Goal: Task Accomplishment & Management: Complete application form

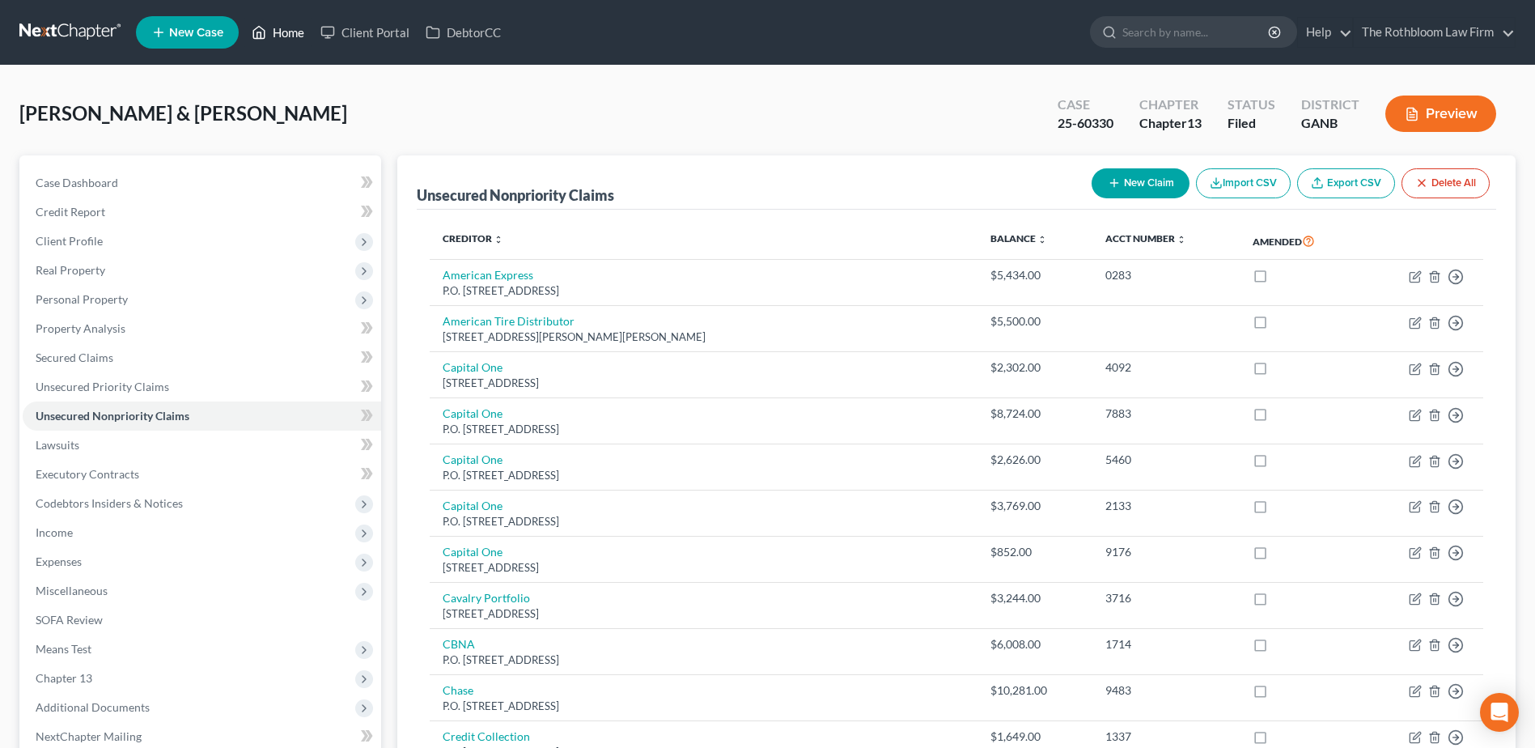
click at [282, 36] on link "Home" at bounding box center [278, 32] width 69 height 29
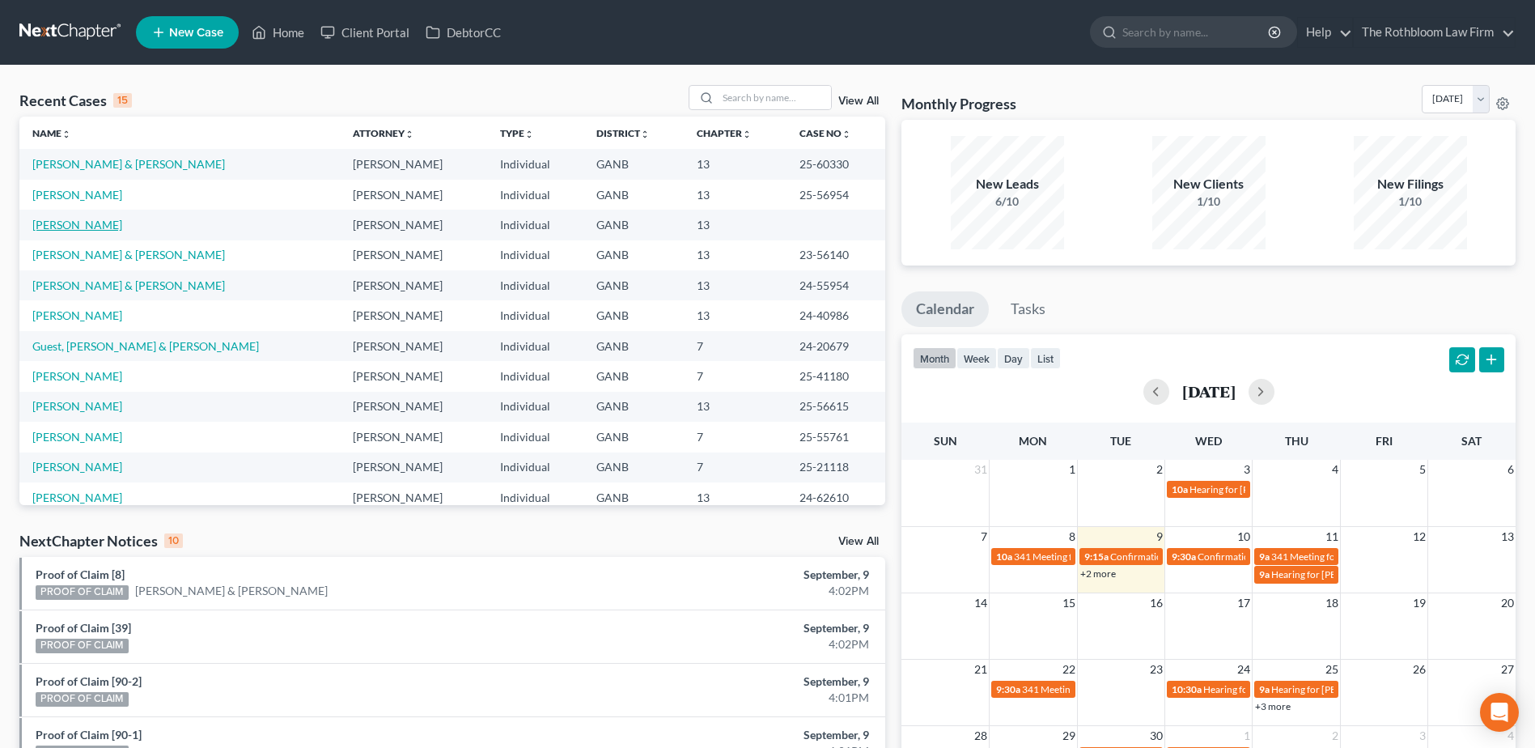
click at [69, 222] on link "[PERSON_NAME]" at bounding box center [77, 225] width 90 height 14
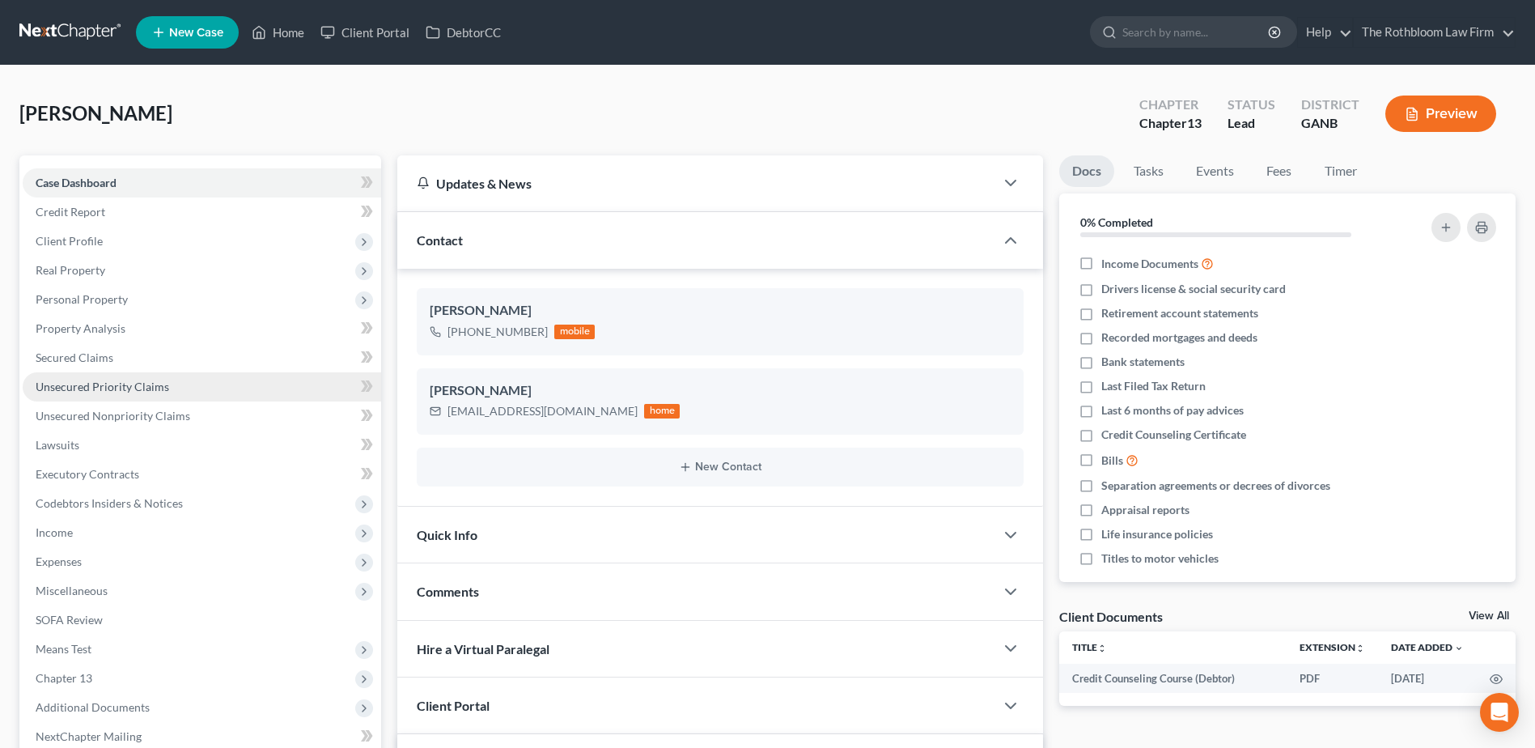
scroll to position [243, 0]
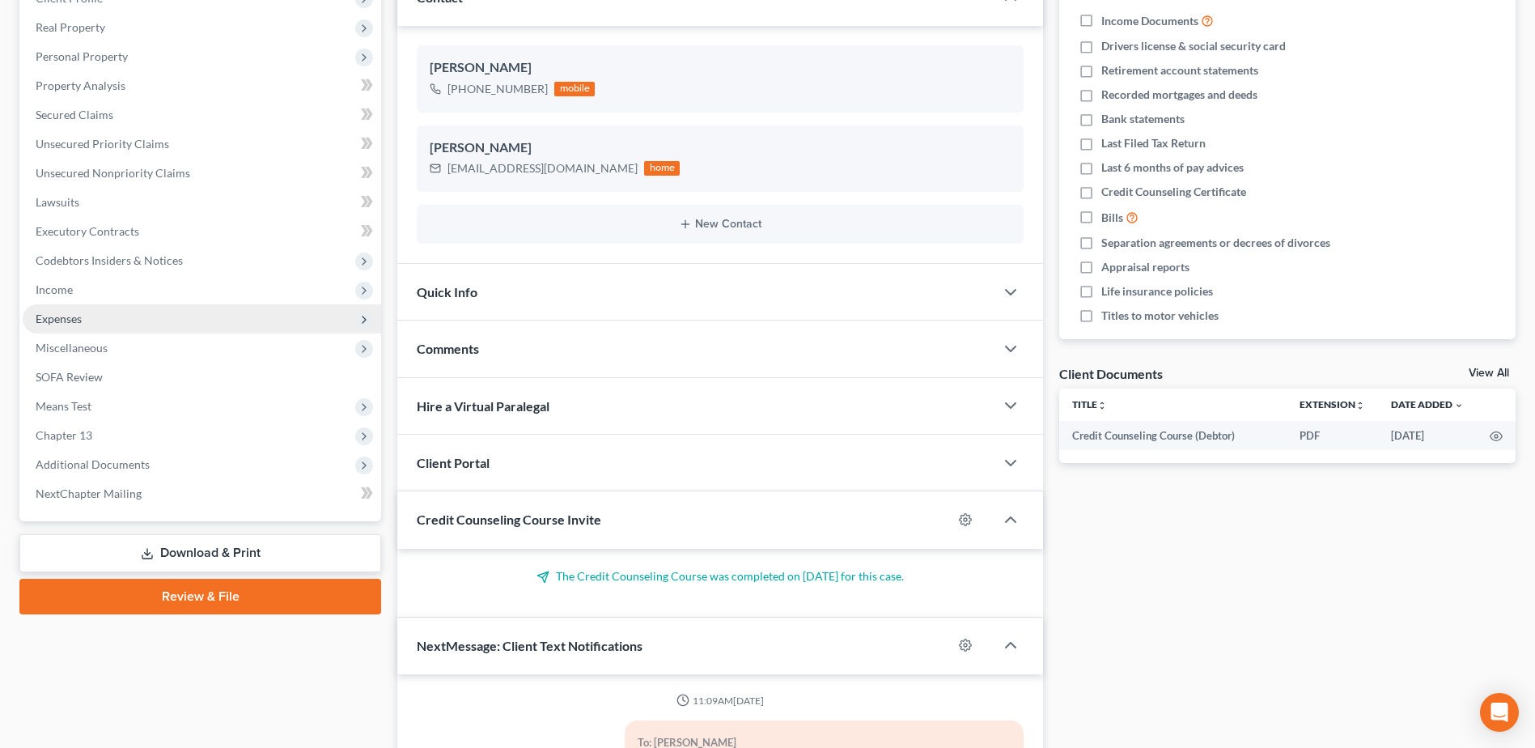
click at [60, 320] on span "Expenses" at bounding box center [59, 318] width 46 height 14
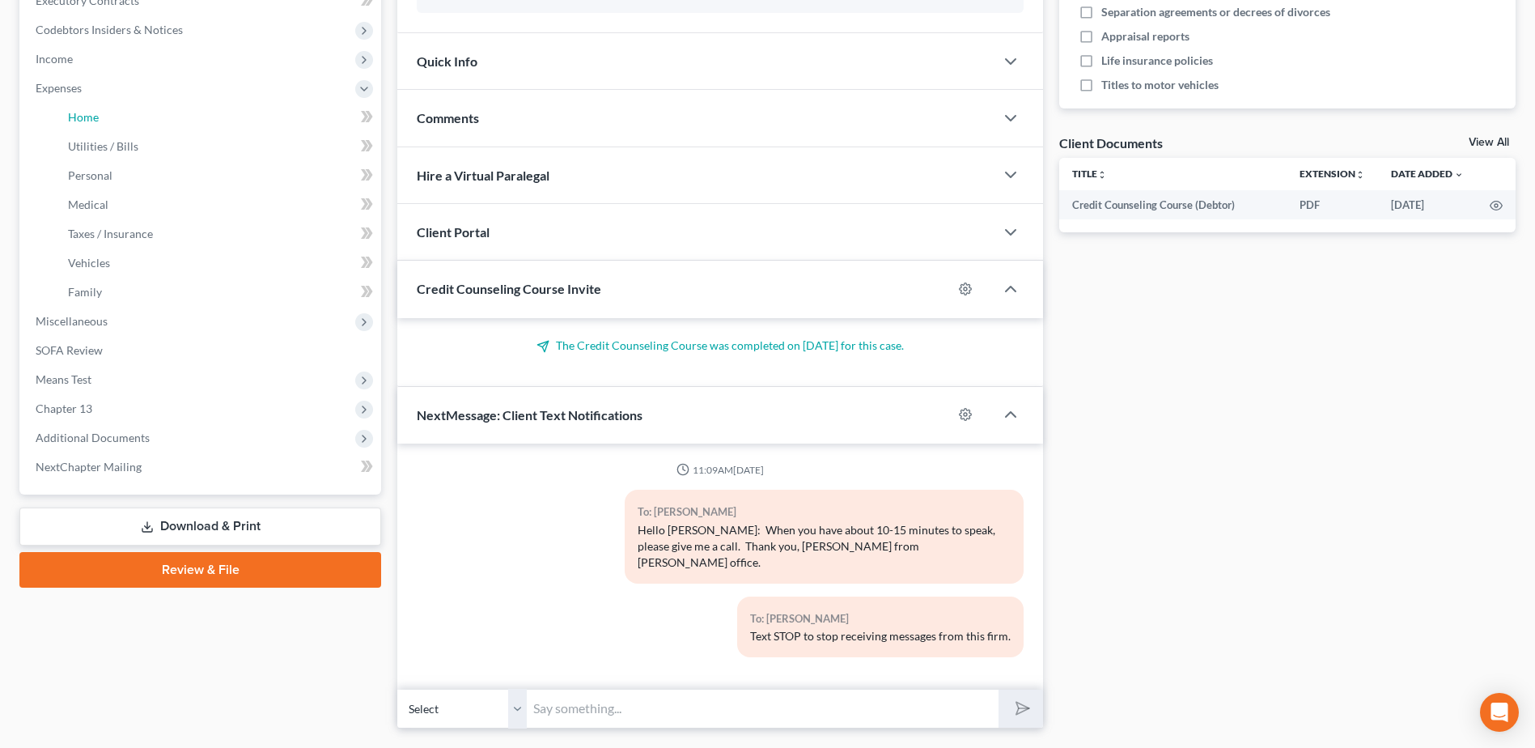
drag, startPoint x: 60, startPoint y: 320, endPoint x: 214, endPoint y: 475, distance: 219.1
click at [85, 345] on ul "Case Dashboard Payments Invoices Payments Payments Credit Report Client Profile" at bounding box center [202, 88] width 358 height 786
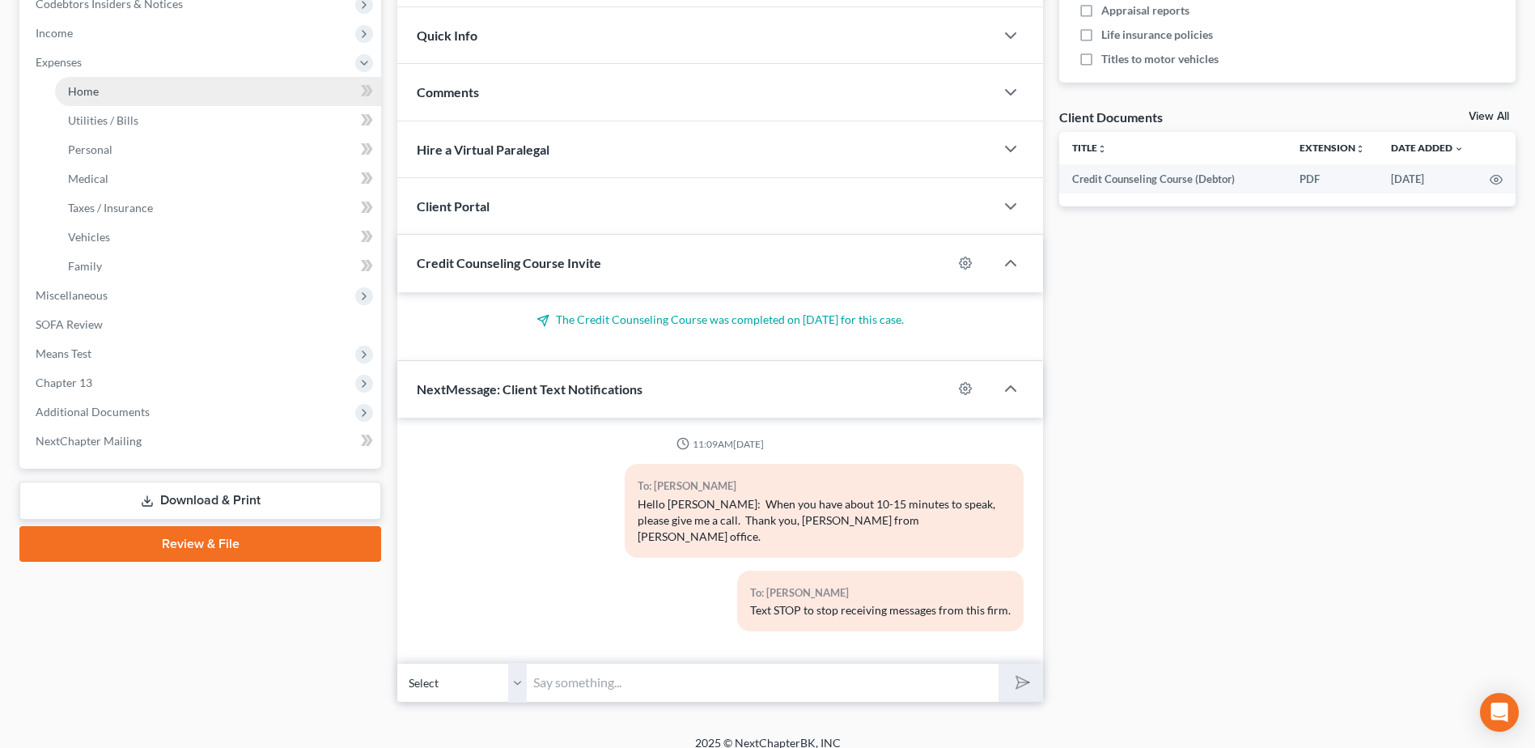
click at [96, 98] on link "Home" at bounding box center [218, 91] width 326 height 29
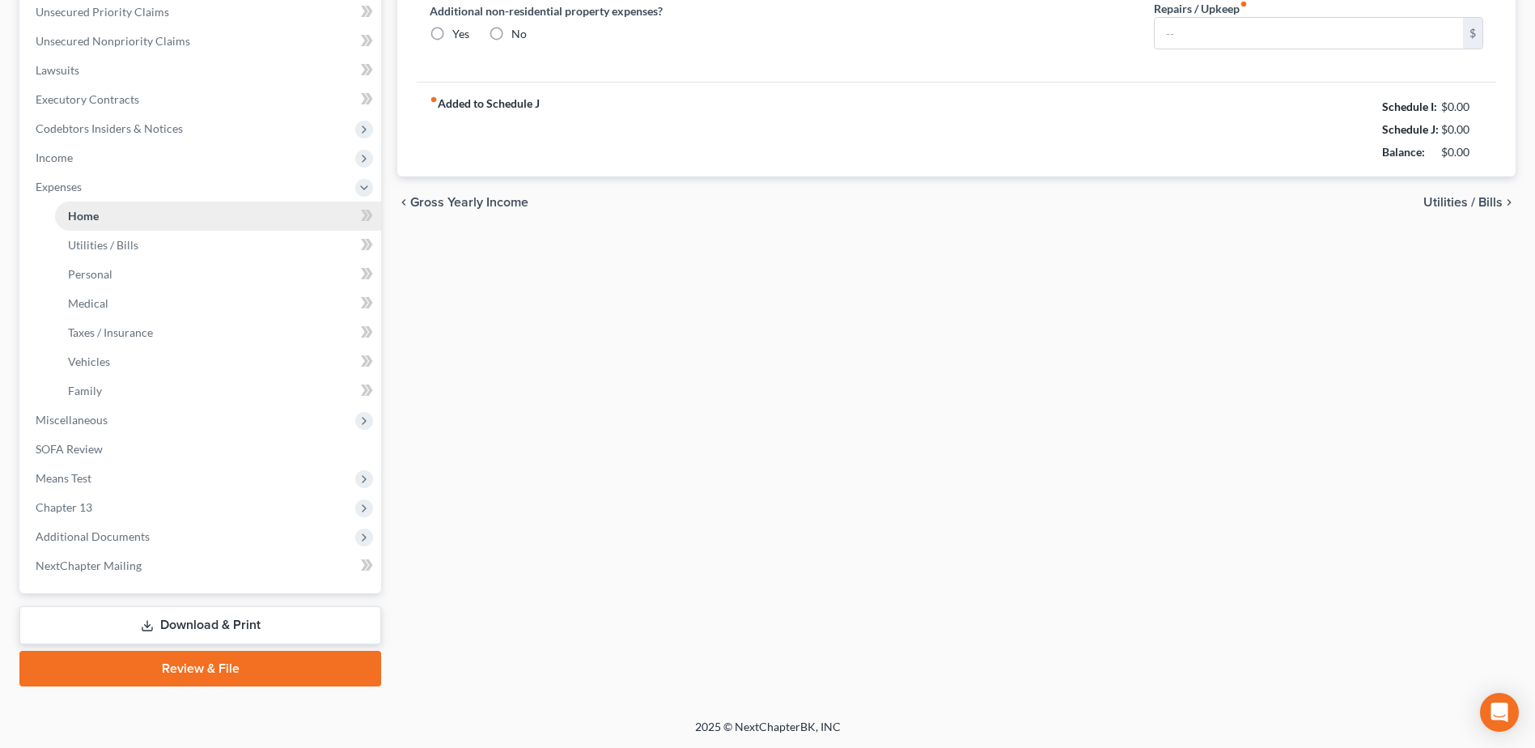
scroll to position [375, 0]
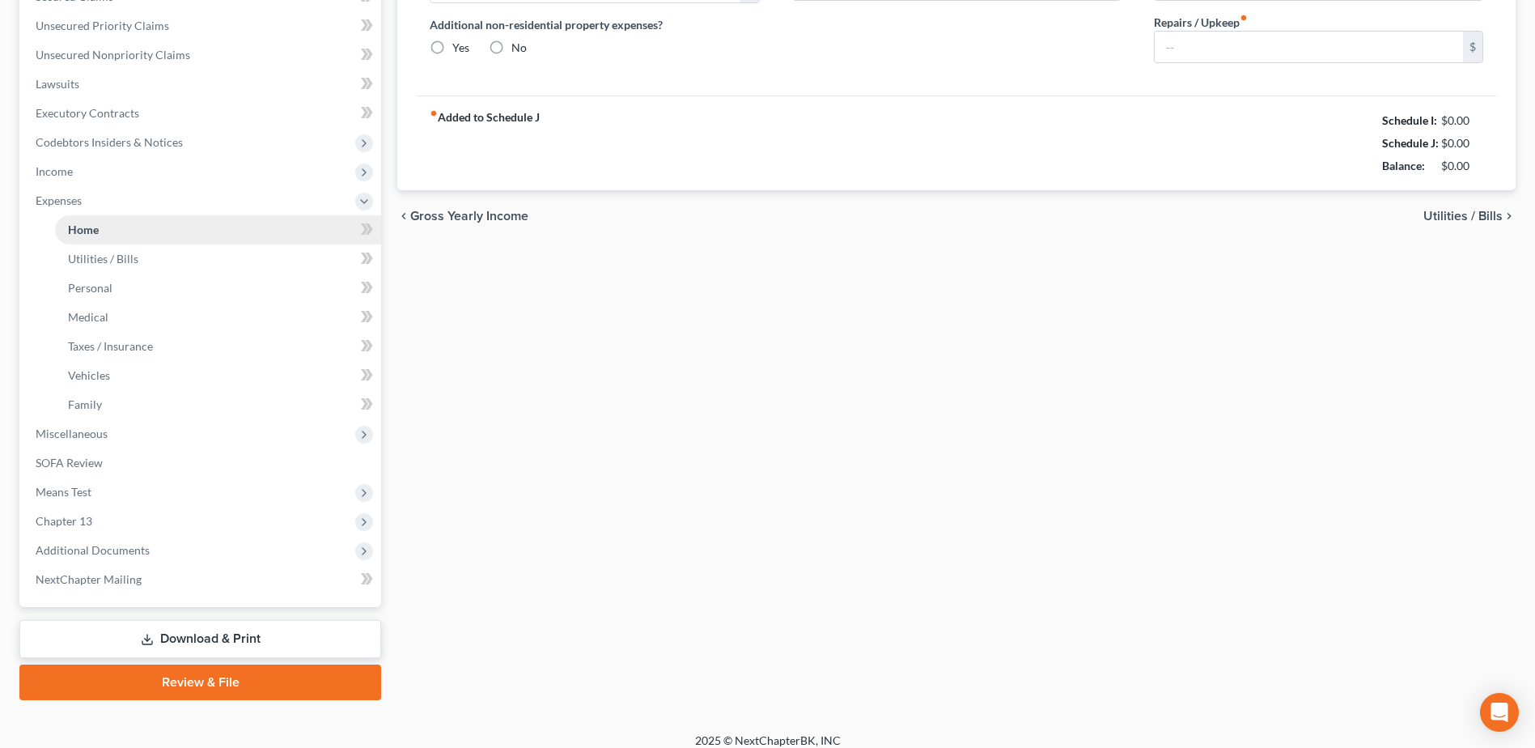
type input "3,381.87"
type input "0.00"
radio input "true"
type input "0.00"
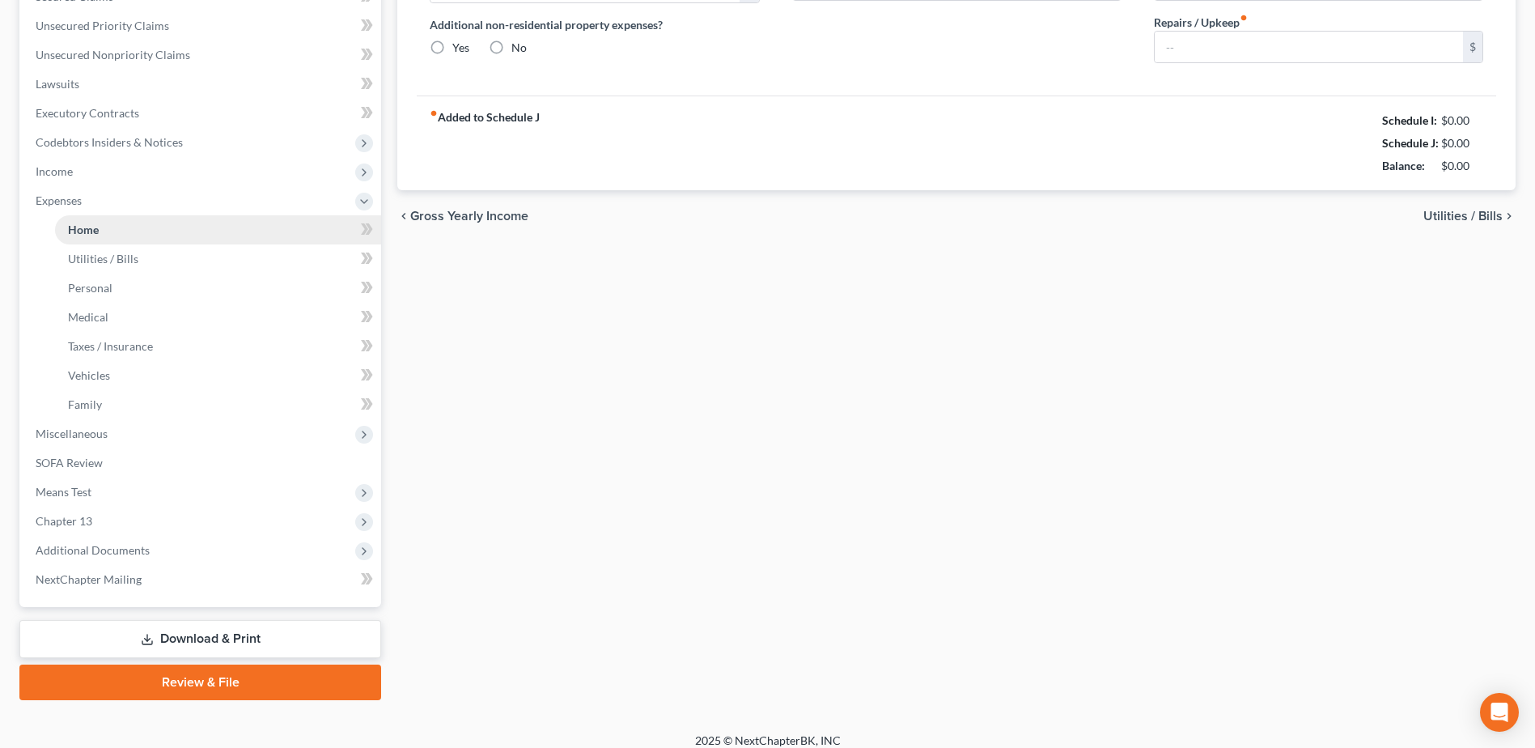
type input "0.00"
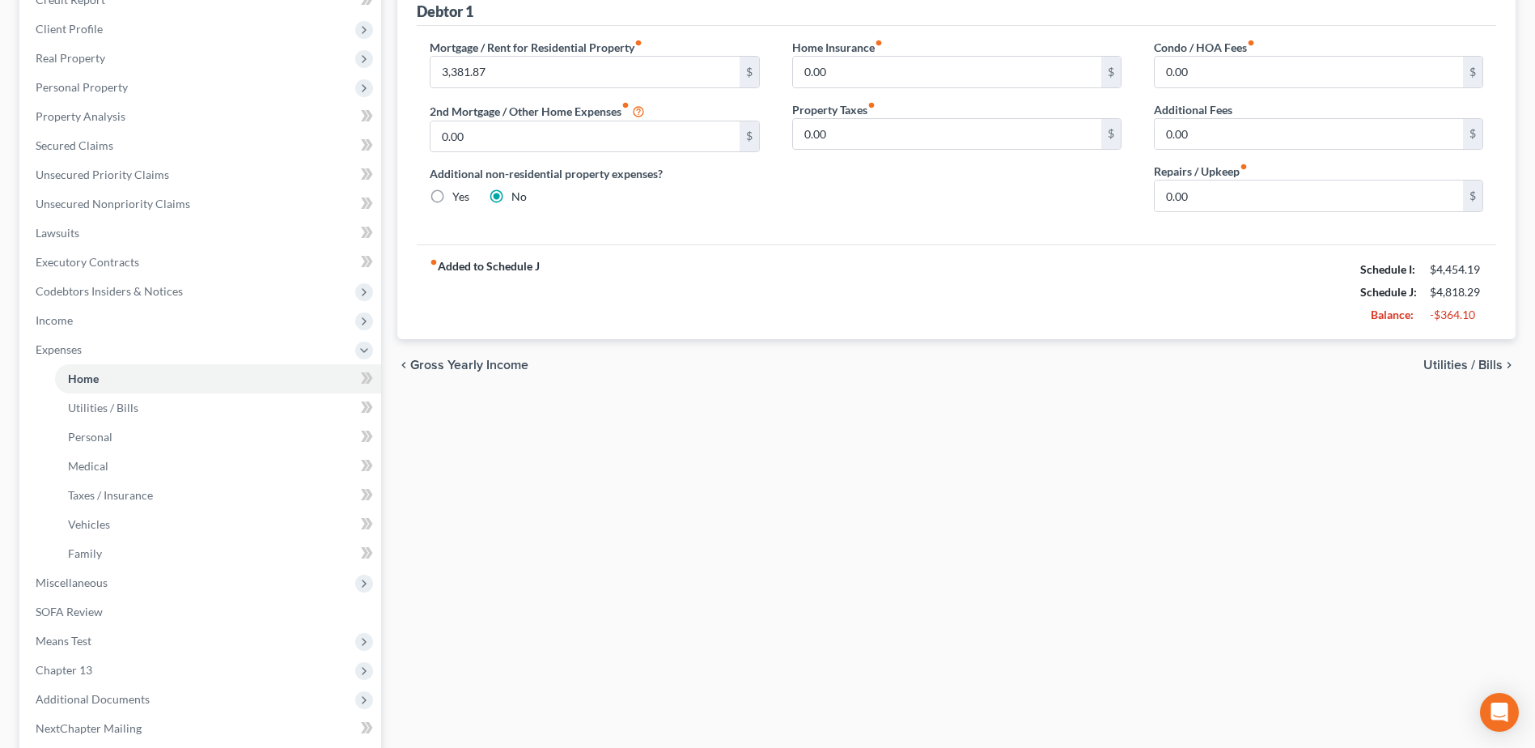
scroll to position [81, 0]
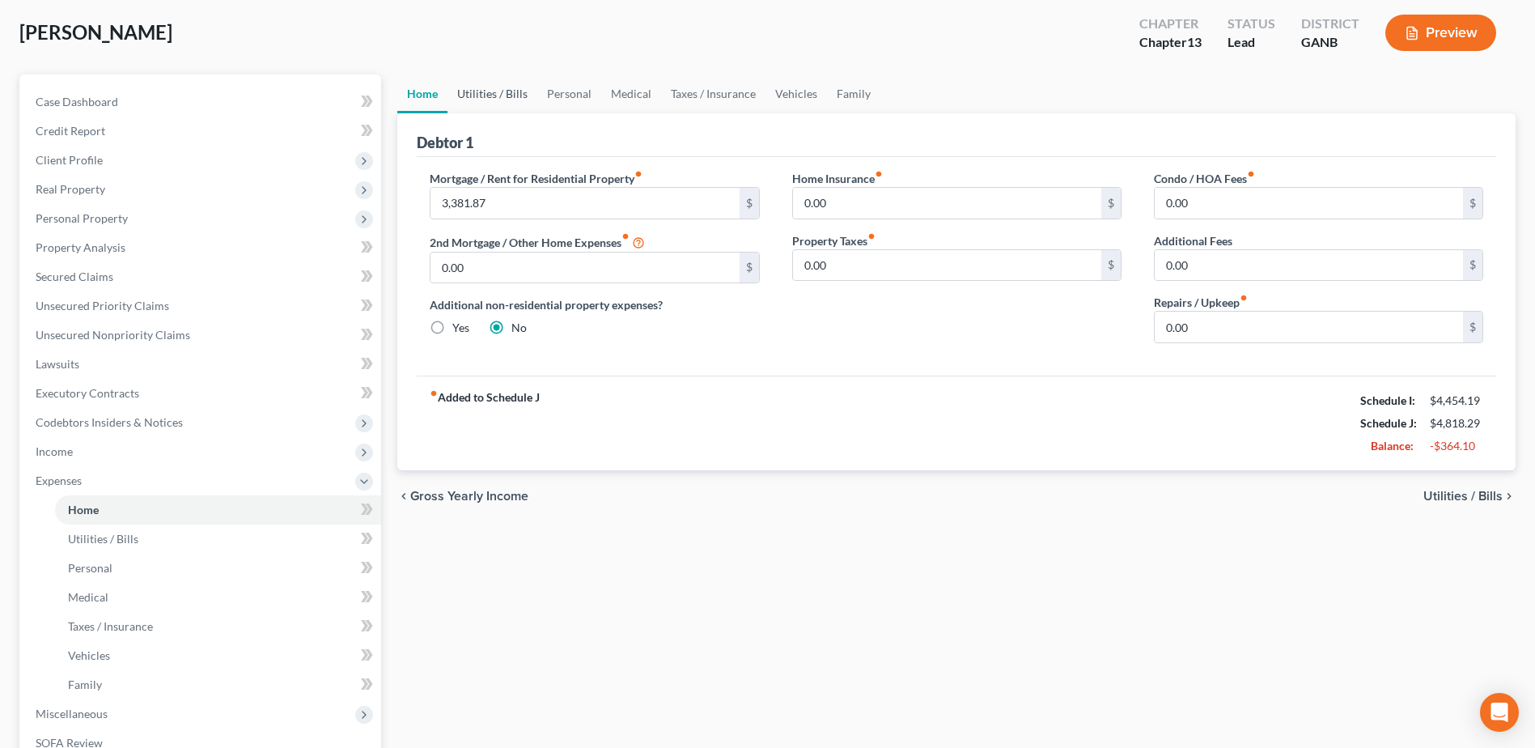
click at [498, 93] on link "Utilities / Bills" at bounding box center [492, 93] width 90 height 39
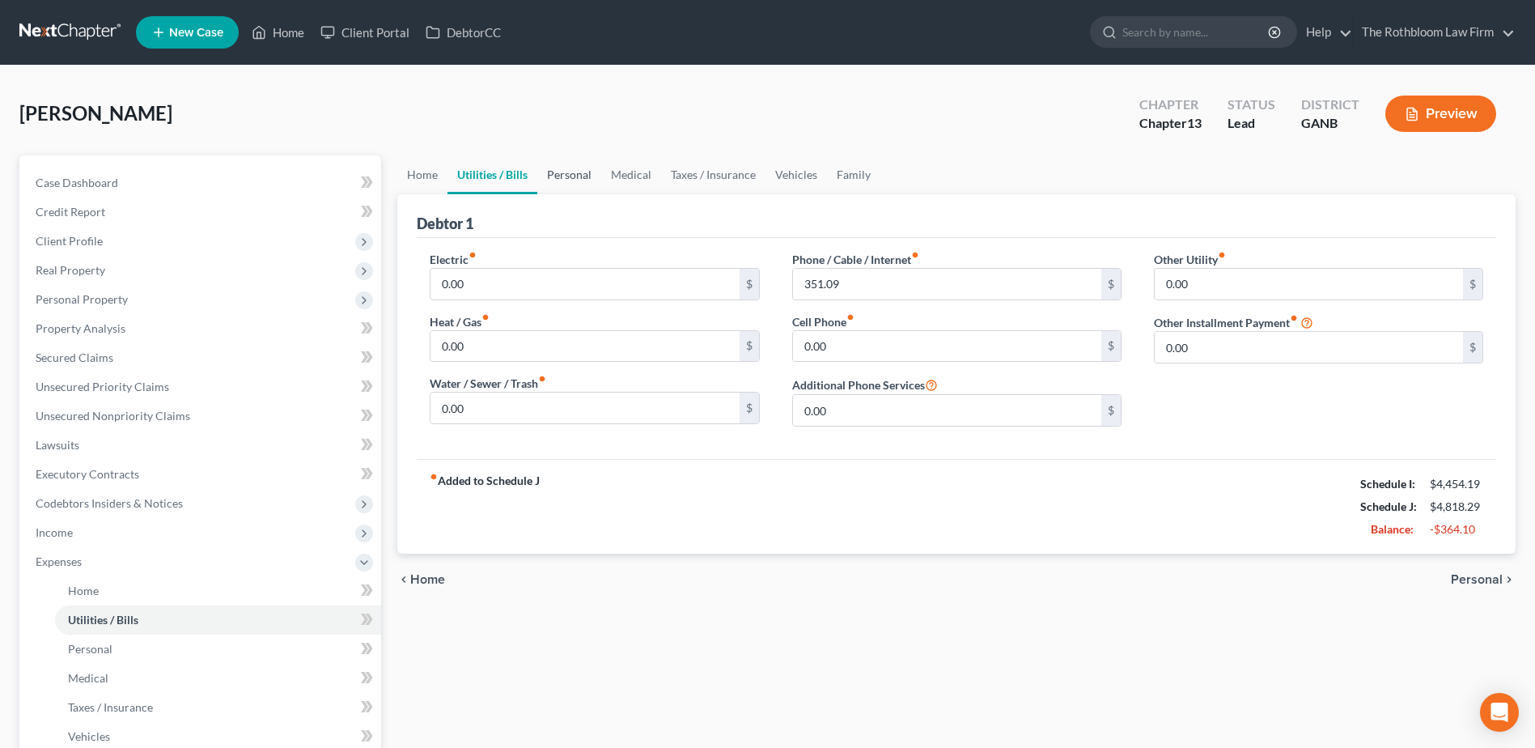
click at [576, 172] on link "Personal" at bounding box center [569, 174] width 64 height 39
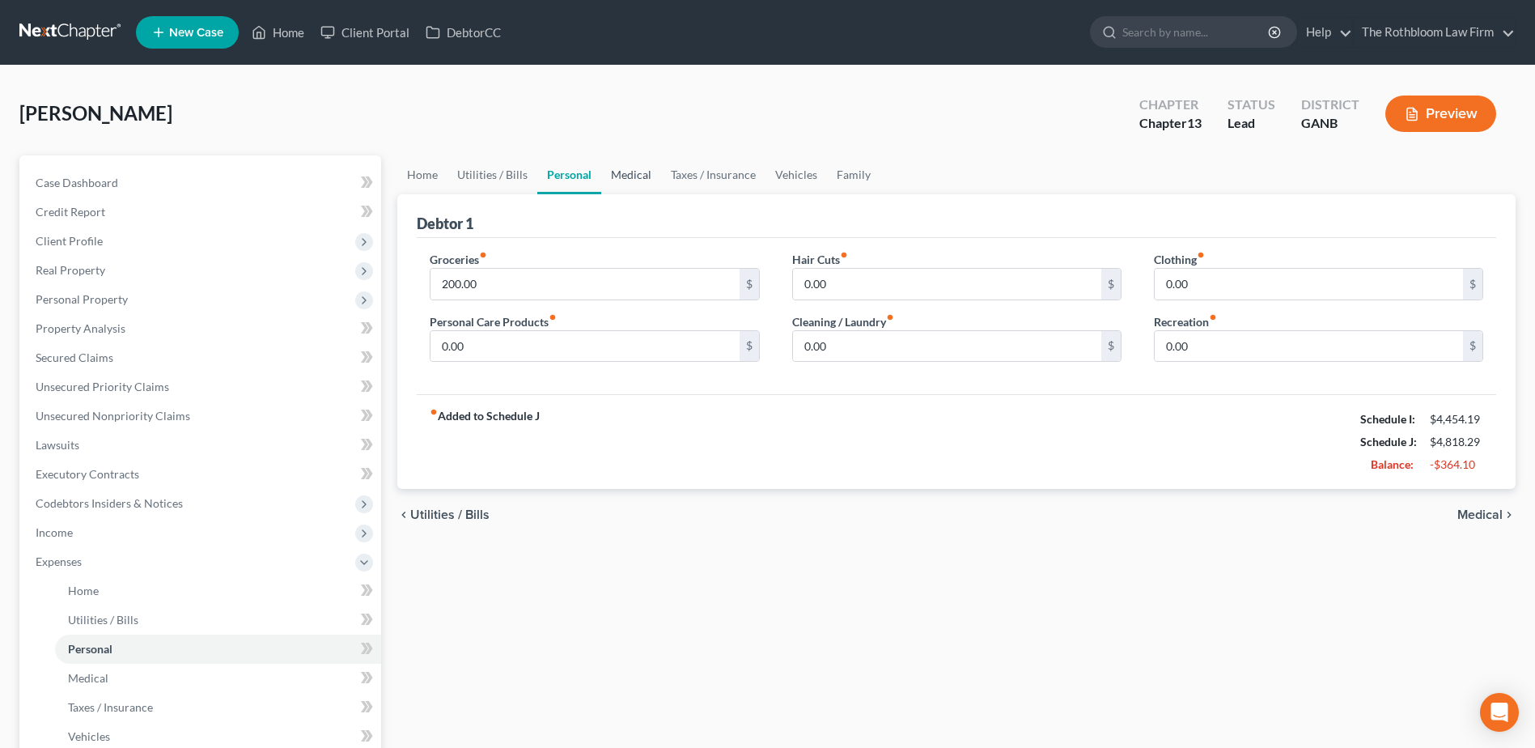
click at [635, 179] on link "Medical" at bounding box center [631, 174] width 60 height 39
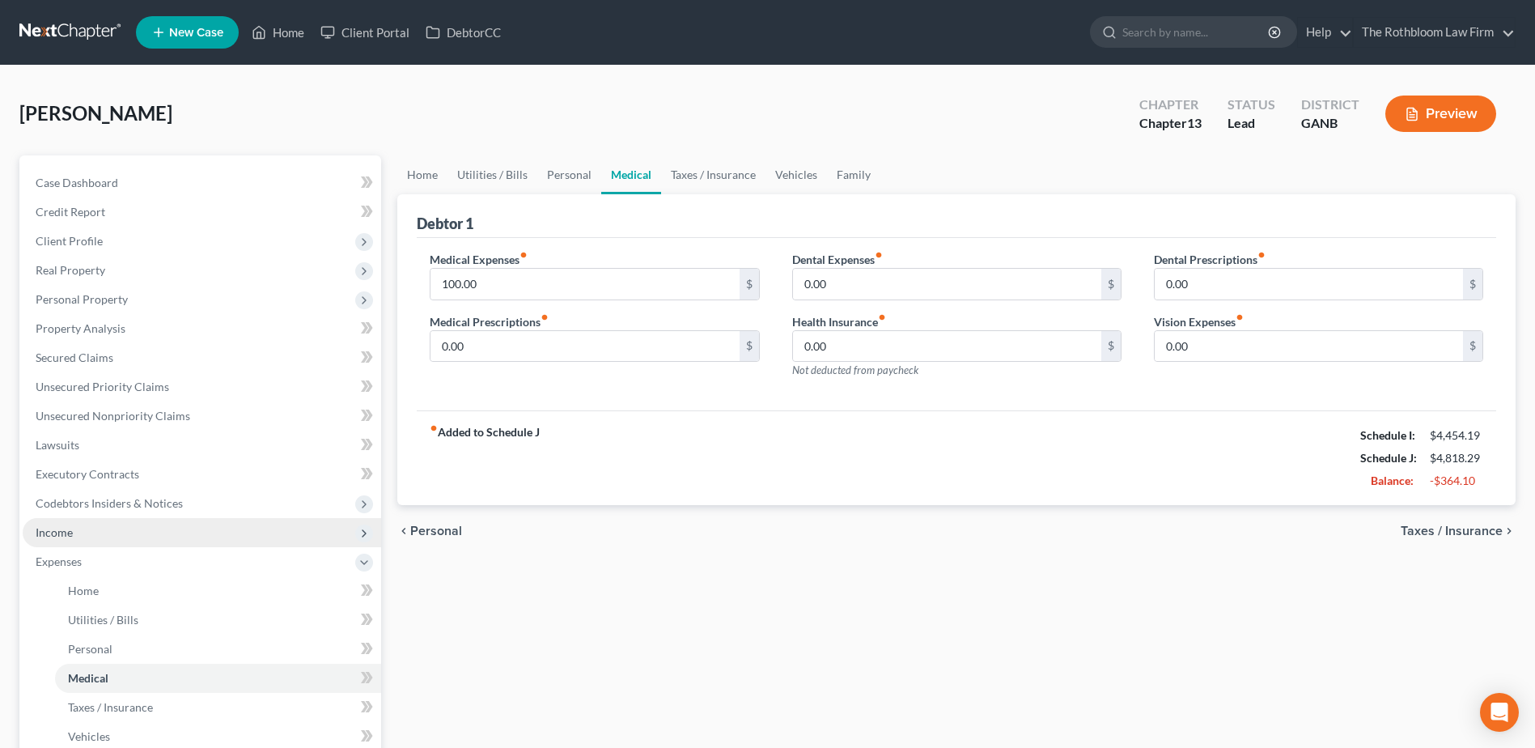
click at [57, 539] on span "Income" at bounding box center [202, 532] width 358 height 29
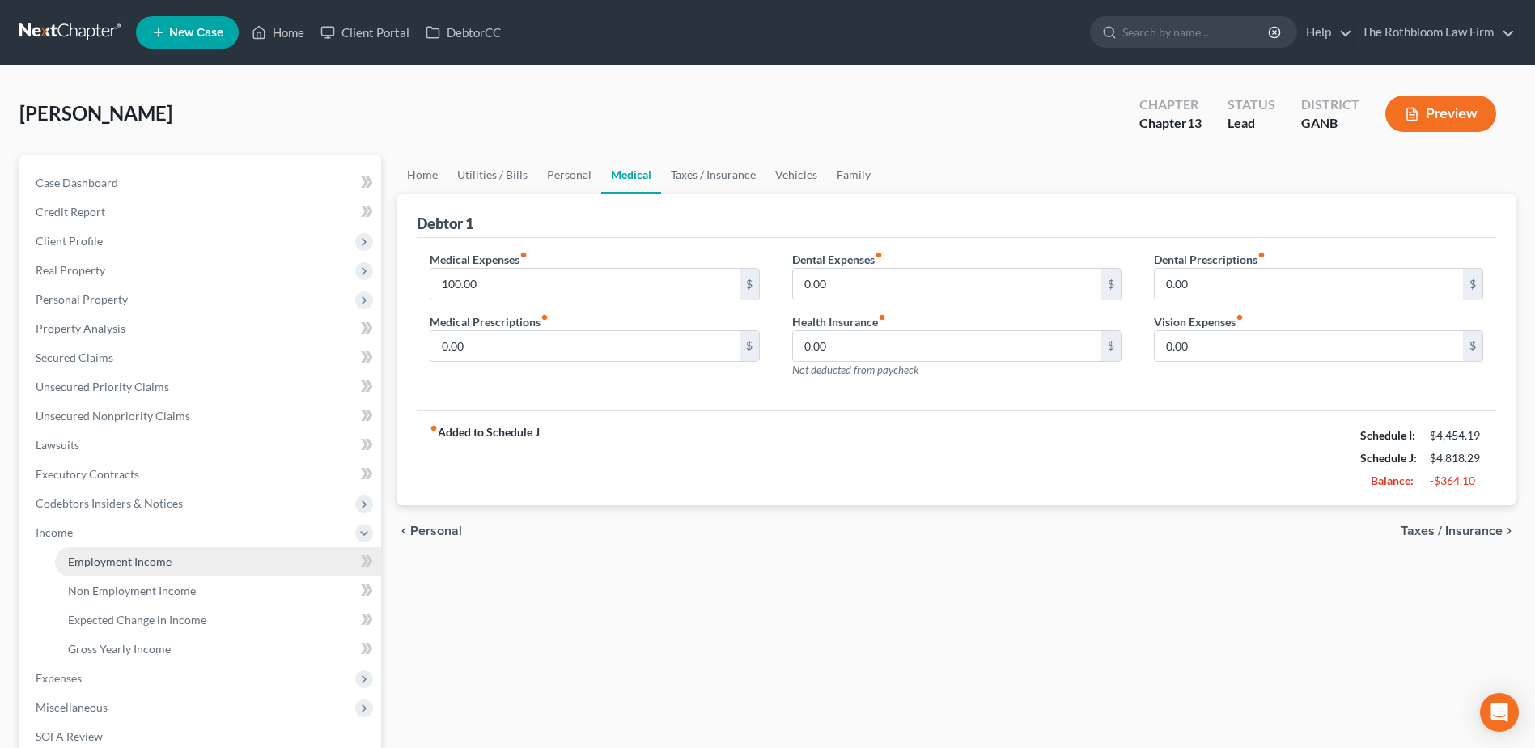
click at [81, 563] on span "Employment Income" at bounding box center [120, 561] width 104 height 14
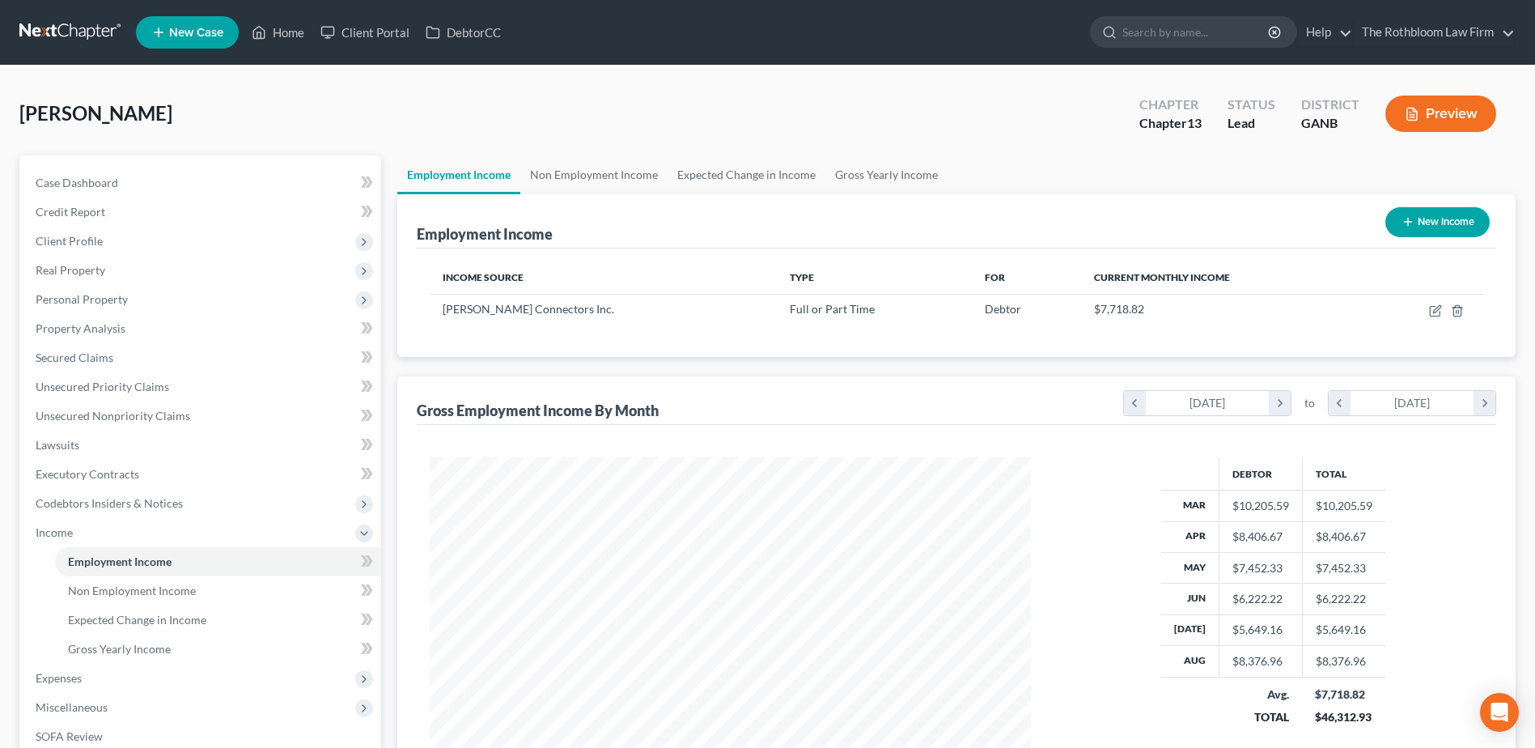
scroll to position [300, 633]
click at [65, 683] on span "Expenses" at bounding box center [59, 678] width 46 height 14
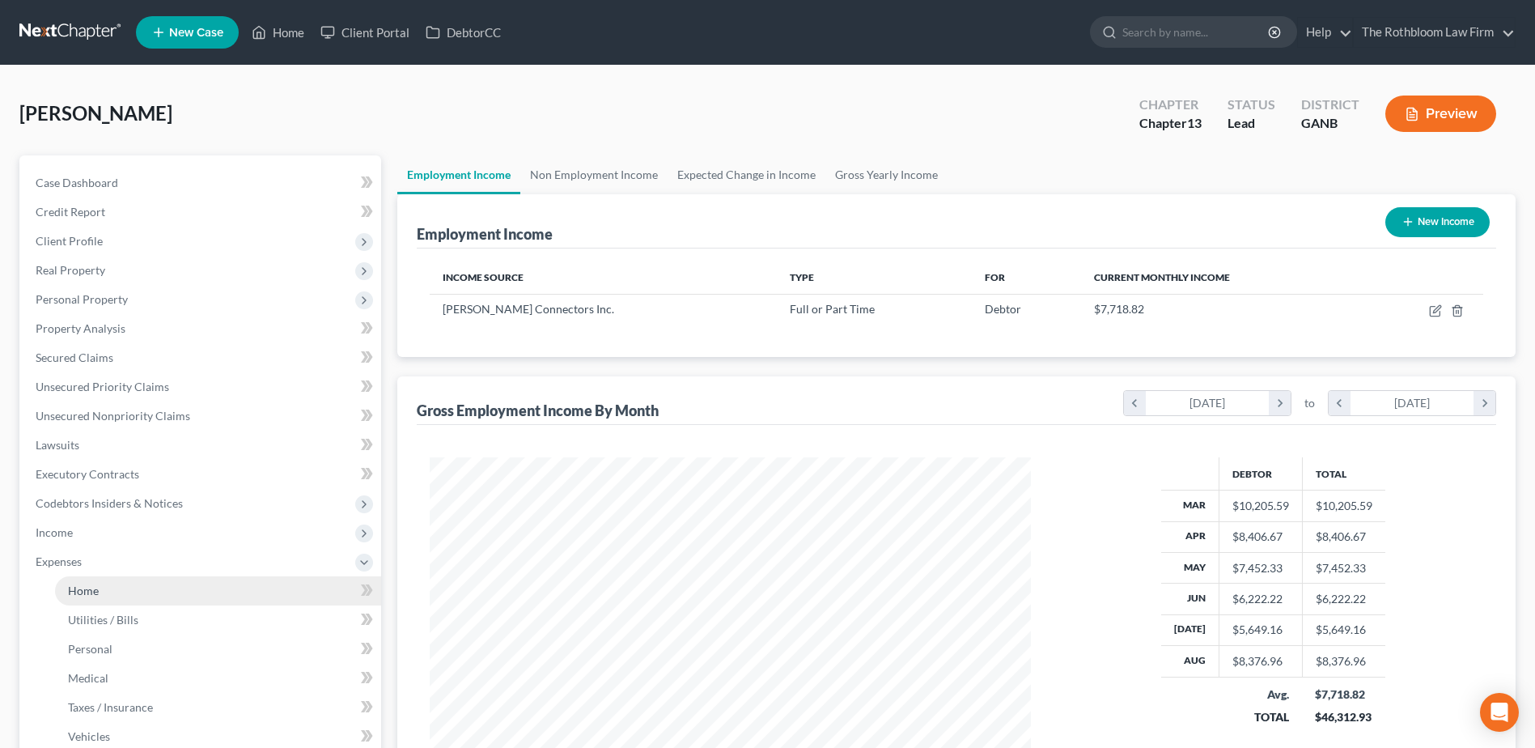
click at [101, 593] on link "Home" at bounding box center [218, 590] width 326 height 29
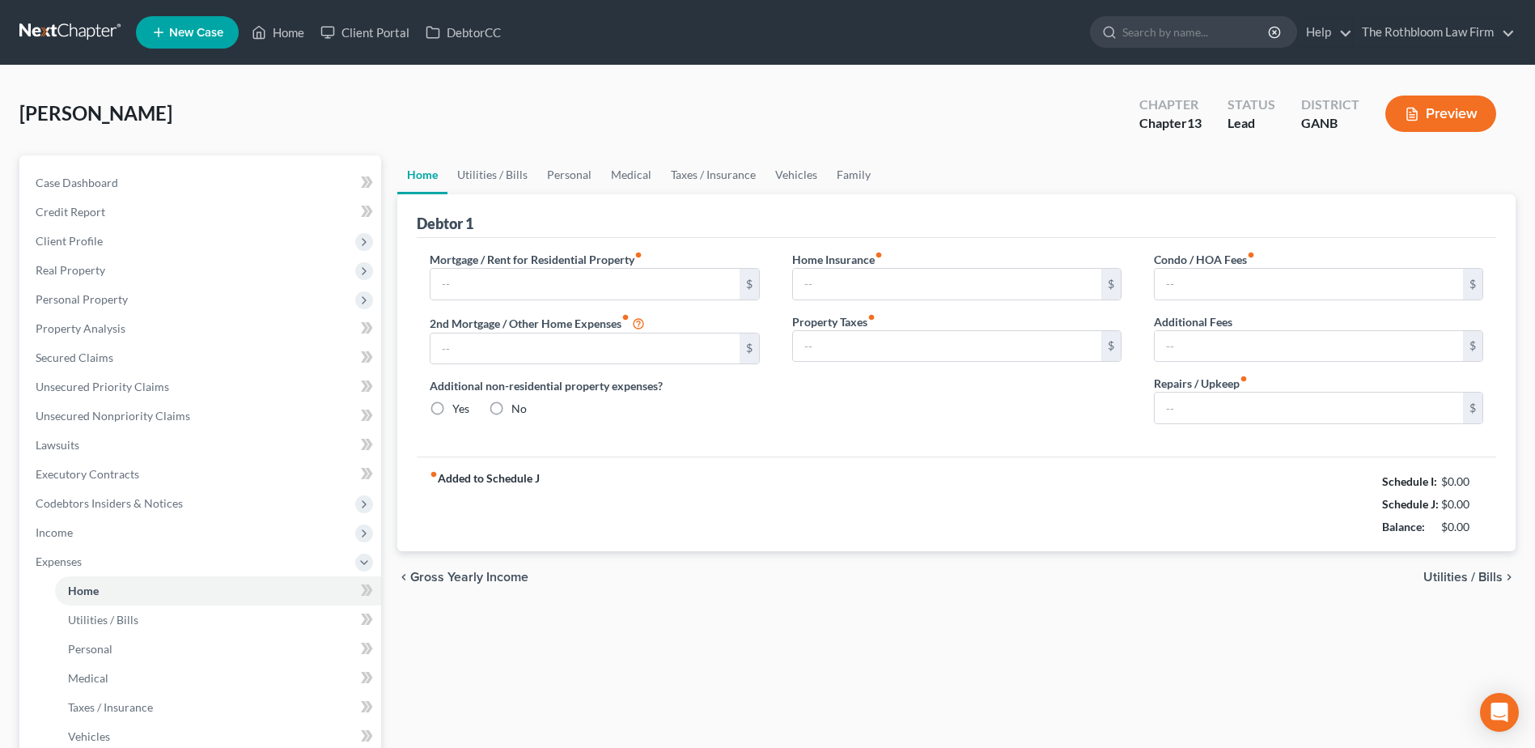
type input "3,381.87"
type input "0.00"
radio input "true"
type input "0.00"
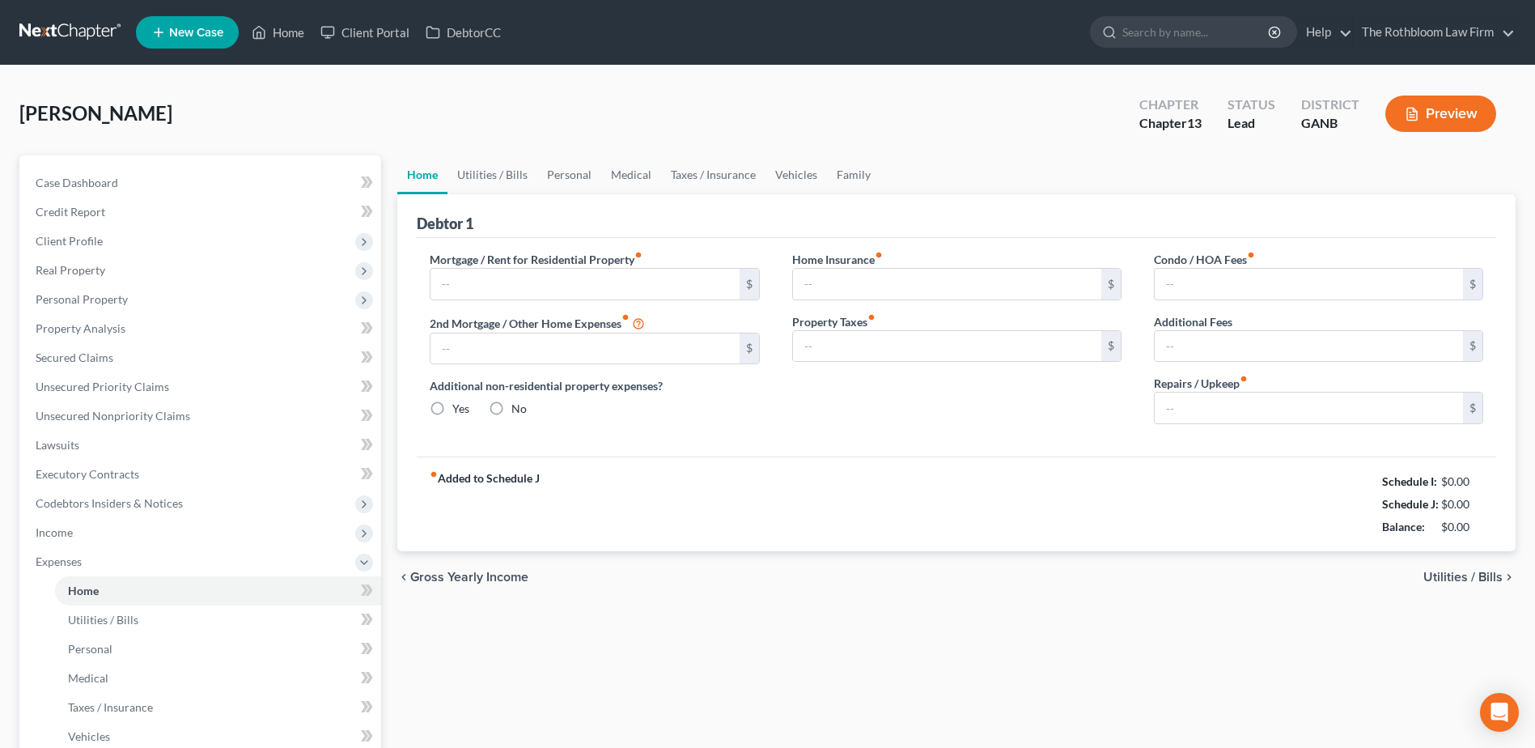
type input "0.00"
click at [506, 281] on input "3,381.87" at bounding box center [584, 284] width 308 height 31
click at [917, 480] on div "fiber_manual_record Added to Schedule J Schedule I: $4,454.19 Schedule J: $3,83…" at bounding box center [956, 503] width 1079 height 95
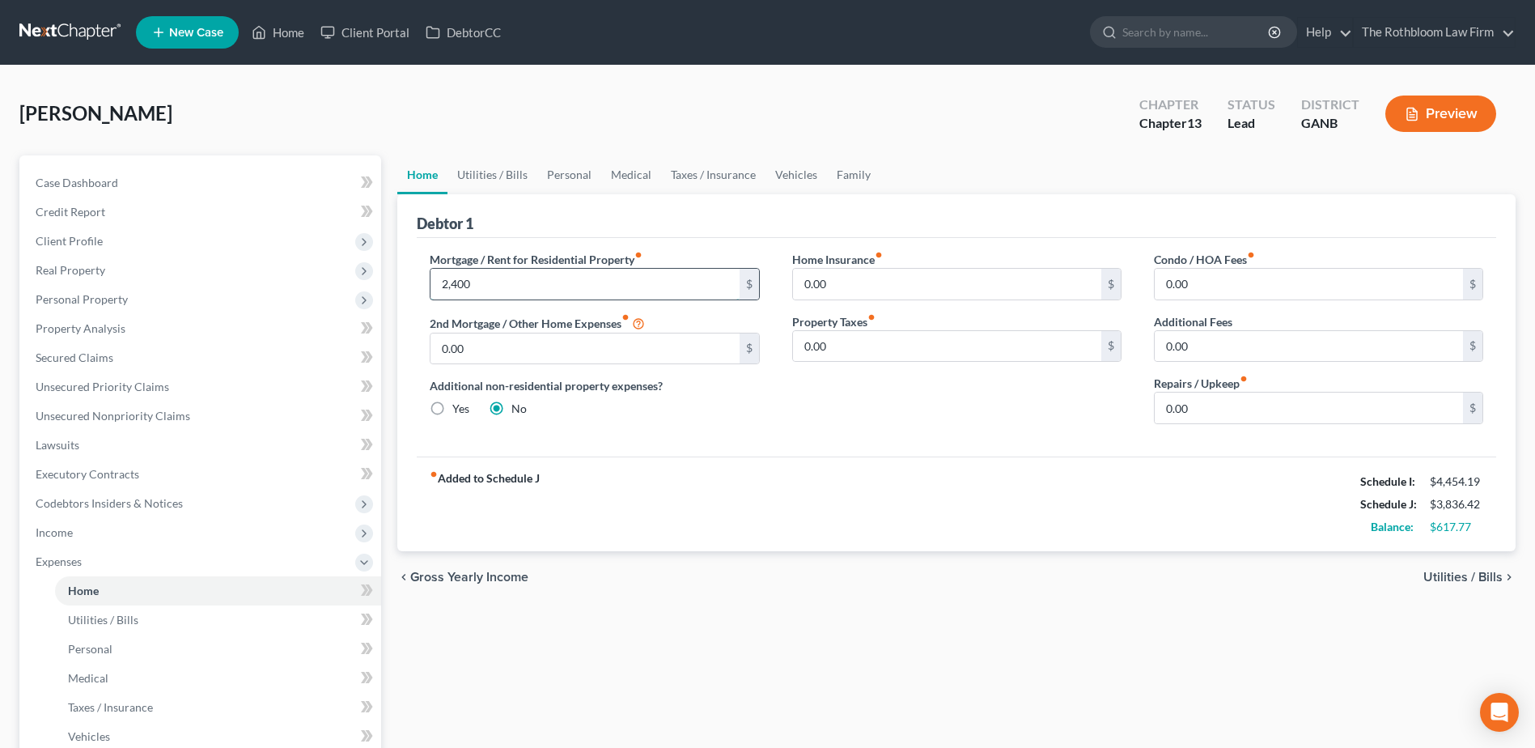
click at [487, 291] on input "2,400" at bounding box center [584, 284] width 308 height 31
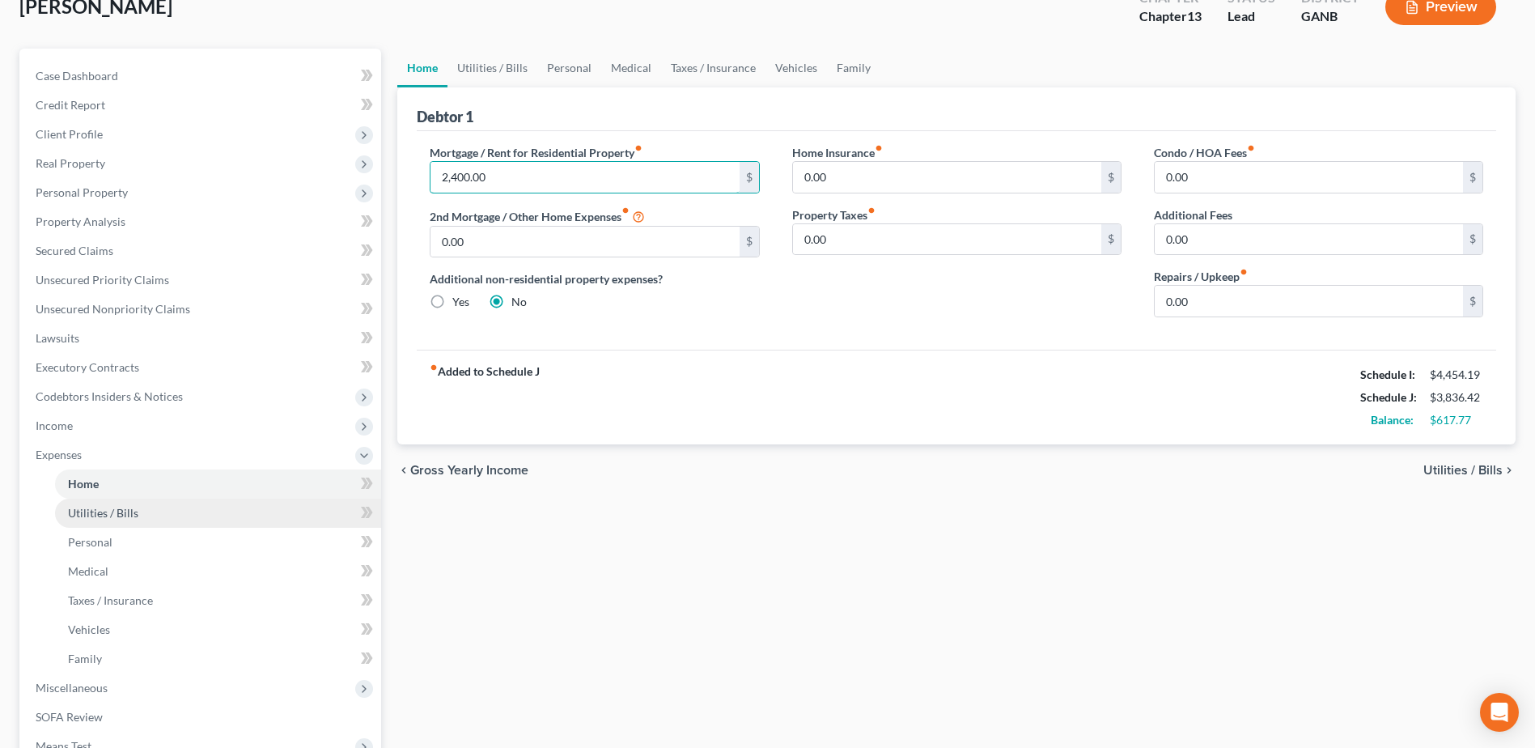
scroll to position [324, 0]
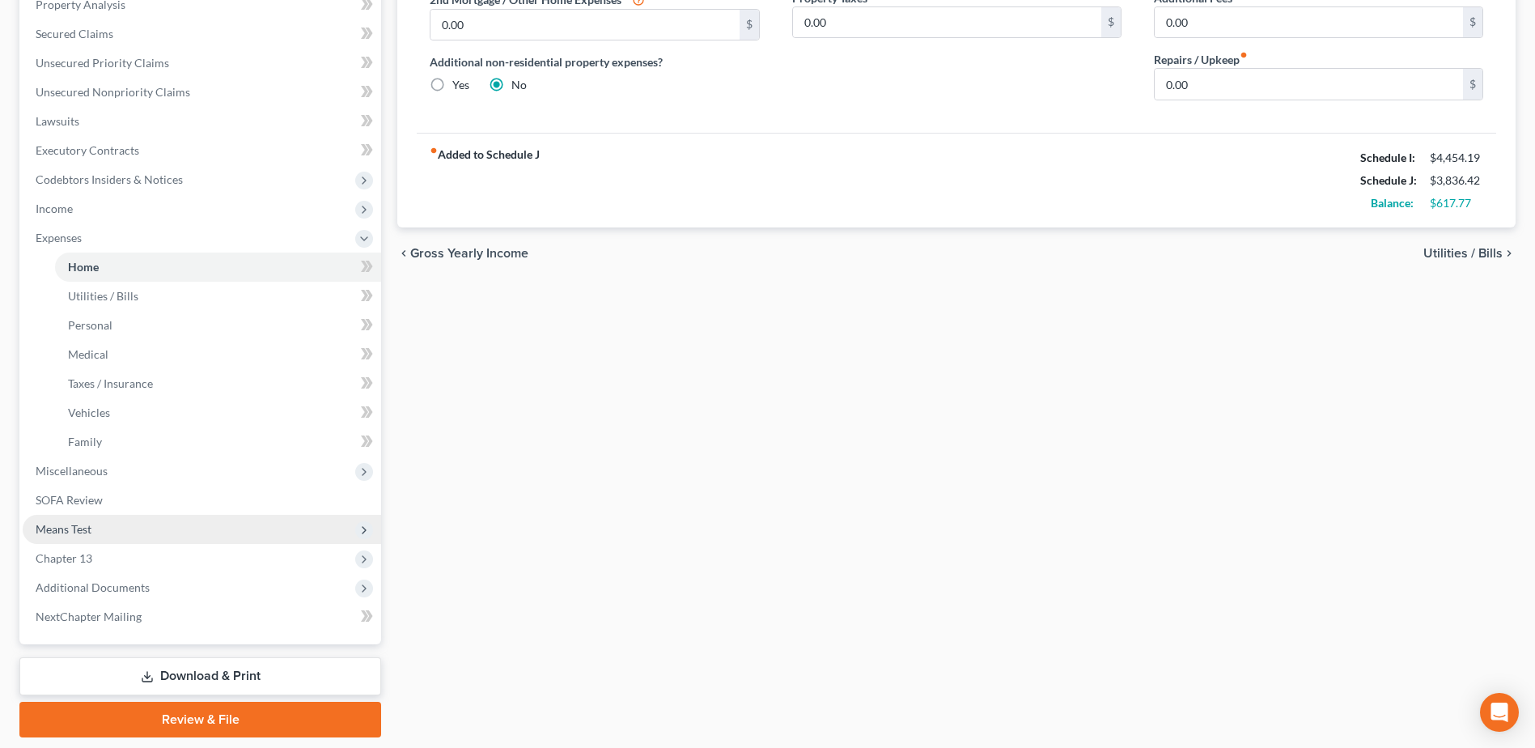
type input "2,400.00"
click at [108, 532] on span "Means Test" at bounding box center [202, 529] width 358 height 29
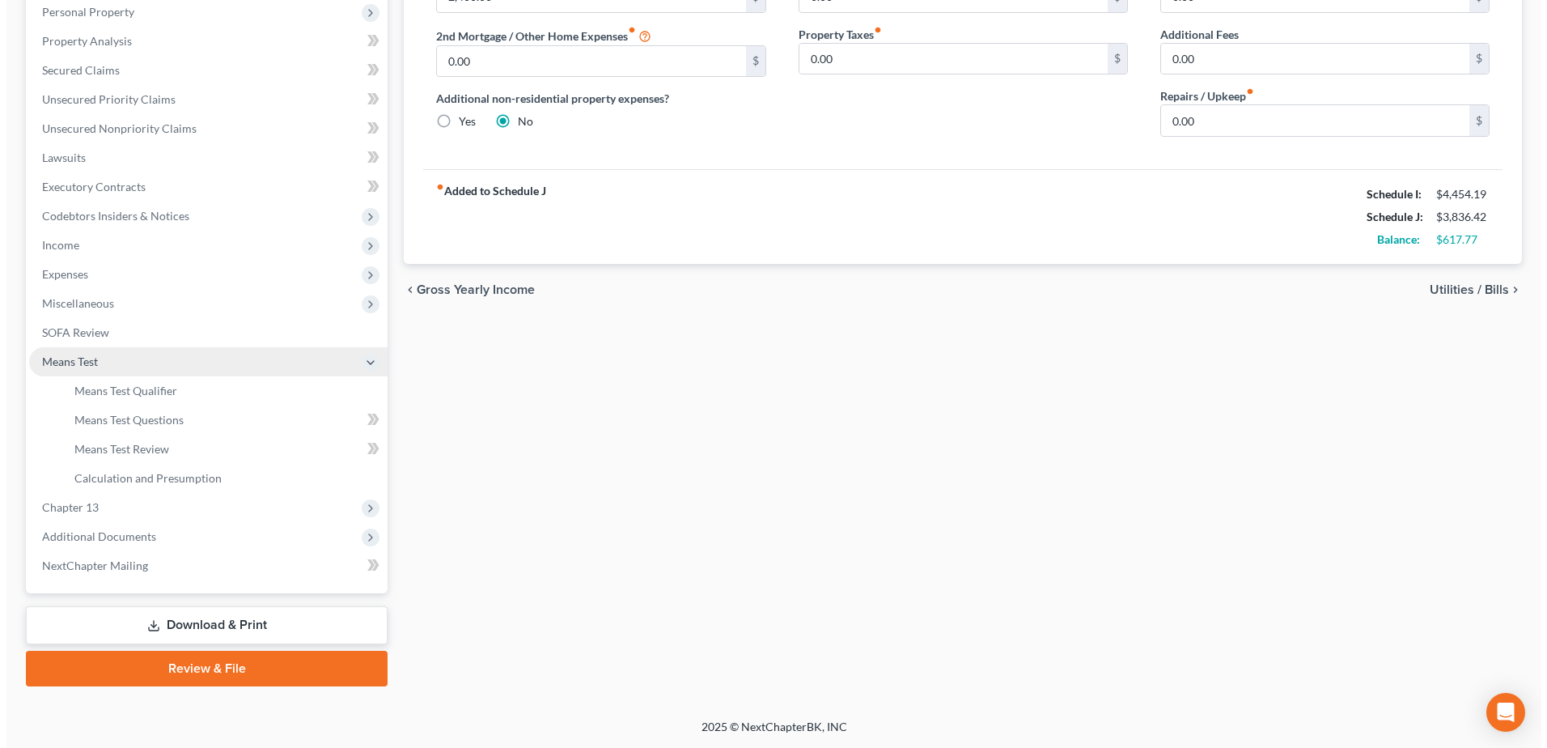
scroll to position [287, 0]
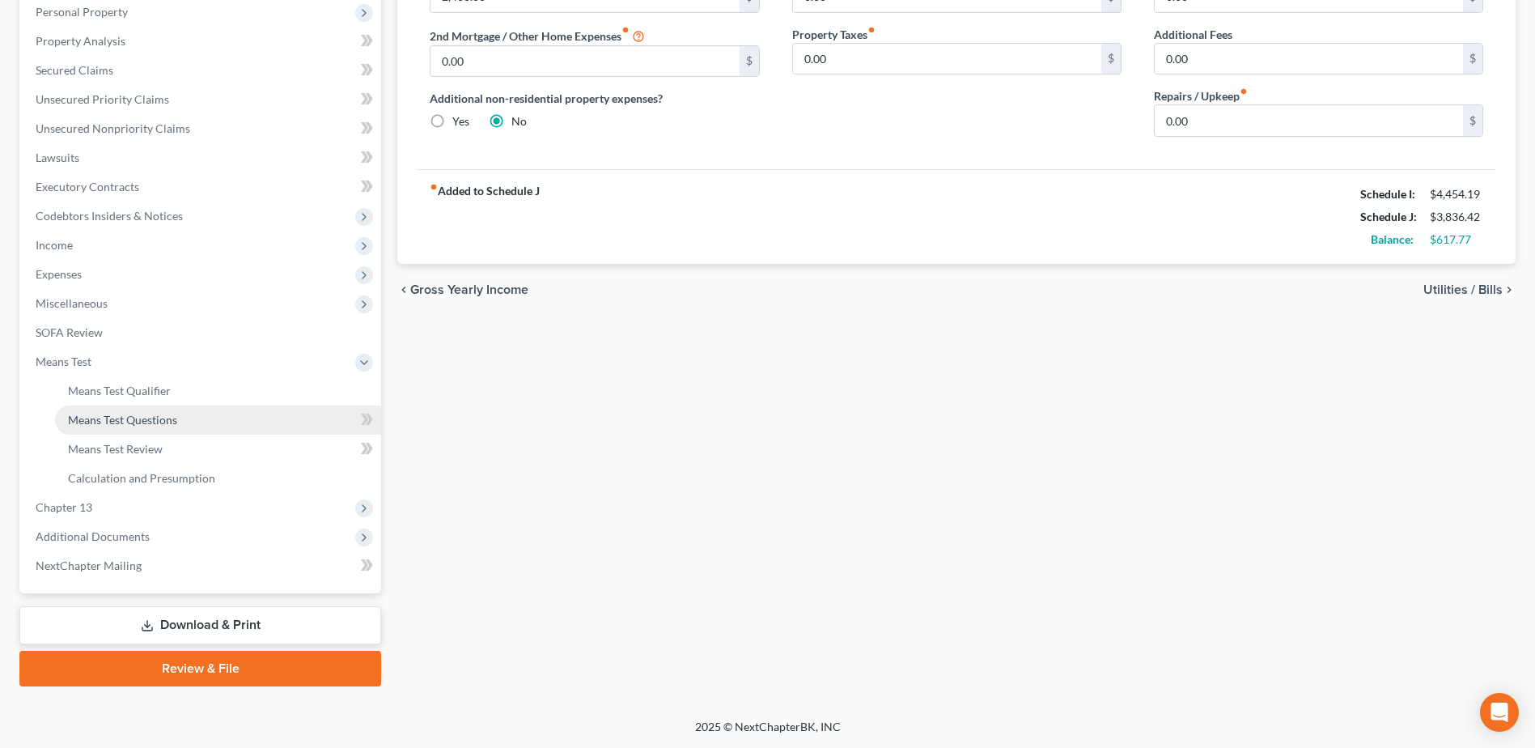
click at [108, 414] on span "Means Test Questions" at bounding box center [122, 420] width 109 height 14
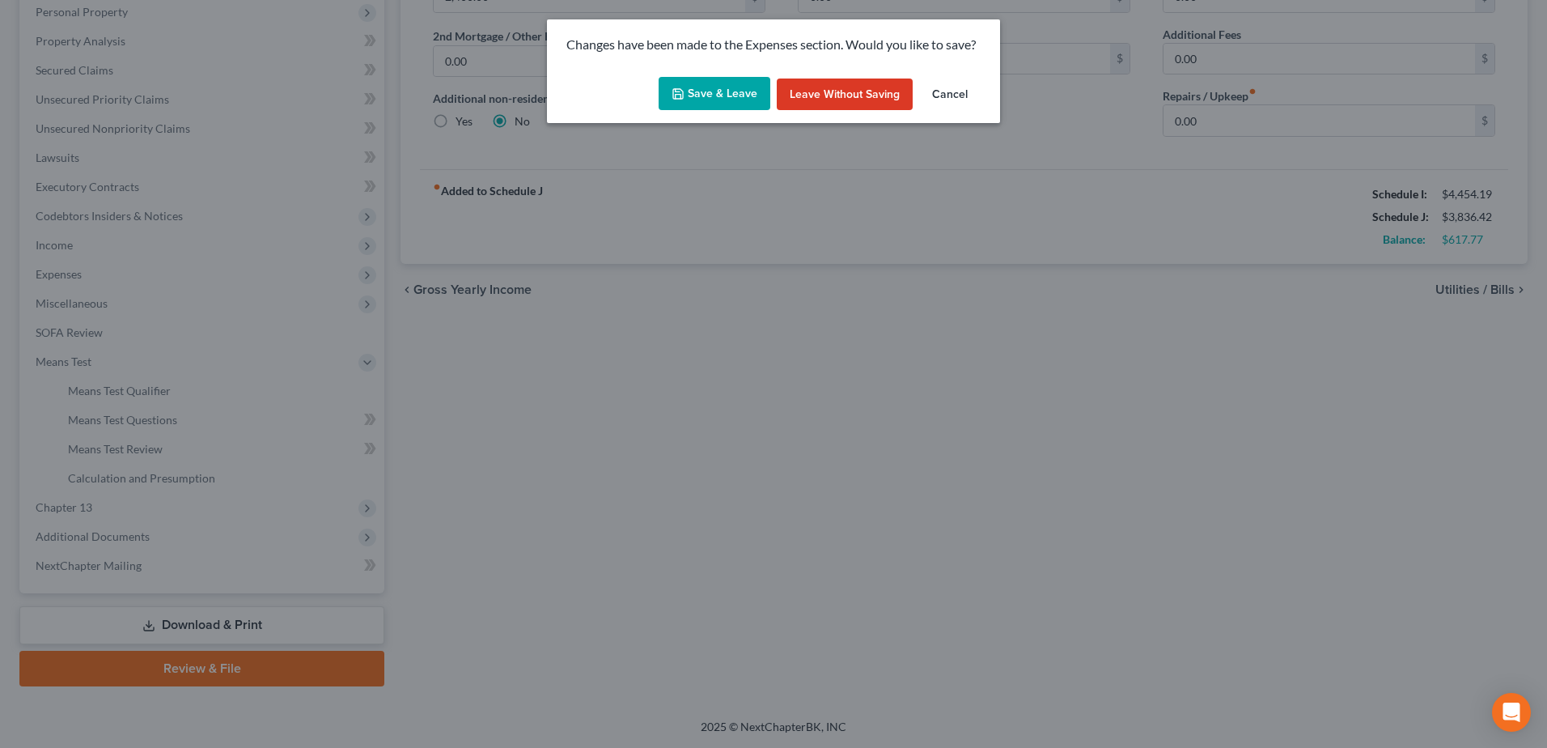
drag, startPoint x: 718, startPoint y: 95, endPoint x: 810, endPoint y: 187, distance: 129.3
click at [718, 95] on button "Save & Leave" at bounding box center [715, 94] width 112 height 34
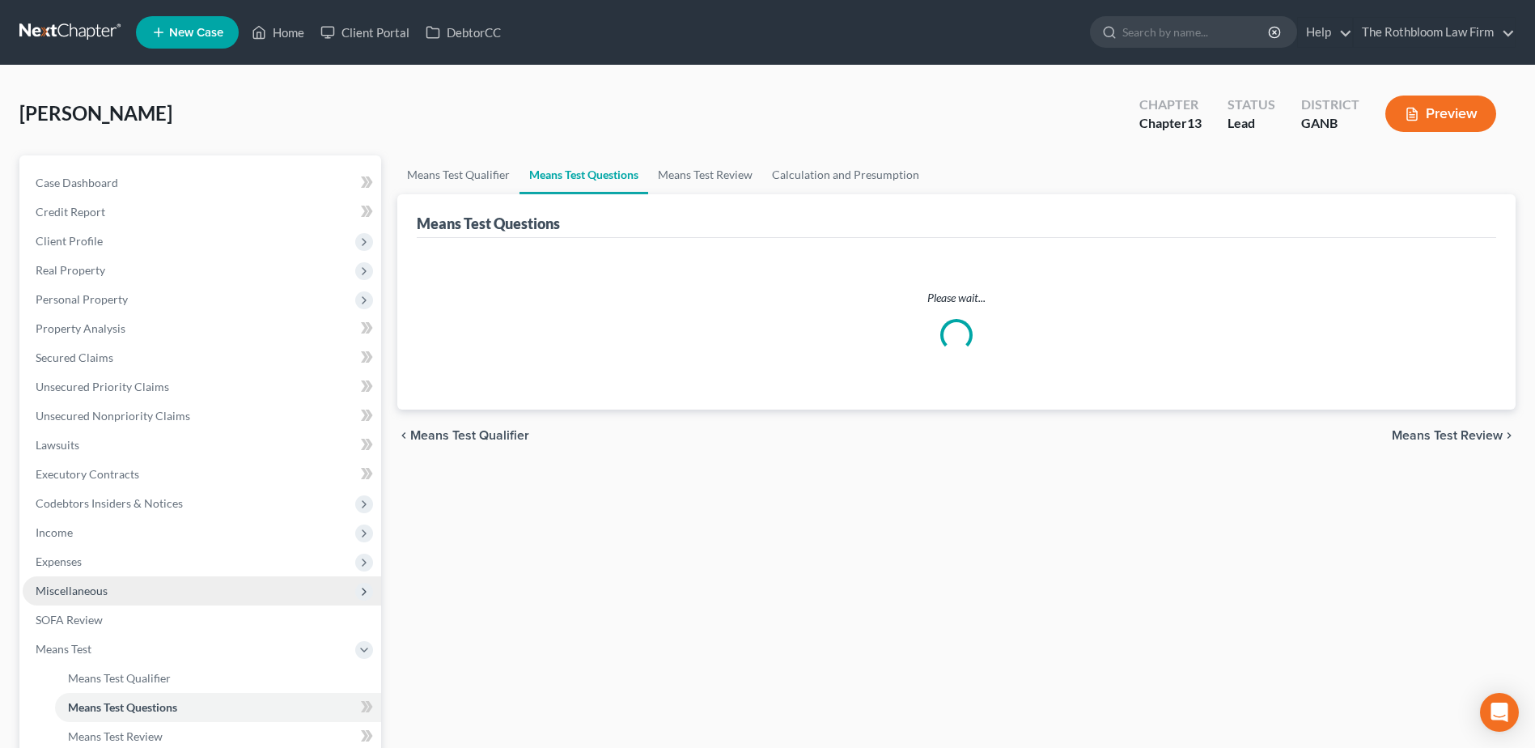
select select "1"
select select "0"
select select "60"
select select "1"
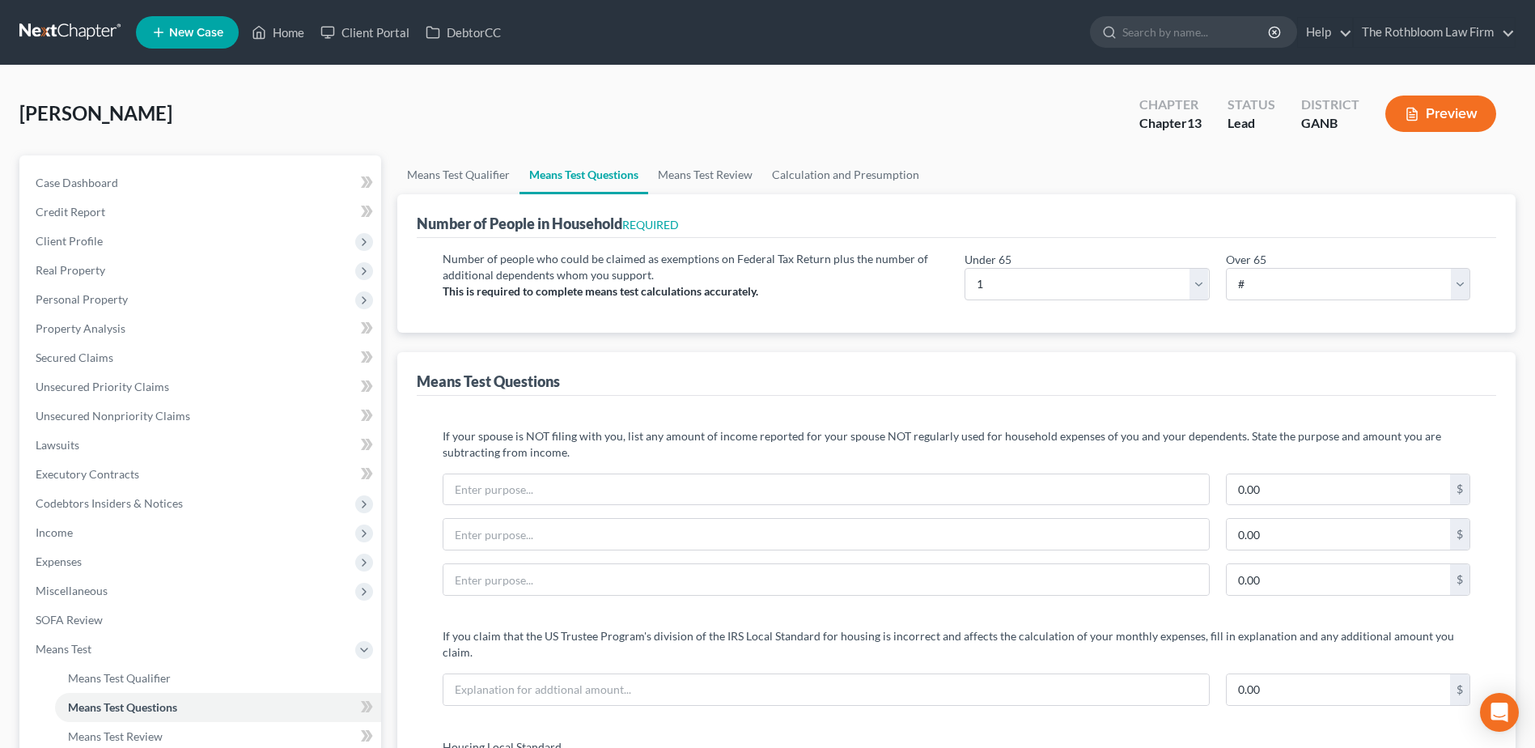
scroll to position [324, 0]
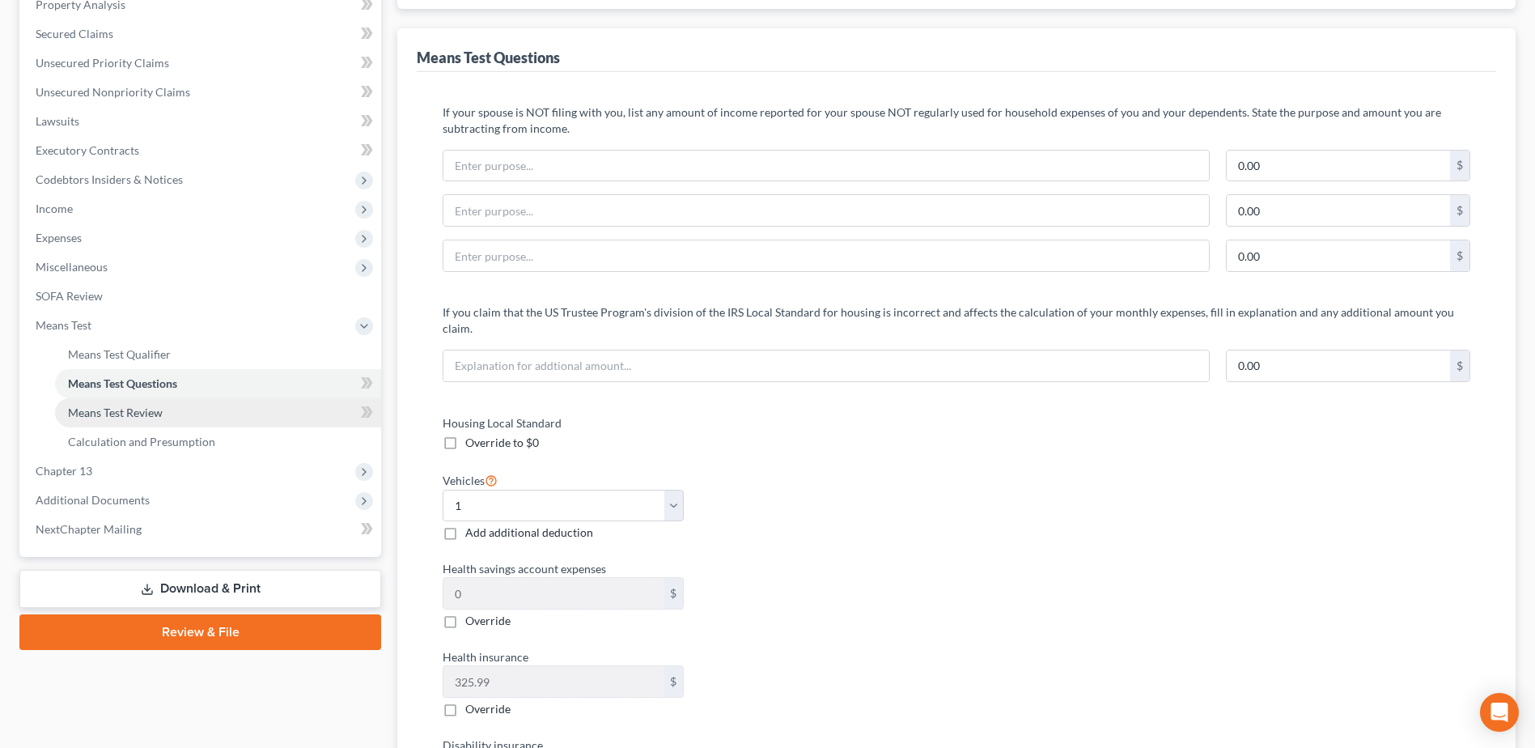
click at [122, 410] on span "Means Test Review" at bounding box center [115, 412] width 95 height 14
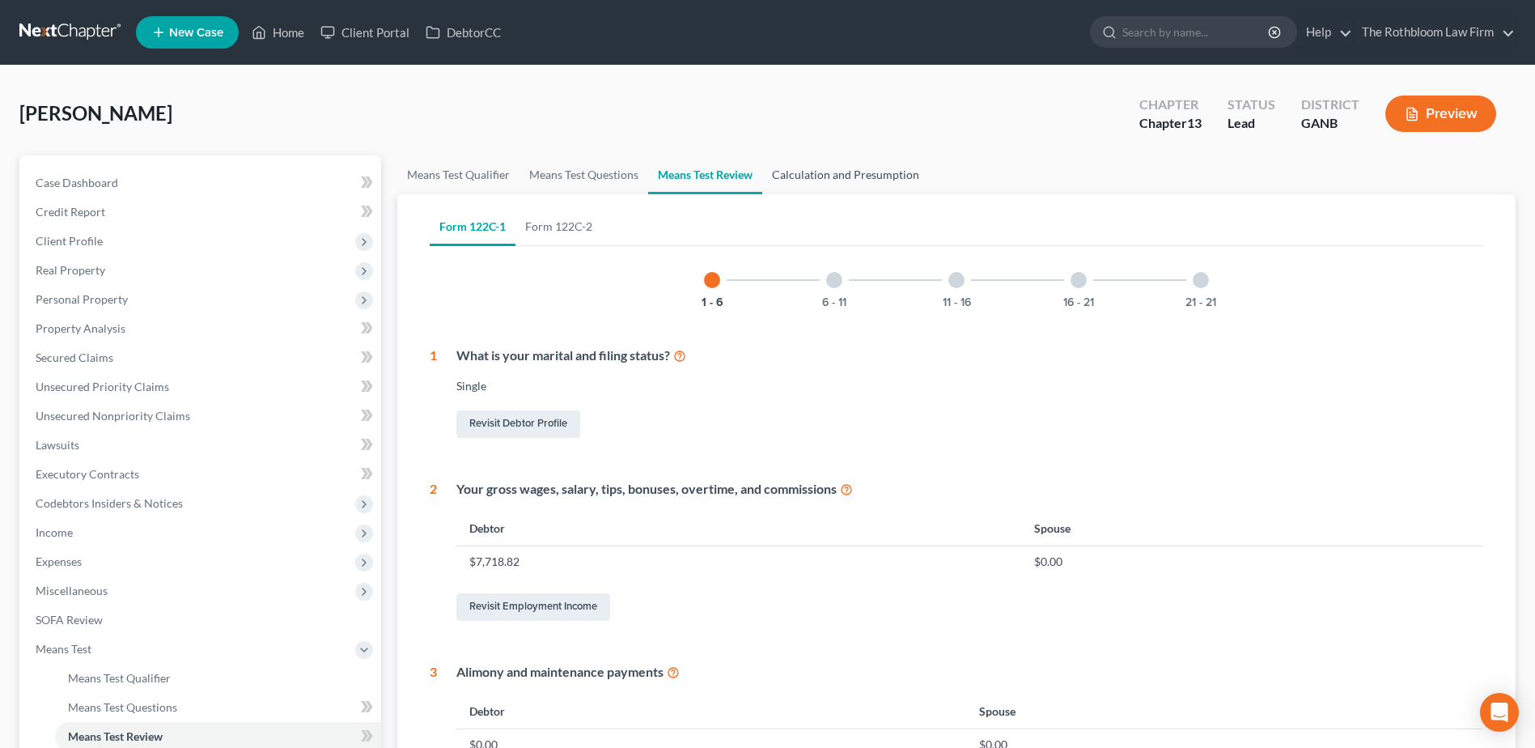
click at [846, 177] on link "Calculation and Presumption" at bounding box center [845, 174] width 167 height 39
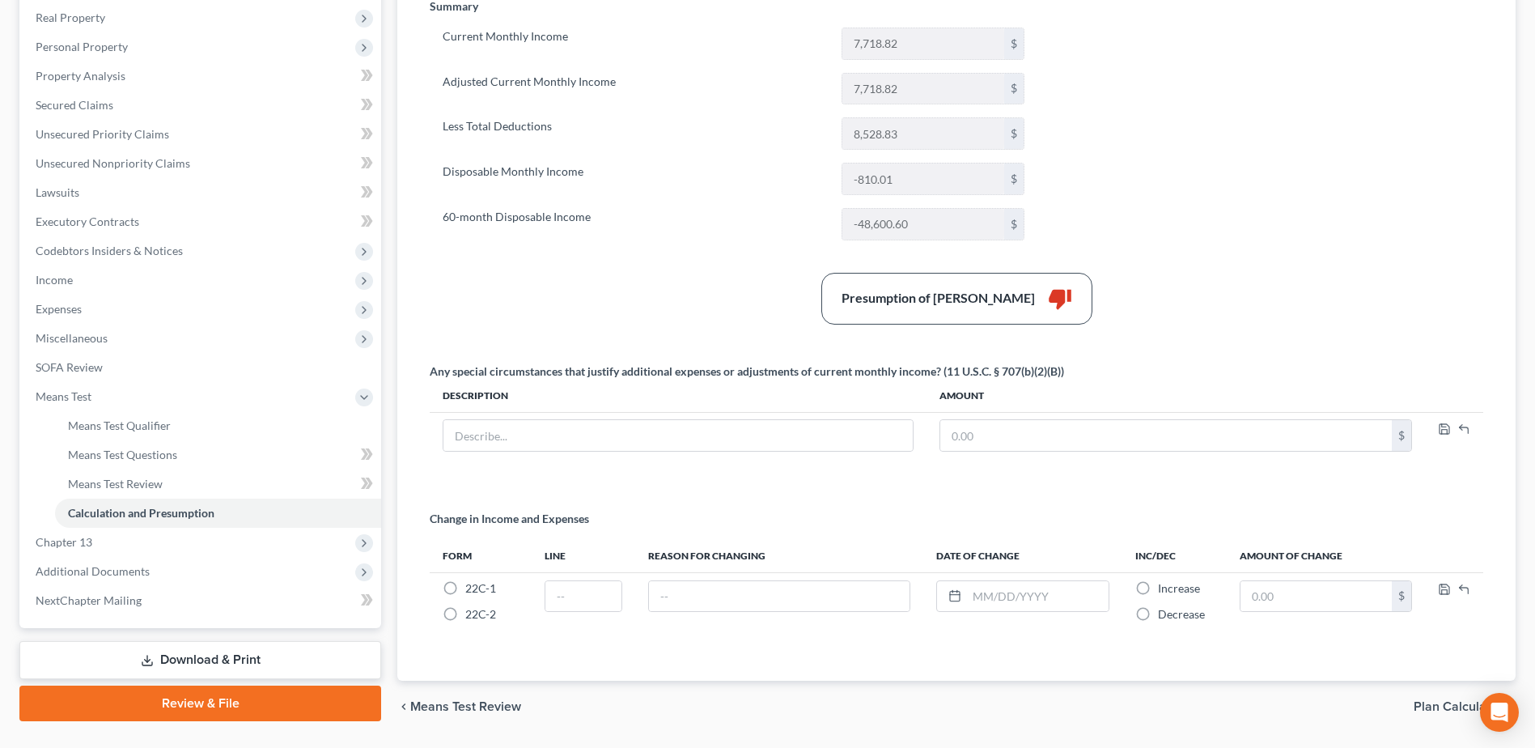
scroll to position [299, 0]
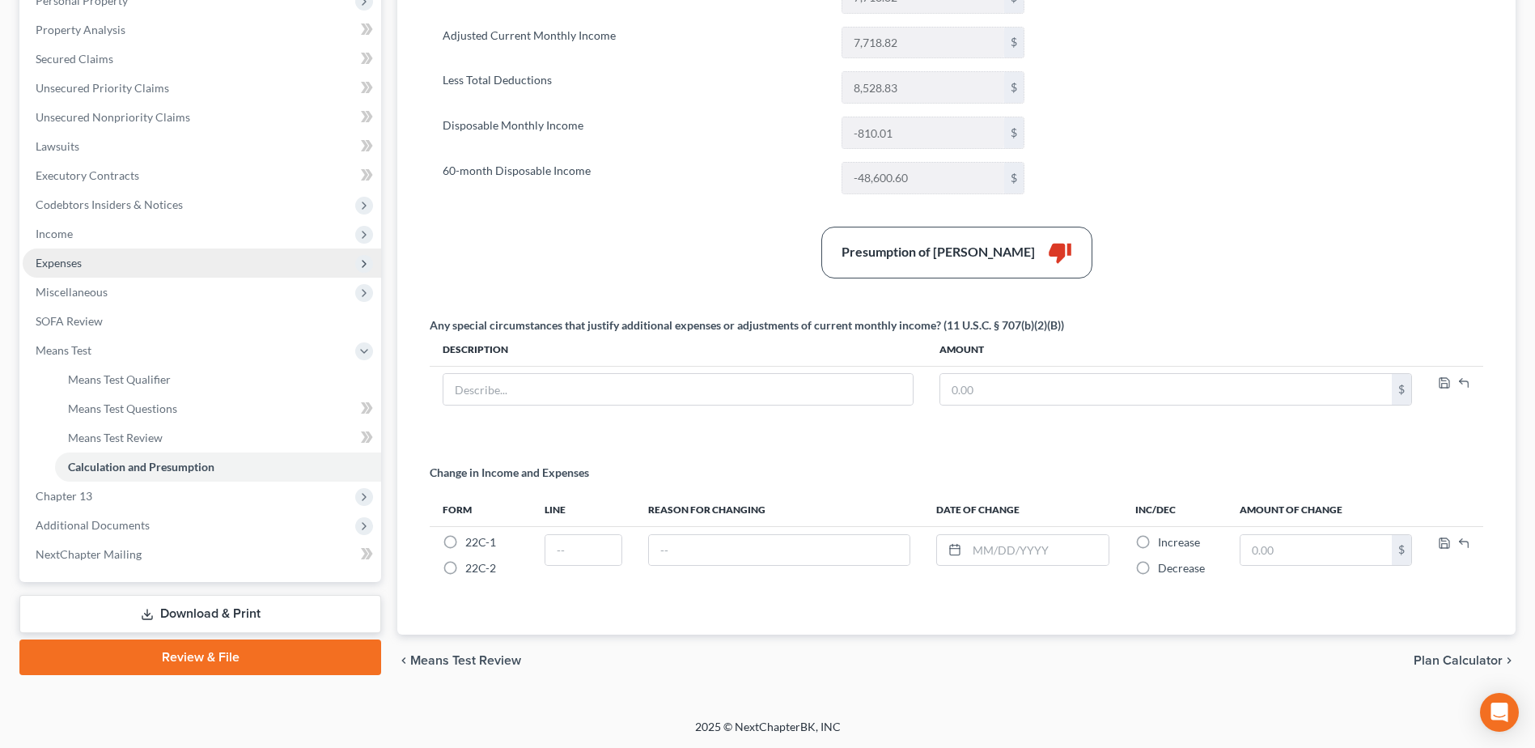
click at [70, 268] on span "Expenses" at bounding box center [59, 263] width 46 height 14
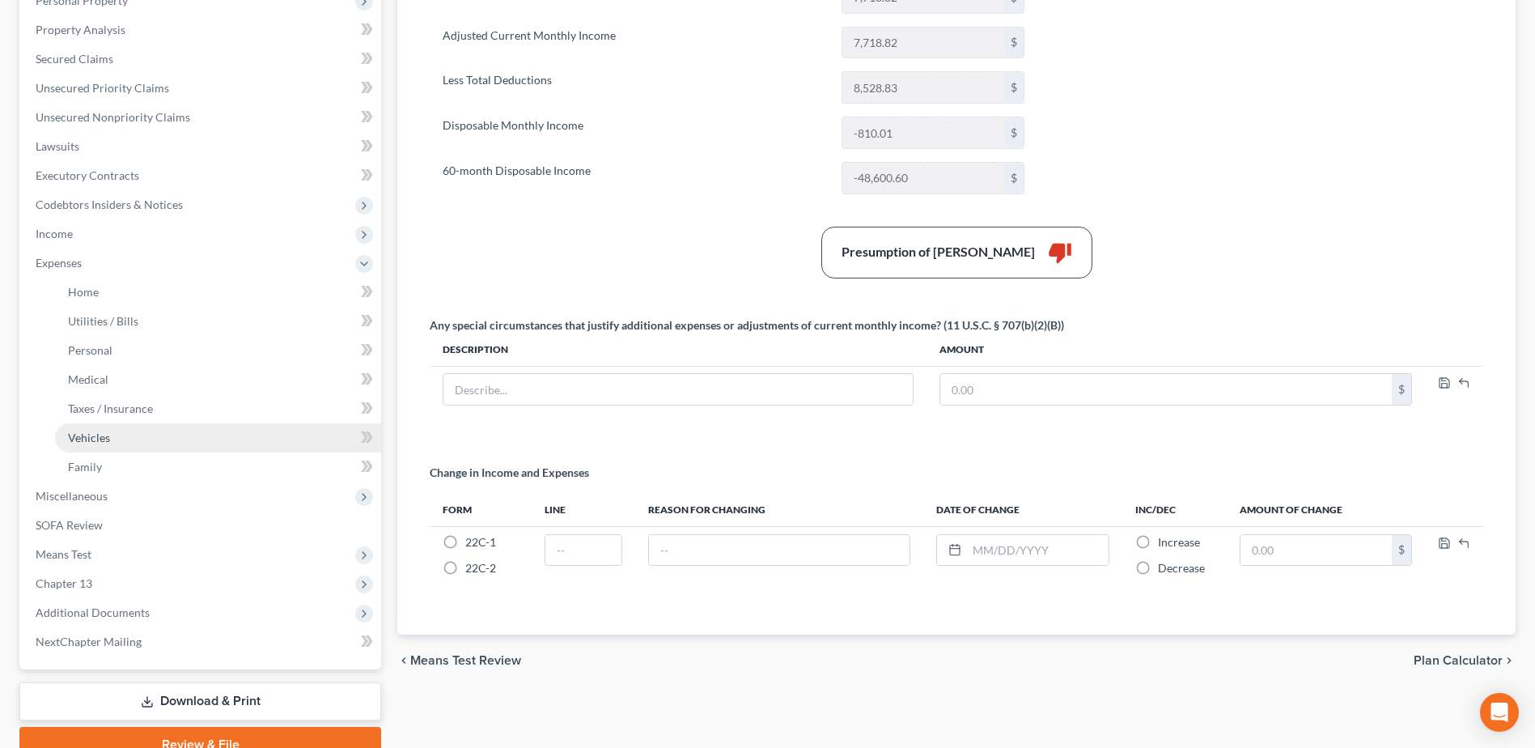
click at [86, 438] on span "Vehicles" at bounding box center [89, 437] width 42 height 14
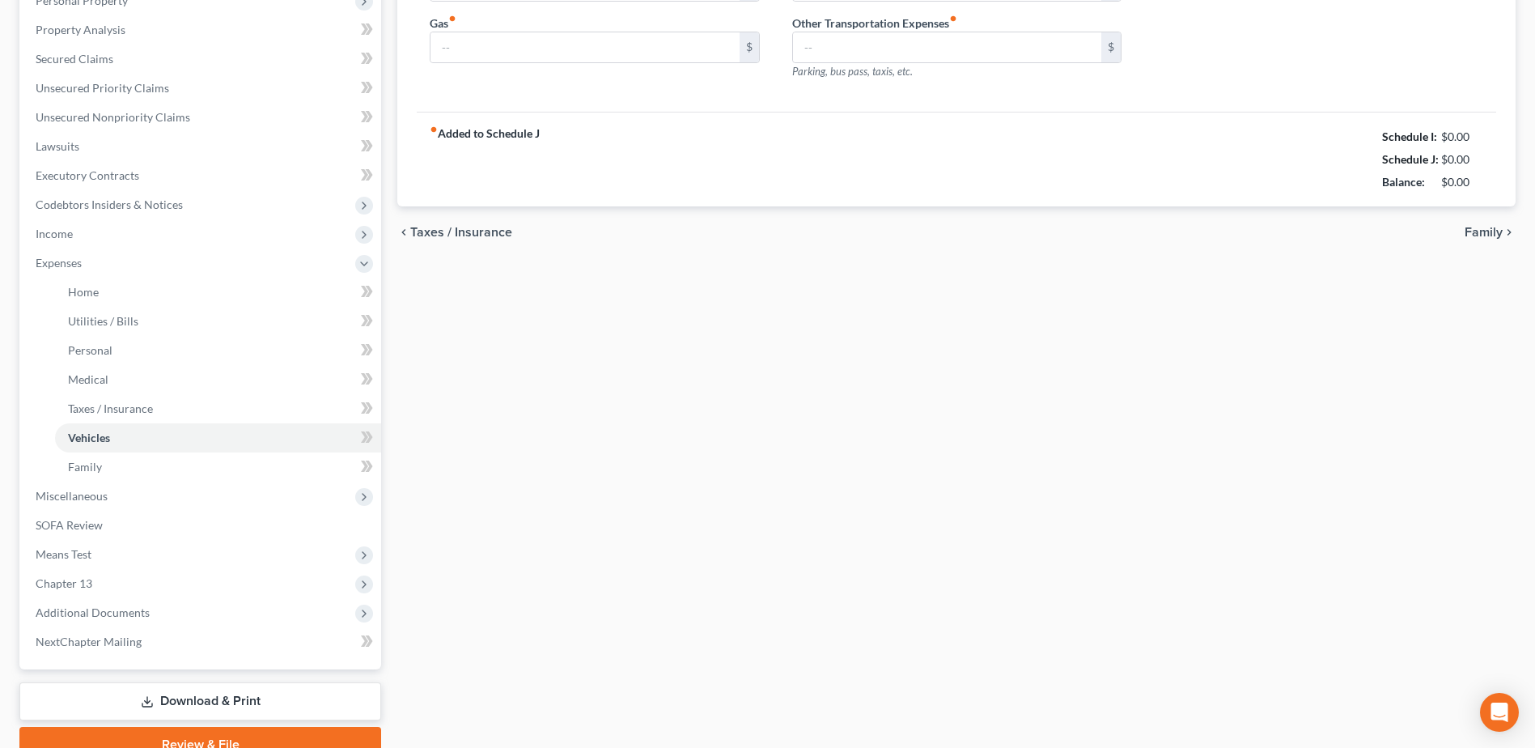
scroll to position [87, 0]
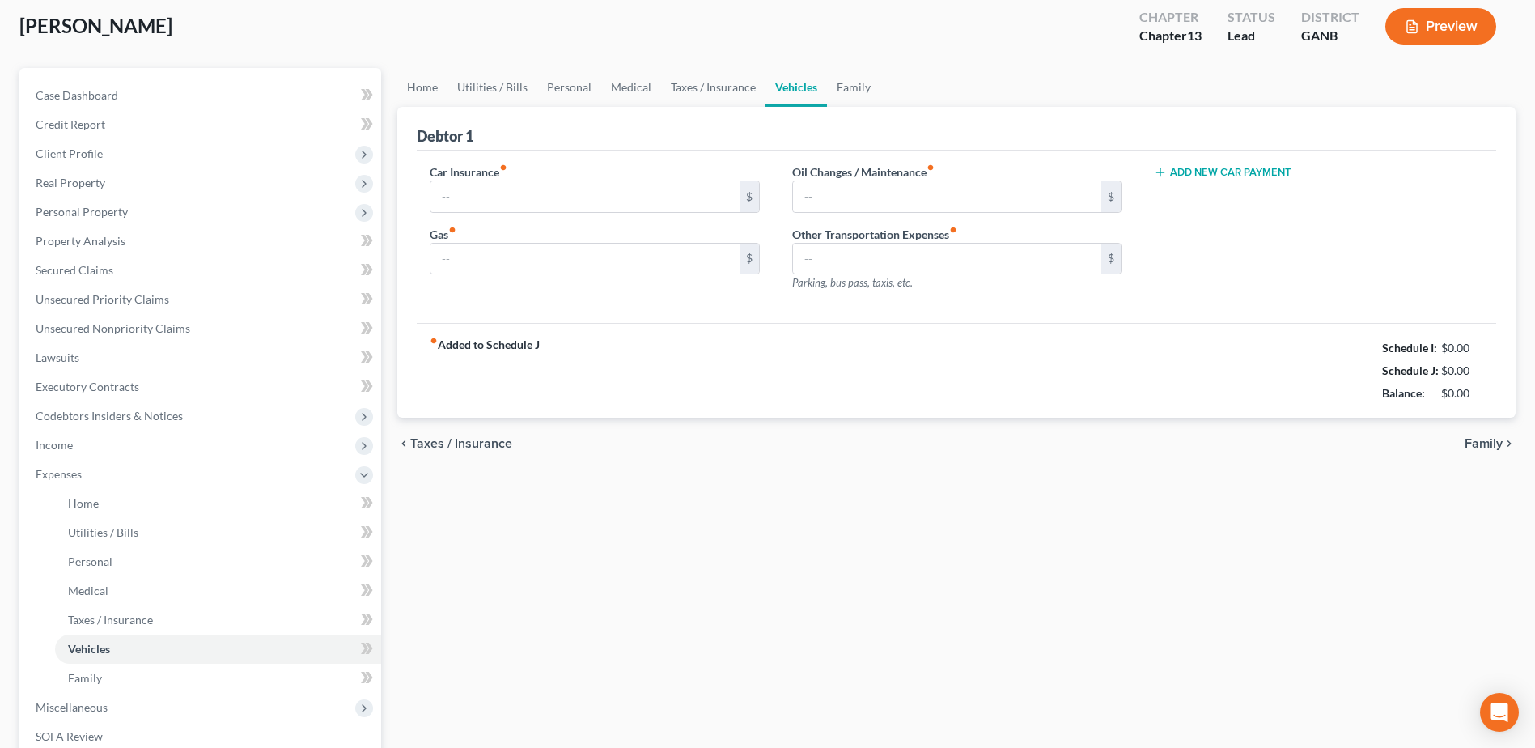
type input "385.33"
type input "400.00"
type input "0.00"
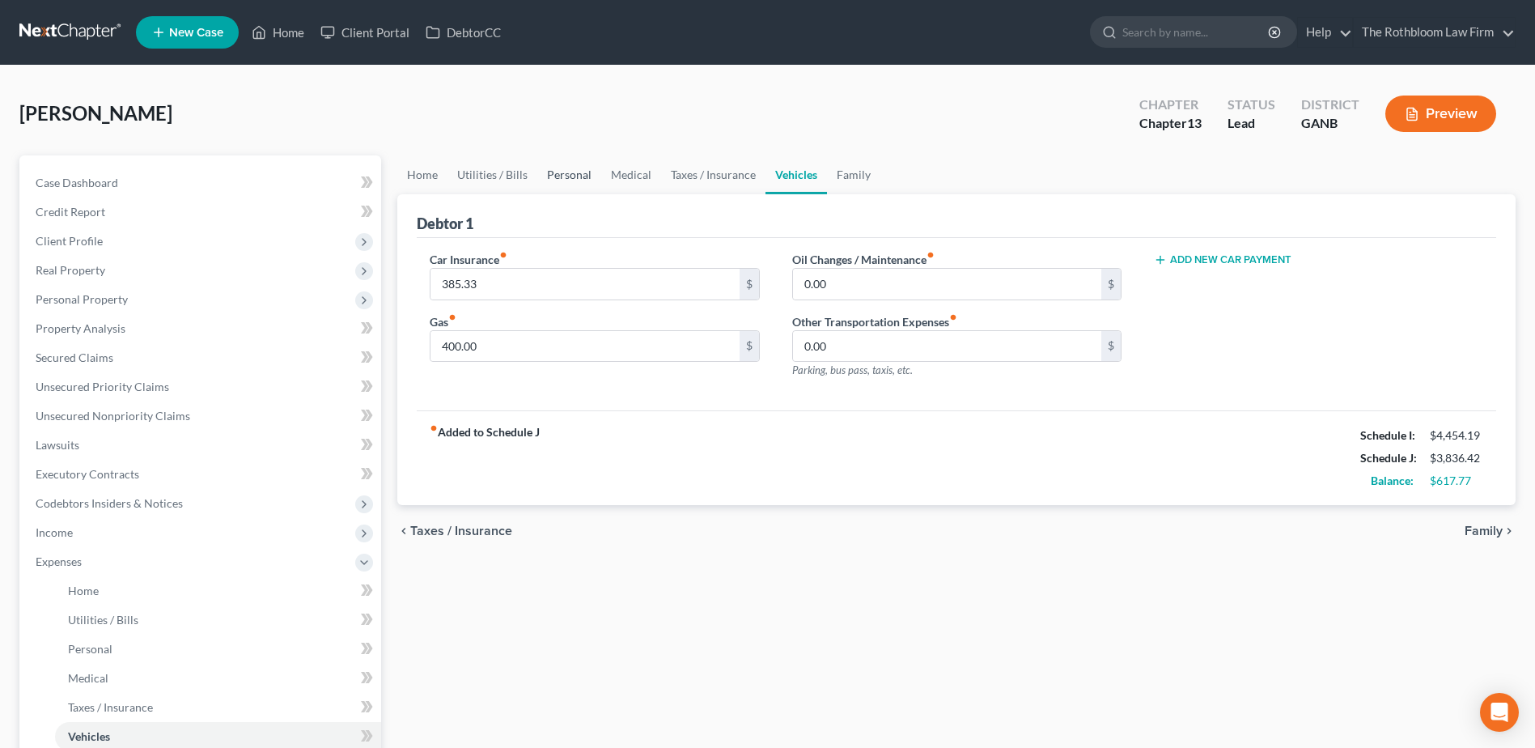
click at [575, 174] on link "Personal" at bounding box center [569, 174] width 64 height 39
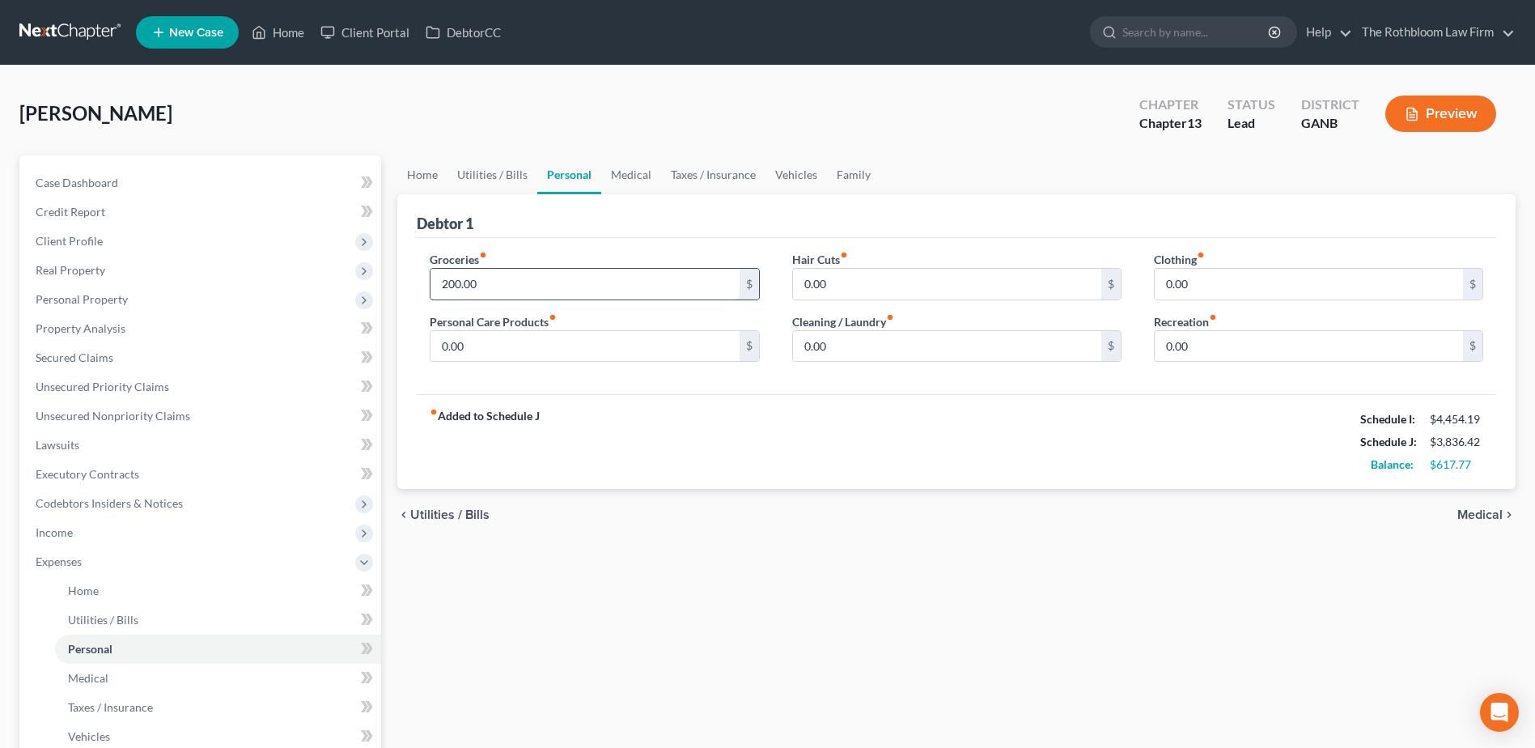
click at [491, 273] on input "200.00" at bounding box center [584, 284] width 308 height 31
type input "217.77"
click at [595, 605] on div "Home Utilities / Bills Personal Medical Taxes / Insurance Vehicles Family Debto…" at bounding box center [956, 607] width 1134 height 905
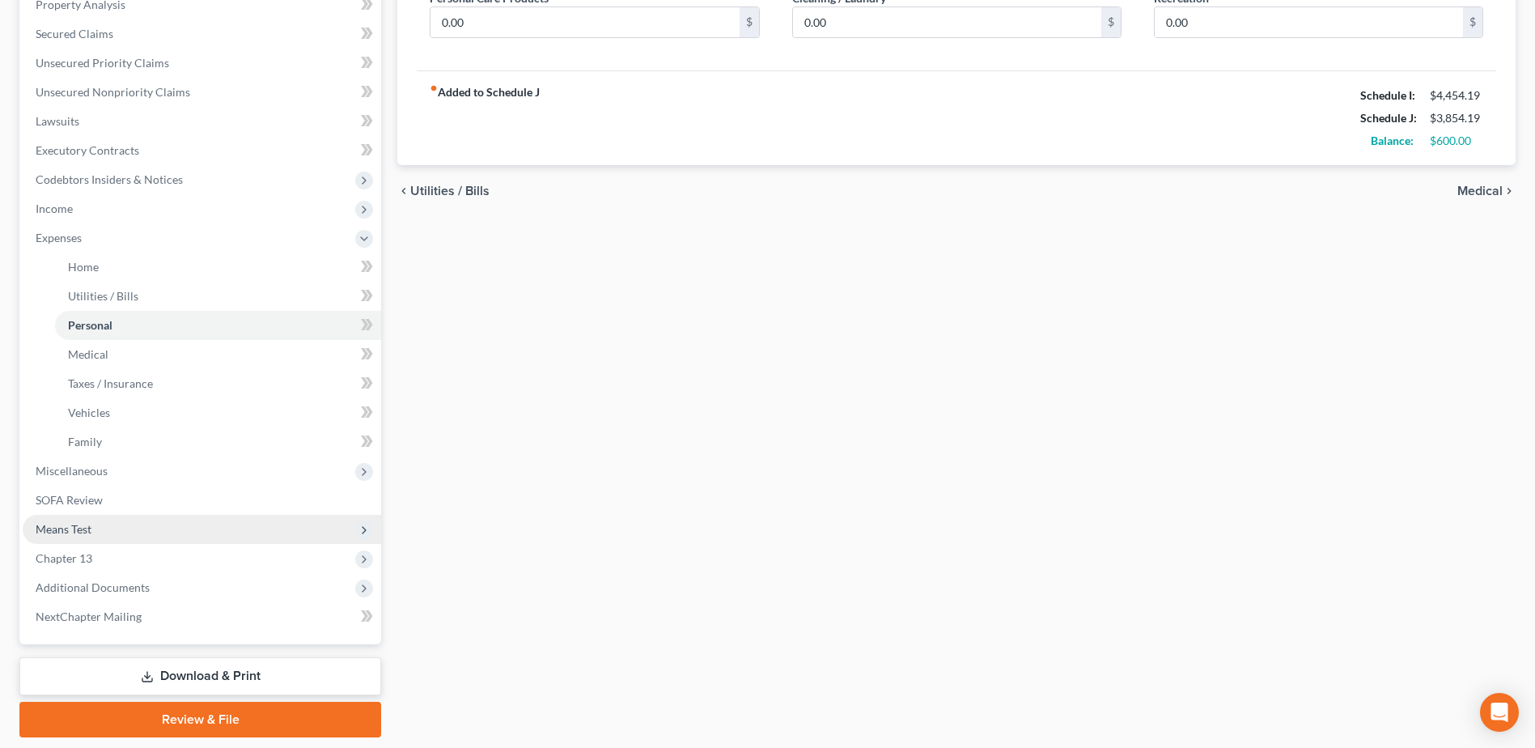
click at [109, 535] on span "Means Test" at bounding box center [202, 529] width 358 height 29
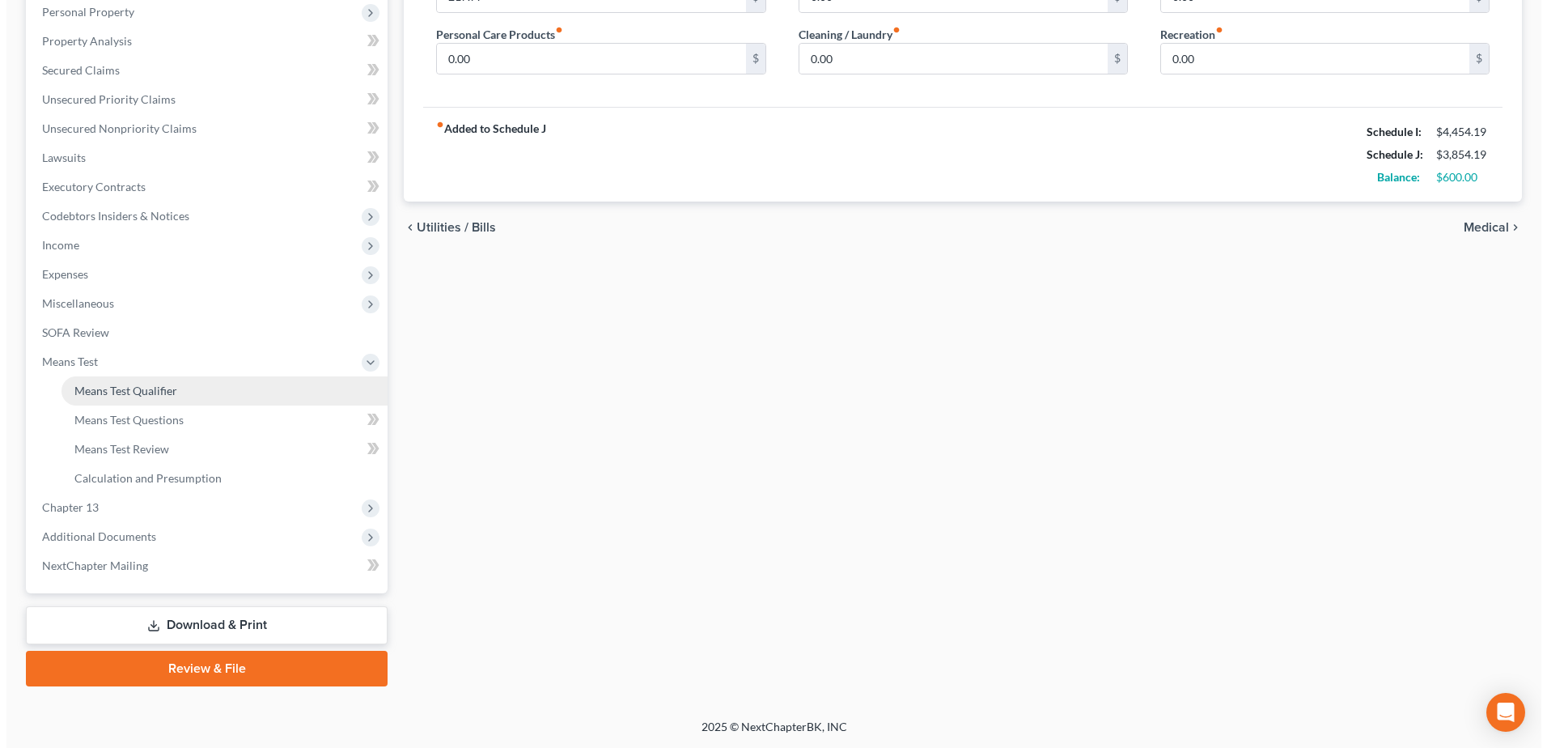
scroll to position [287, 0]
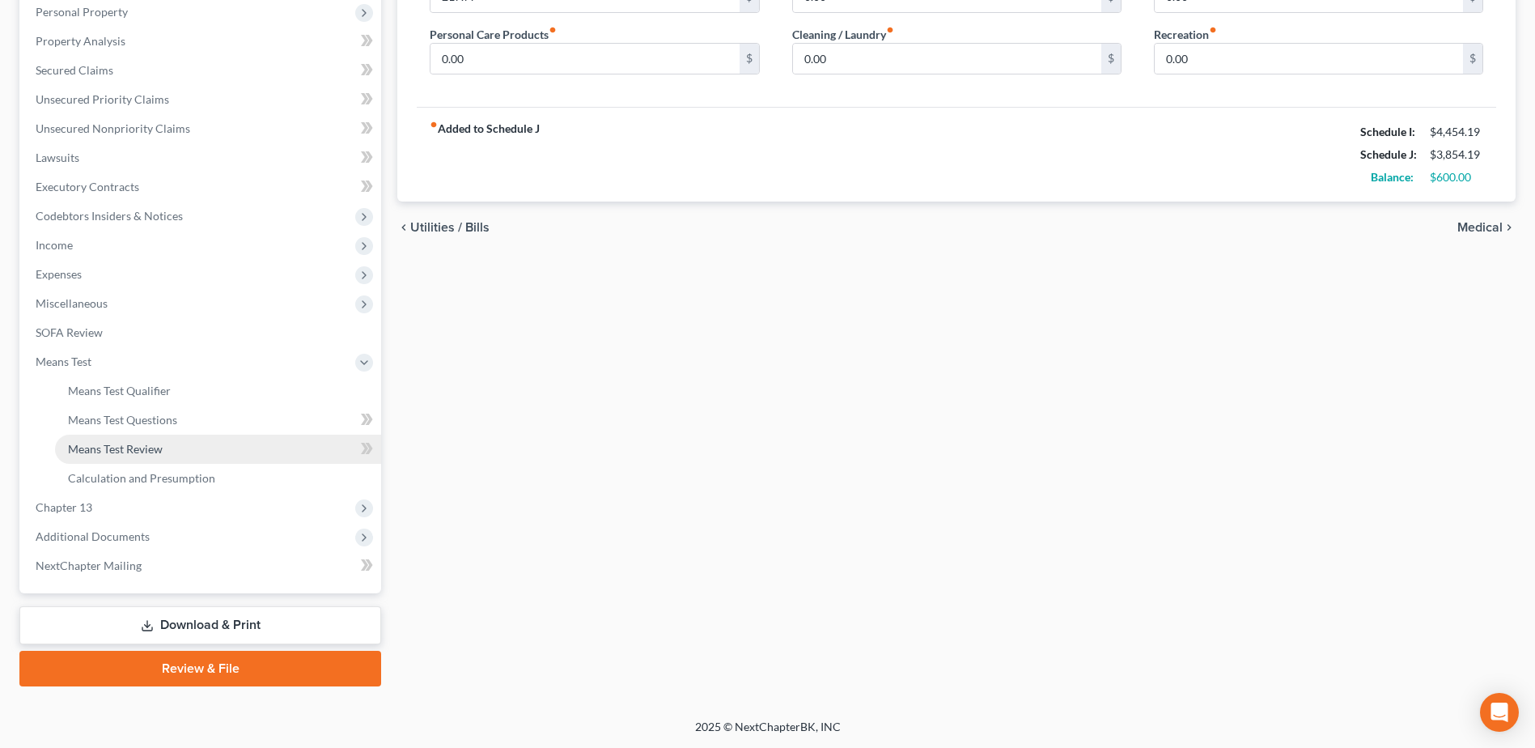
click at [130, 452] on span "Means Test Review" at bounding box center [115, 449] width 95 height 14
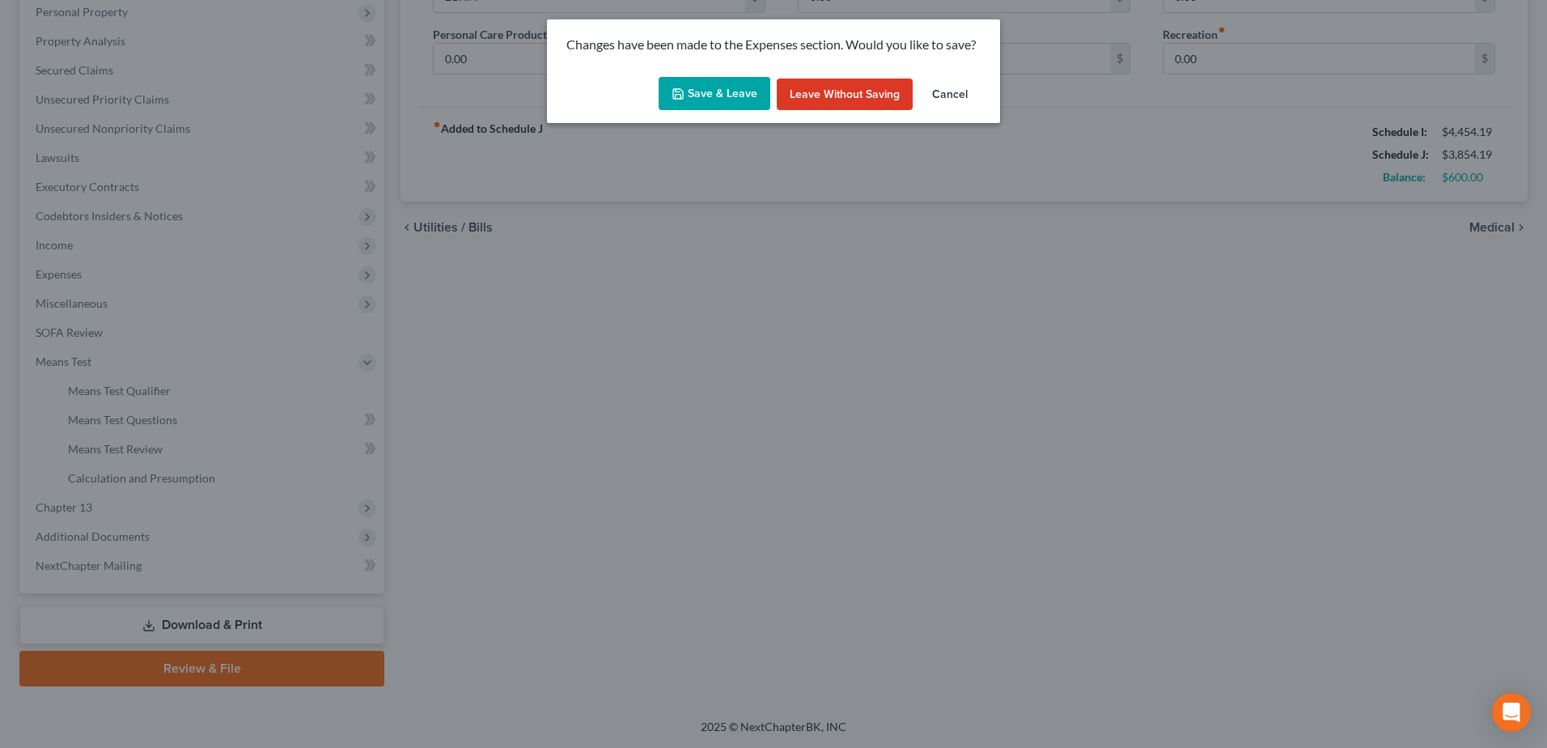
click at [711, 89] on button "Save & Leave" at bounding box center [715, 94] width 112 height 34
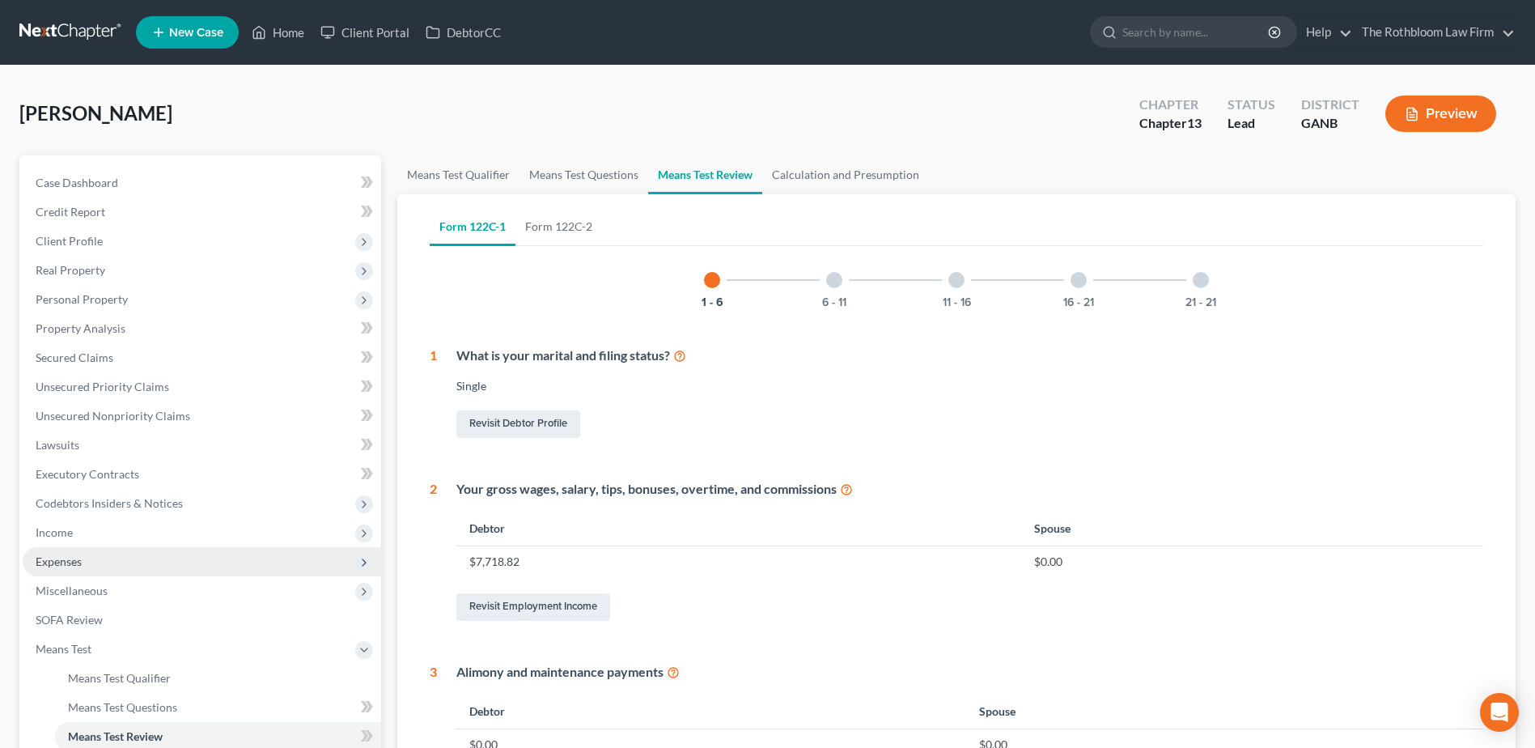
scroll to position [324, 0]
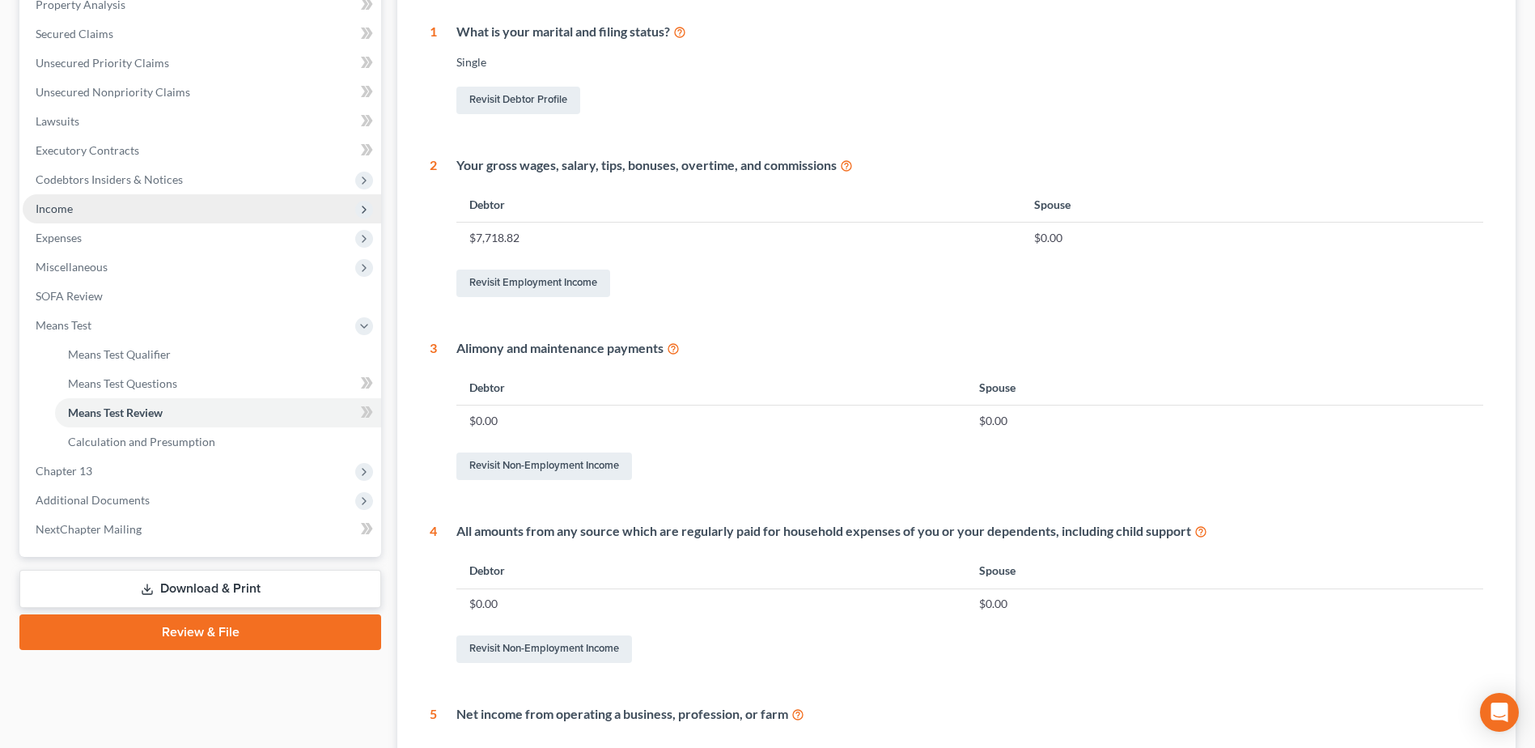
click at [61, 207] on span "Income" at bounding box center [54, 208] width 37 height 14
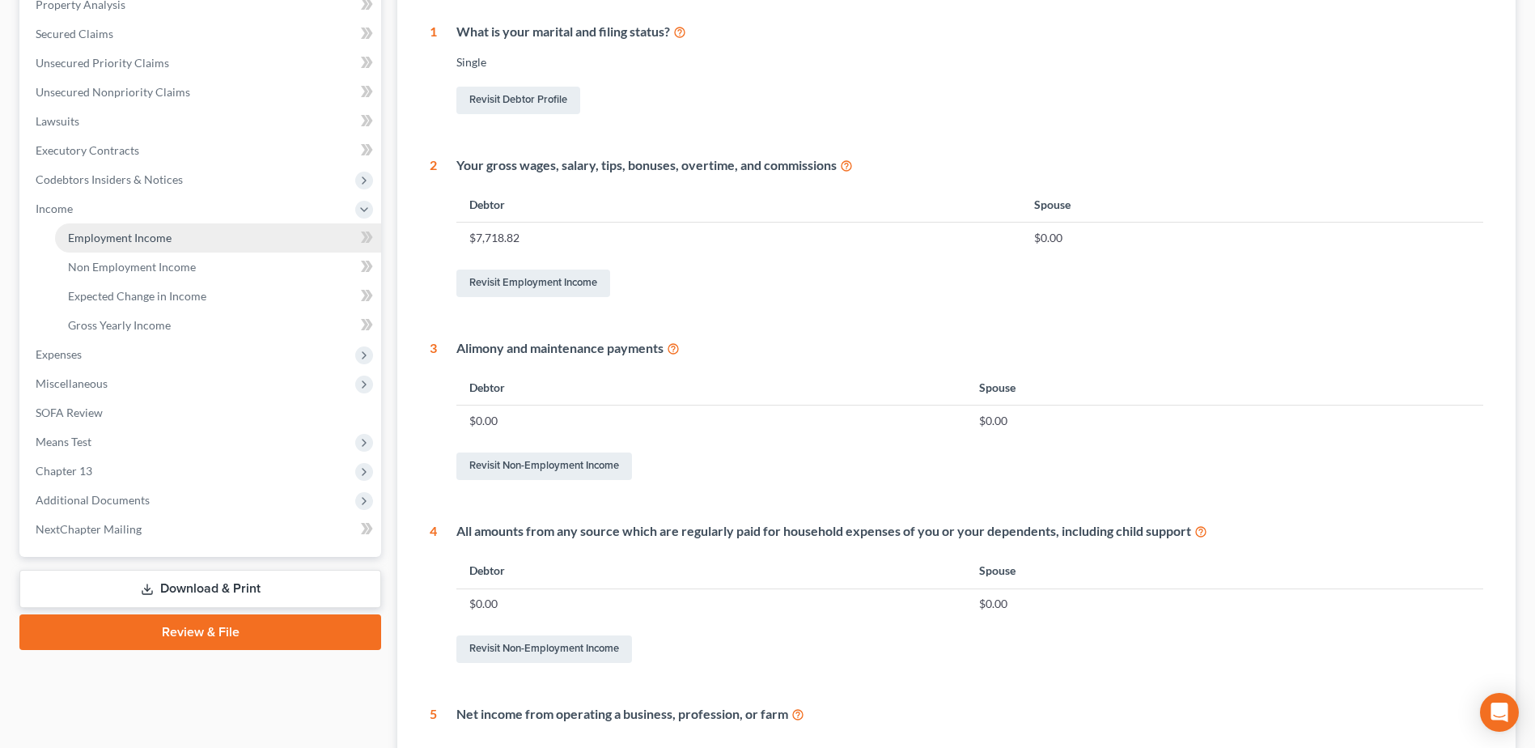
click at [129, 234] on span "Employment Income" at bounding box center [120, 238] width 104 height 14
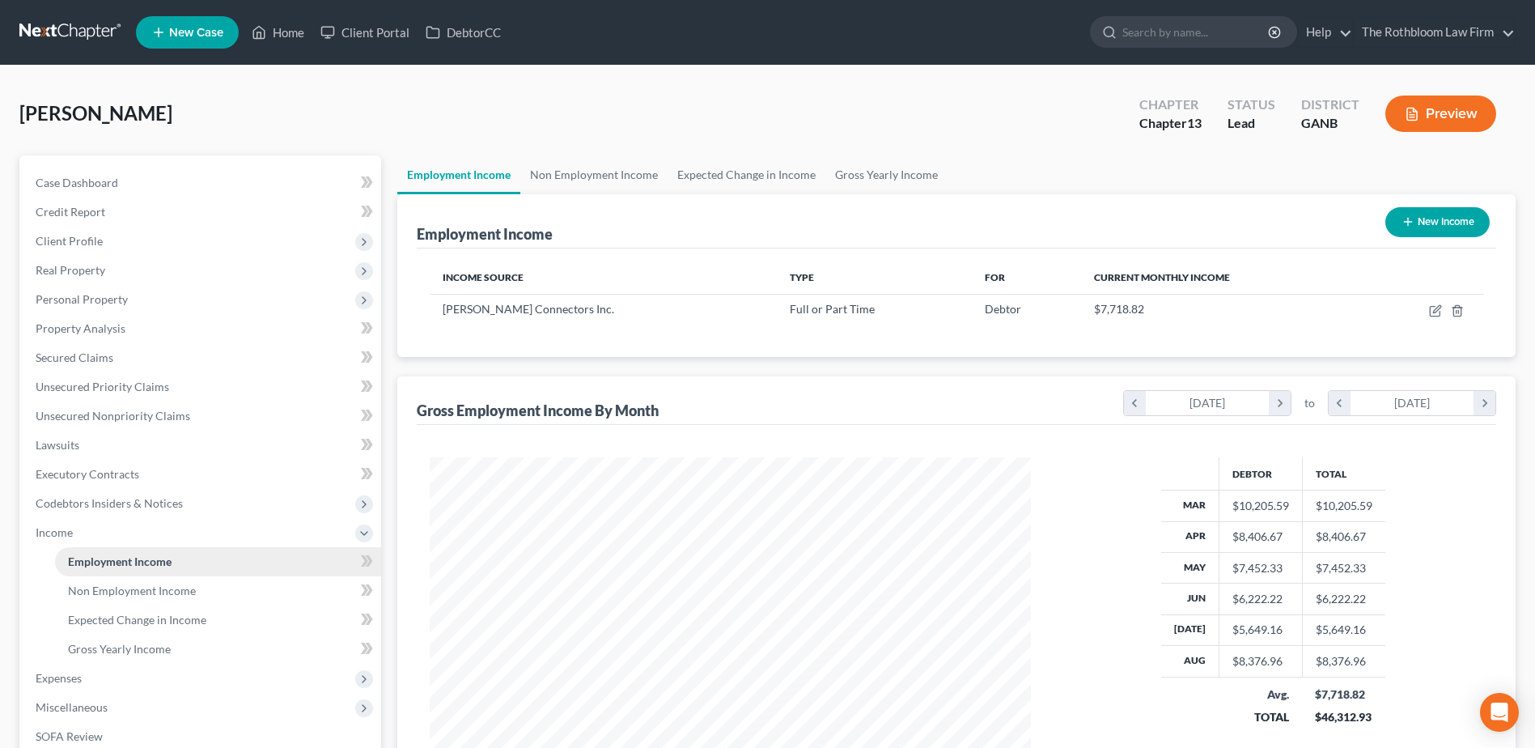
scroll to position [300, 633]
click at [62, 263] on span "Real Property" at bounding box center [71, 270] width 70 height 14
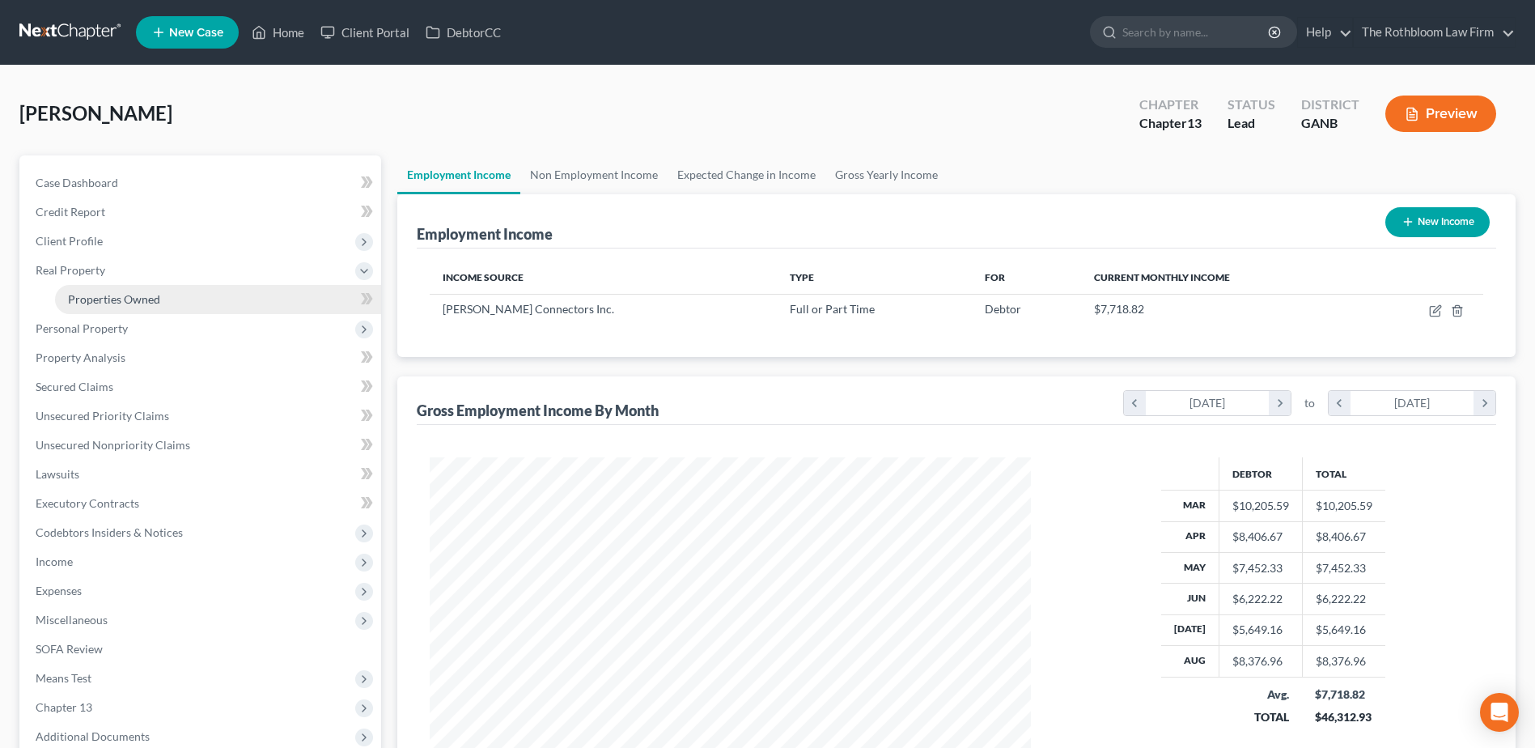
click at [115, 301] on span "Properties Owned" at bounding box center [114, 299] width 92 height 14
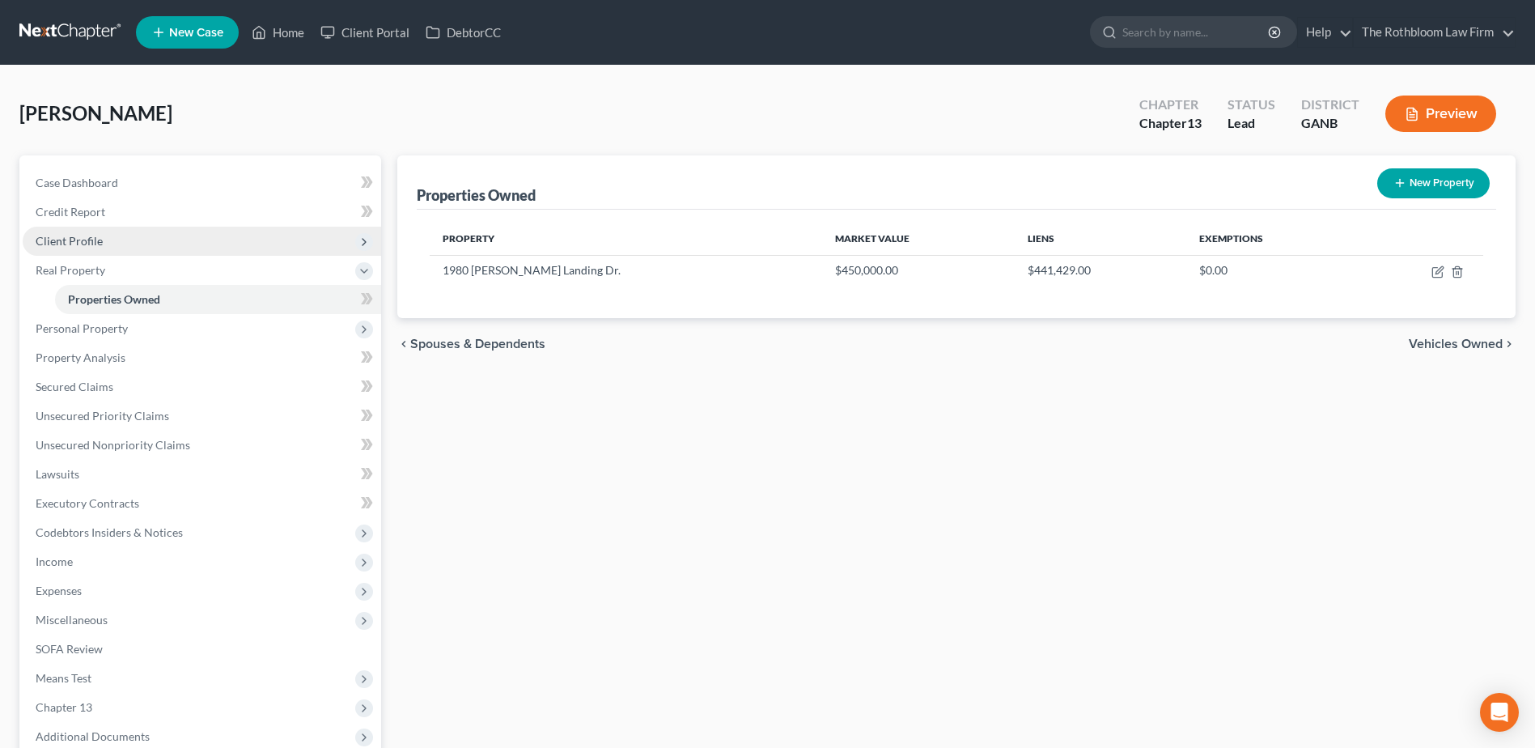
click at [69, 239] on span "Client Profile" at bounding box center [69, 241] width 67 height 14
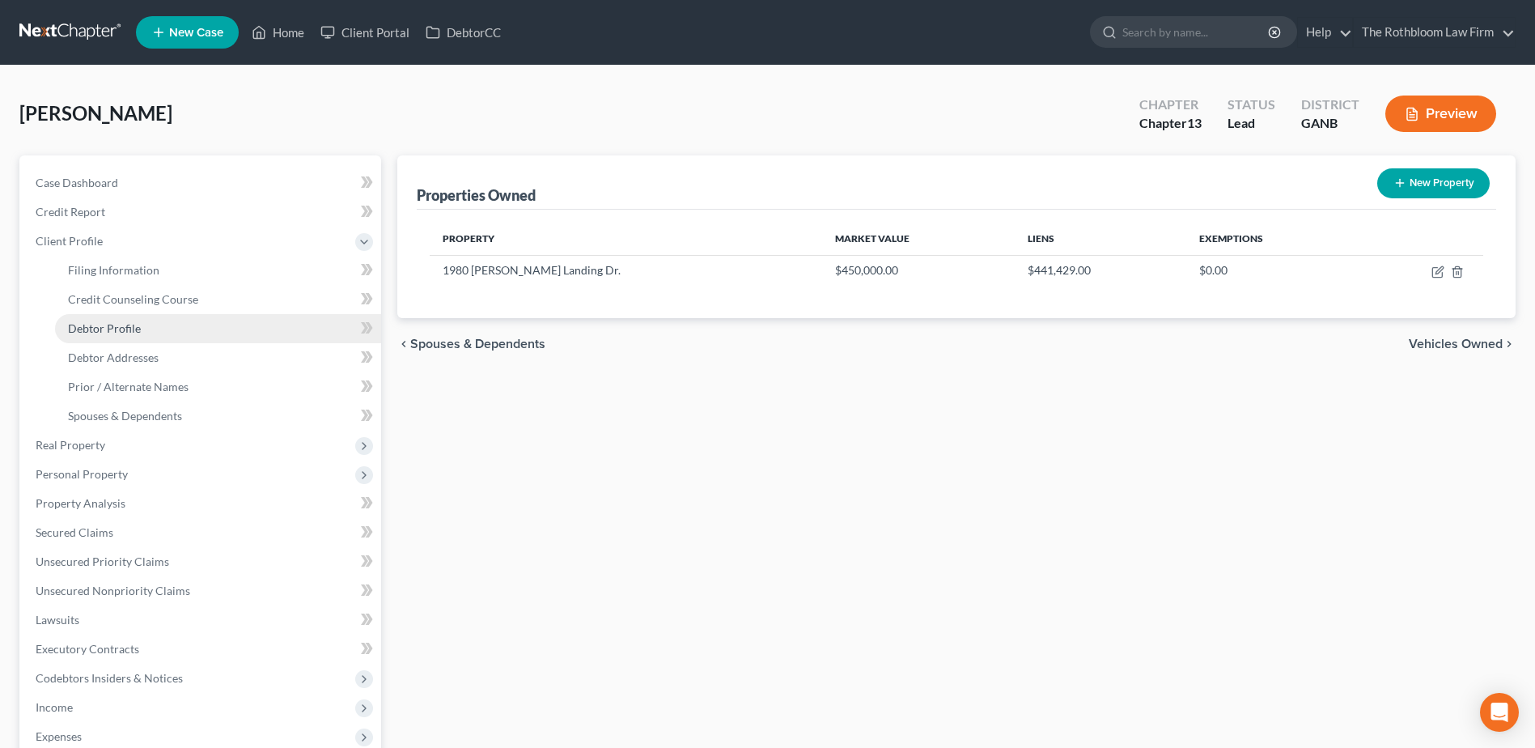
click at [111, 327] on span "Debtor Profile" at bounding box center [104, 328] width 73 height 14
select select "0"
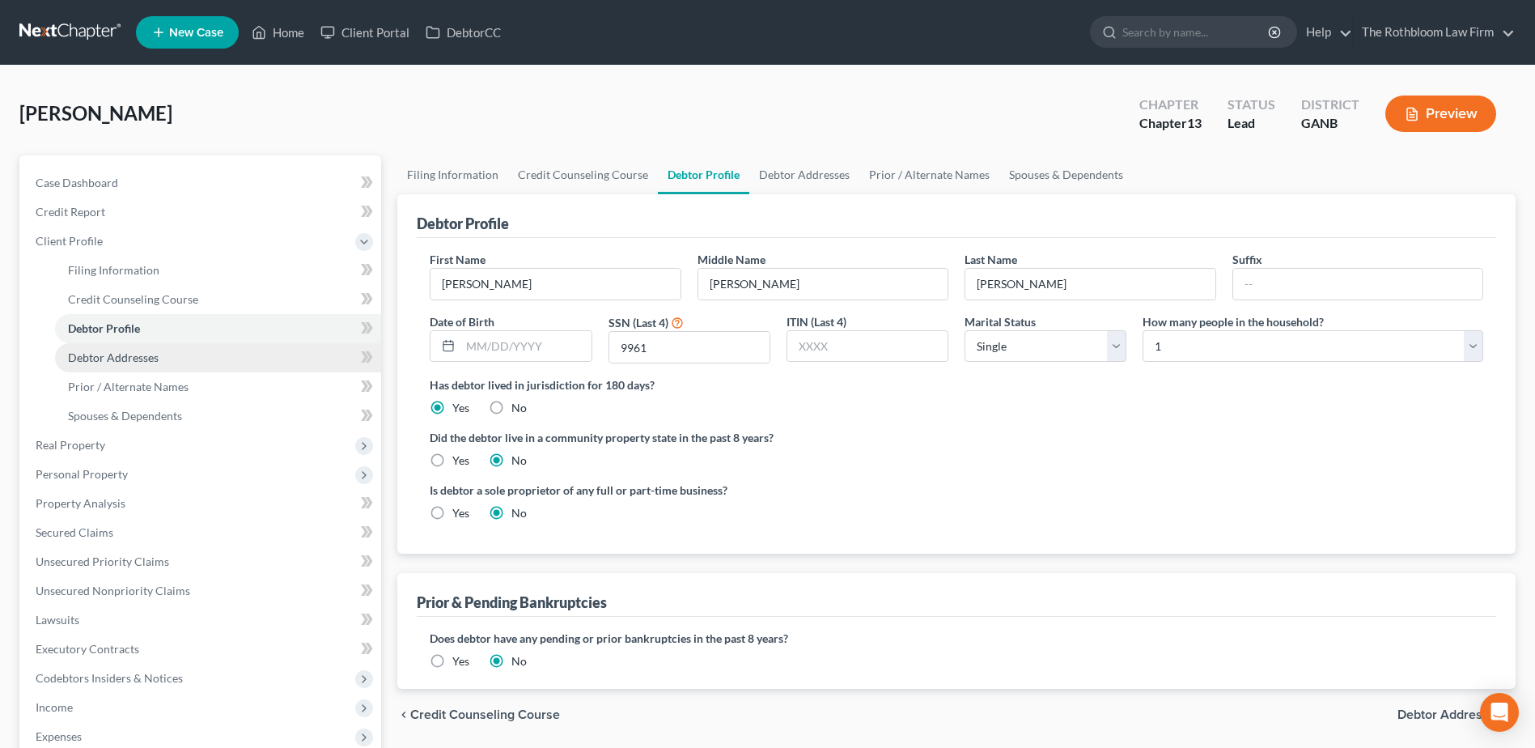
click at [144, 358] on span "Debtor Addresses" at bounding box center [113, 357] width 91 height 14
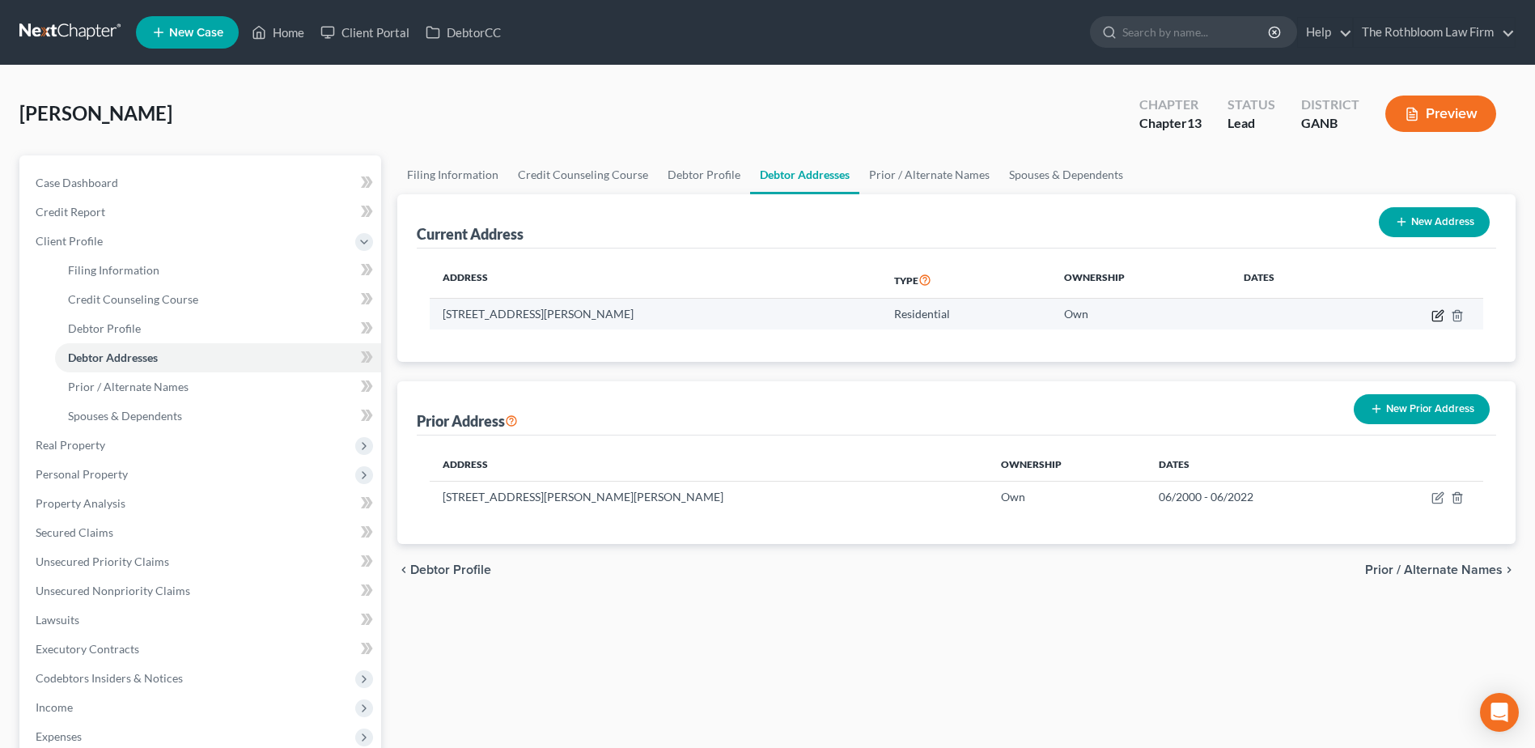
click at [1436, 316] on icon "button" at bounding box center [1438, 313] width 7 height 7
select select "10"
select select "66"
select select "0"
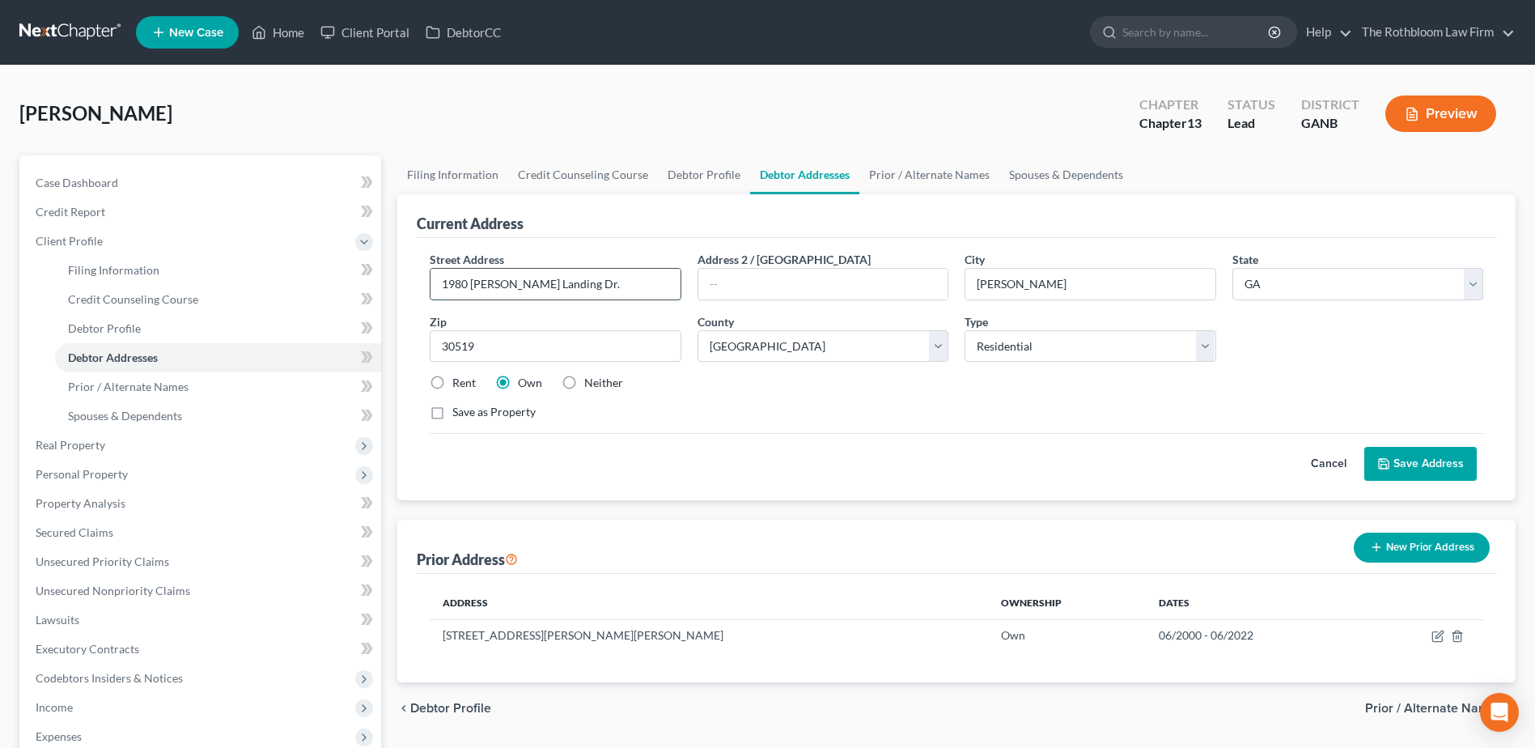
click at [481, 289] on input "1980 [PERSON_NAME] Landing Dr." at bounding box center [554, 284] width 249 height 31
type input "1980 [PERSON_NAME] Landing Dr."
click at [1425, 460] on button "Save Address" at bounding box center [1420, 464] width 112 height 34
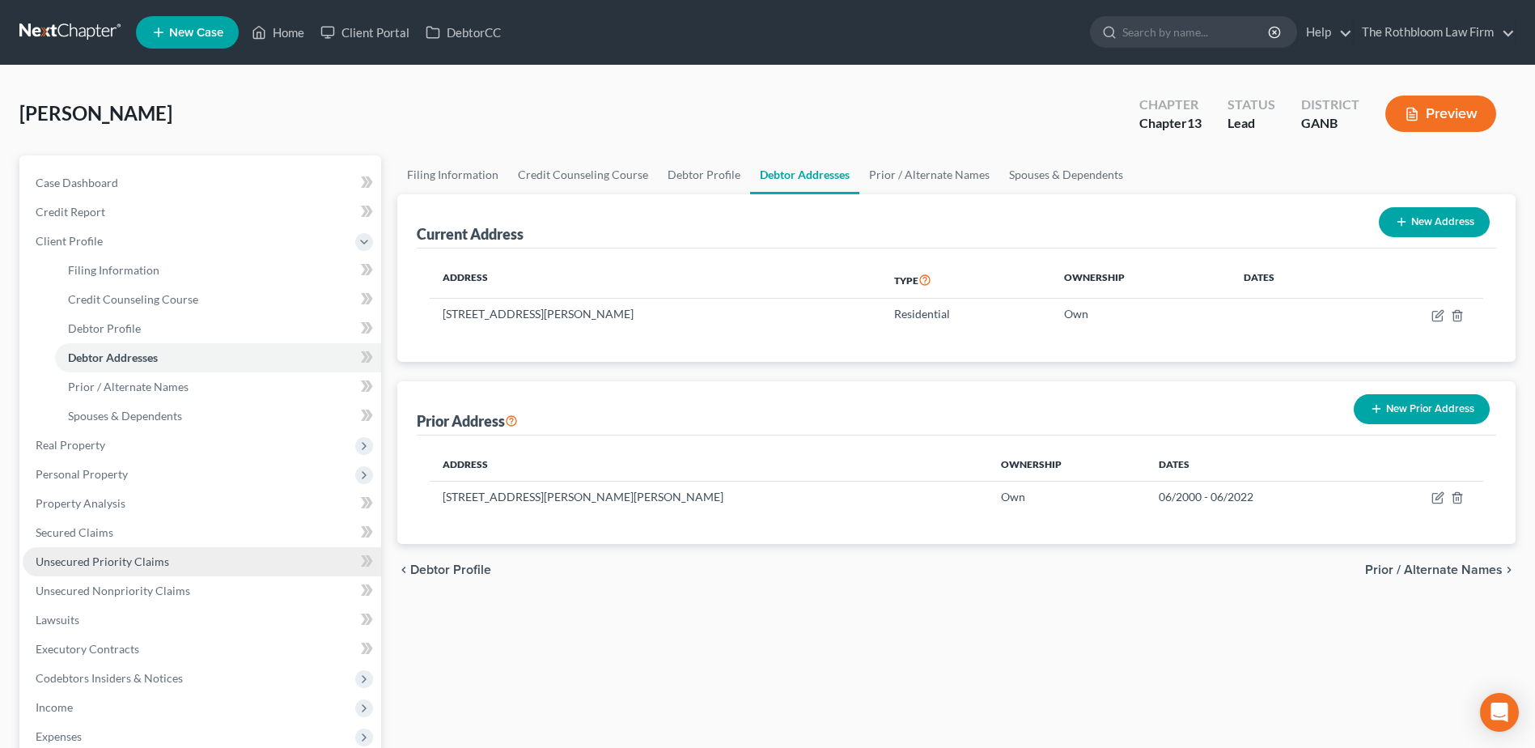
scroll to position [345, 0]
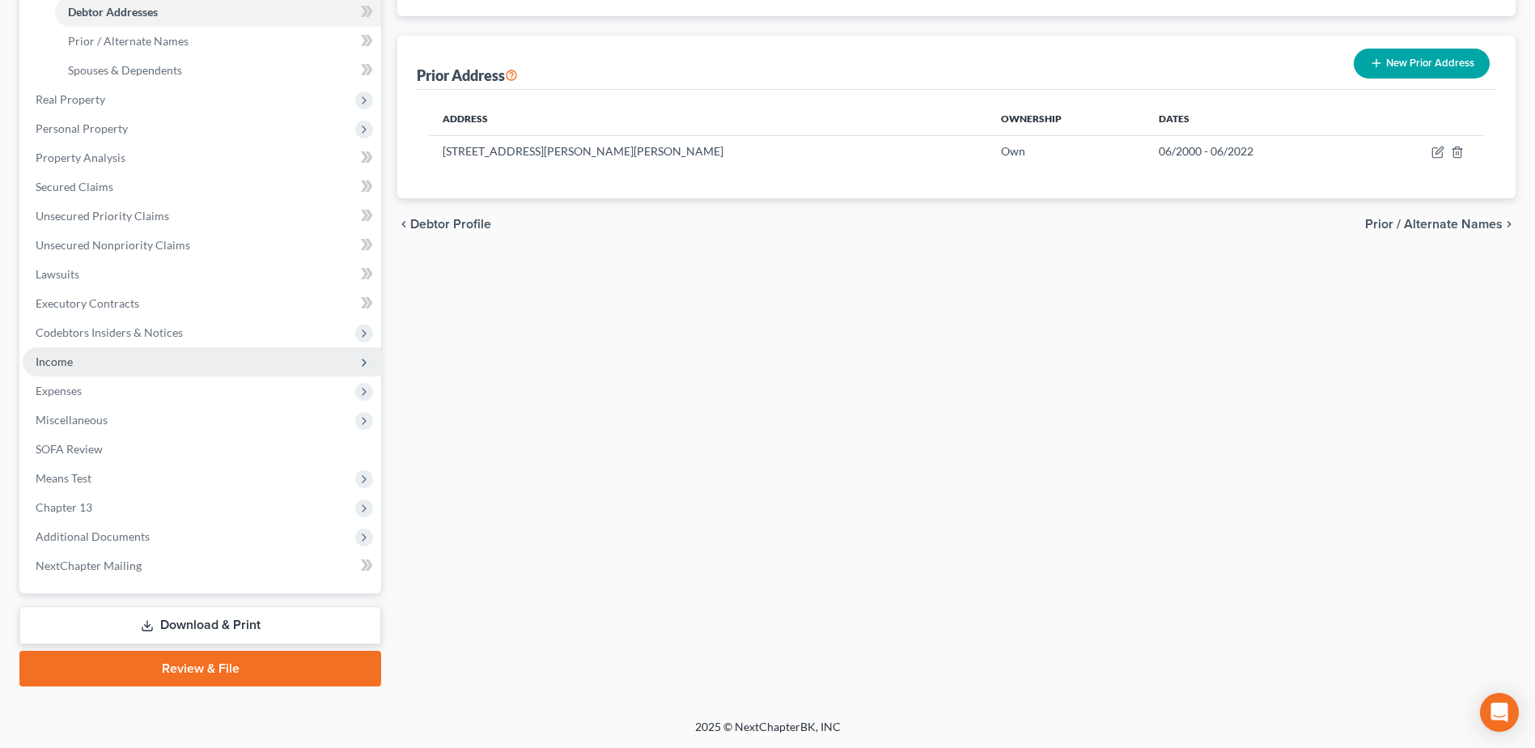
click at [58, 359] on span "Income" at bounding box center [54, 361] width 37 height 14
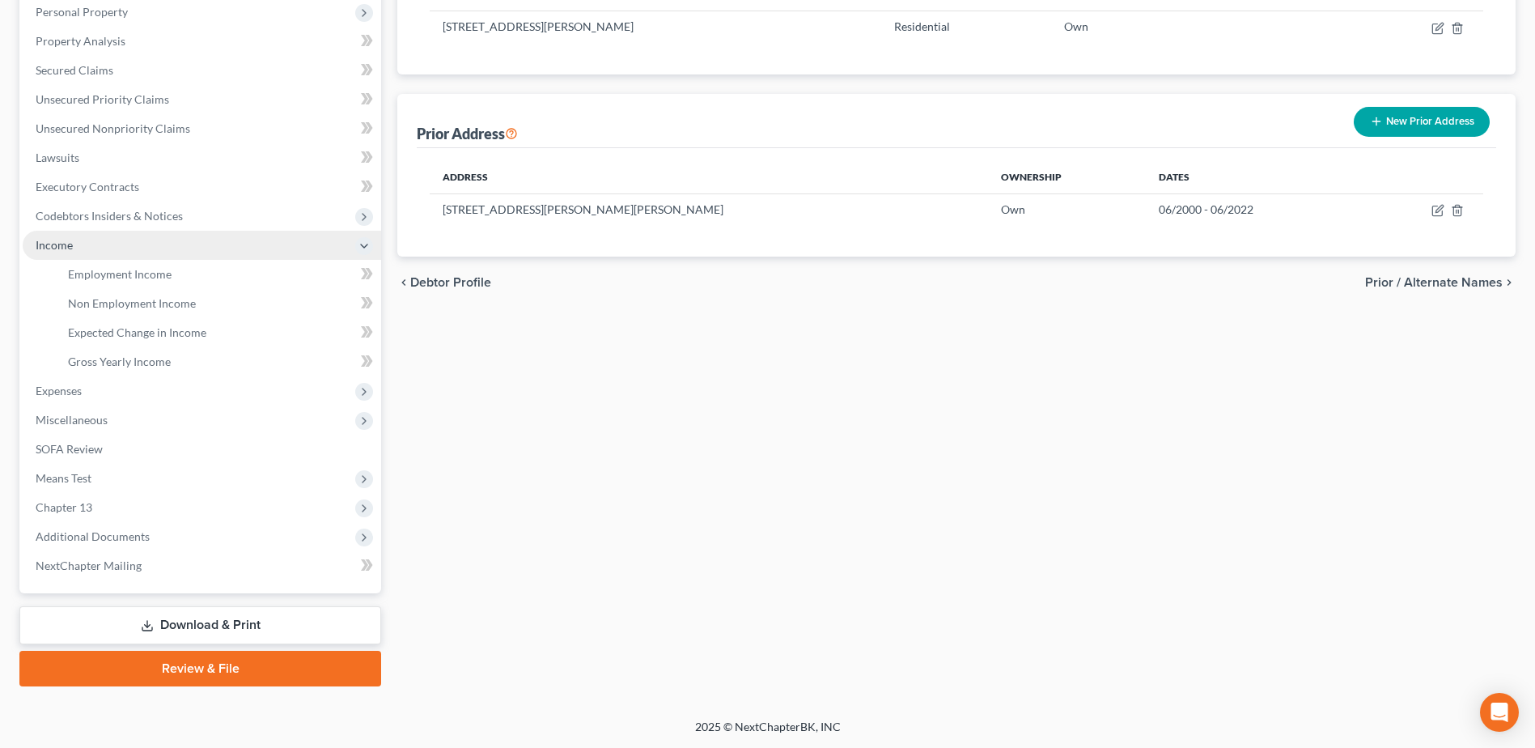
scroll to position [287, 0]
click at [139, 278] on span "Employment Income" at bounding box center [120, 274] width 104 height 14
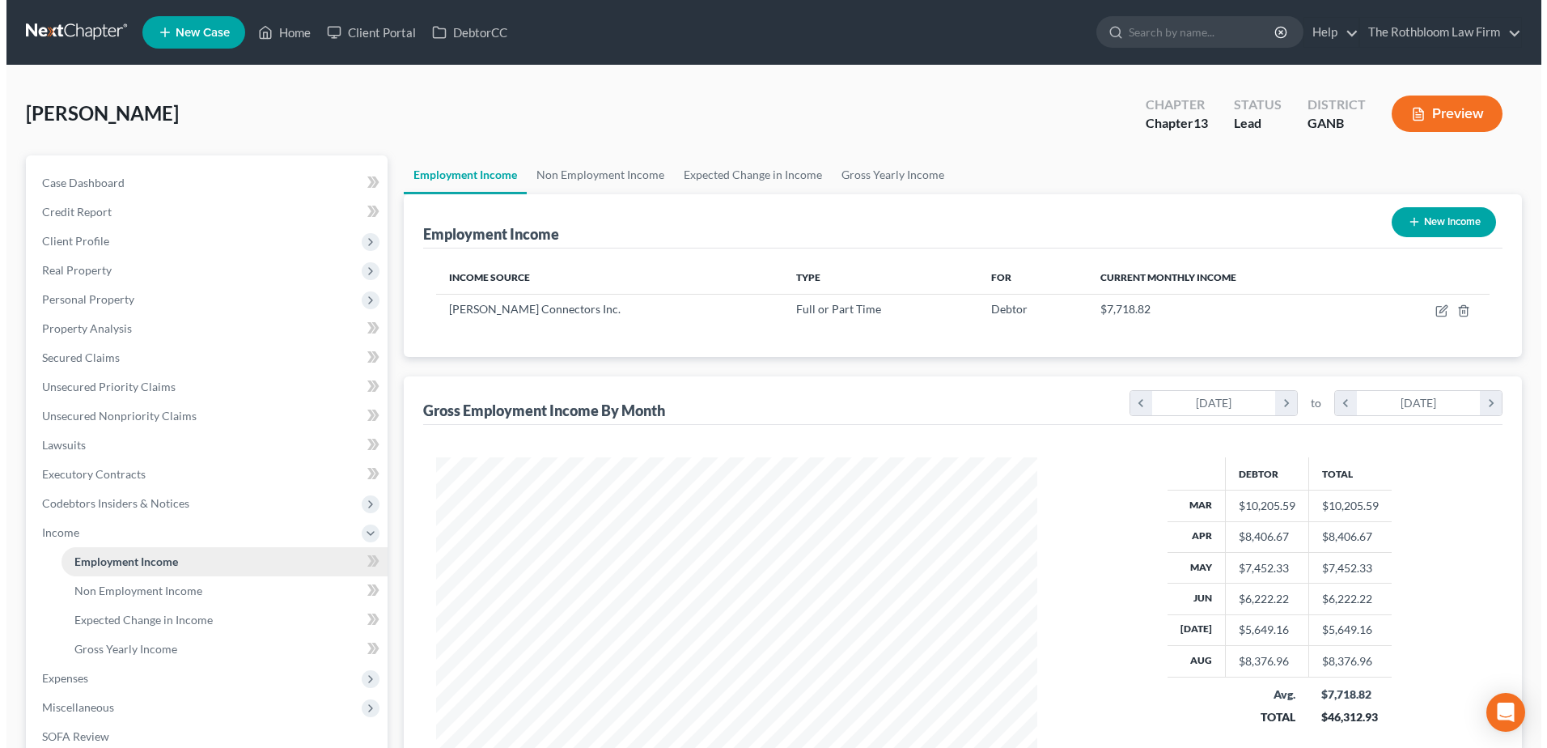
scroll to position [300, 633]
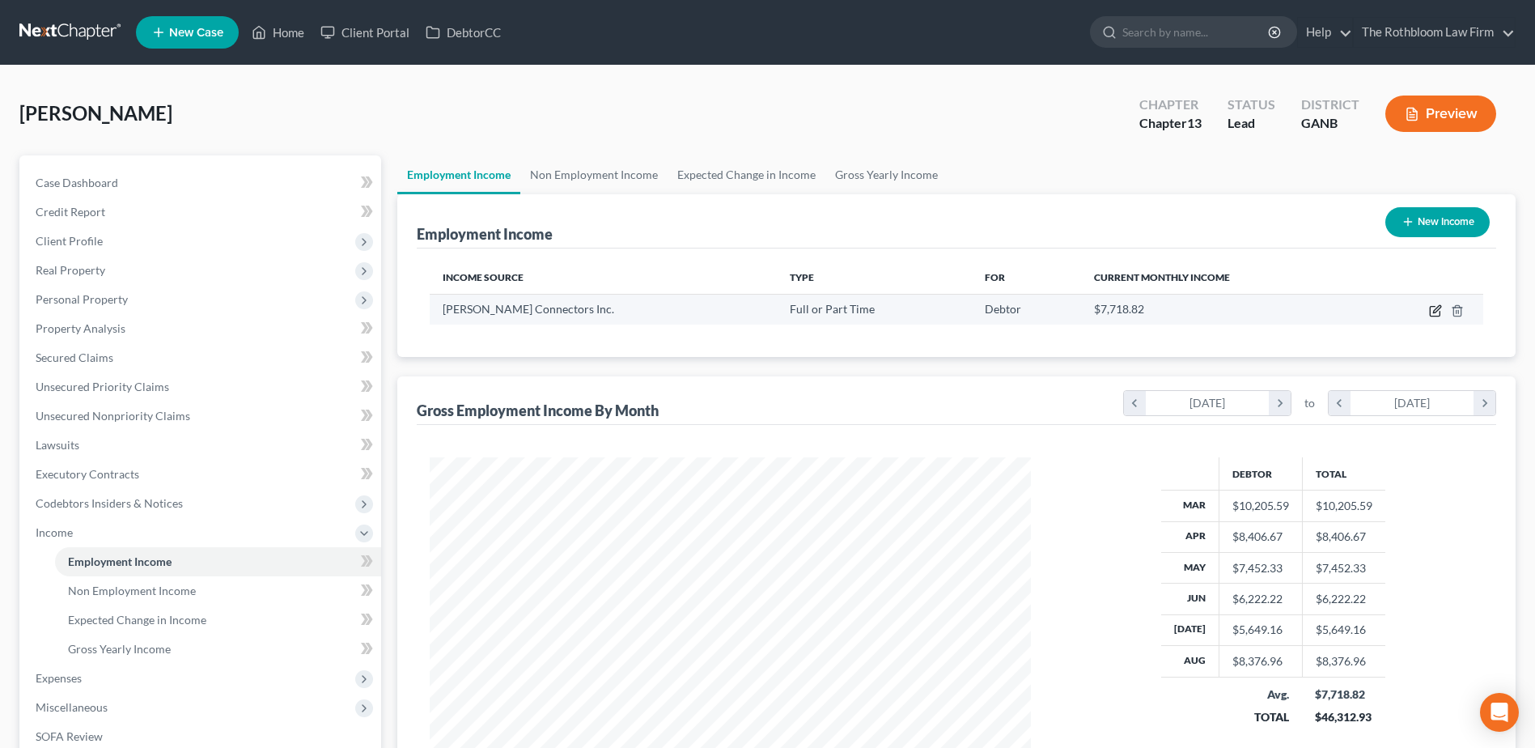
click at [1439, 313] on icon "button" at bounding box center [1435, 312] width 10 height 10
select select "0"
select select "10"
select select "0"
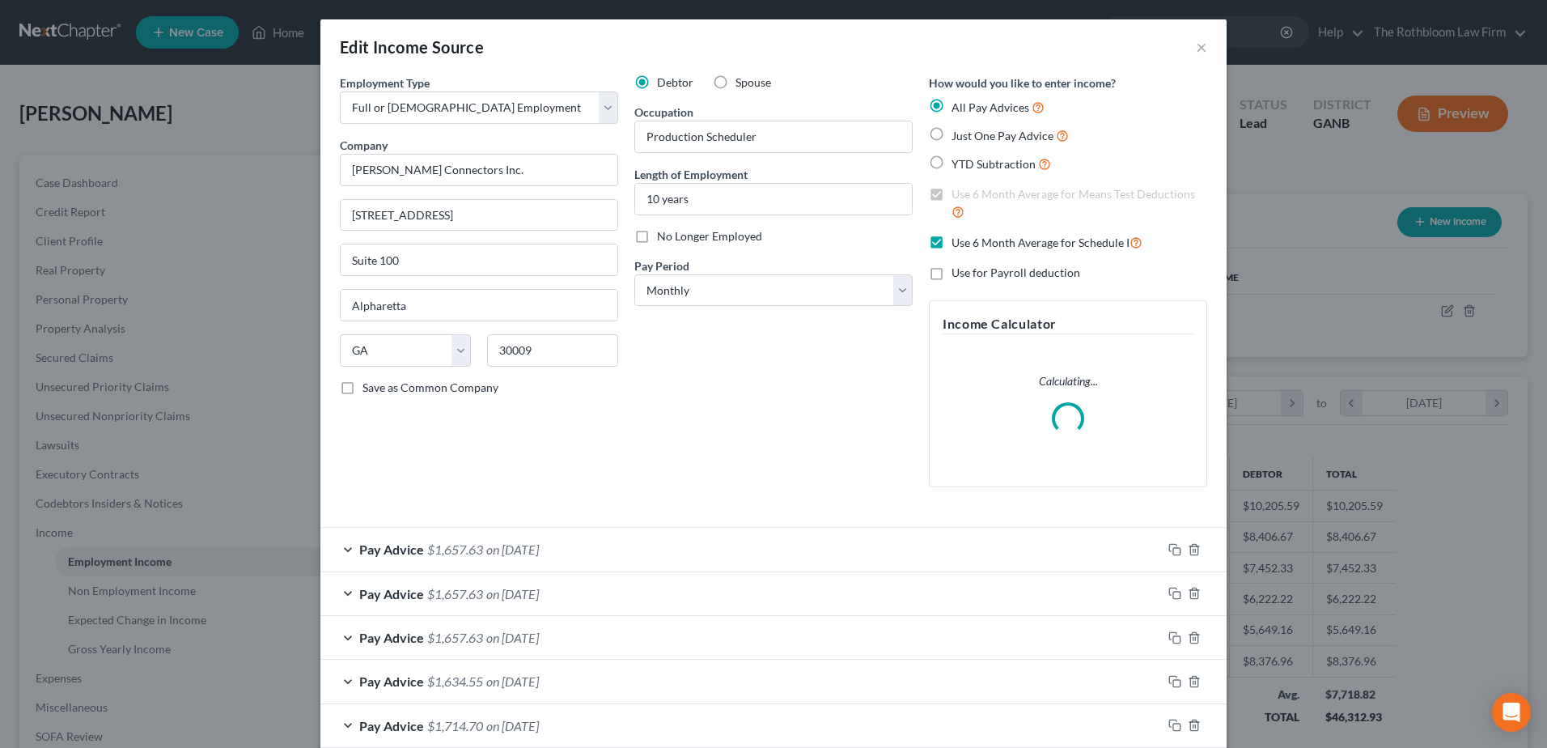
scroll to position [303, 639]
click at [477, 541] on span "$1,657.63" at bounding box center [455, 548] width 56 height 15
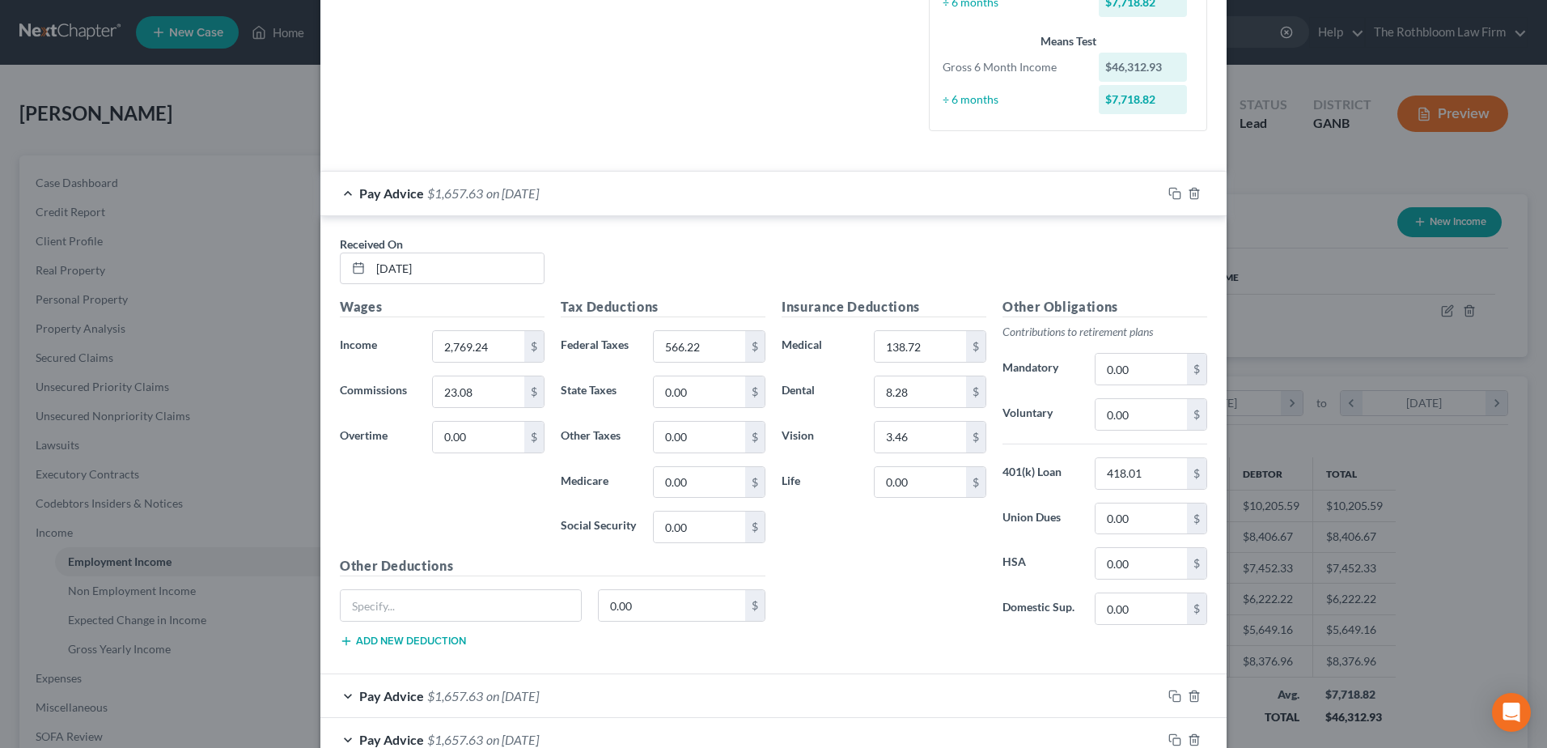
scroll to position [728, 0]
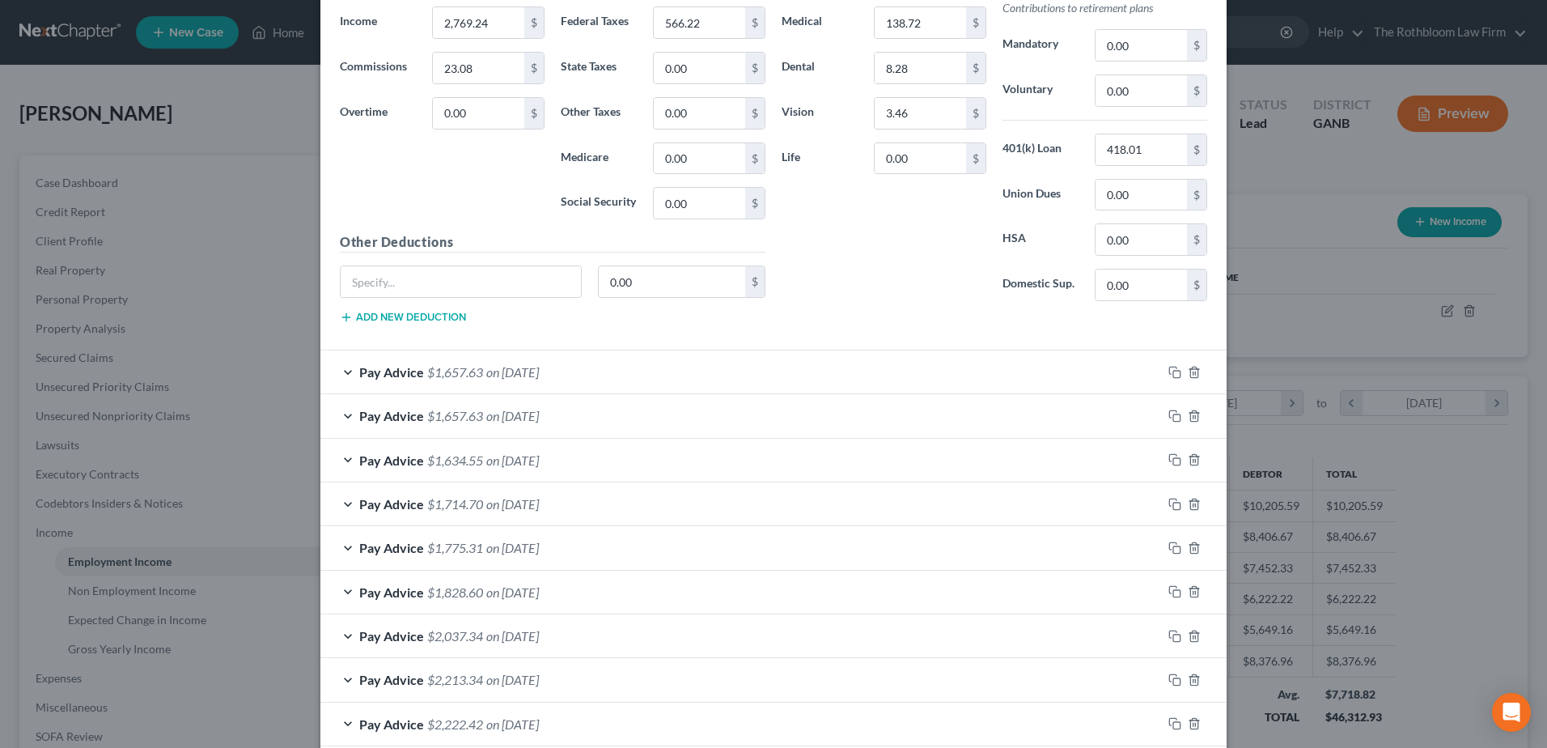
click at [520, 636] on span "on [DATE]" at bounding box center [512, 635] width 53 height 15
click at [1167, 381] on div at bounding box center [1194, 372] width 65 height 26
click at [1168, 370] on icon "button" at bounding box center [1174, 372] width 13 height 13
click at [464, 367] on span "$1,657.63" at bounding box center [455, 371] width 56 height 15
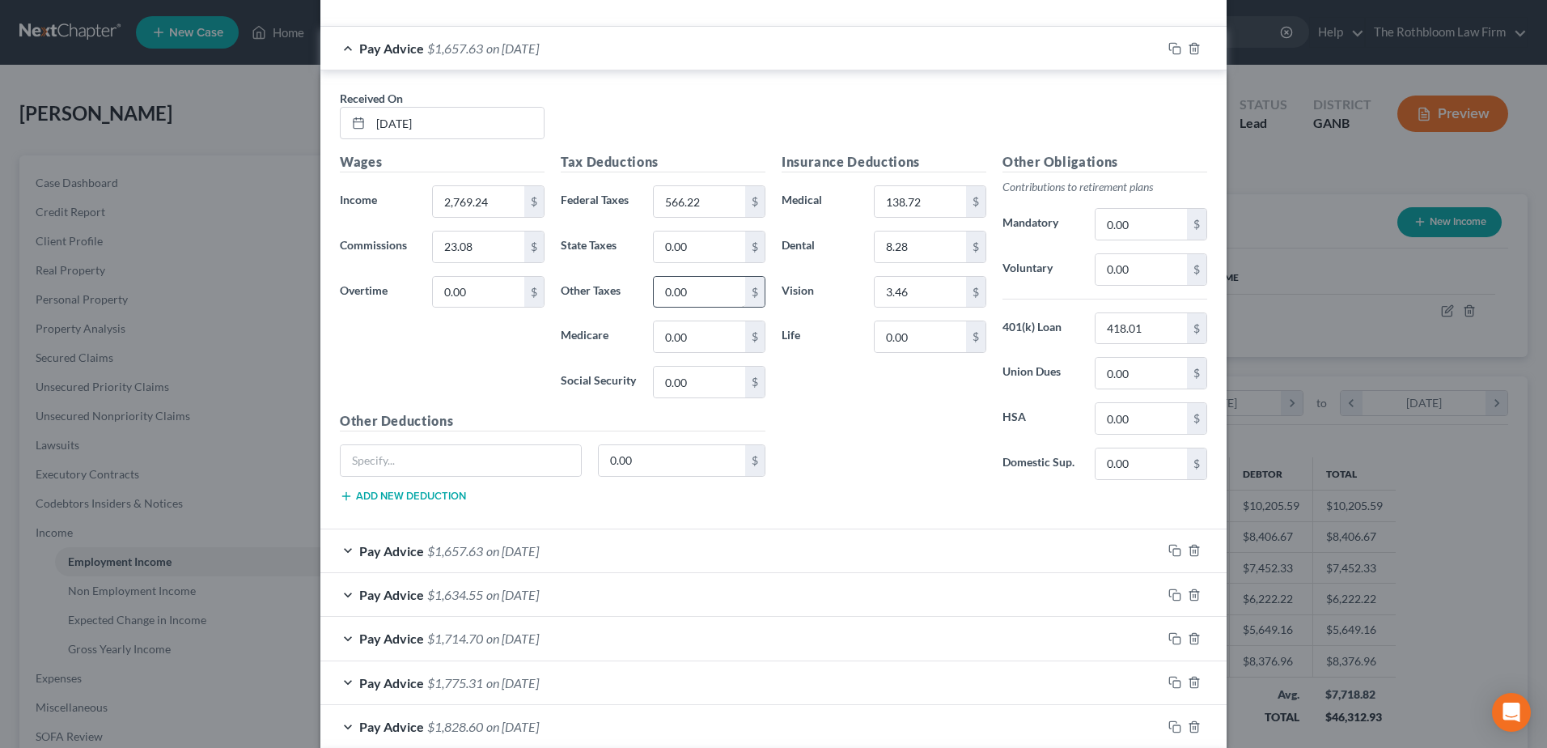
scroll to position [971, 0]
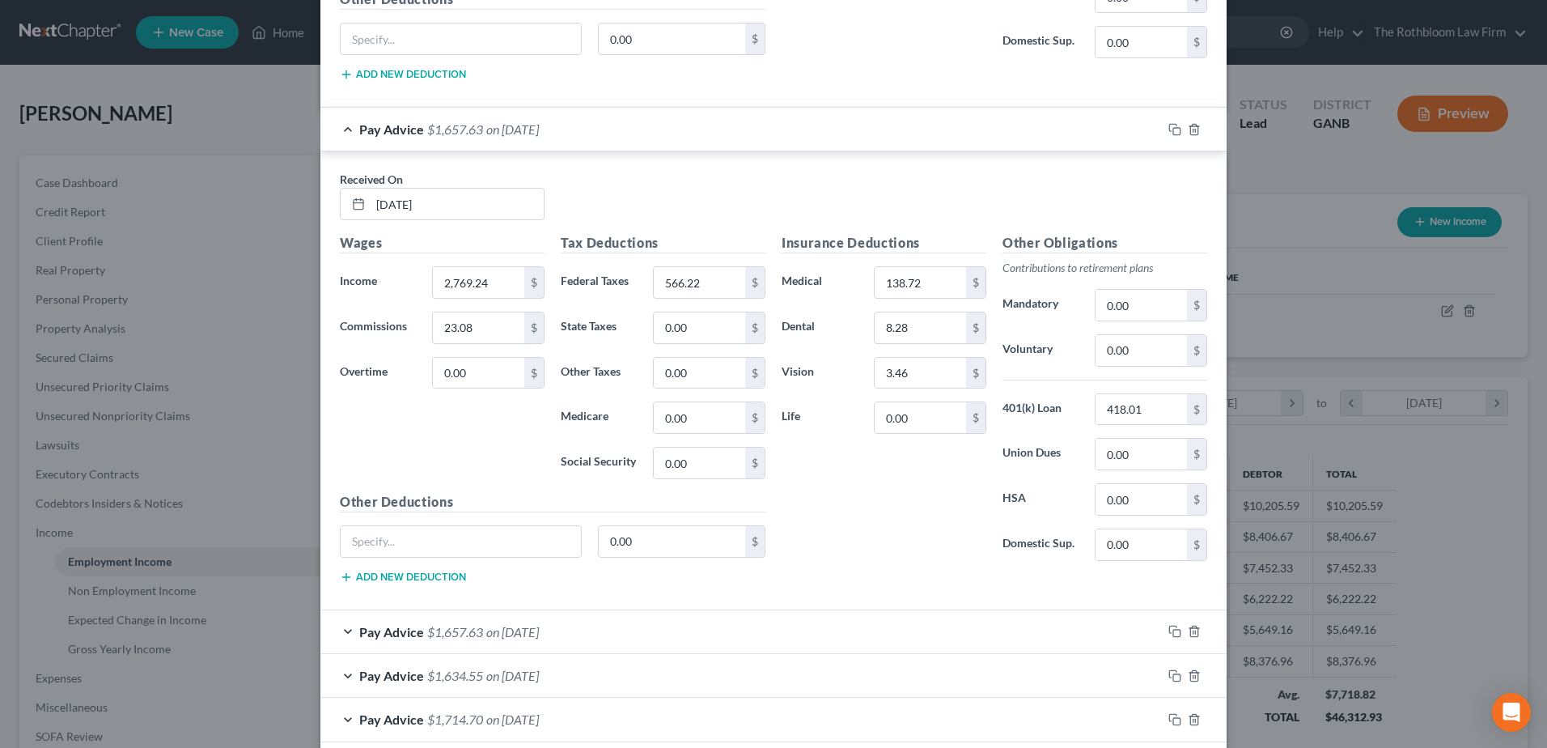
click at [499, 638] on span "on [DATE]" at bounding box center [512, 631] width 53 height 15
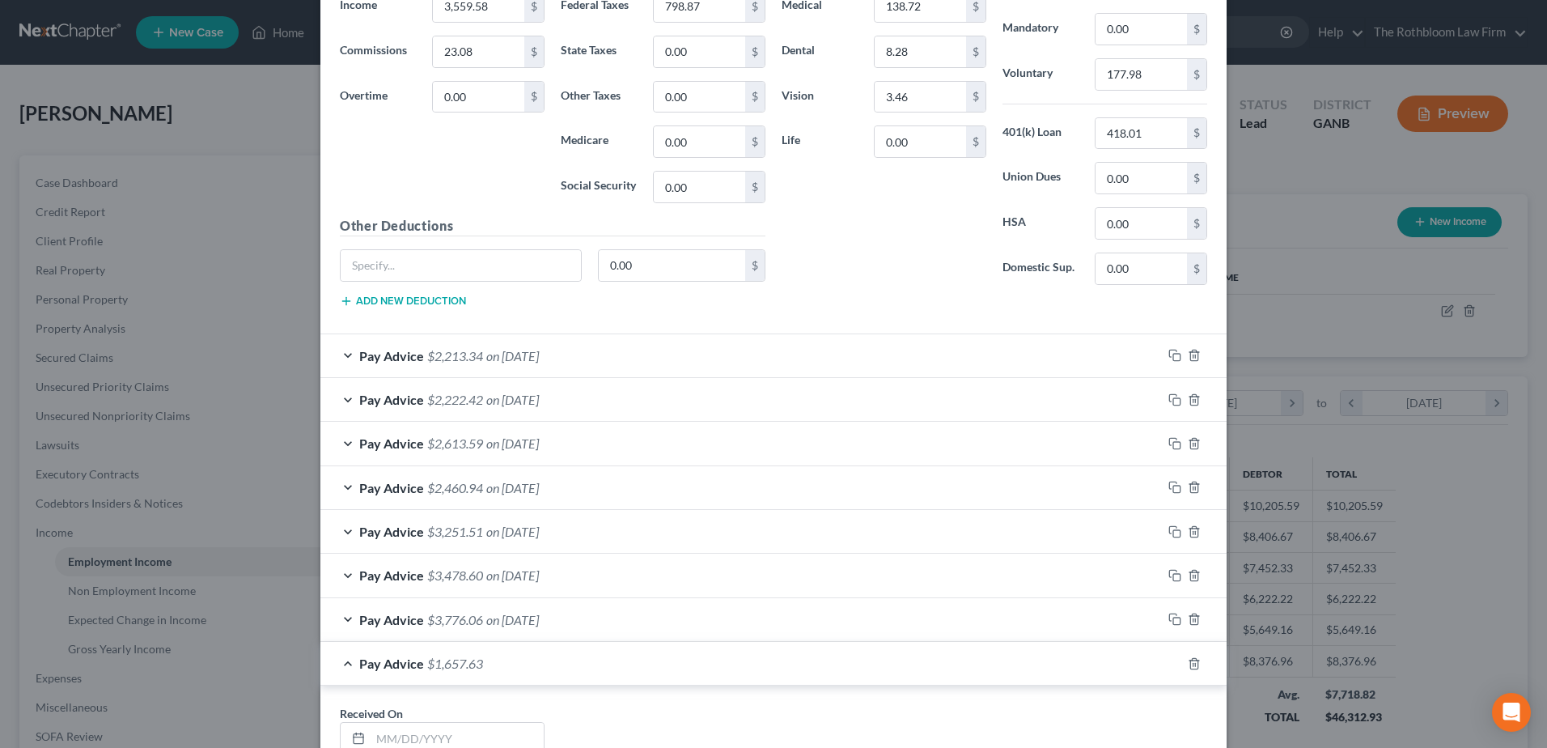
scroll to position [2911, 0]
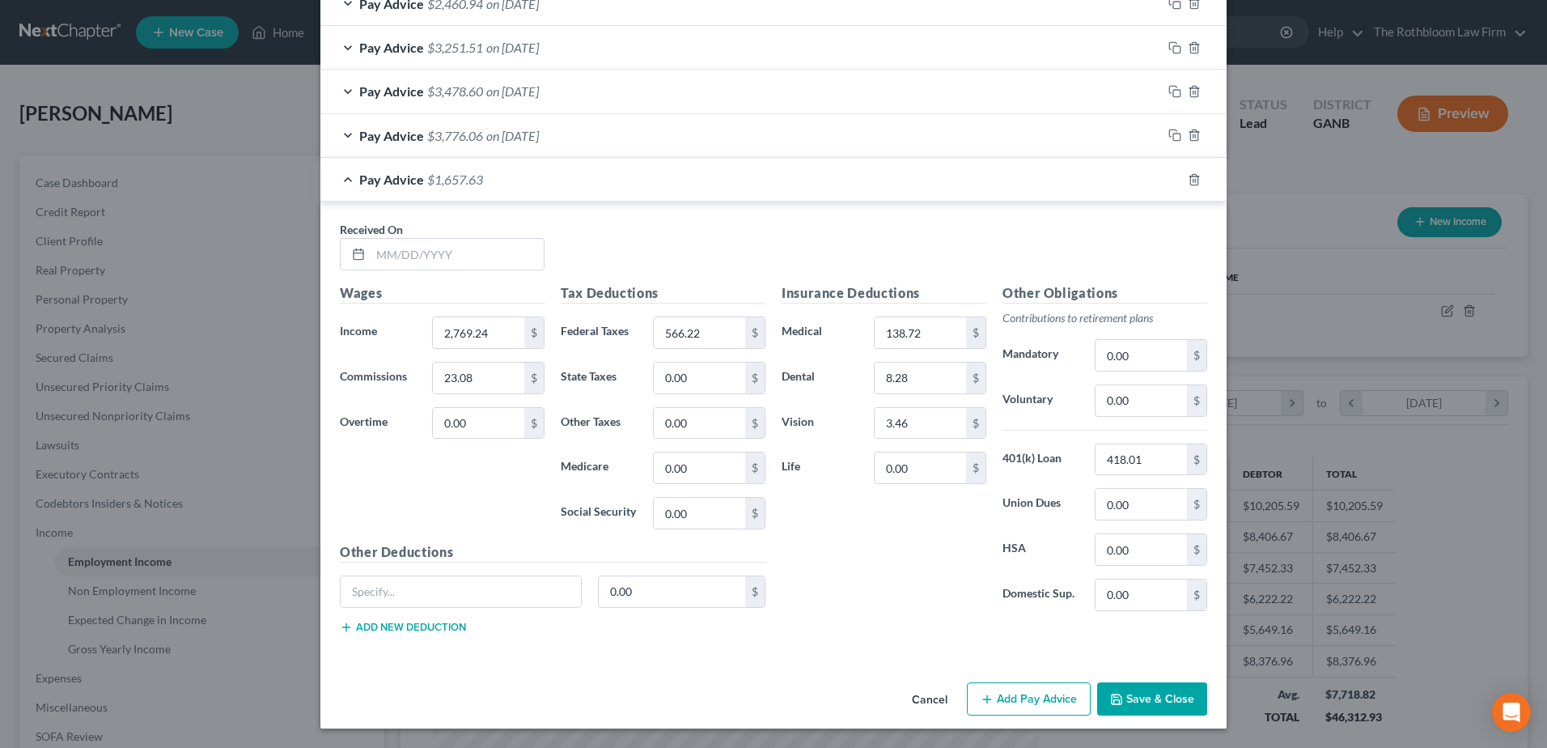
drag, startPoint x: 1137, startPoint y: 702, endPoint x: 1023, endPoint y: 195, distance: 520.0
click at [1136, 702] on button "Save & Close" at bounding box center [1152, 699] width 110 height 34
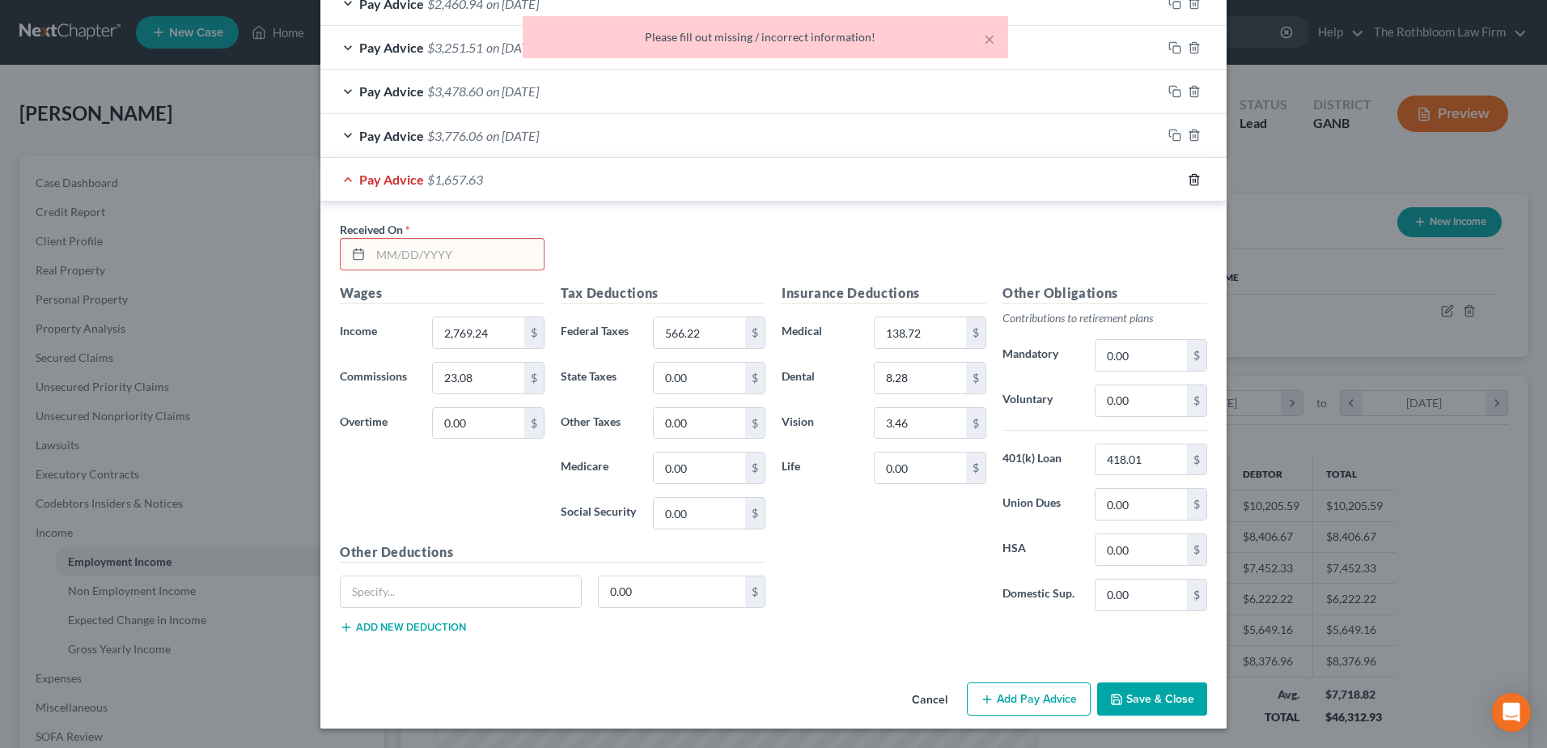
click at [1191, 180] on icon "button" at bounding box center [1194, 179] width 13 height 13
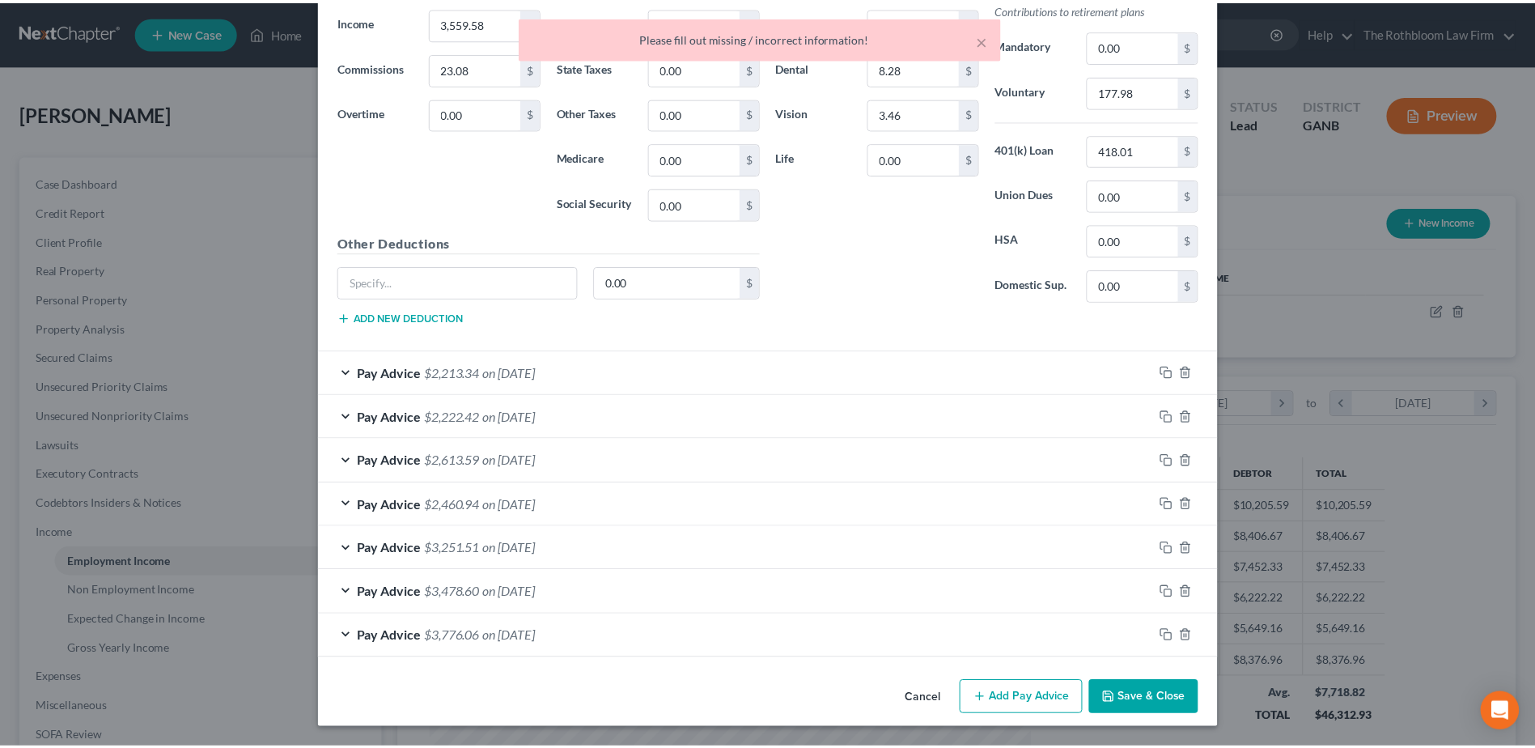
scroll to position [2410, 0]
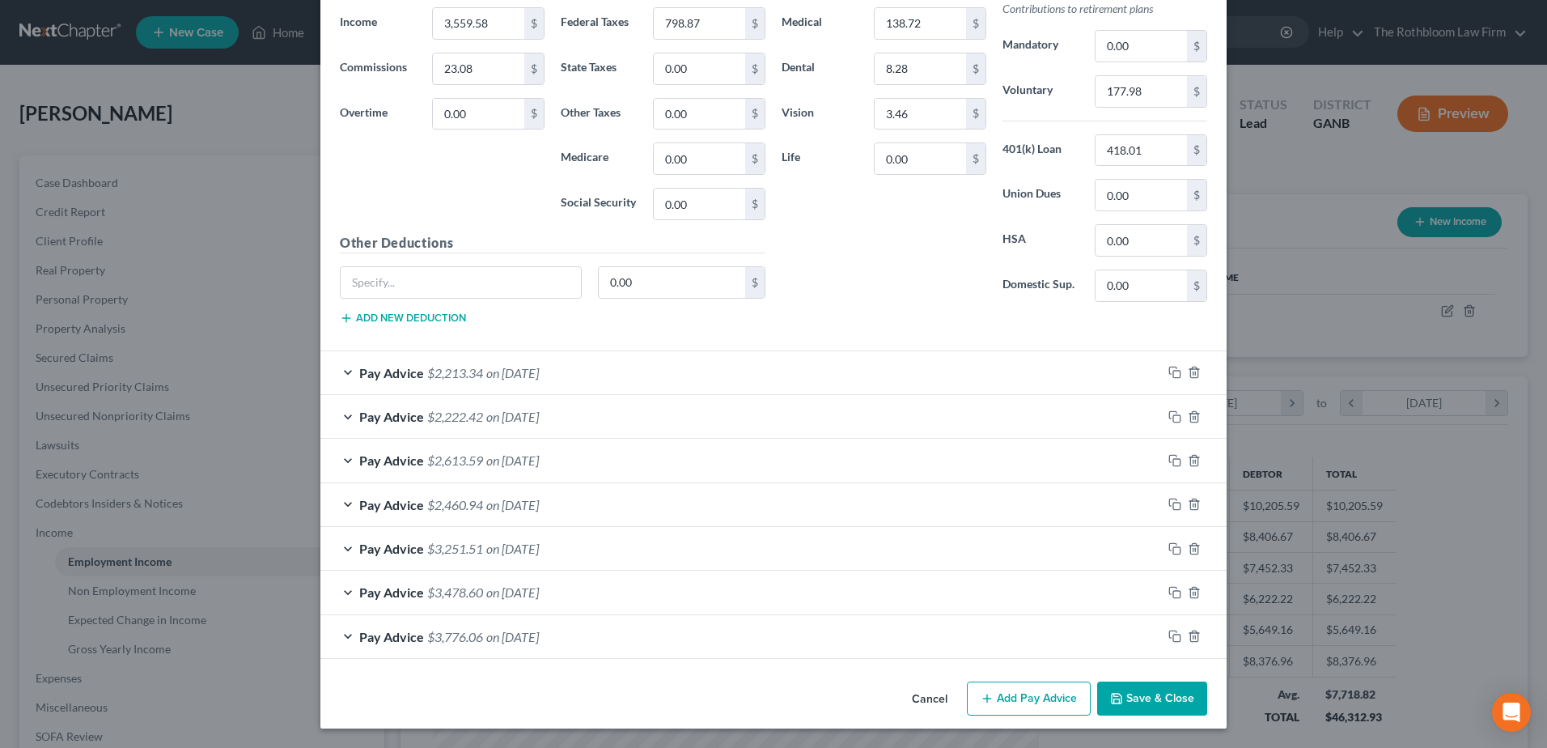
click at [1160, 692] on button "Save & Close" at bounding box center [1152, 698] width 110 height 34
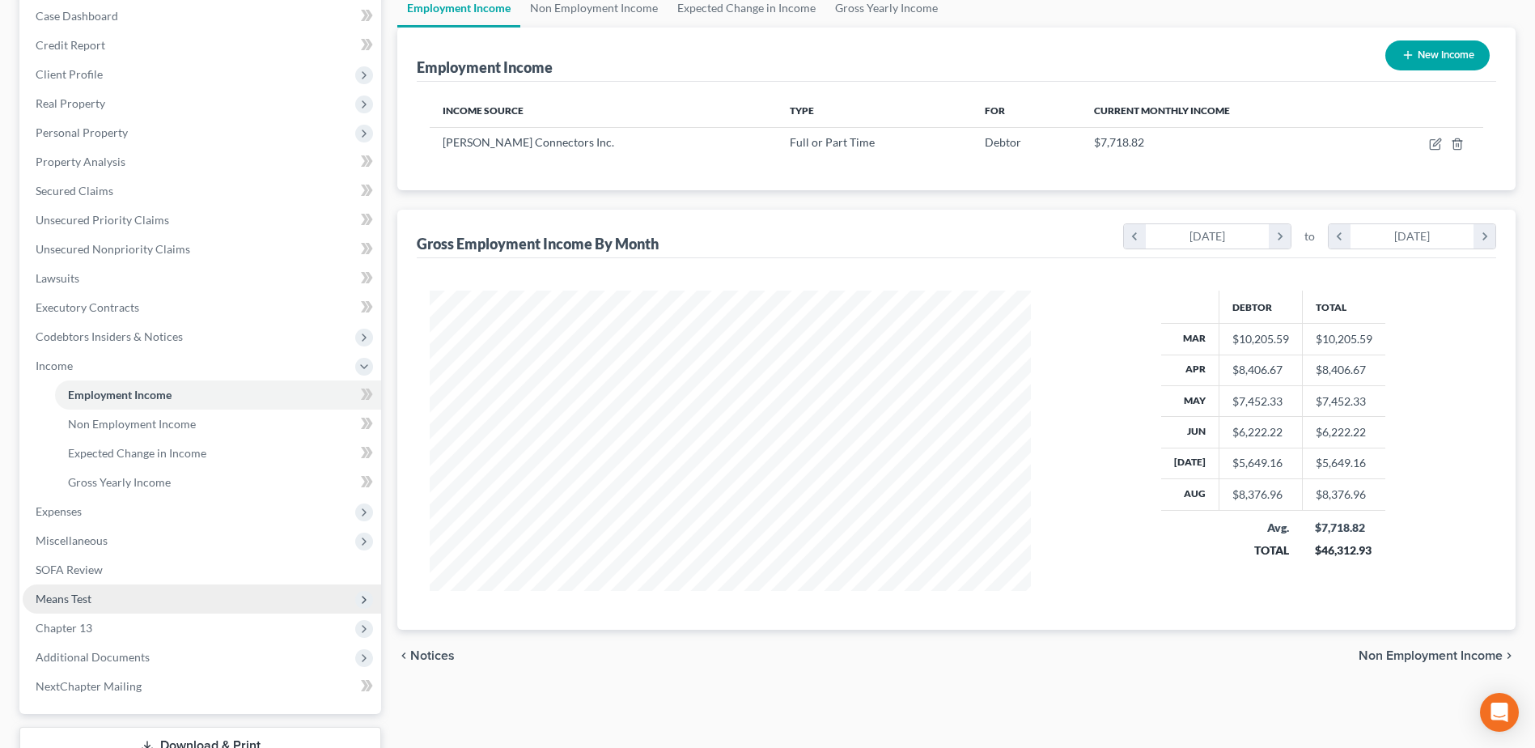
scroll to position [287, 0]
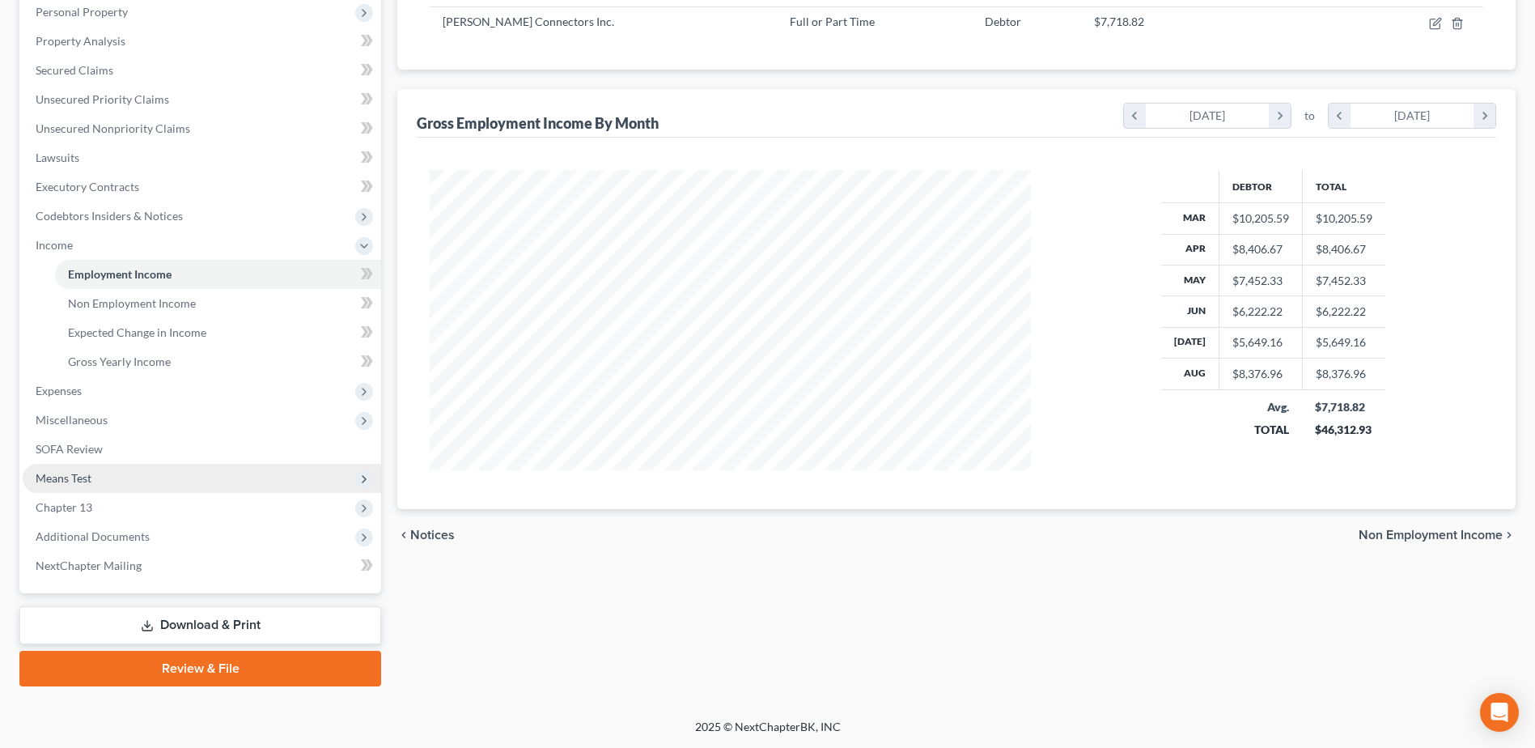
click at [87, 481] on span "Means Test" at bounding box center [64, 478] width 56 height 14
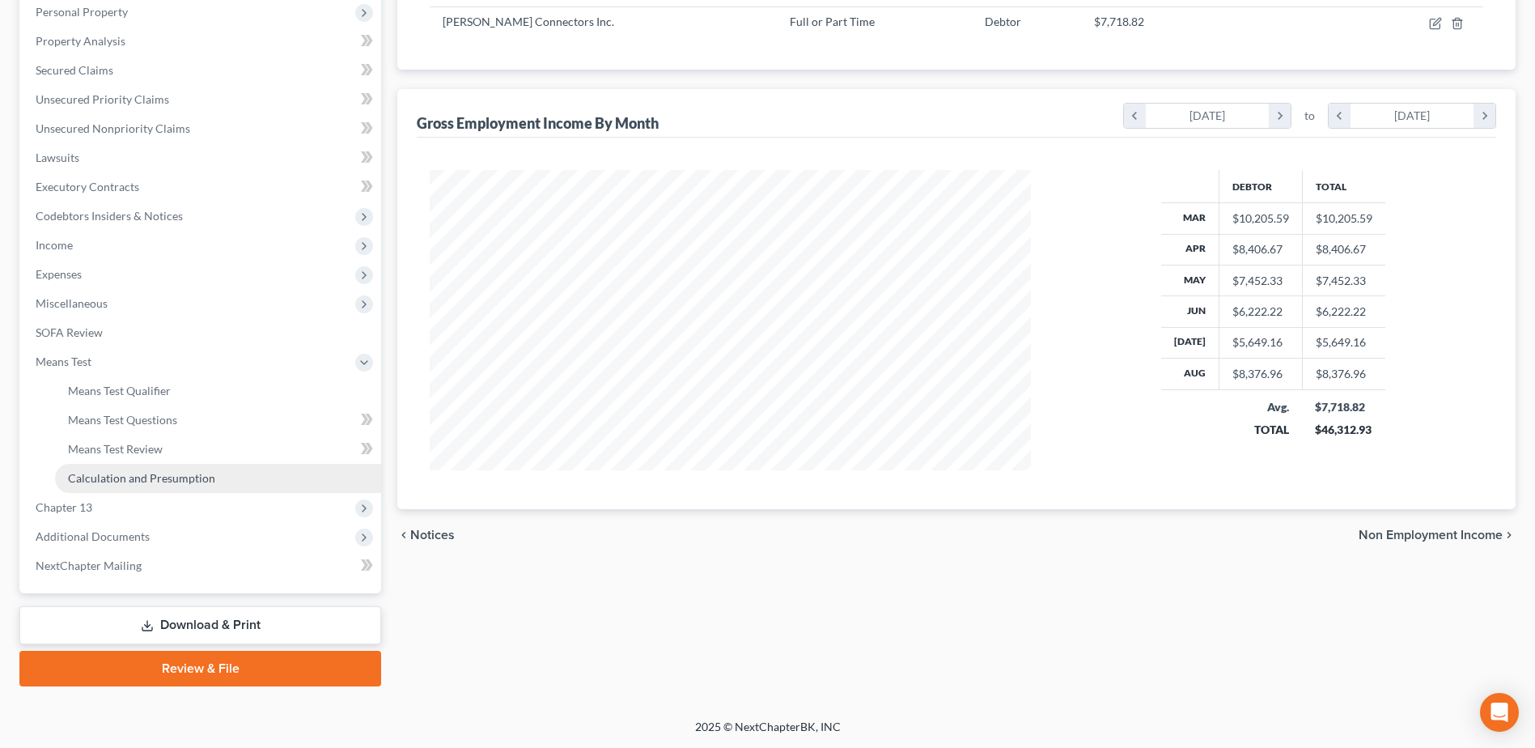
click at [182, 480] on span "Calculation and Presumption" at bounding box center [141, 478] width 147 height 14
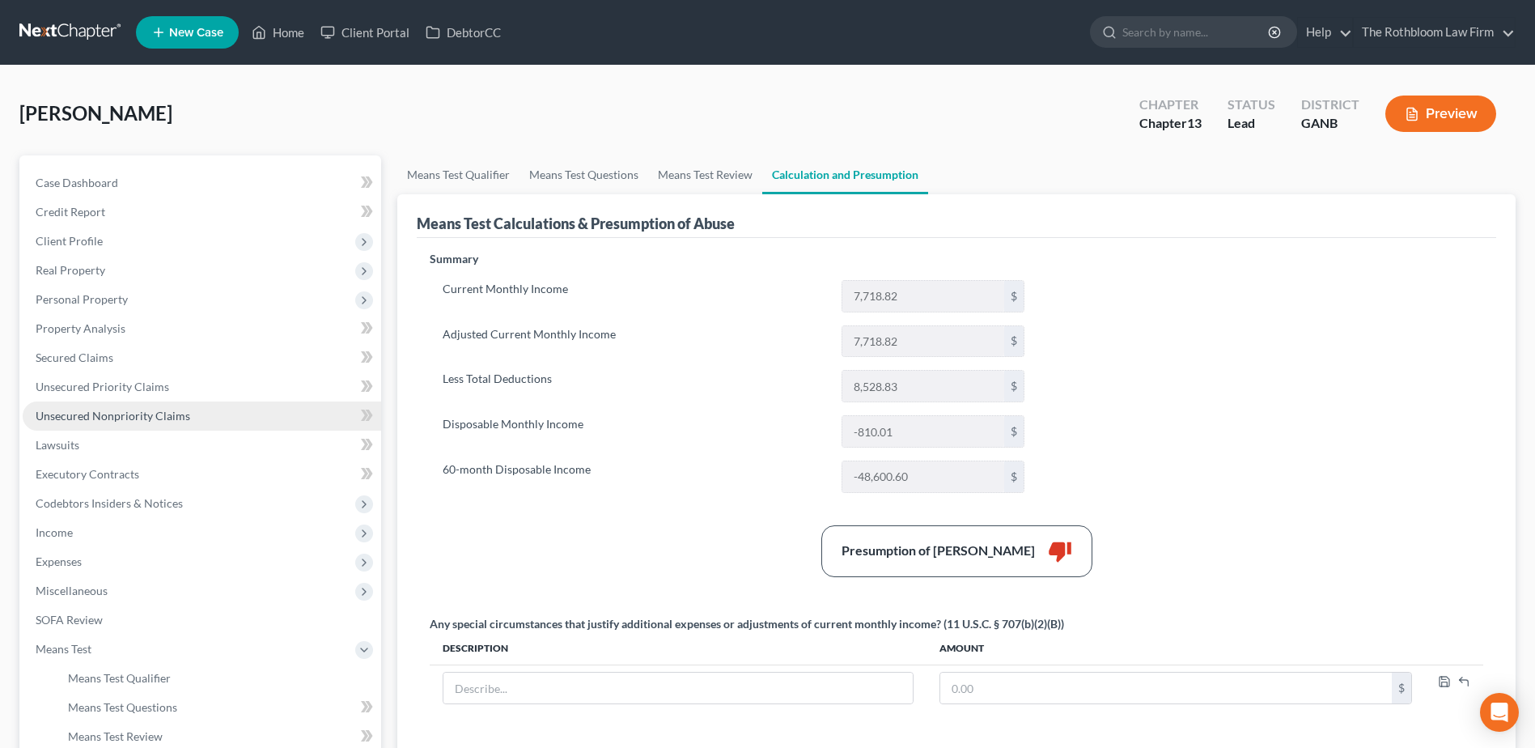
scroll to position [299, 0]
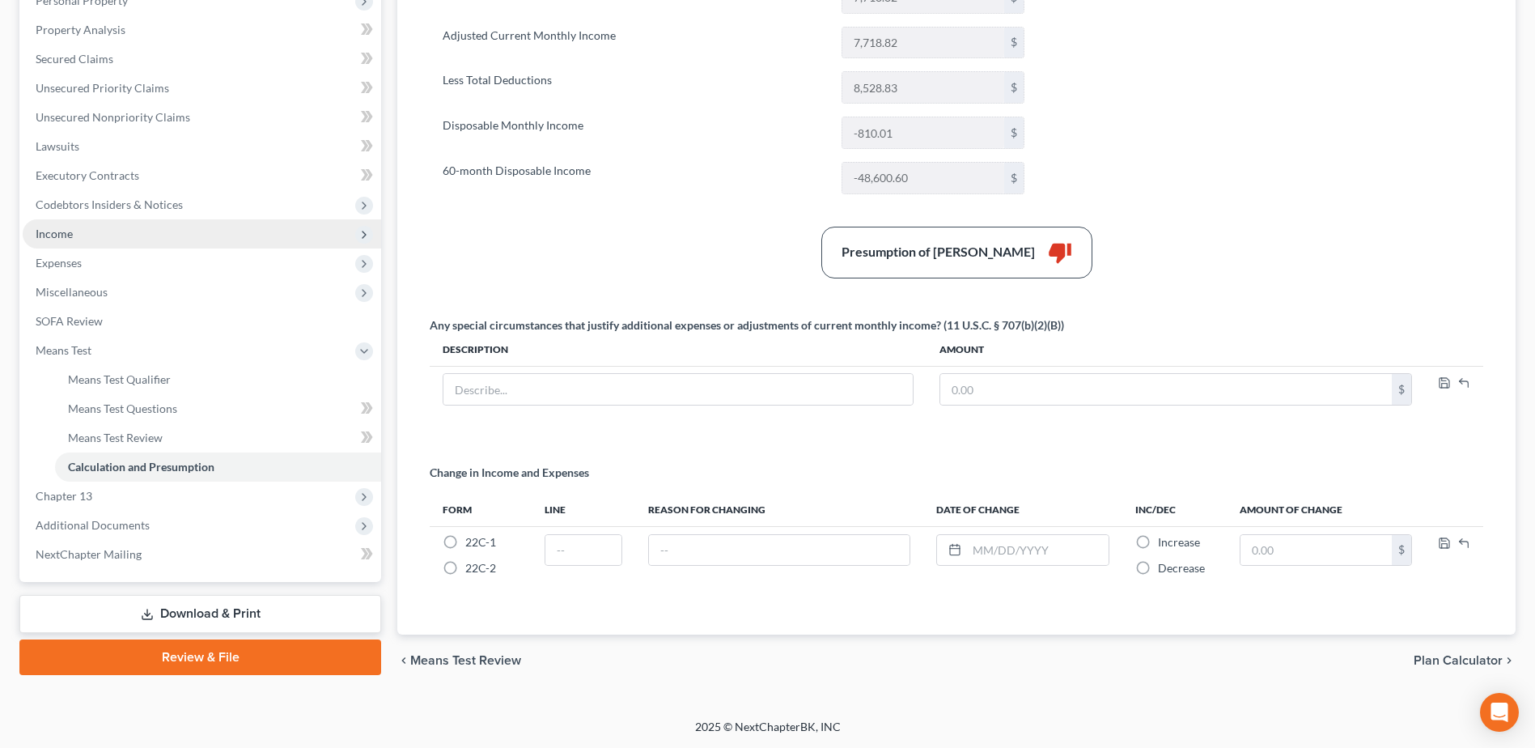
click at [68, 237] on span "Income" at bounding box center [54, 234] width 37 height 14
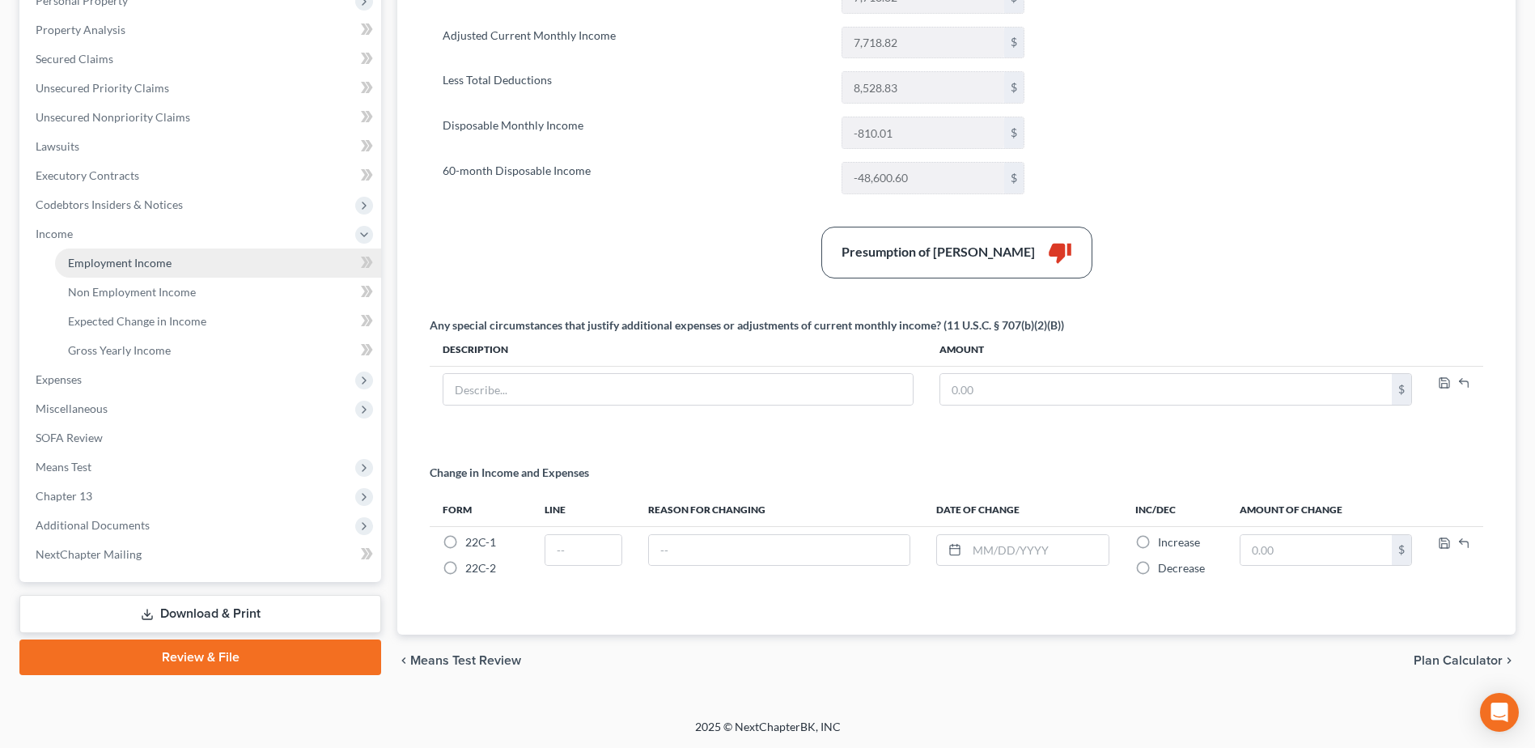
click at [94, 262] on span "Employment Income" at bounding box center [120, 263] width 104 height 14
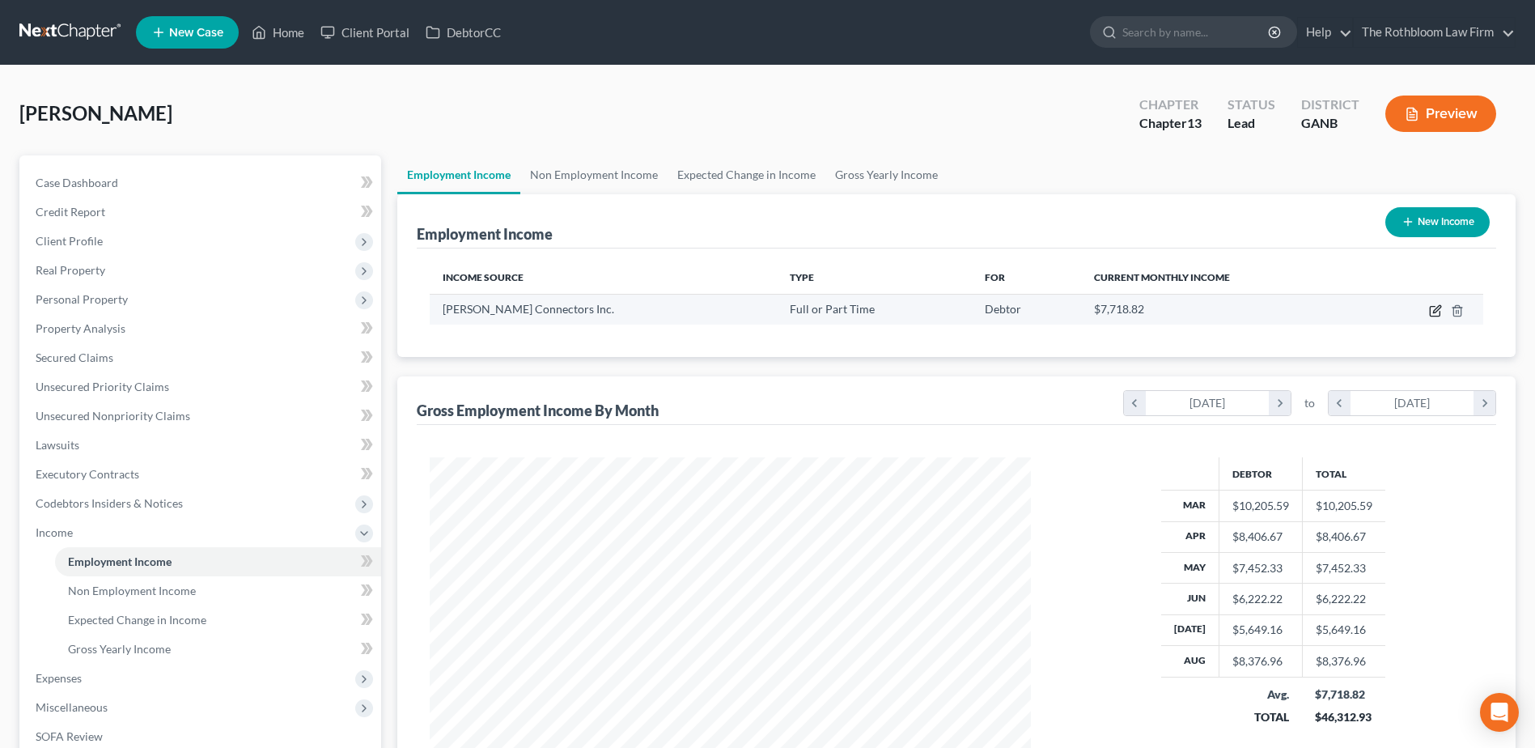
click at [1429, 310] on icon "button" at bounding box center [1435, 310] width 13 height 13
select select "0"
select select "10"
select select "0"
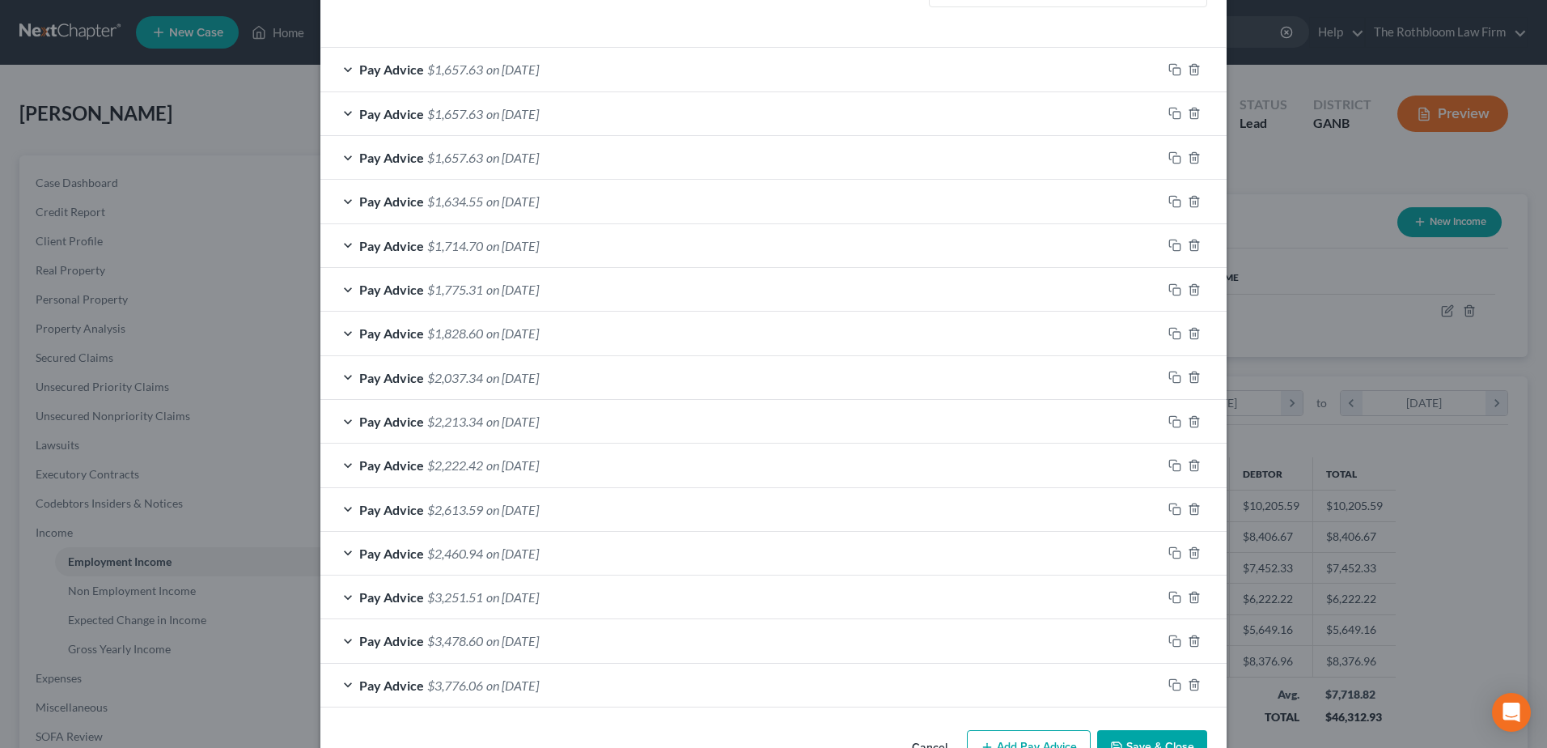
scroll to position [577, 0]
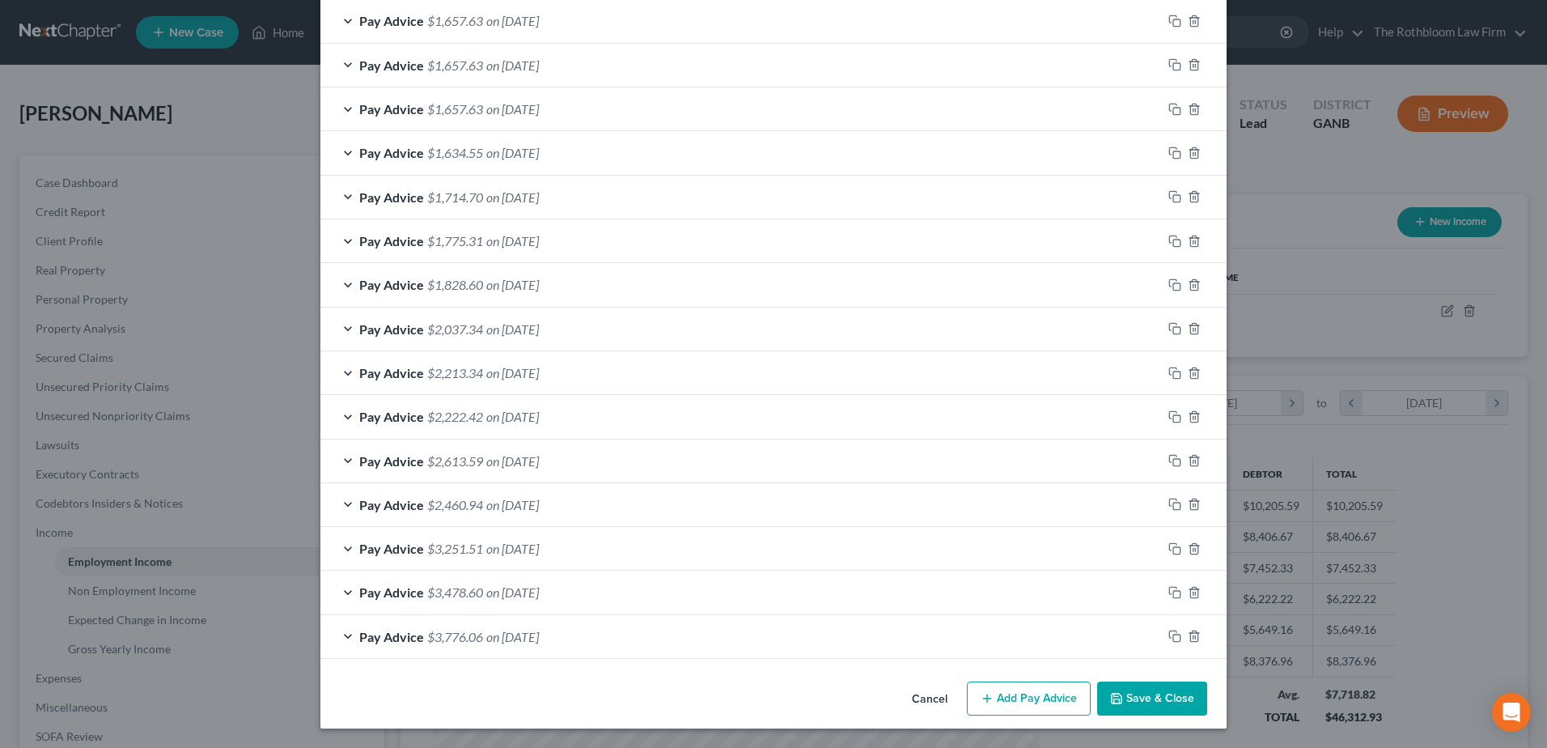
click at [486, 290] on span "on [DATE]" at bounding box center [512, 284] width 53 height 15
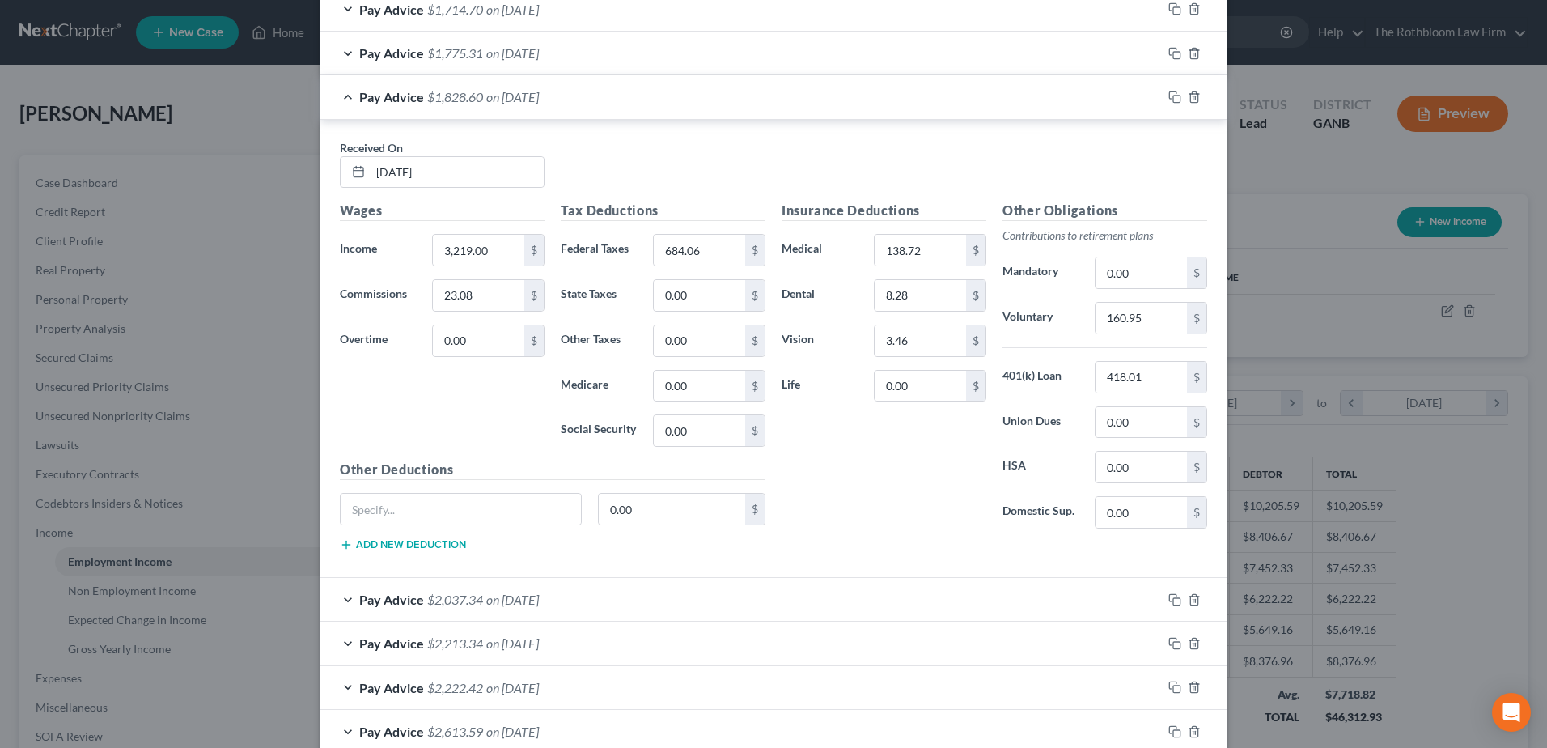
scroll to position [820, 0]
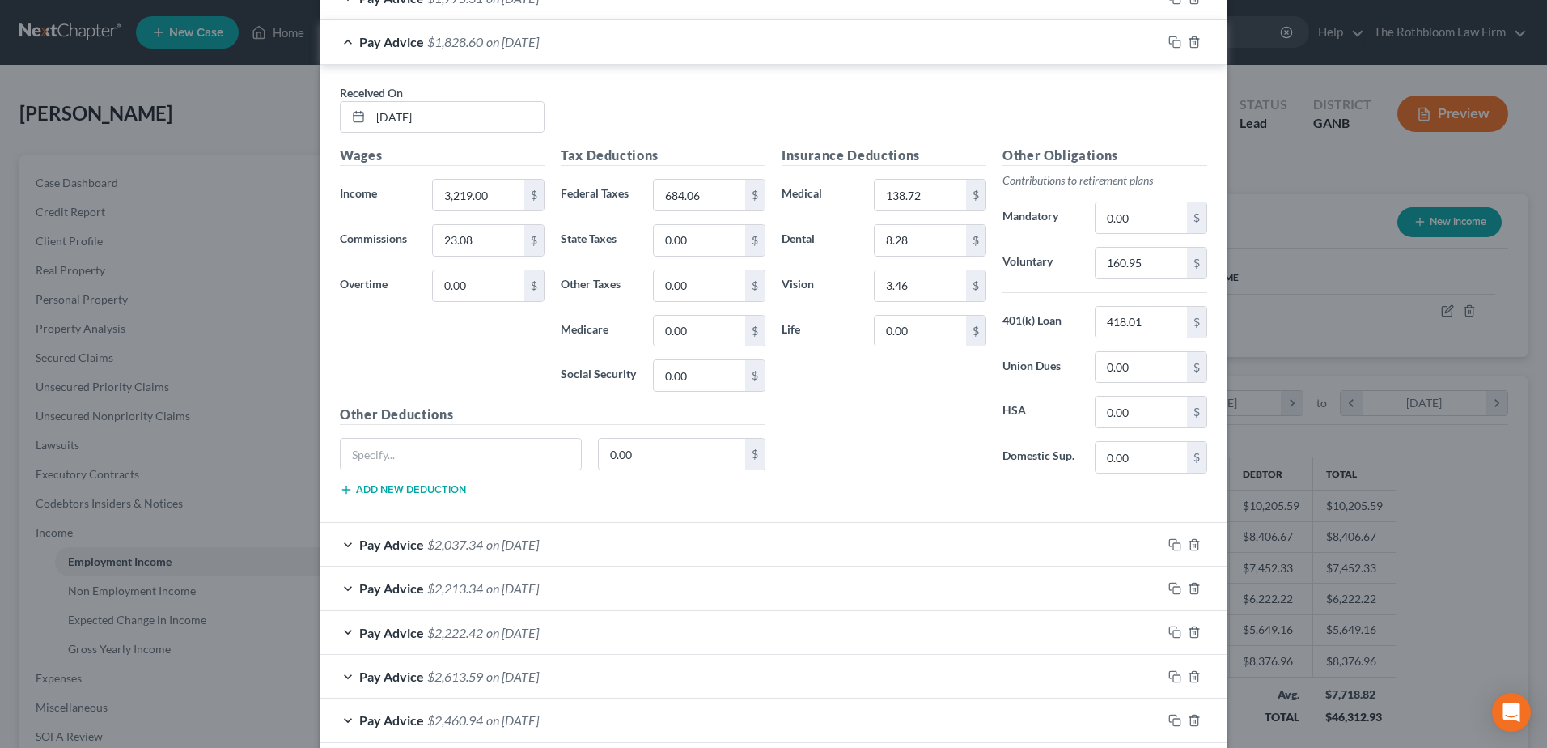
click at [443, 542] on span "$2,037.34" at bounding box center [455, 543] width 56 height 15
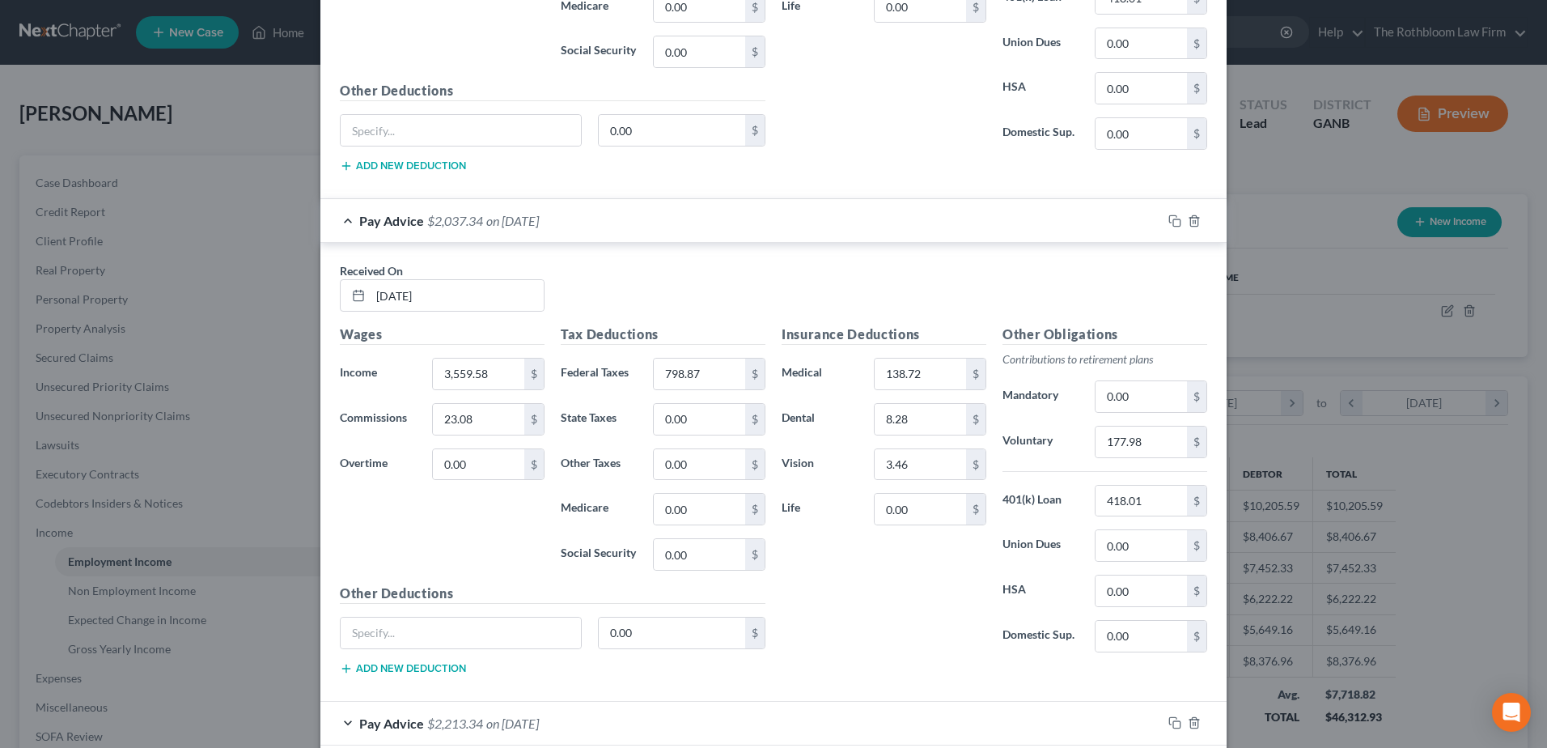
scroll to position [1386, 0]
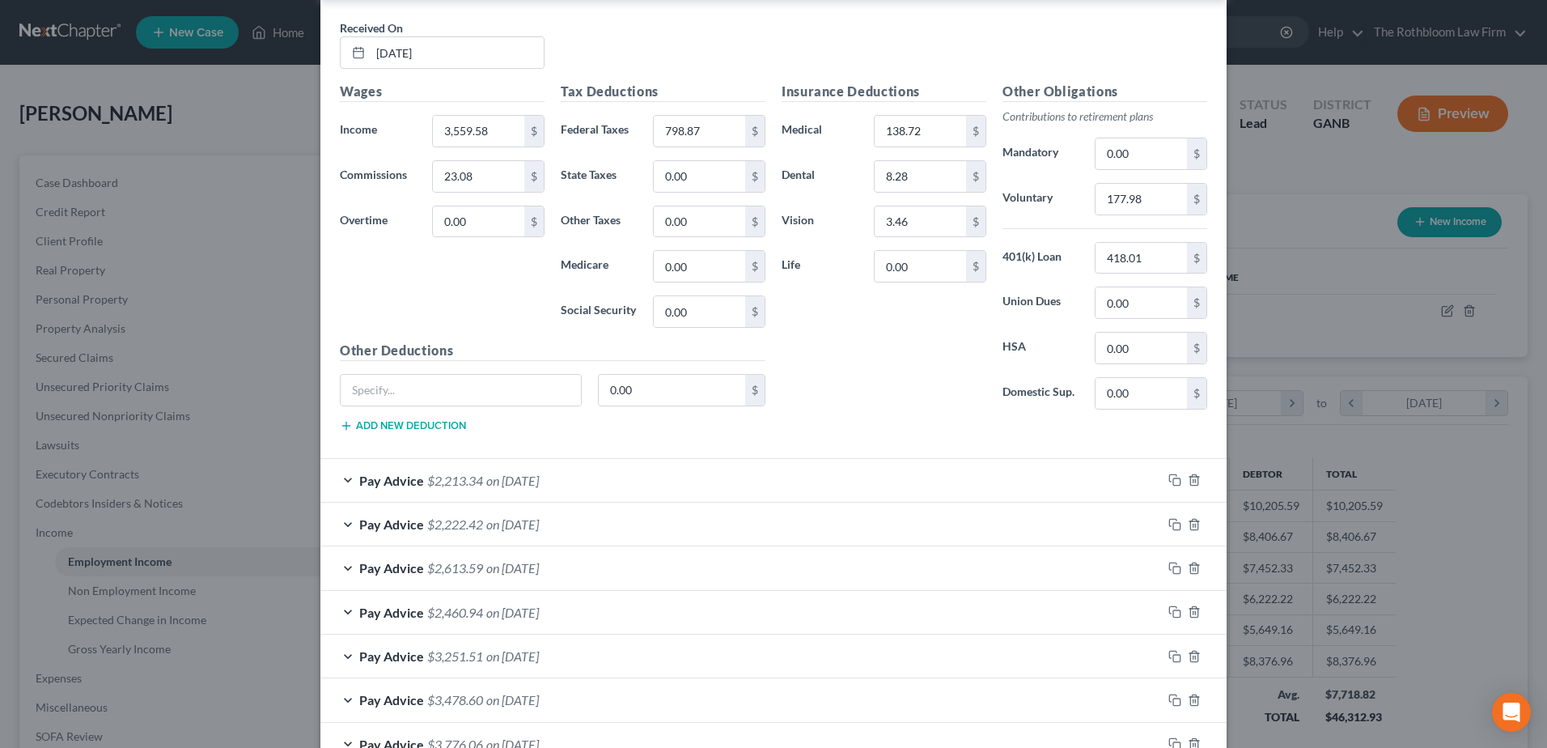
click at [539, 486] on span "on [DATE]" at bounding box center [512, 479] width 53 height 15
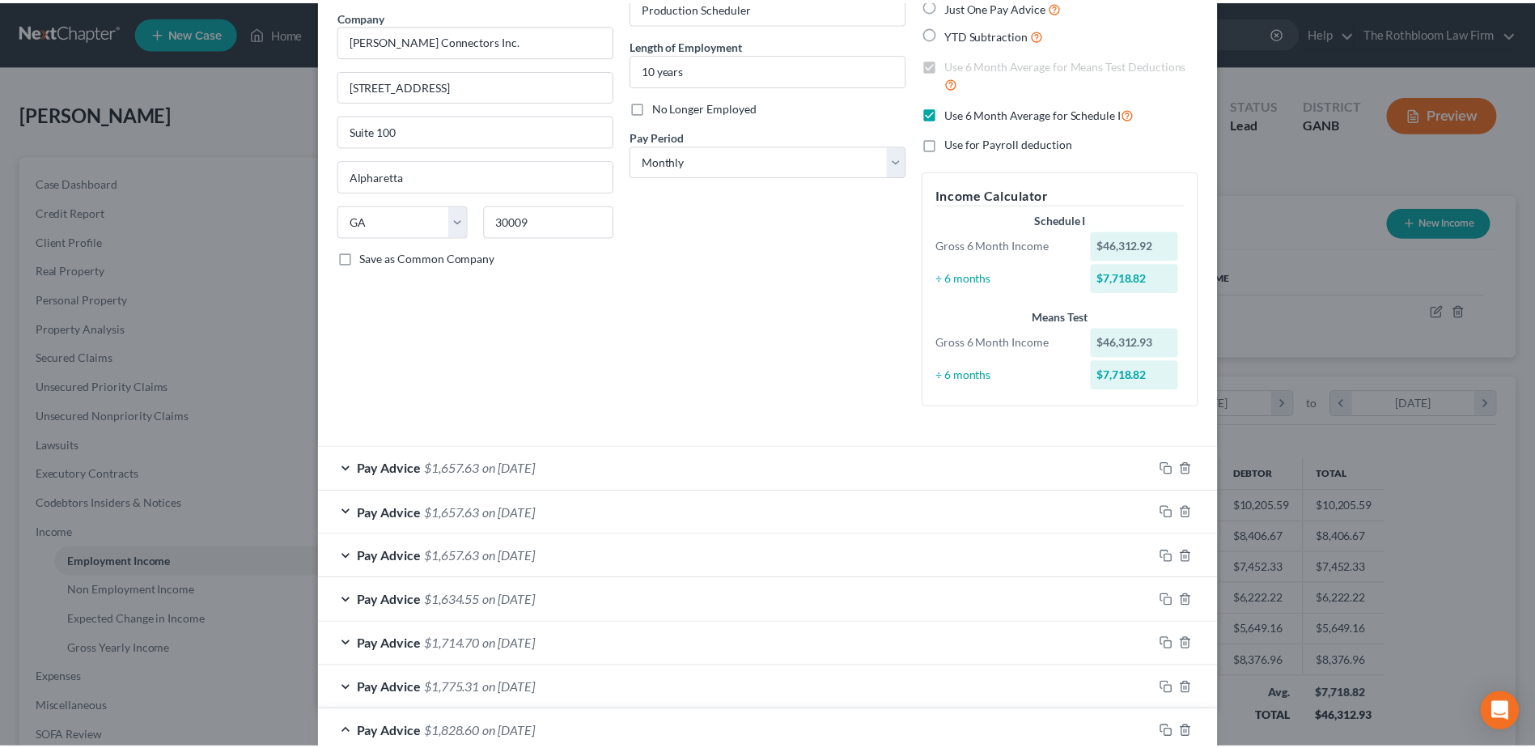
scroll to position [0, 0]
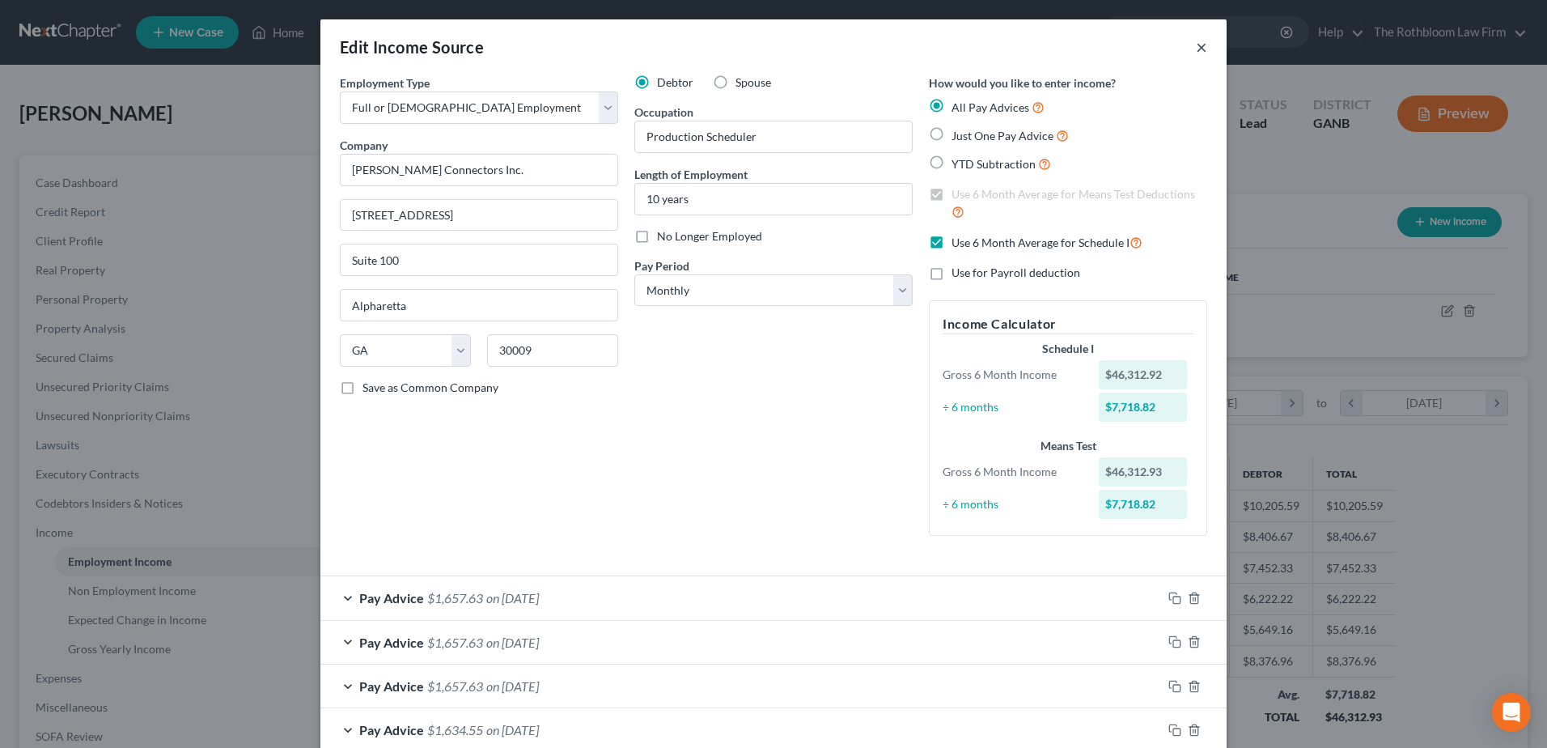
click at [1198, 53] on button "×" at bounding box center [1201, 46] width 11 height 19
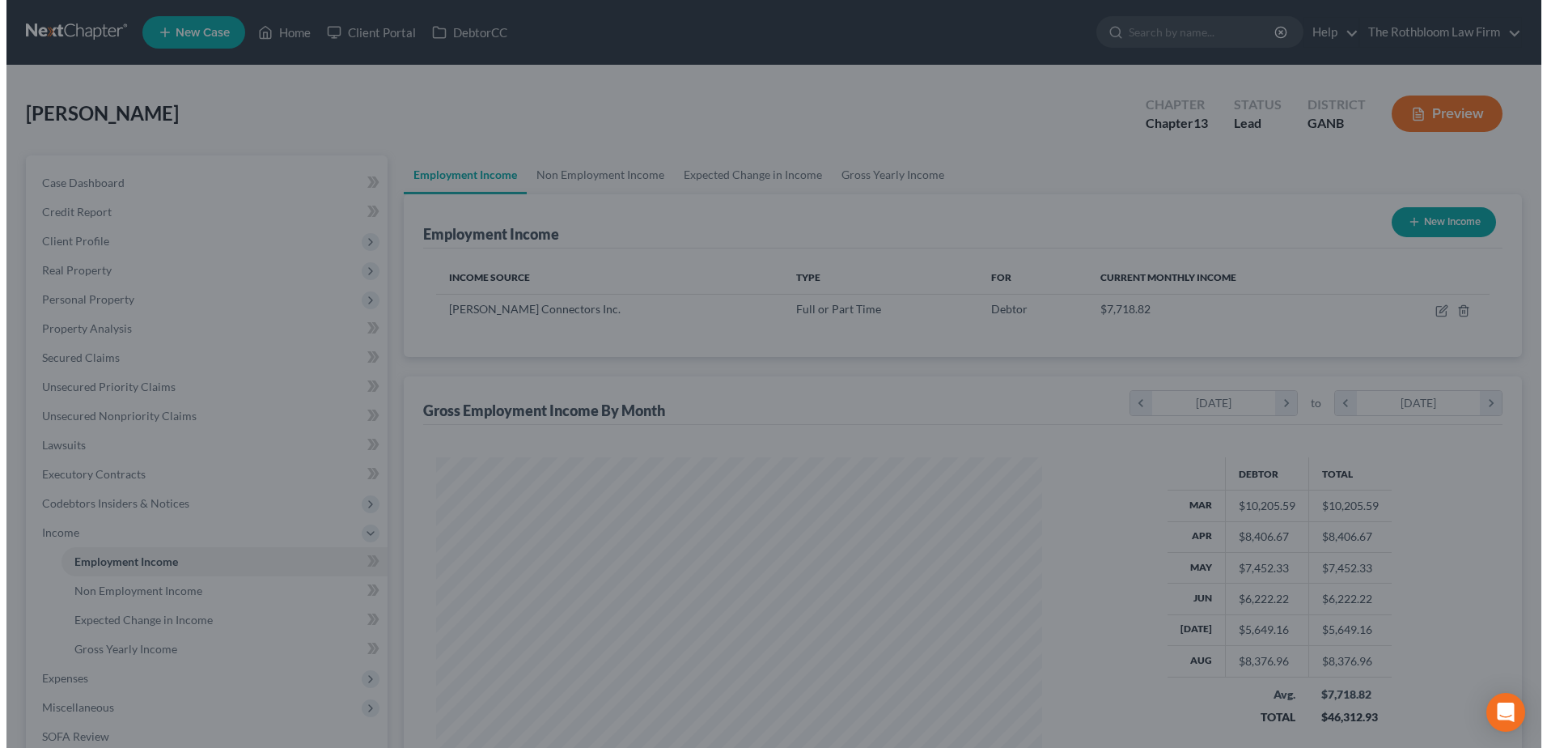
scroll to position [808766, 808433]
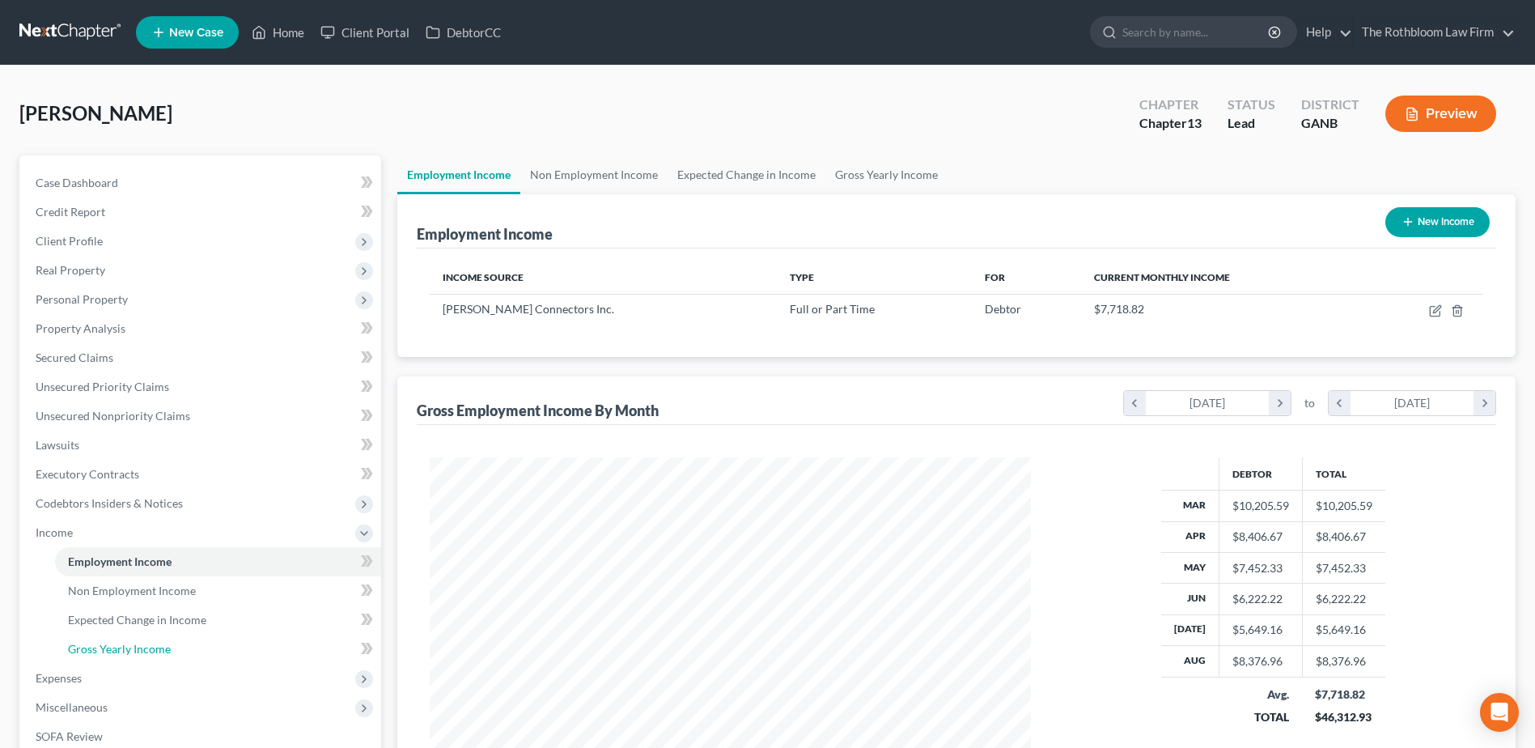
drag, startPoint x: 133, startPoint y: 646, endPoint x: 21, endPoint y: 646, distance: 111.7
click at [133, 646] on span "Gross Yearly Income" at bounding box center [119, 649] width 103 height 14
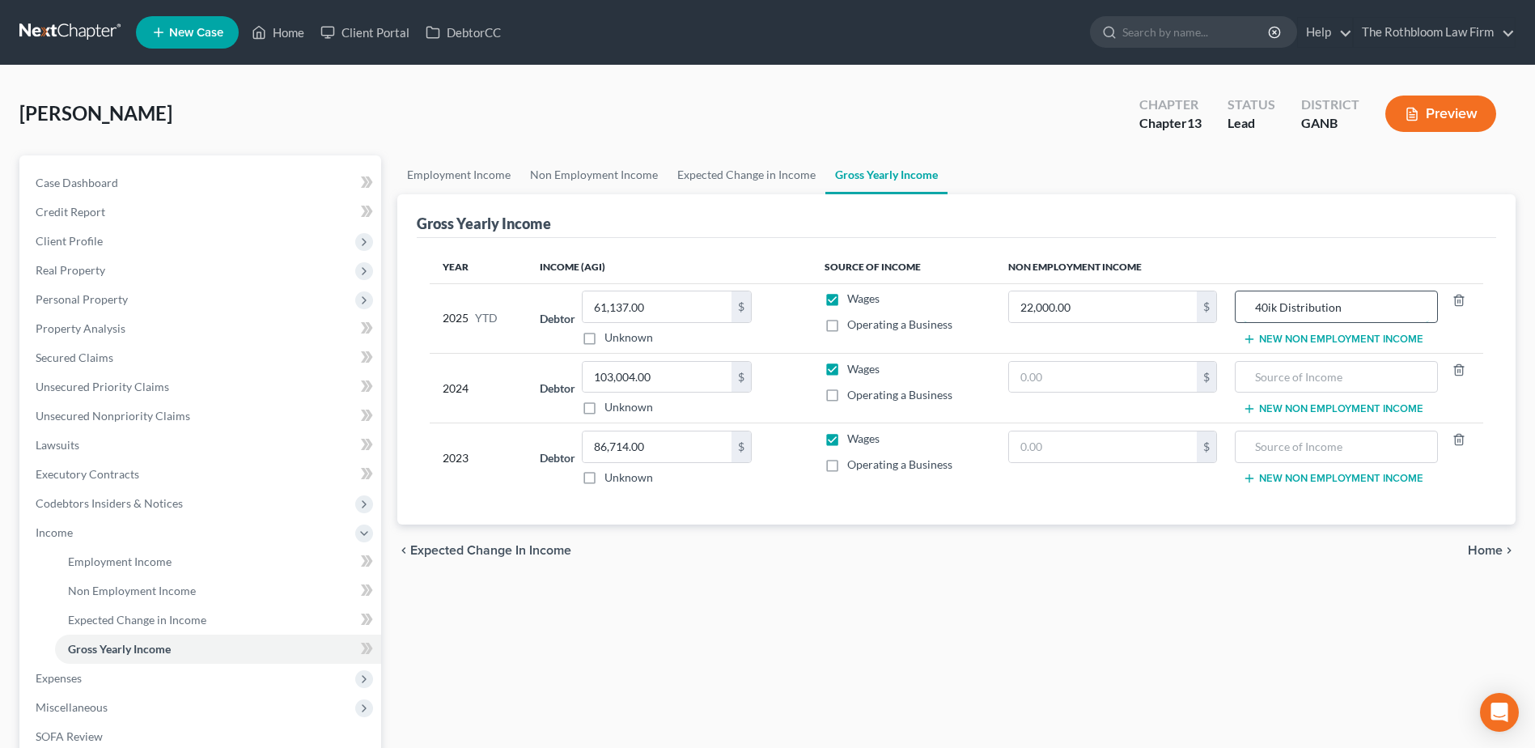
click at [1273, 303] on input "40ik Distribution" at bounding box center [1336, 306] width 185 height 31
type input "401k Distribution"
drag, startPoint x: 48, startPoint y: 275, endPoint x: 181, endPoint y: 282, distance: 133.7
click at [48, 275] on span "Real Property" at bounding box center [71, 270] width 70 height 14
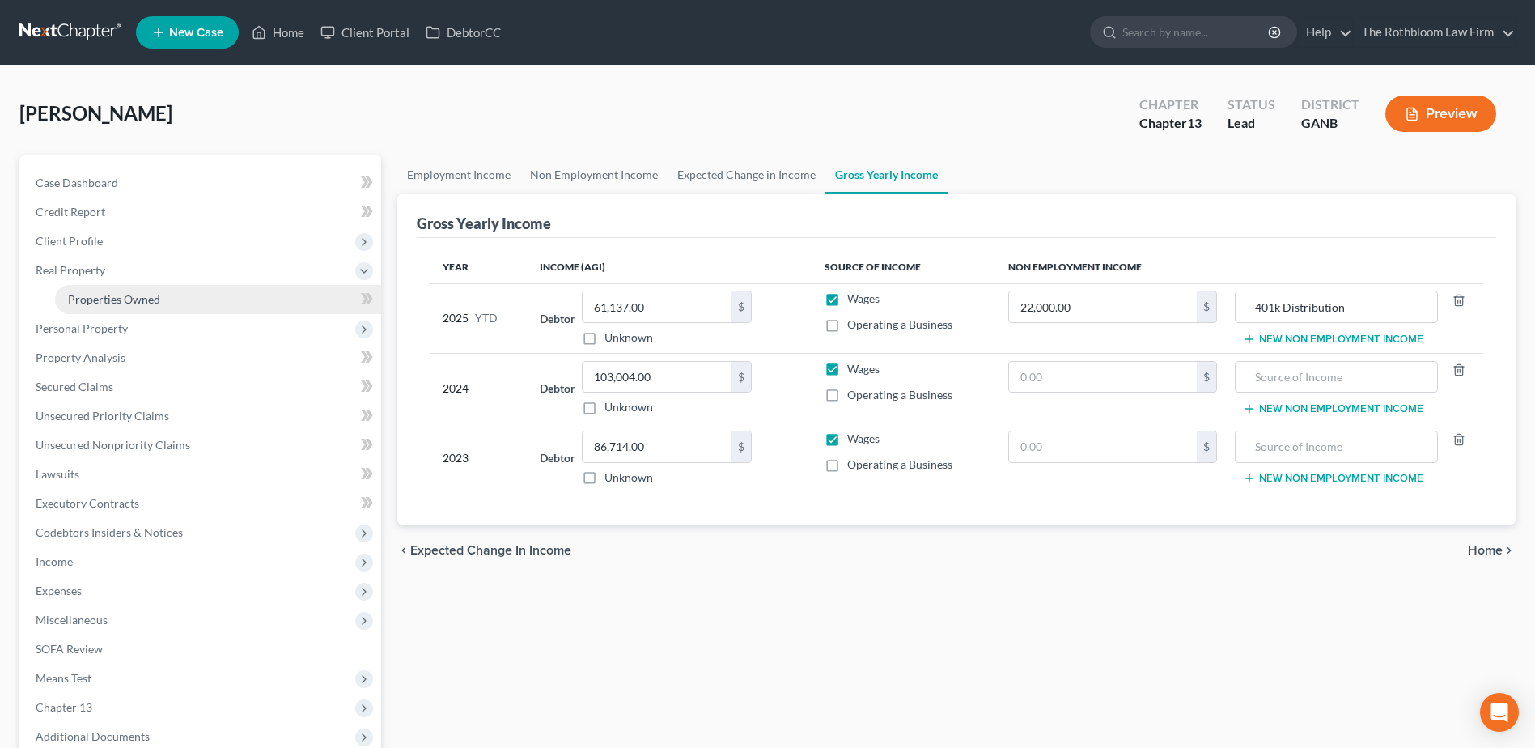
click at [91, 295] on span "Properties Owned" at bounding box center [114, 299] width 92 height 14
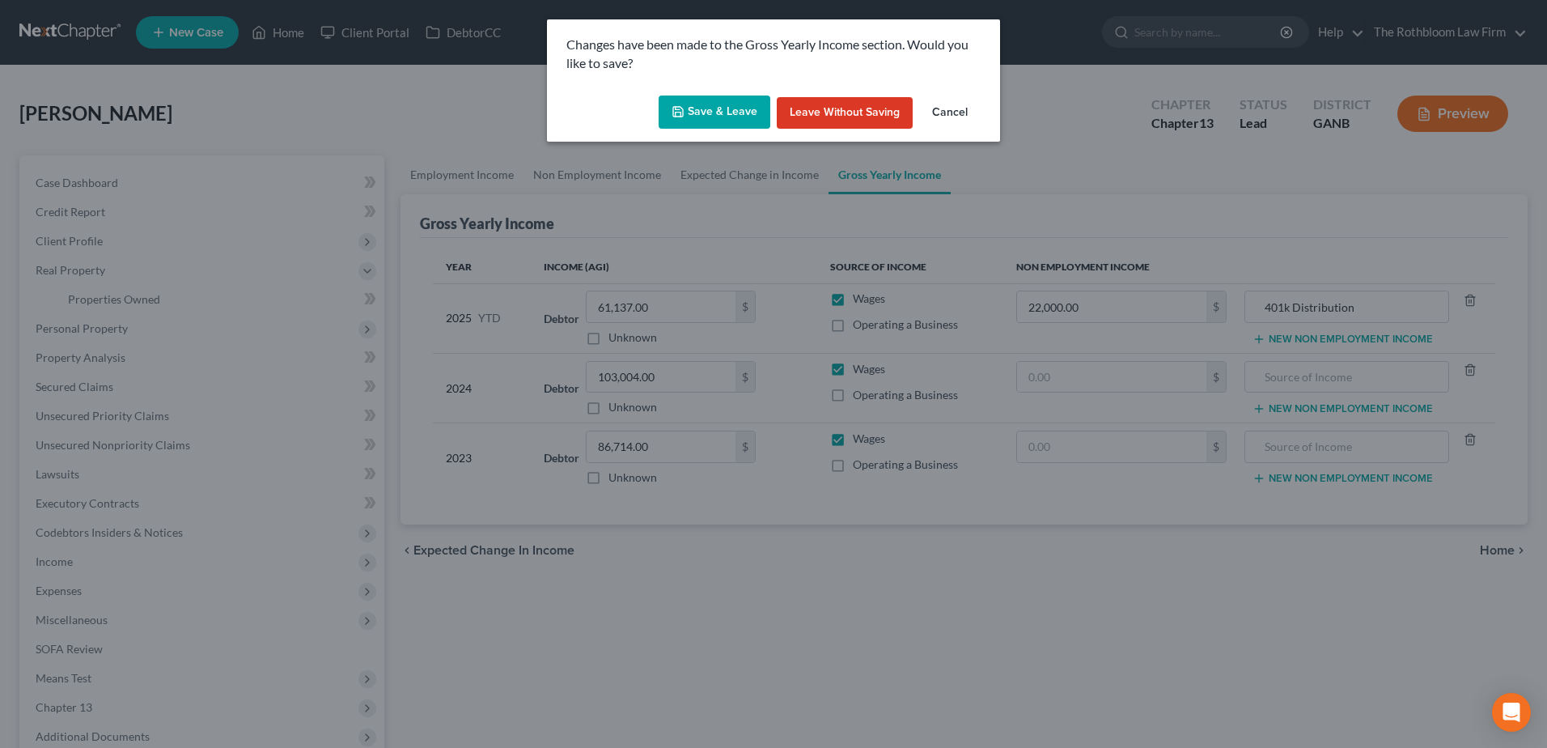
click at [704, 111] on button "Save & Leave" at bounding box center [715, 112] width 112 height 34
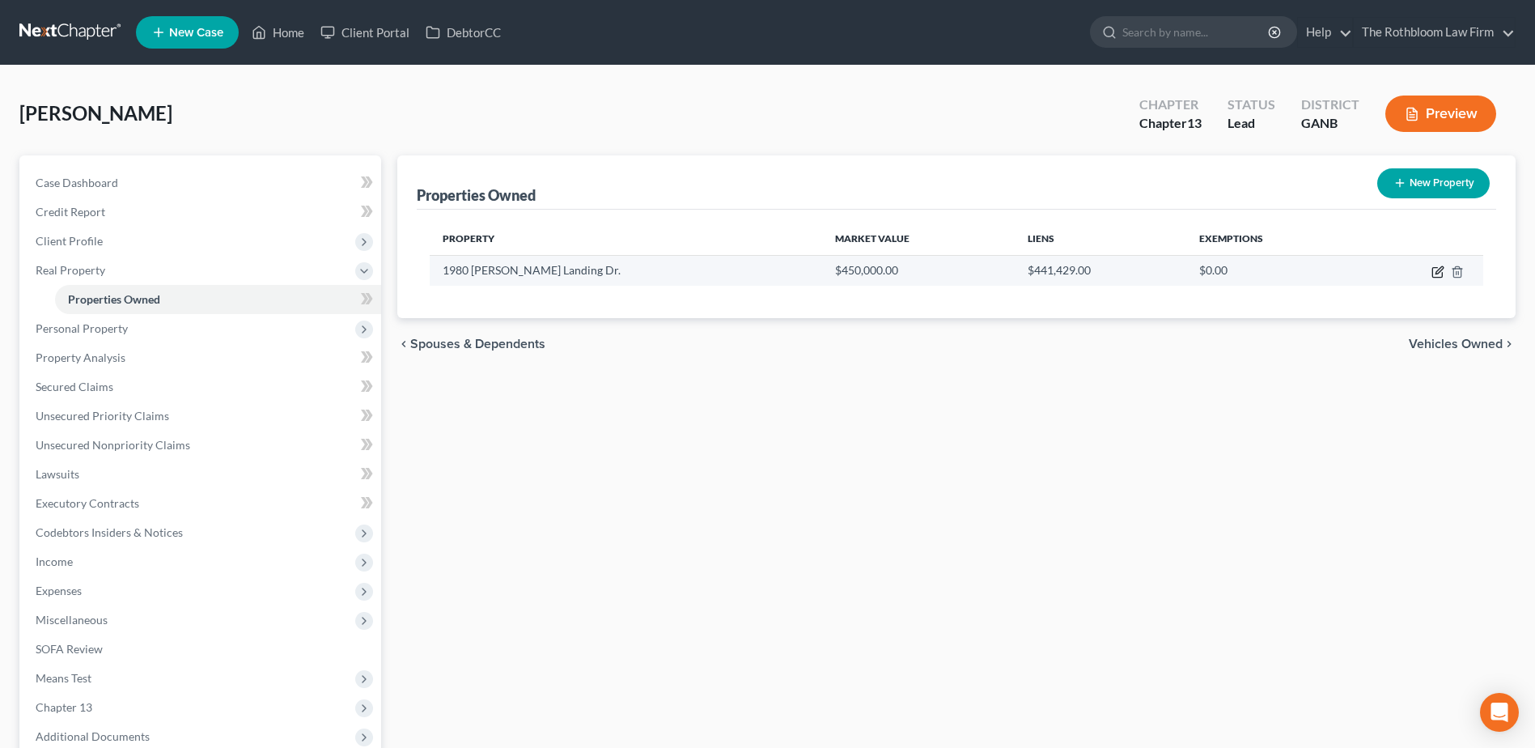
click at [1440, 269] on icon "button" at bounding box center [1437, 271] width 13 height 13
select select "10"
select select "66"
select select "3"
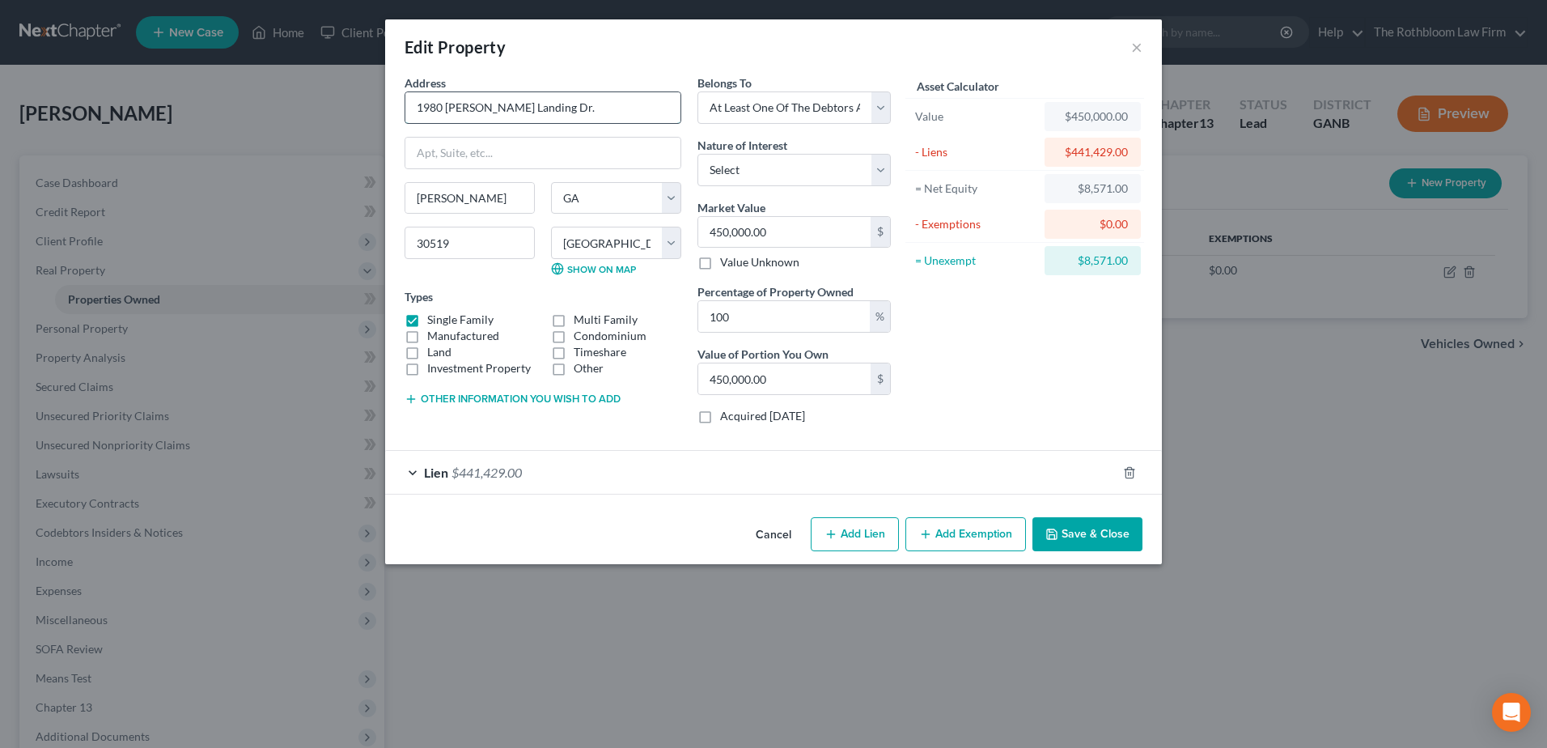
click at [453, 109] on input "1980 [PERSON_NAME] Landing Dr." at bounding box center [542, 107] width 275 height 31
type input "1980 [PERSON_NAME] Landing Dr."
click at [1081, 538] on button "Save & Close" at bounding box center [1087, 534] width 110 height 34
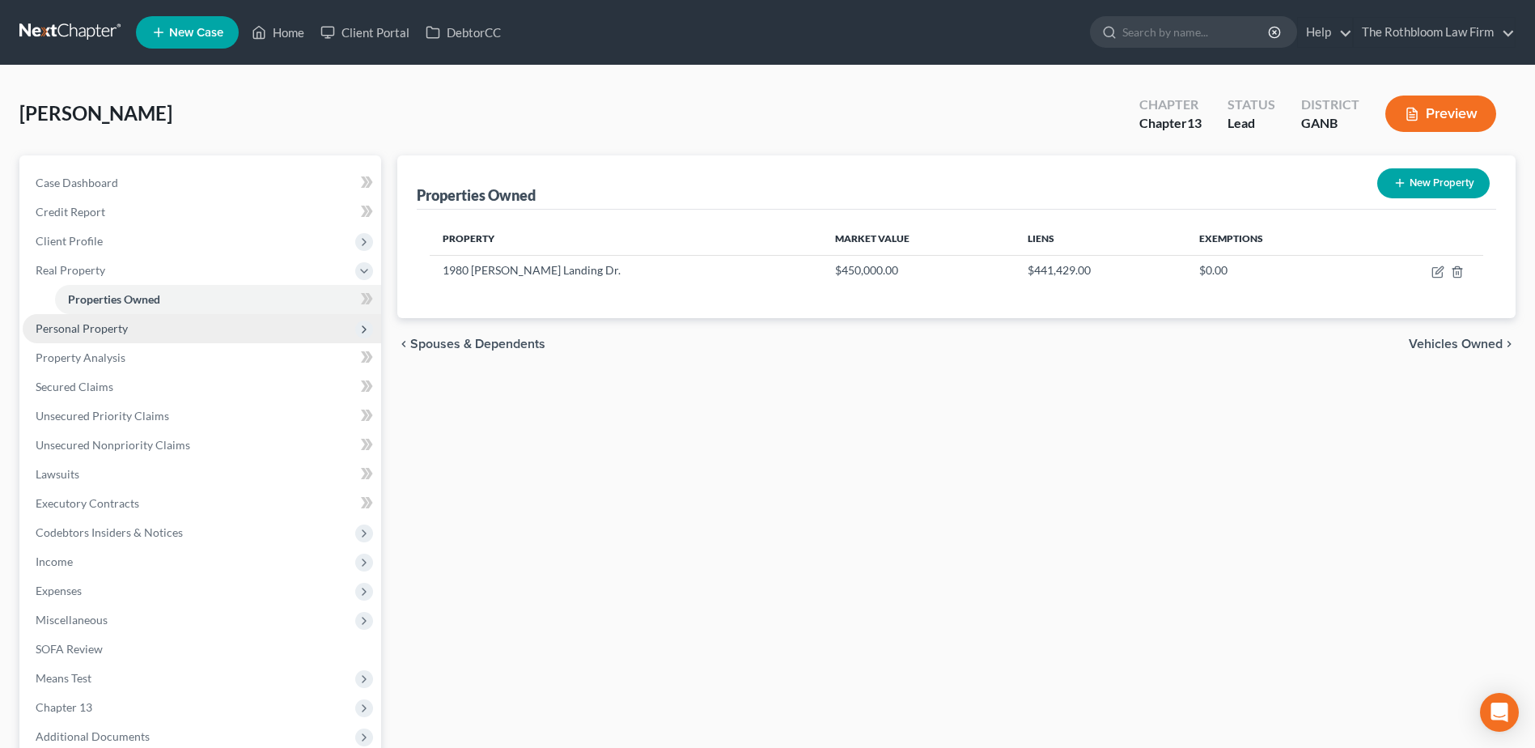
click at [80, 333] on span "Personal Property" at bounding box center [82, 328] width 92 height 14
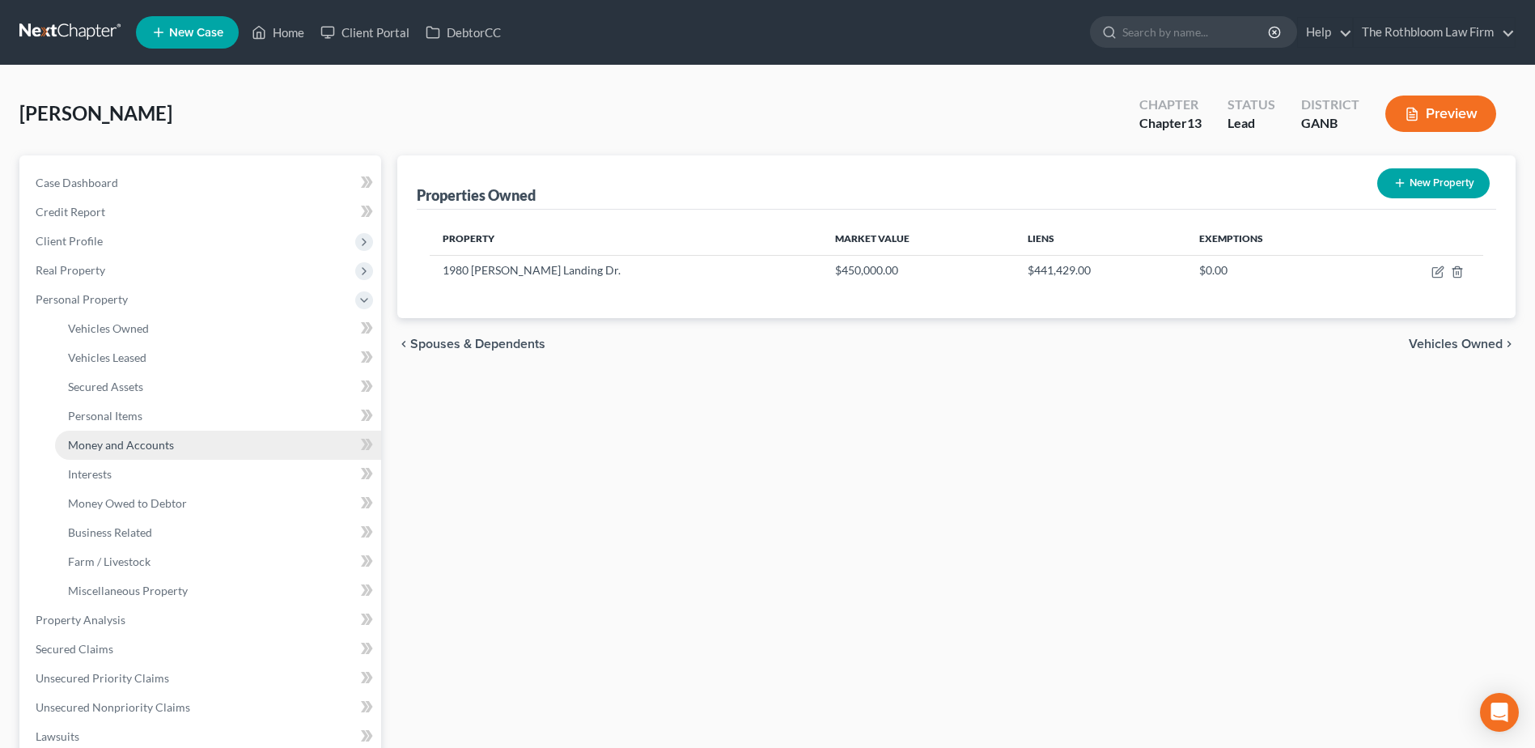
click at [119, 435] on link "Money and Accounts" at bounding box center [218, 444] width 326 height 29
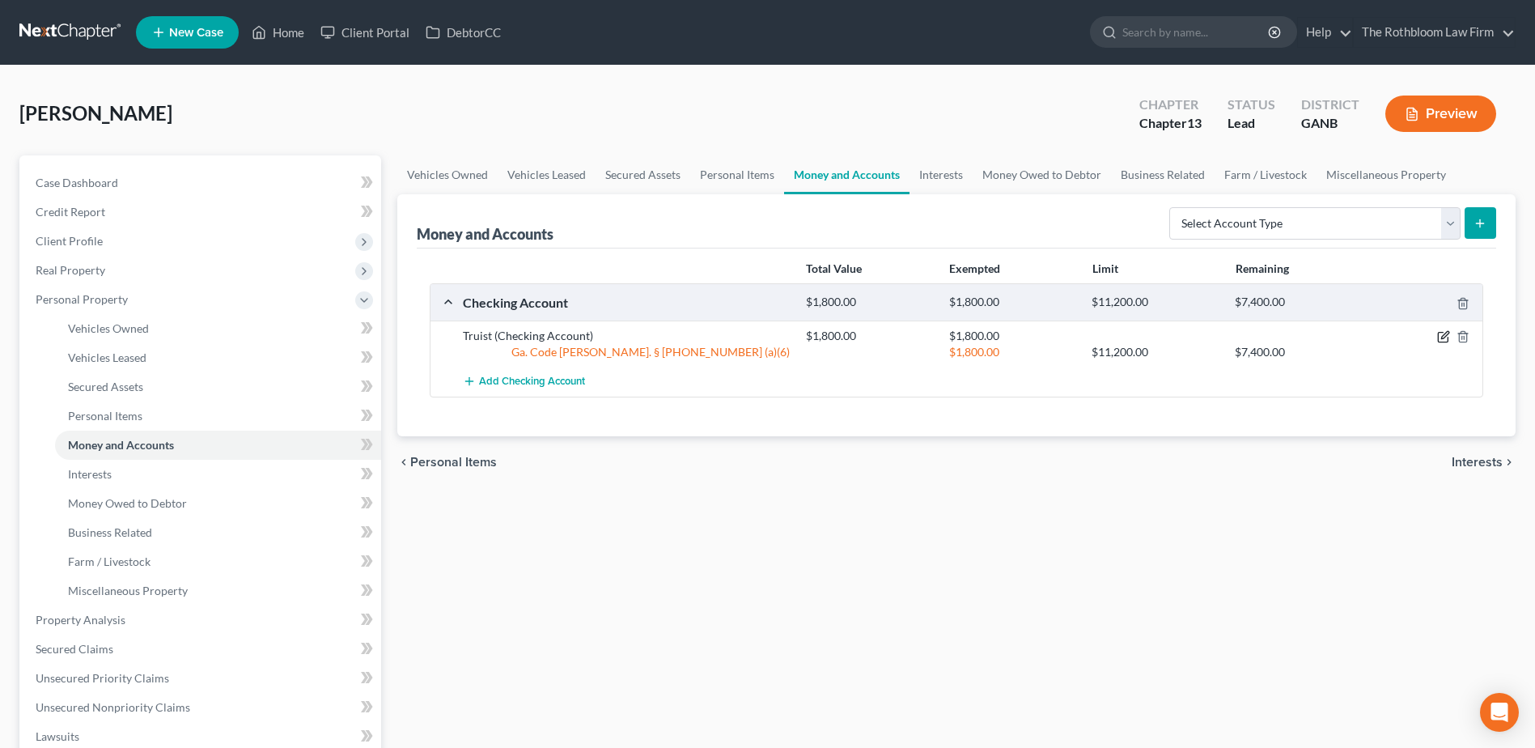
click at [1443, 335] on icon "button" at bounding box center [1443, 336] width 13 height 13
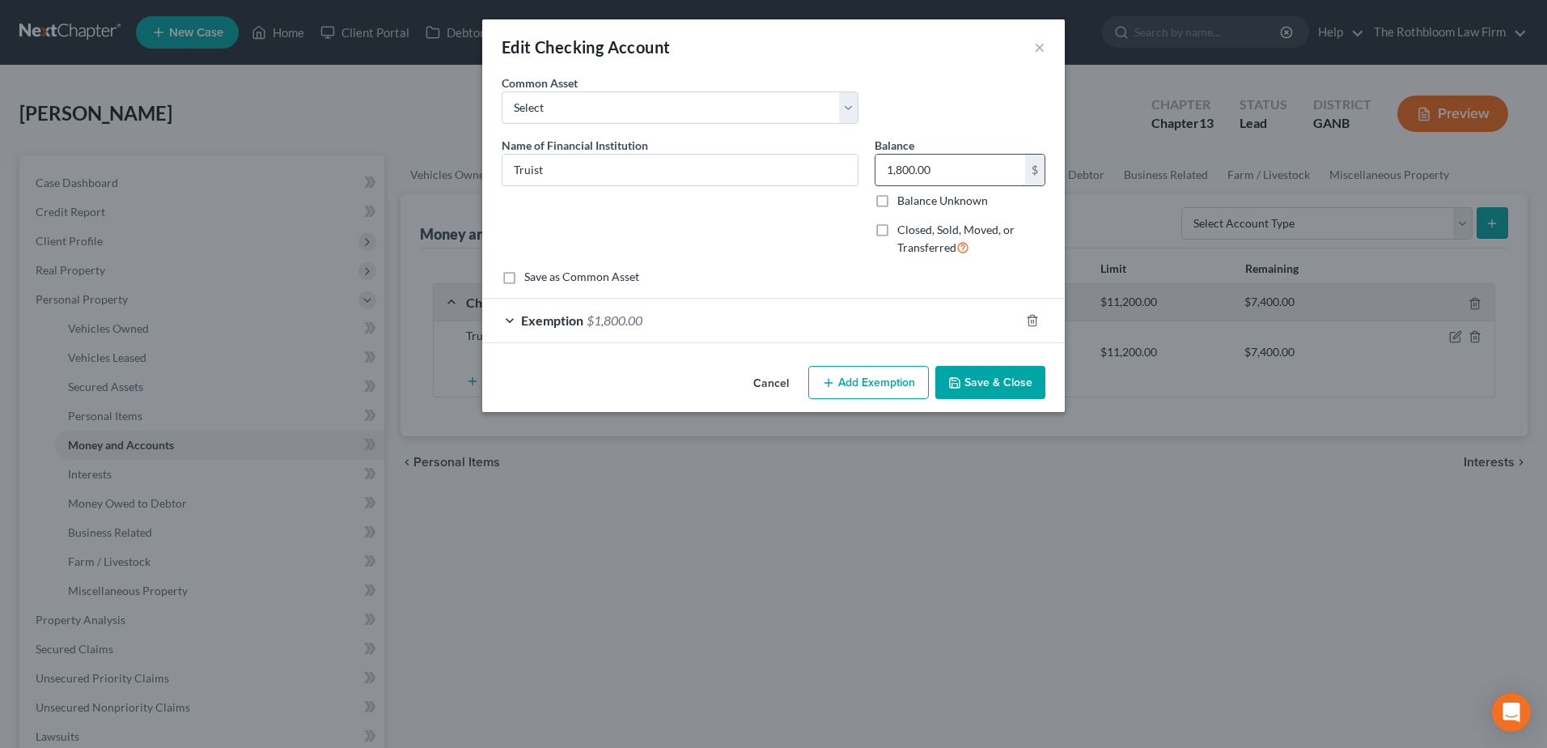
click at [947, 167] on input "1,800.00" at bounding box center [950, 170] width 150 height 31
click at [617, 333] on div "Exemption $1,800.00" at bounding box center [750, 320] width 537 height 43
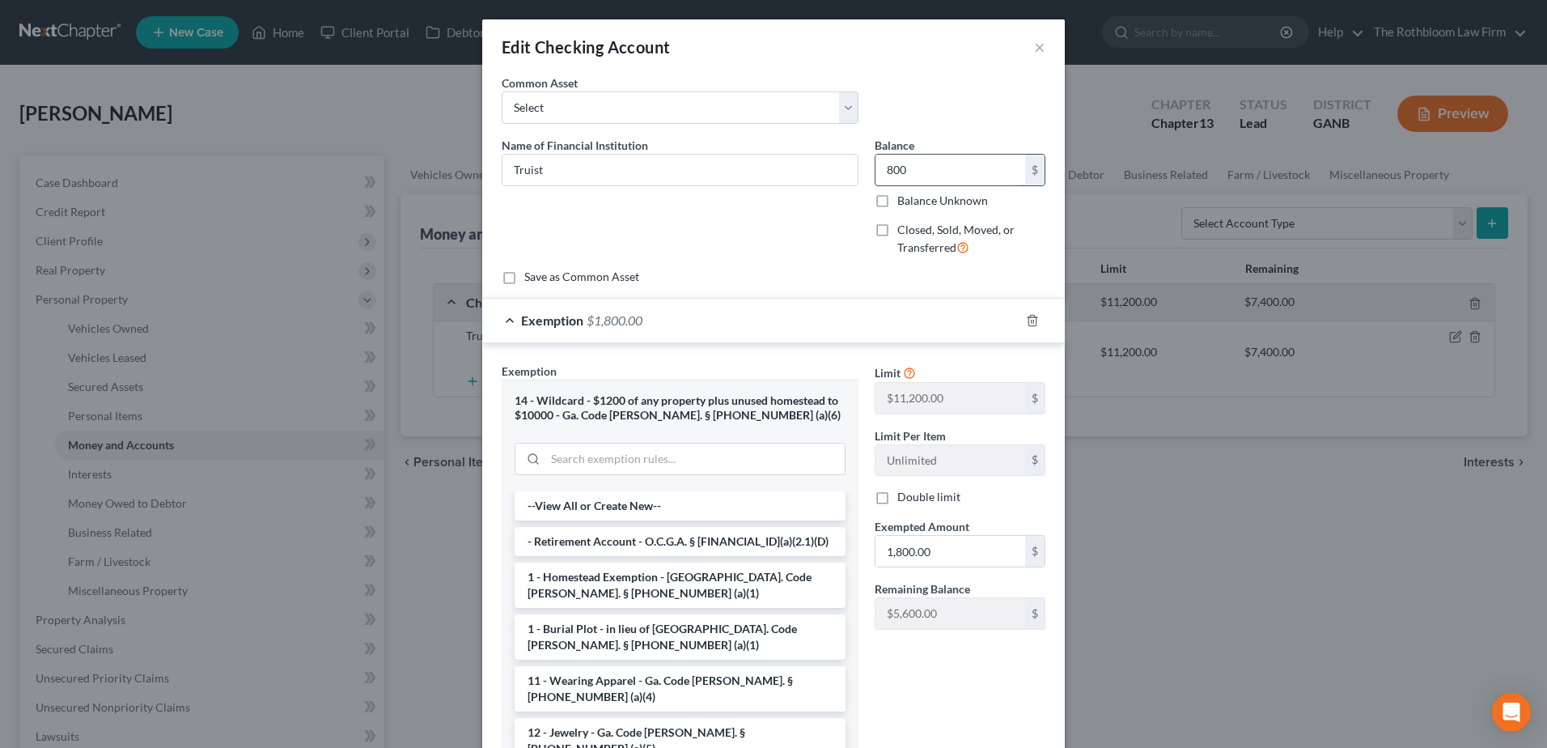
click at [917, 172] on input "800" at bounding box center [950, 170] width 150 height 31
type input "900"
click at [937, 550] on input "1,800.00" at bounding box center [950, 551] width 150 height 31
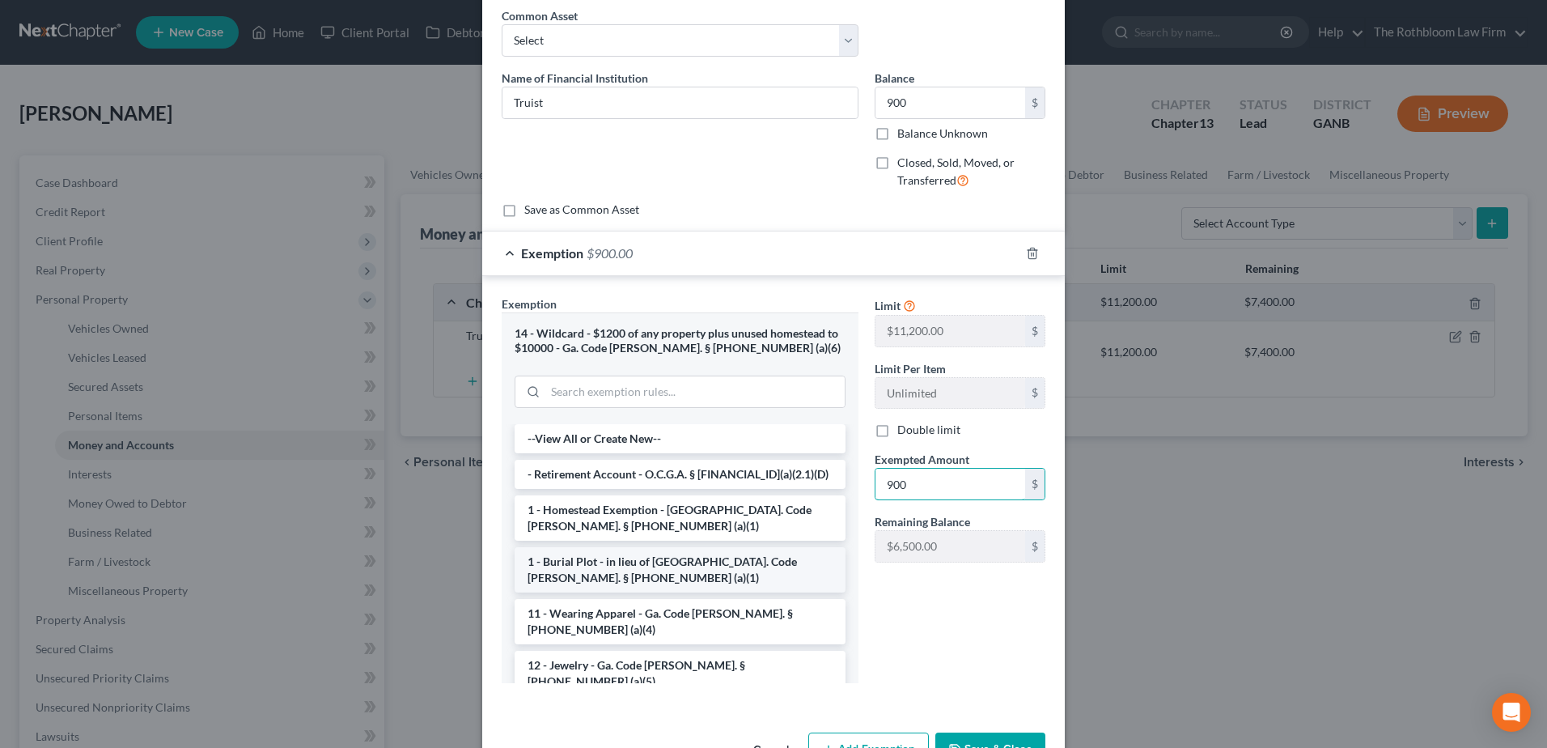
scroll to position [117, 0]
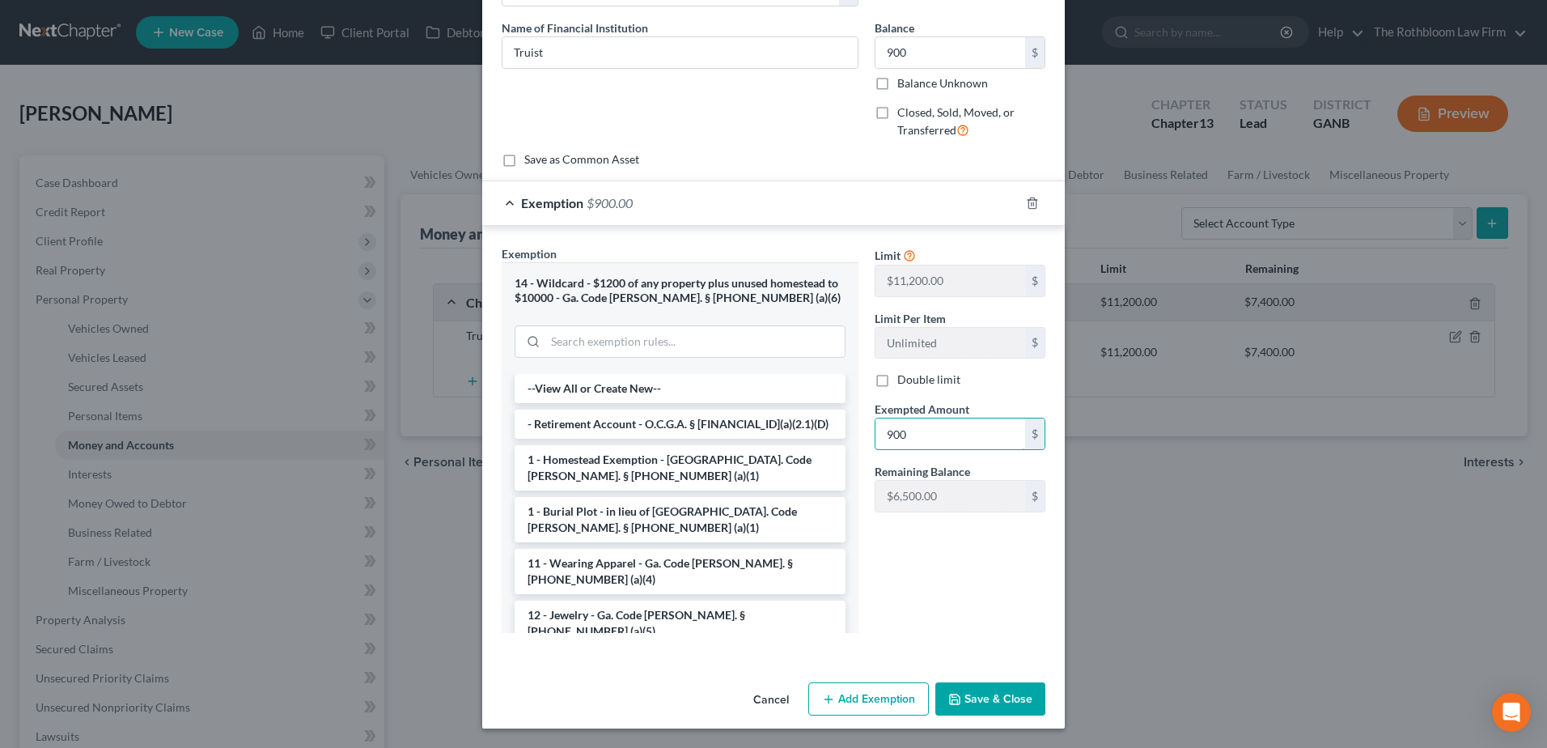
type input "900"
click at [972, 706] on button "Save & Close" at bounding box center [990, 699] width 110 height 34
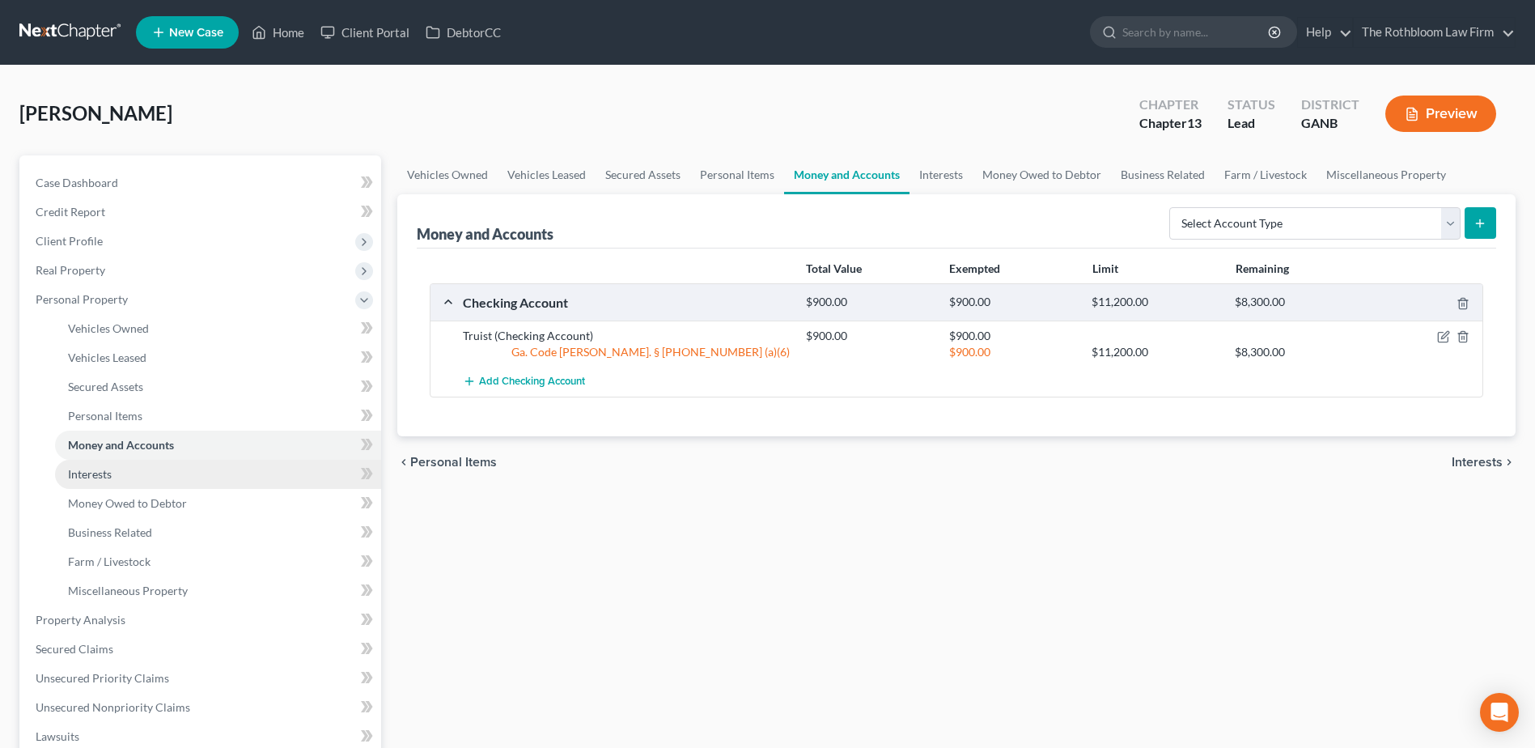
click at [94, 482] on link "Interests" at bounding box center [218, 474] width 326 height 29
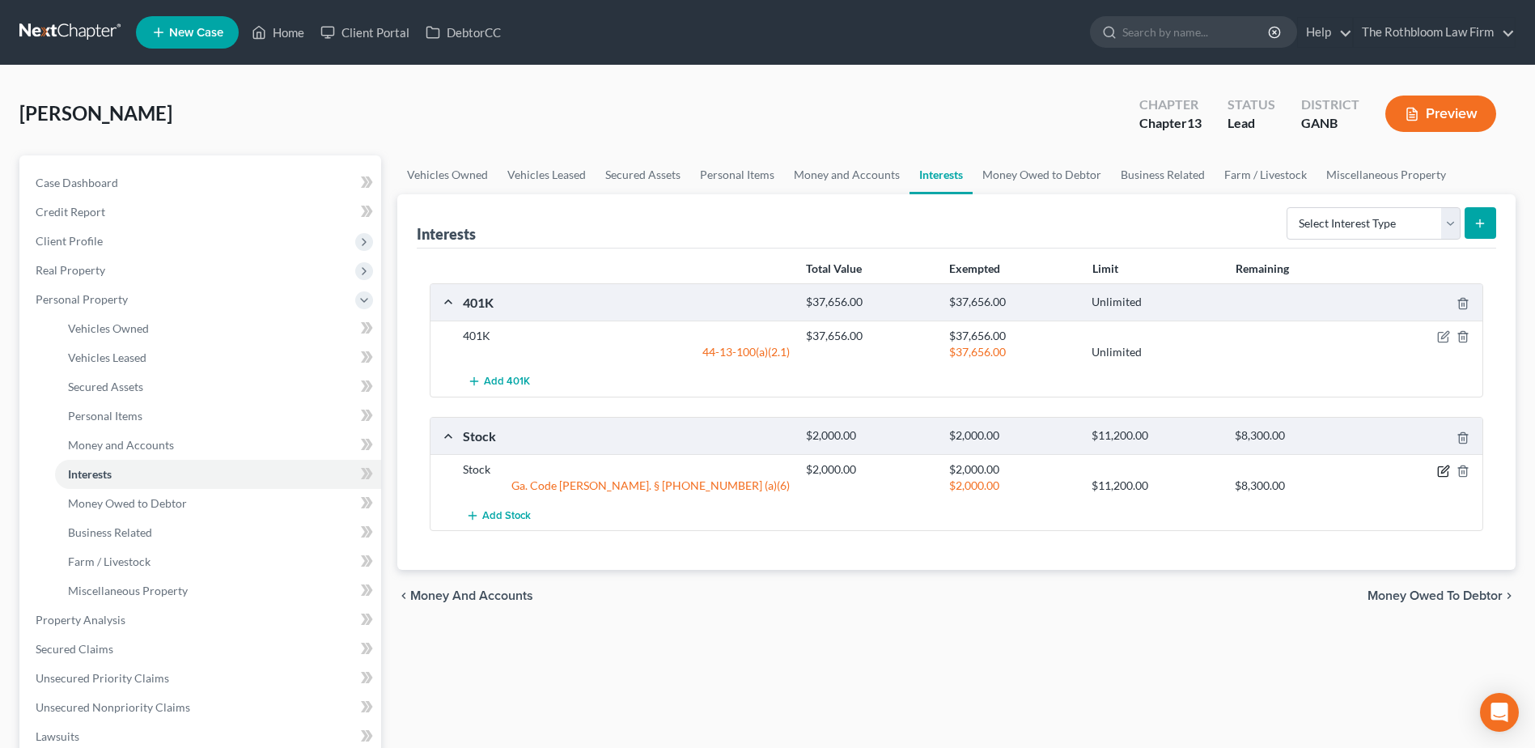
click at [1443, 472] on icon "button" at bounding box center [1443, 470] width 13 height 13
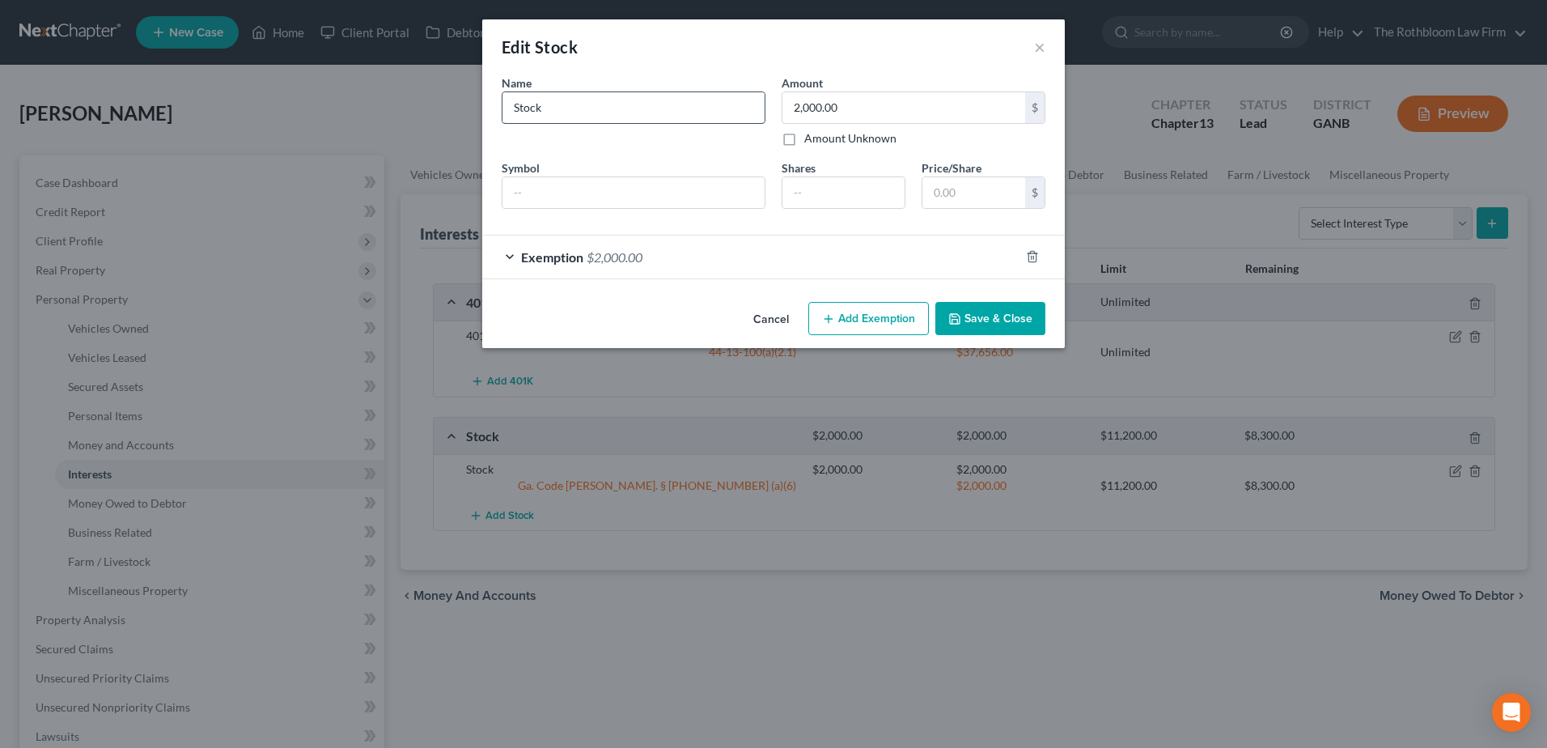
click at [573, 108] on input "Stock" at bounding box center [633, 107] width 262 height 31
click at [1044, 51] on button "×" at bounding box center [1039, 46] width 11 height 19
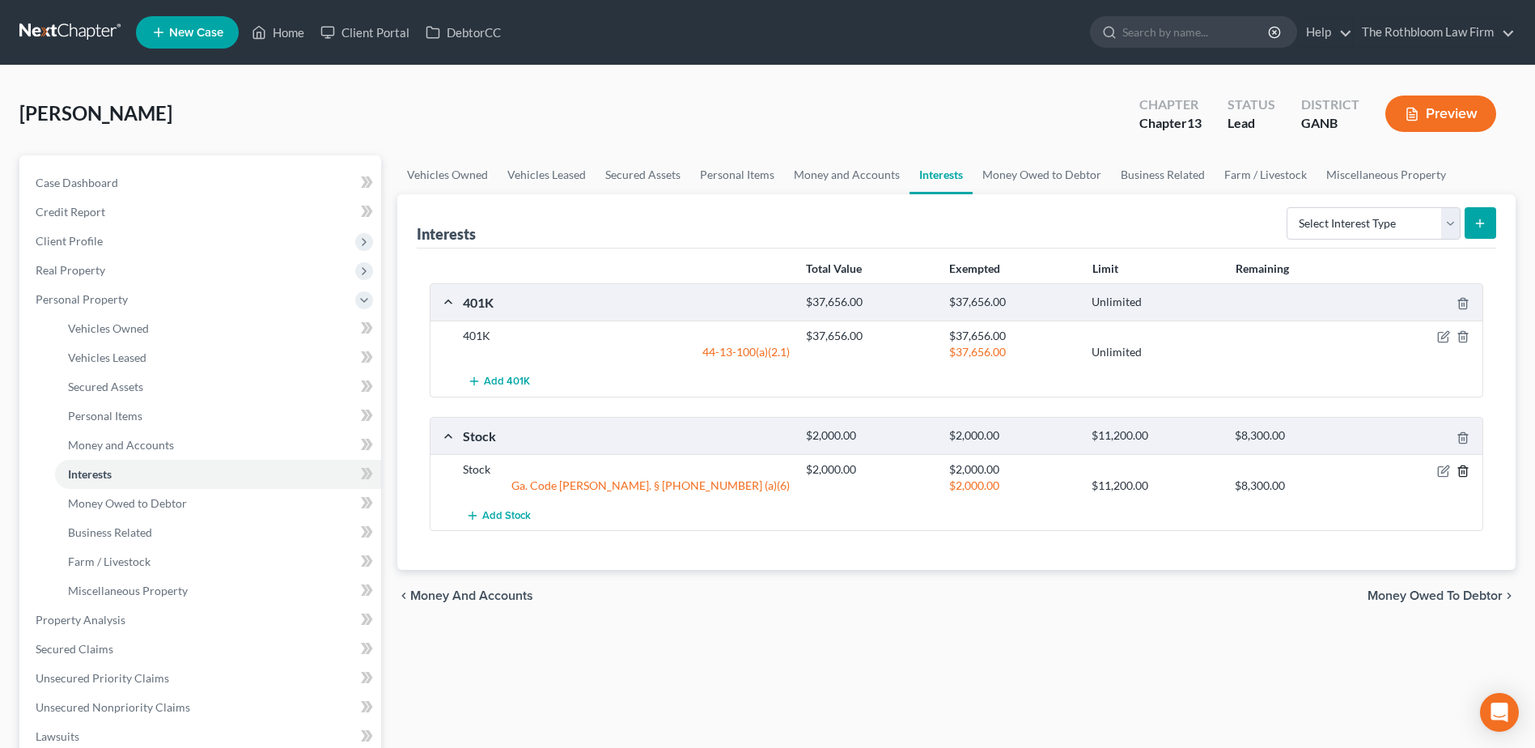
click at [1460, 469] on icon "button" at bounding box center [1462, 470] width 13 height 13
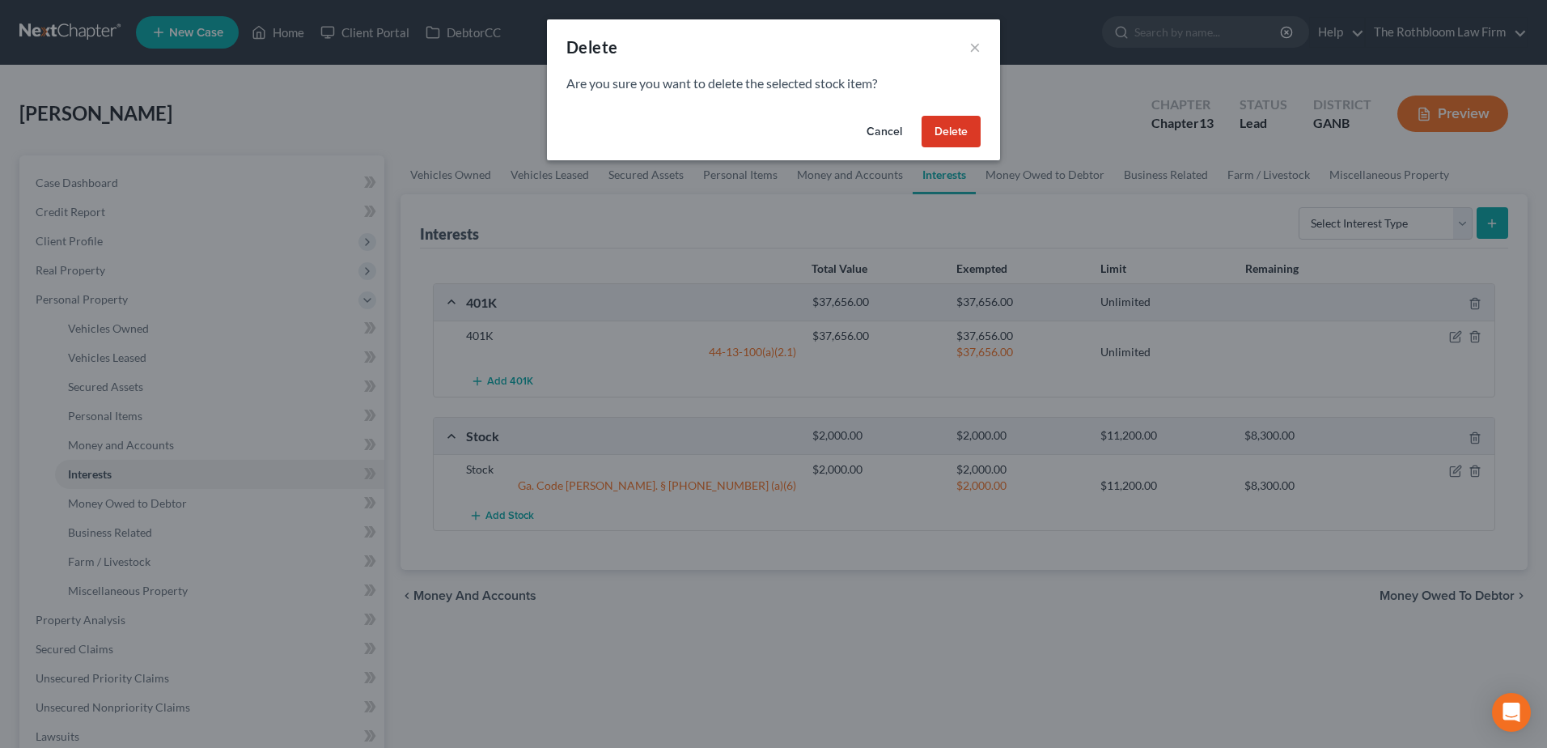
click at [946, 138] on button "Delete" at bounding box center [951, 132] width 59 height 32
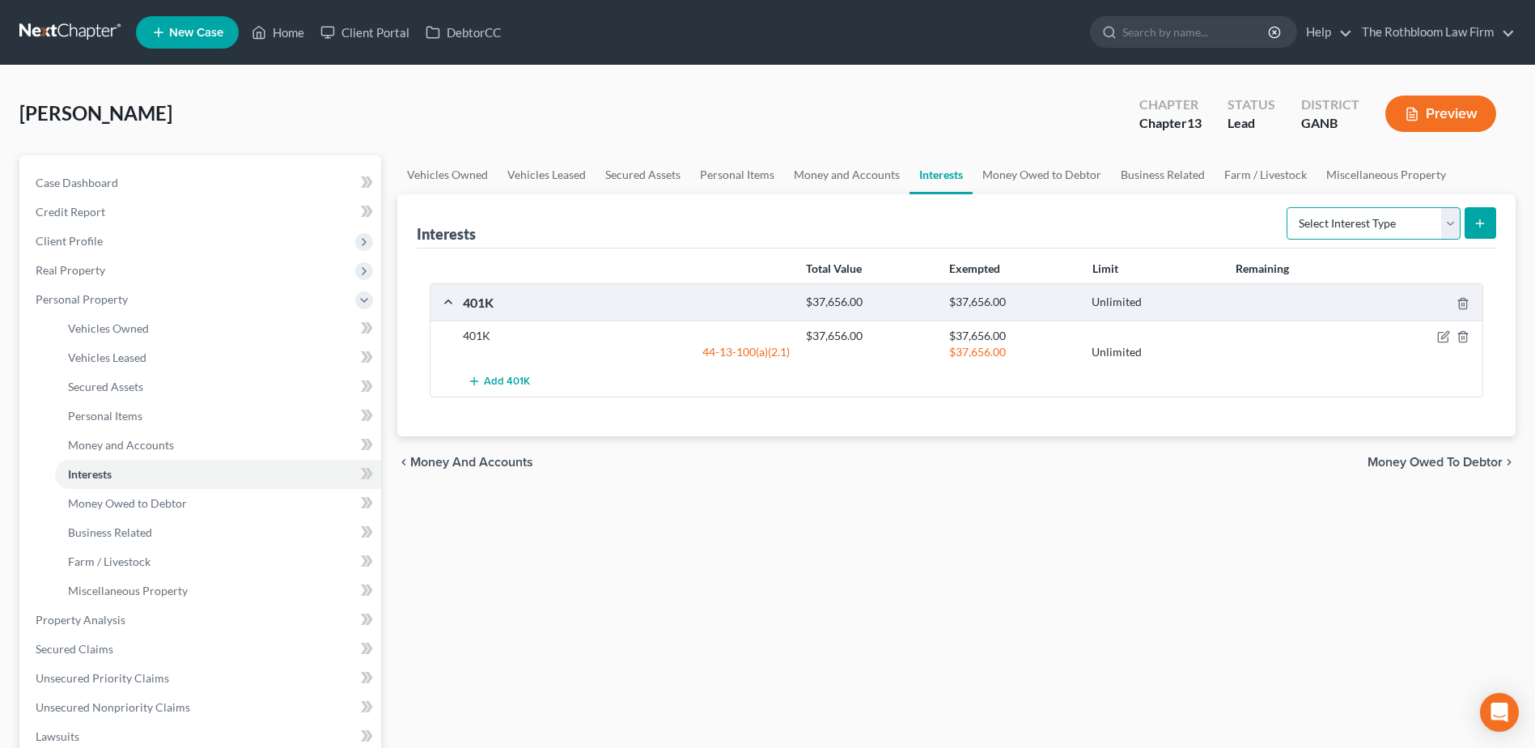
click at [1447, 228] on select "Select Interest Type 401K Annuity Bond Education IRA Government Bond Government…" at bounding box center [1373, 223] width 174 height 32
select select "ira"
click at [1288, 207] on select "Select Interest Type 401K Annuity Bond Education IRA Government Bond Government…" at bounding box center [1373, 223] width 174 height 32
click at [1474, 225] on icon "submit" at bounding box center [1479, 223] width 13 height 13
click at [1485, 229] on icon "submit" at bounding box center [1479, 223] width 13 height 13
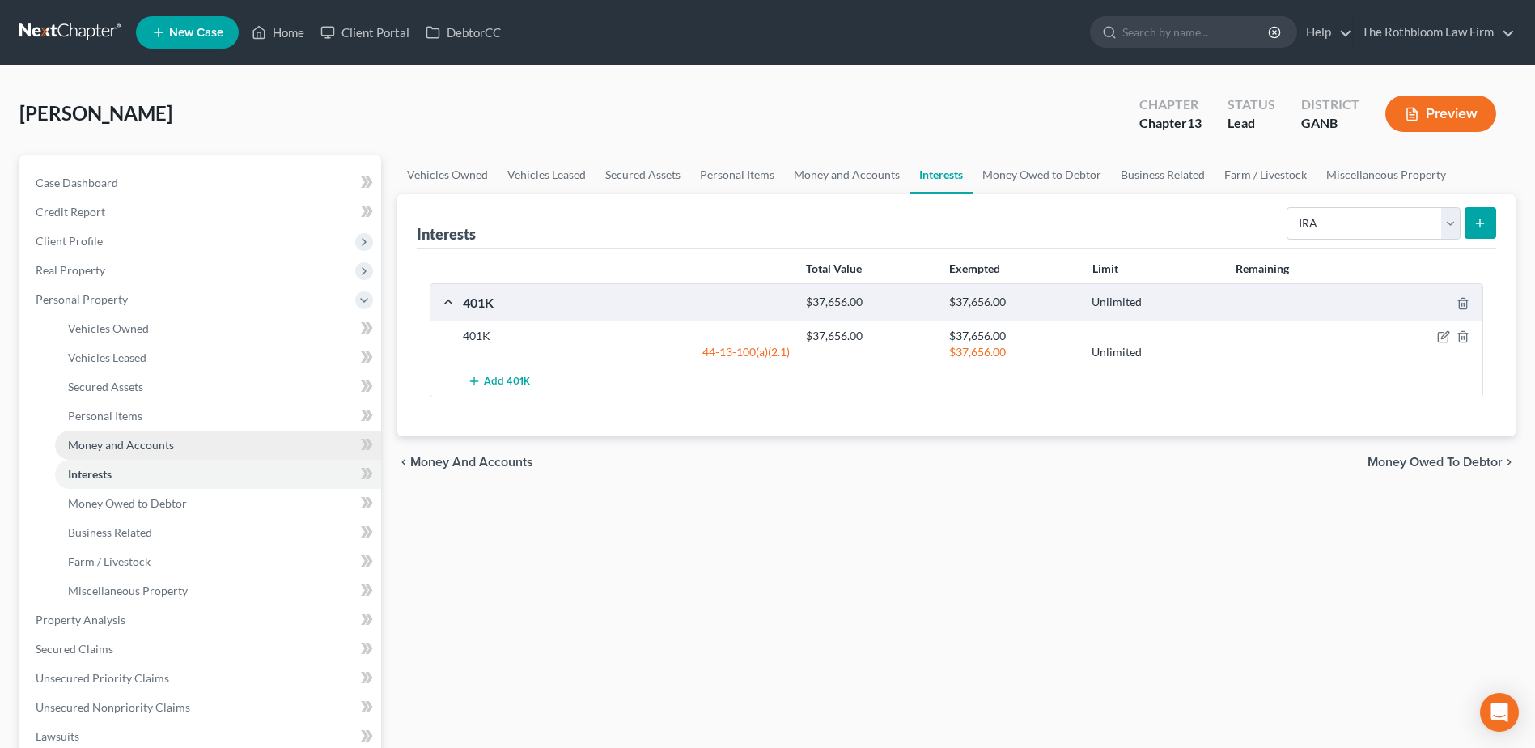
click at [157, 445] on span "Money and Accounts" at bounding box center [121, 445] width 106 height 14
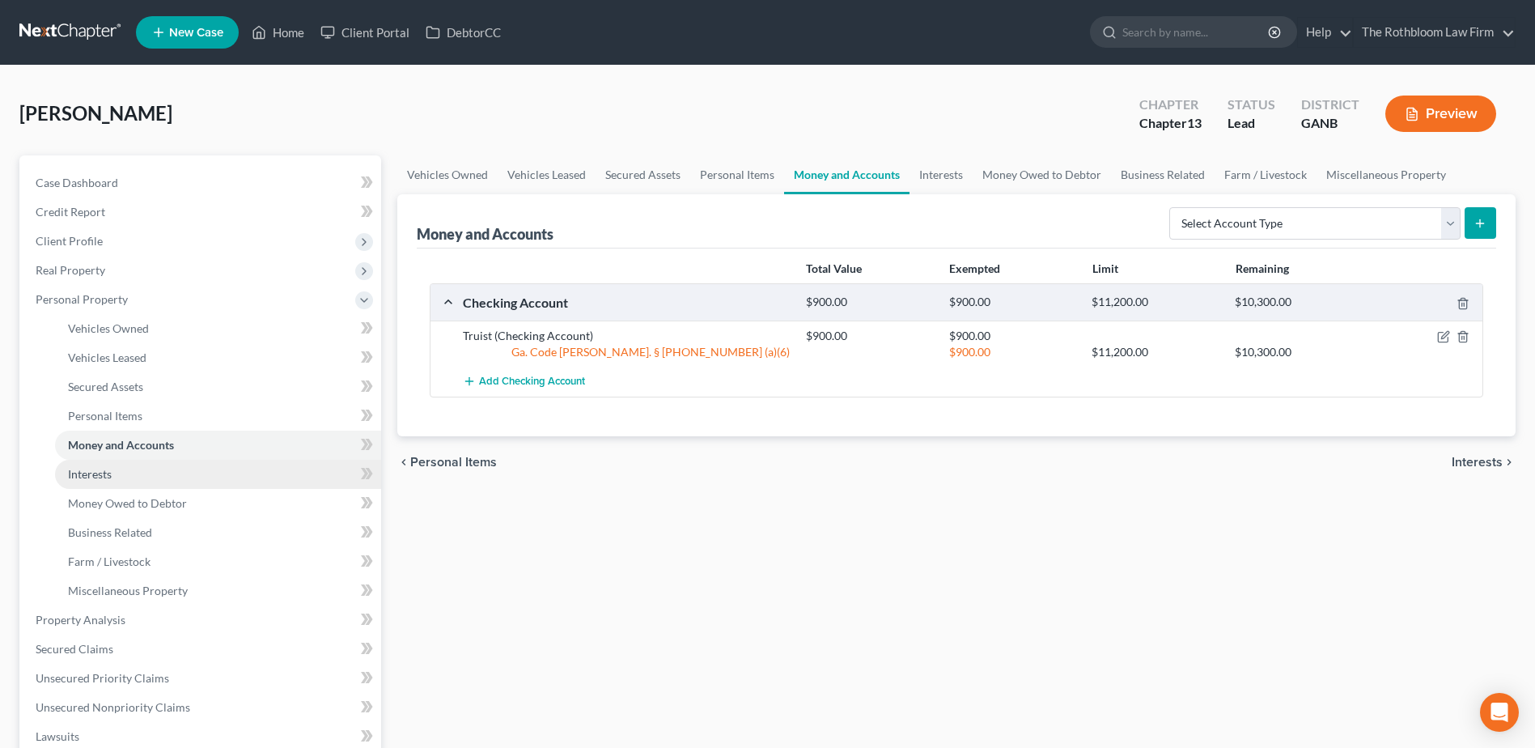
click at [101, 475] on span "Interests" at bounding box center [90, 474] width 44 height 14
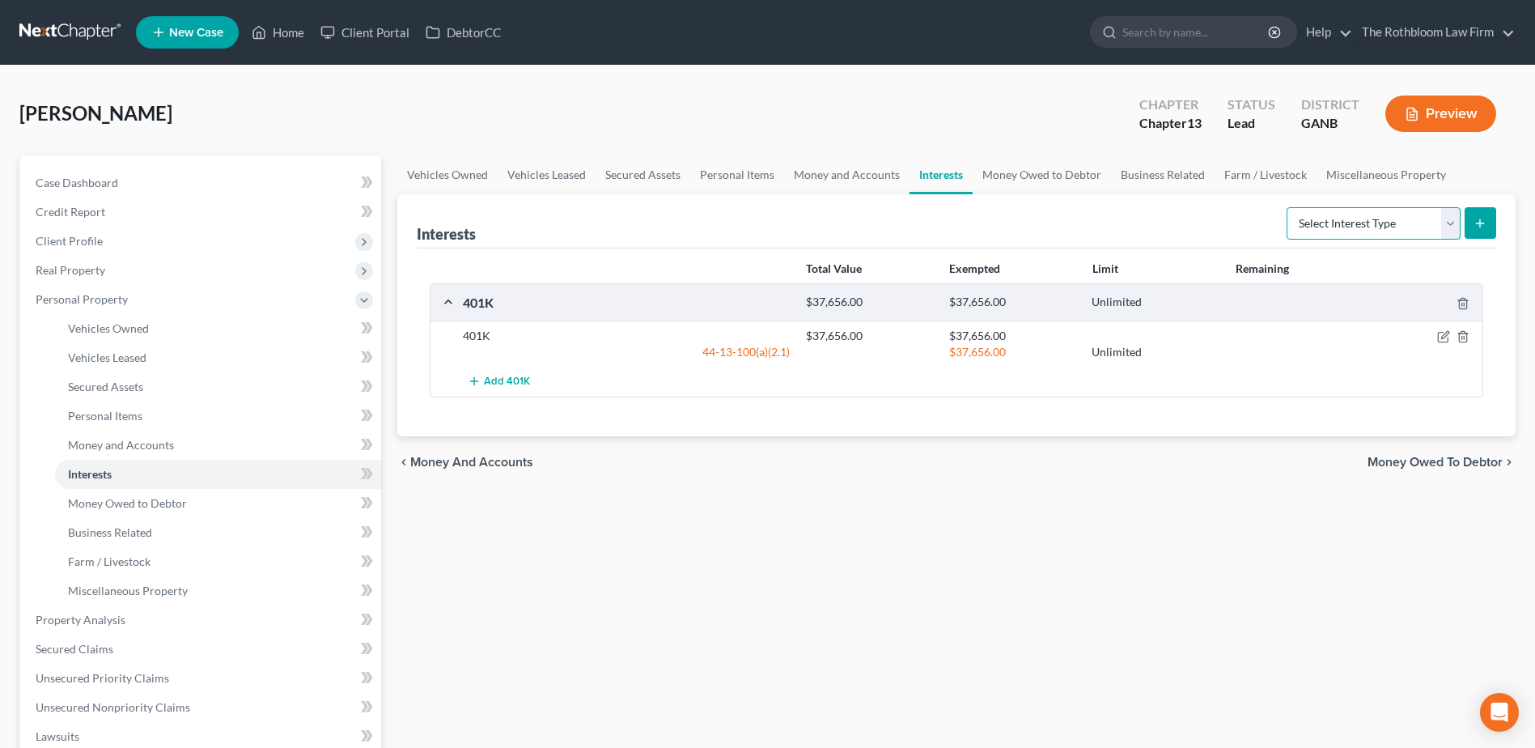
click at [1447, 222] on select "Select Interest Type 401K Annuity Bond Education IRA Government Bond Government…" at bounding box center [1373, 223] width 174 height 32
select select "ira"
click at [1288, 207] on select "Select Interest Type 401K Annuity Bond Education IRA Government Bond Government…" at bounding box center [1373, 223] width 174 height 32
click at [1481, 222] on icon "submit" at bounding box center [1479, 223] width 13 height 13
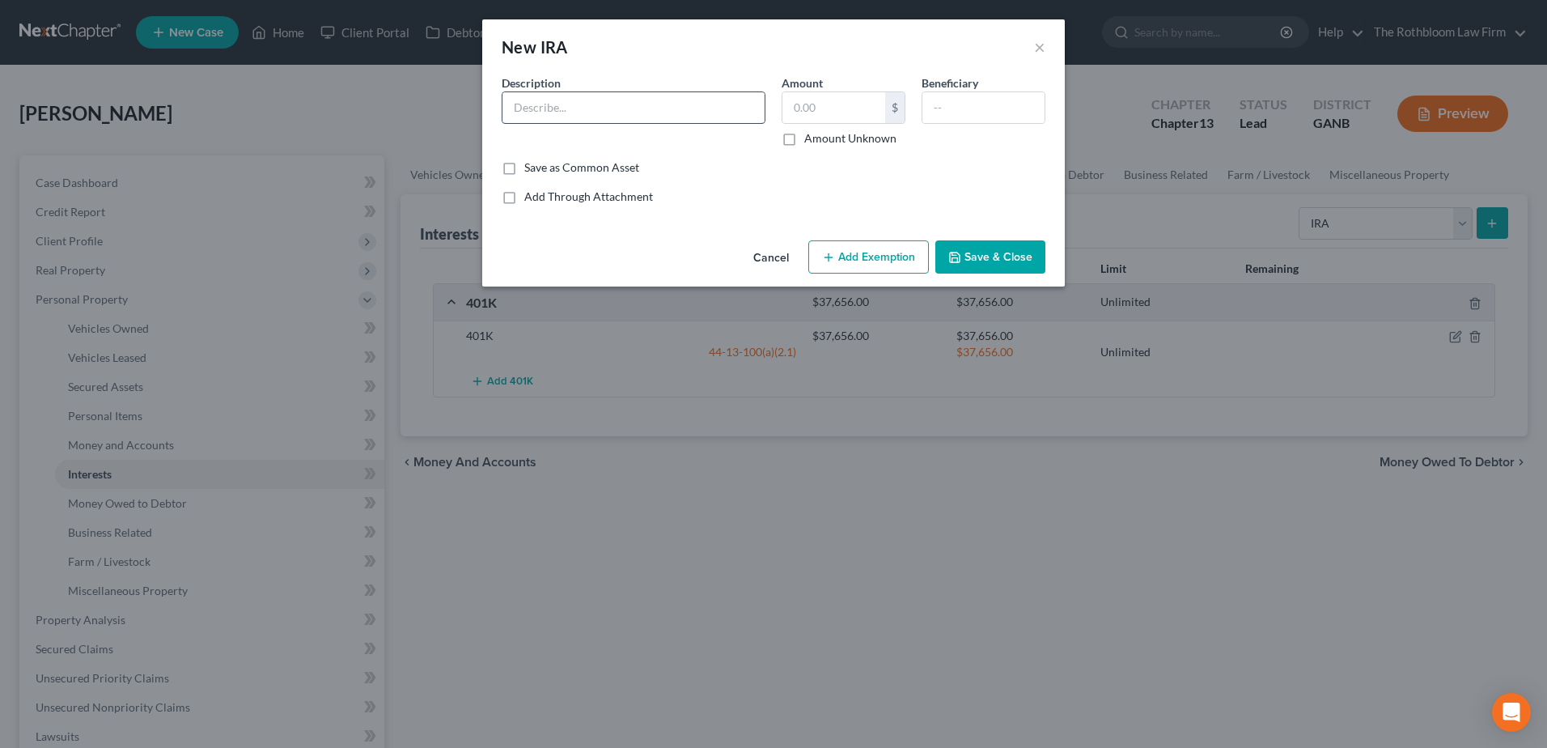
click at [538, 117] on input "text" at bounding box center [633, 107] width 262 height 31
type input "[PERSON_NAME]"
type input "2,000"
click at [867, 263] on button "Add Exemption" at bounding box center [868, 257] width 121 height 34
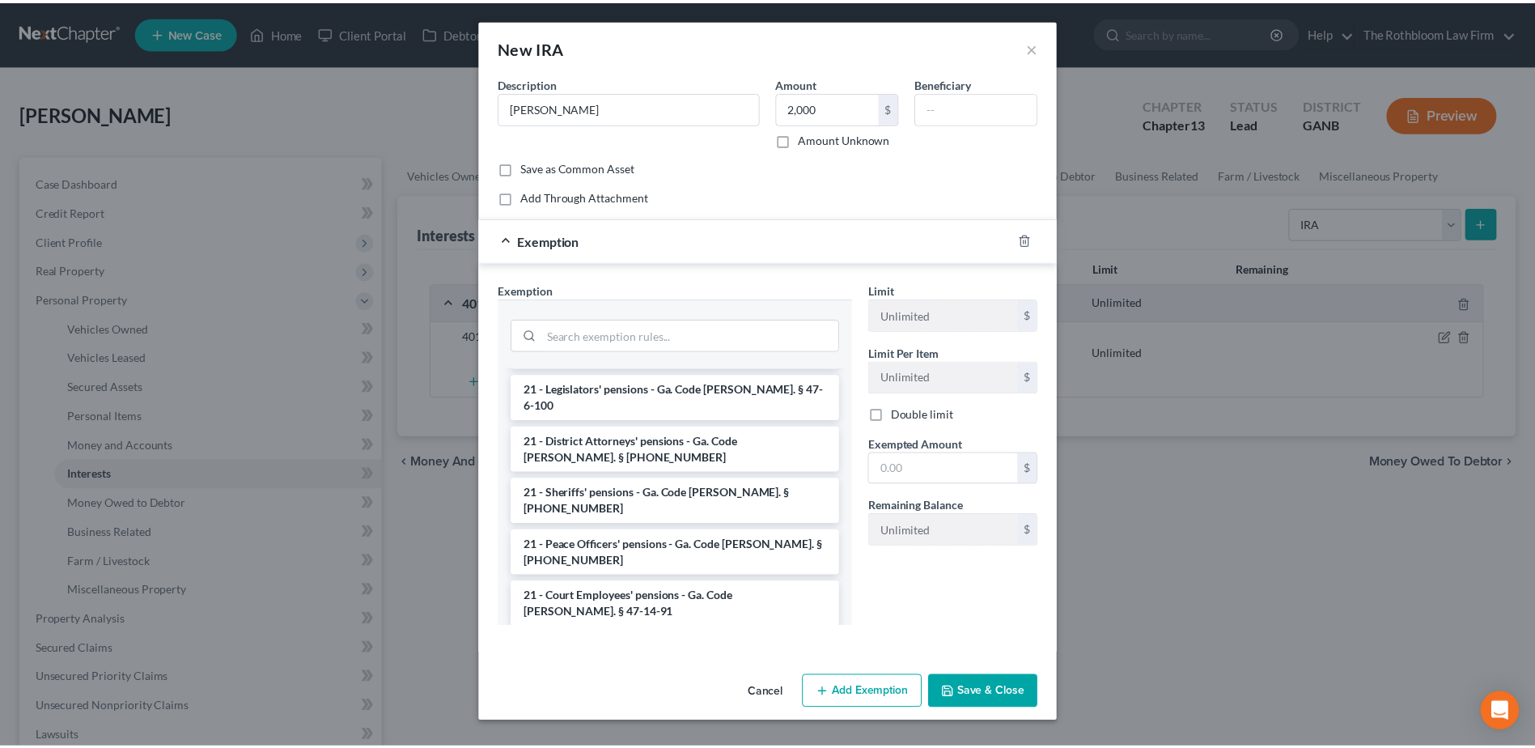
scroll to position [2256, 0]
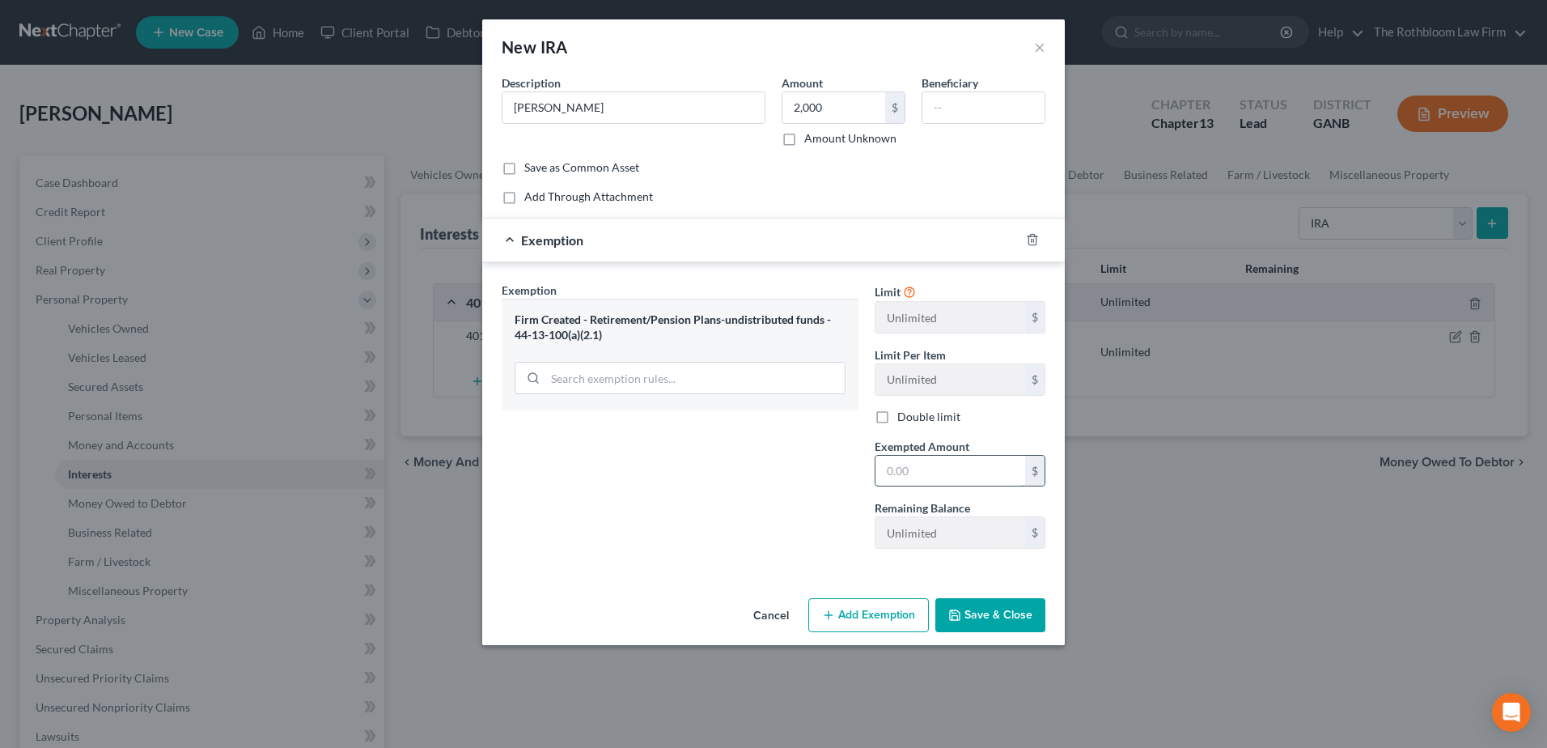
click at [901, 465] on input "text" at bounding box center [950, 471] width 150 height 31
type input "2,000"
drag, startPoint x: 968, startPoint y: 595, endPoint x: 977, endPoint y: 612, distance: 19.2
click at [968, 595] on div "Cancel Add Exemption Save & Close" at bounding box center [773, 617] width 583 height 53
click at [977, 612] on button "Save & Close" at bounding box center [990, 615] width 110 height 34
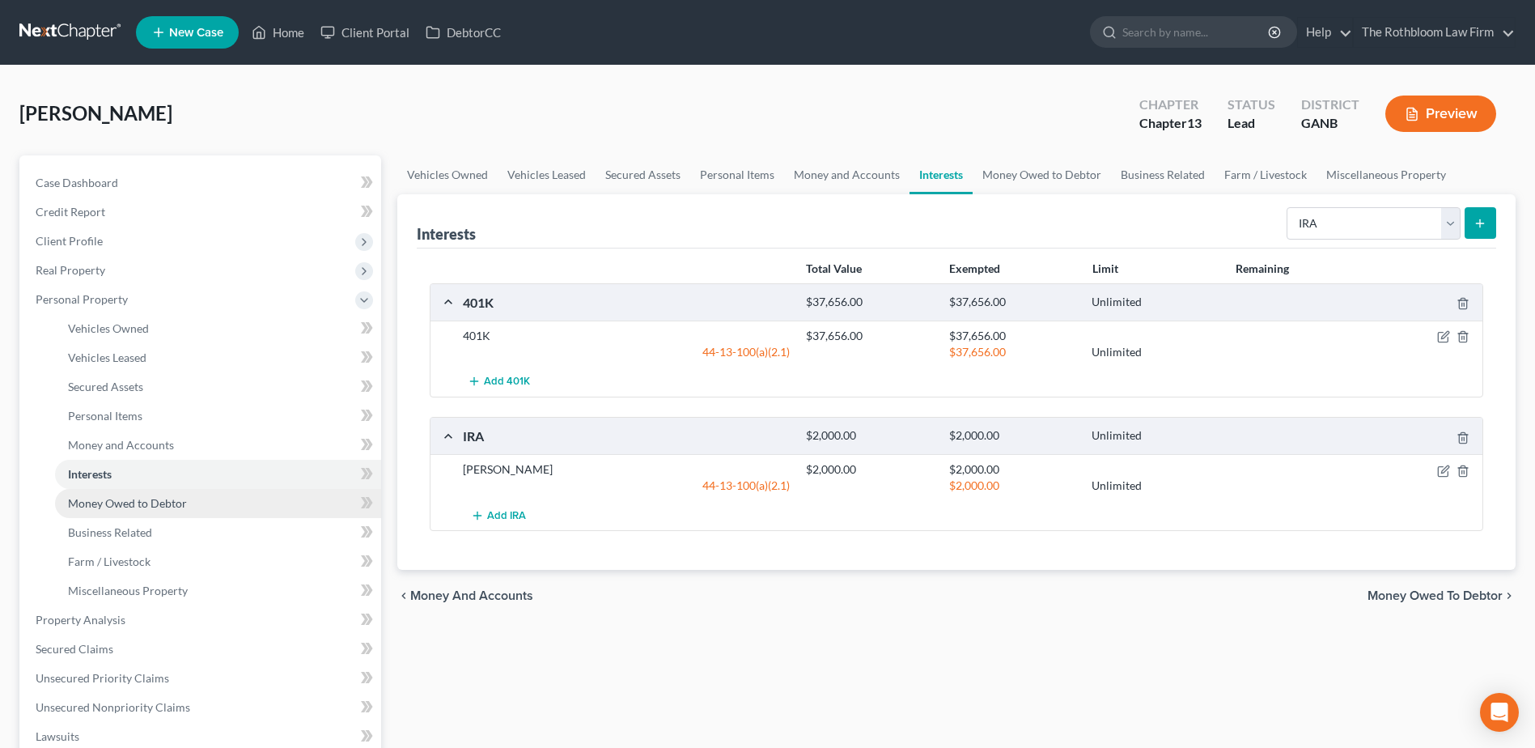
click at [102, 502] on span "Money Owed to Debtor" at bounding box center [127, 503] width 119 height 14
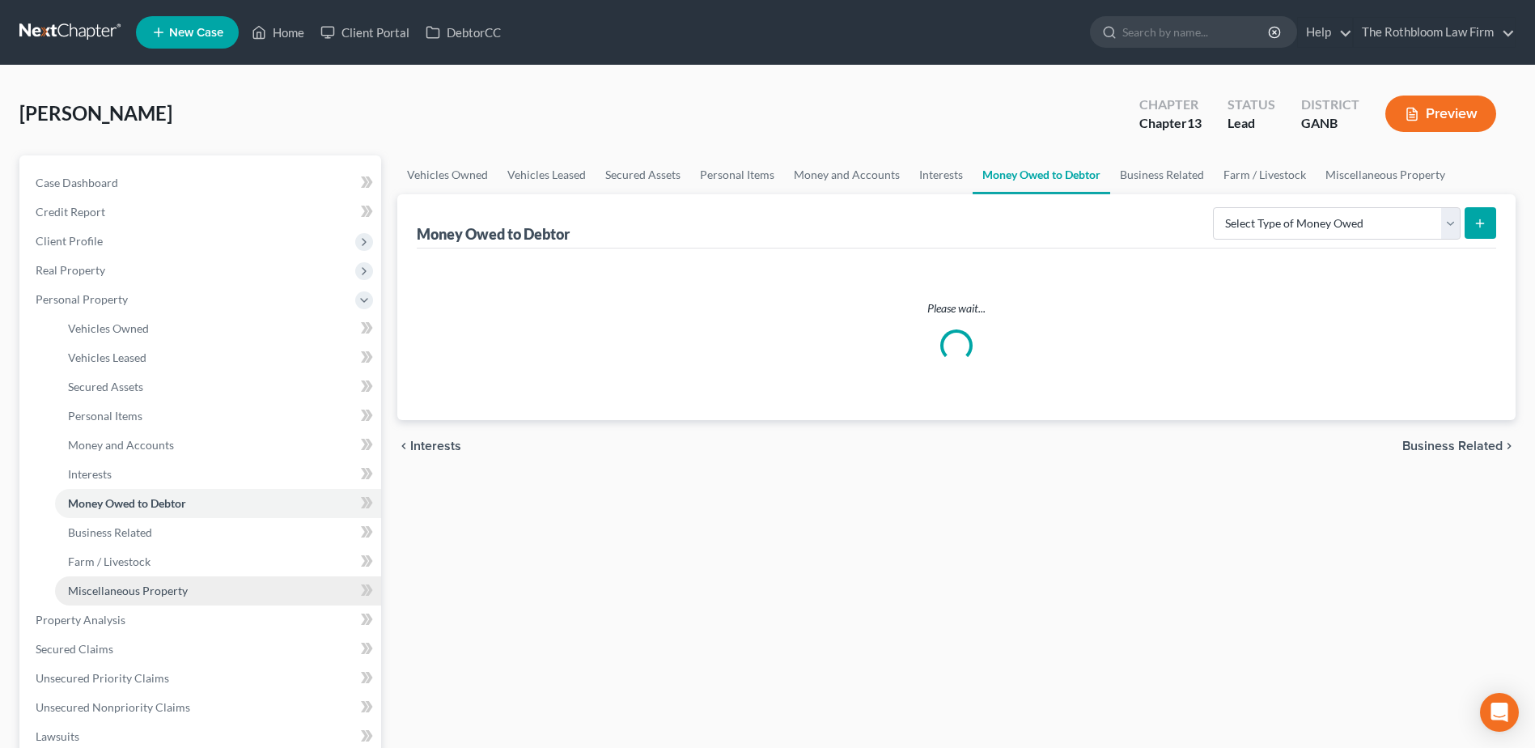
scroll to position [81, 0]
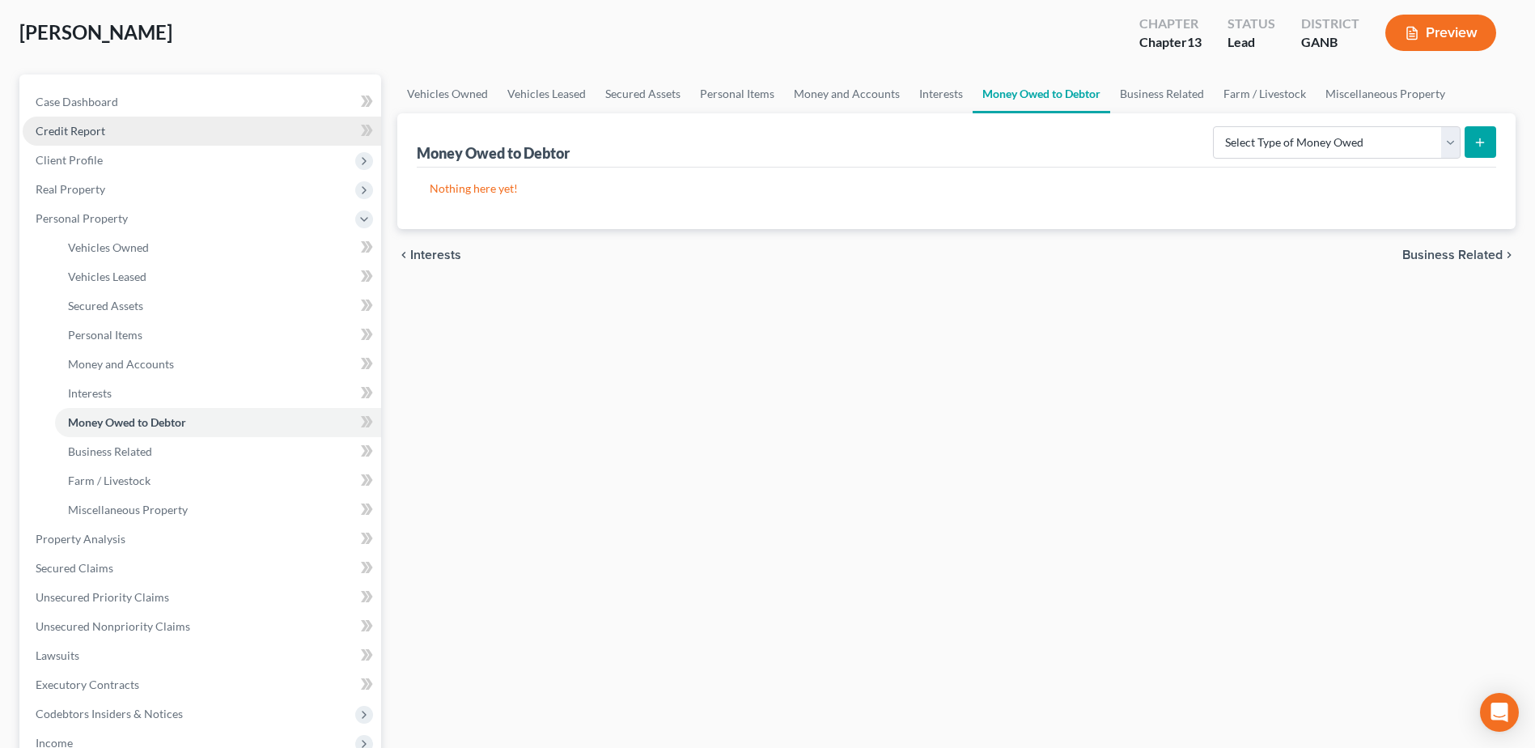
click at [84, 133] on span "Credit Report" at bounding box center [71, 131] width 70 height 14
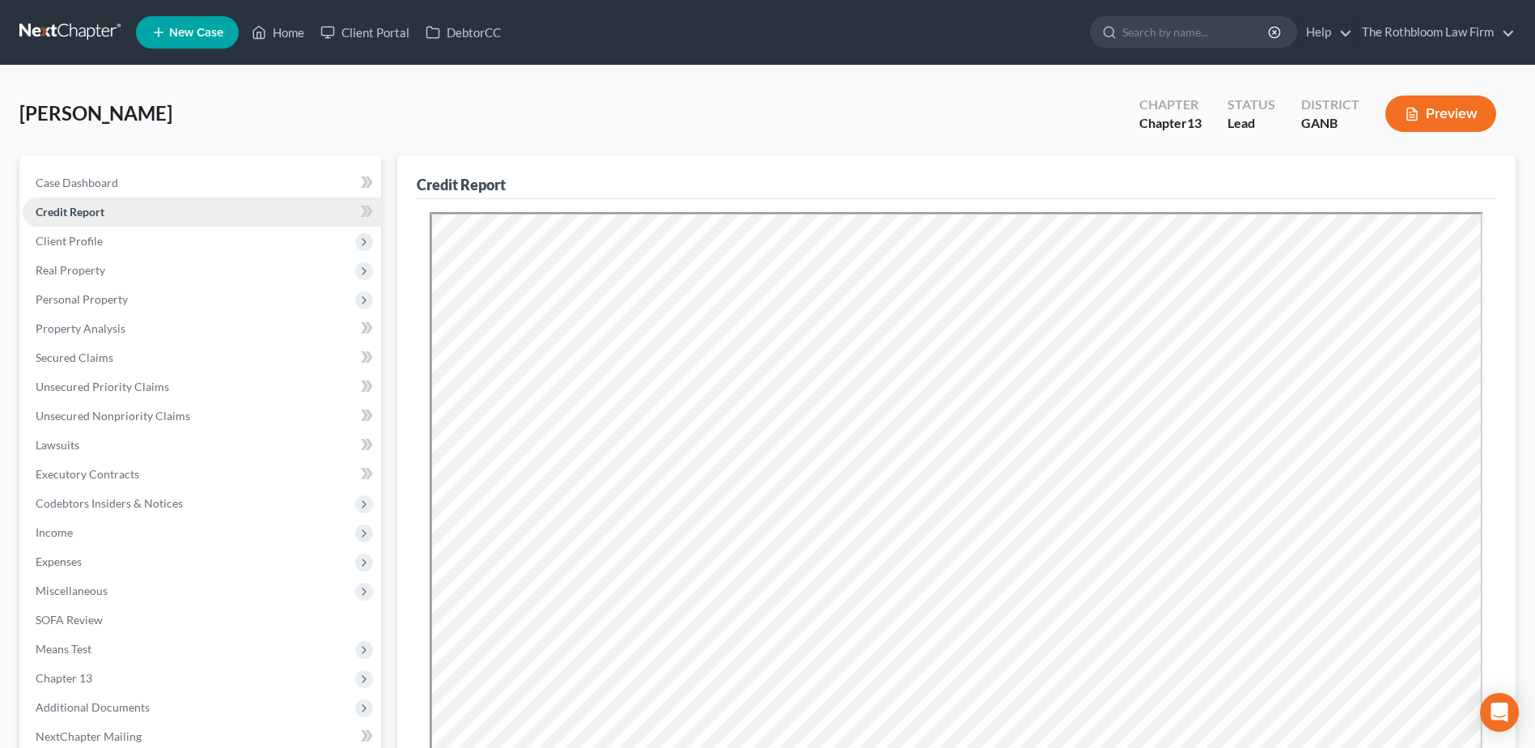
scroll to position [315, 0]
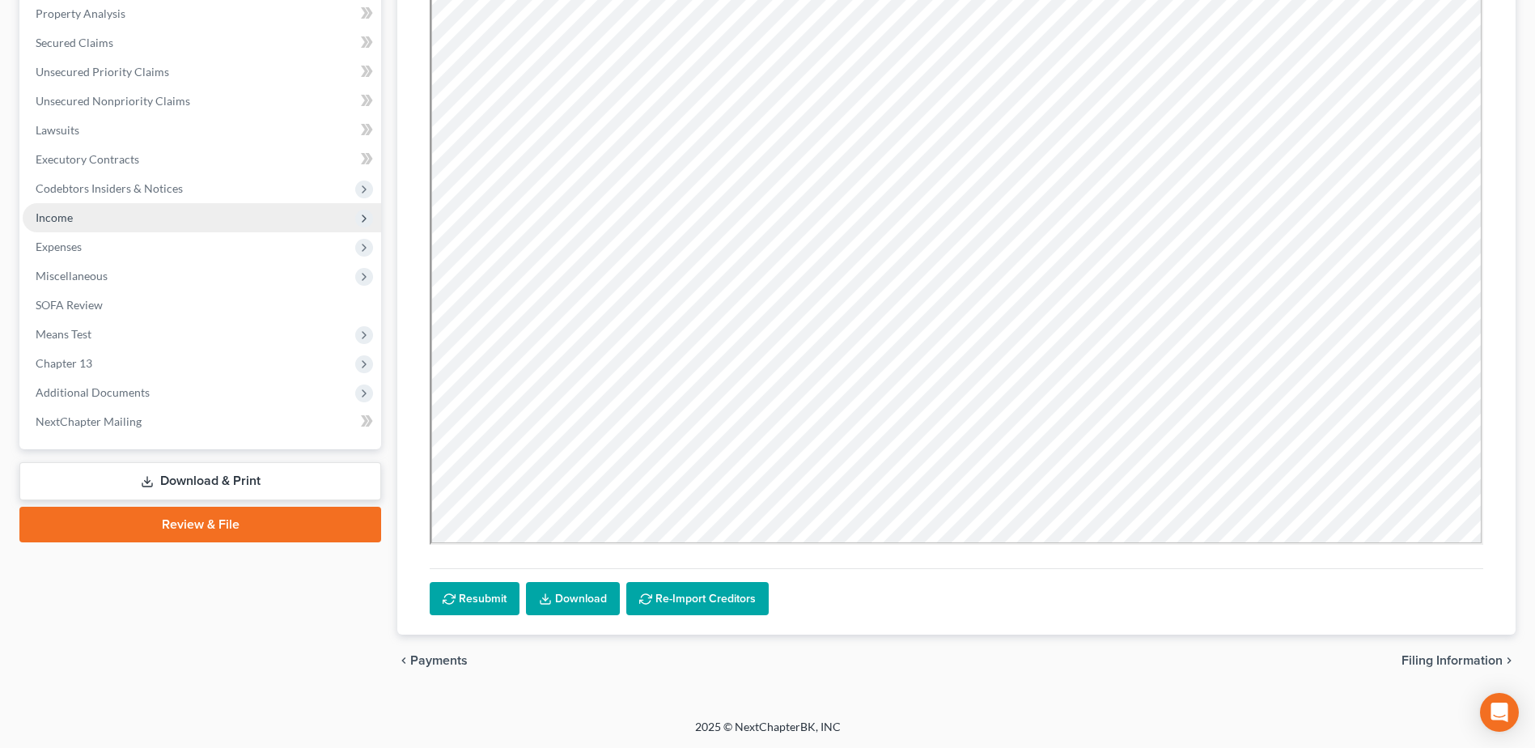
click at [49, 219] on span "Income" at bounding box center [54, 217] width 37 height 14
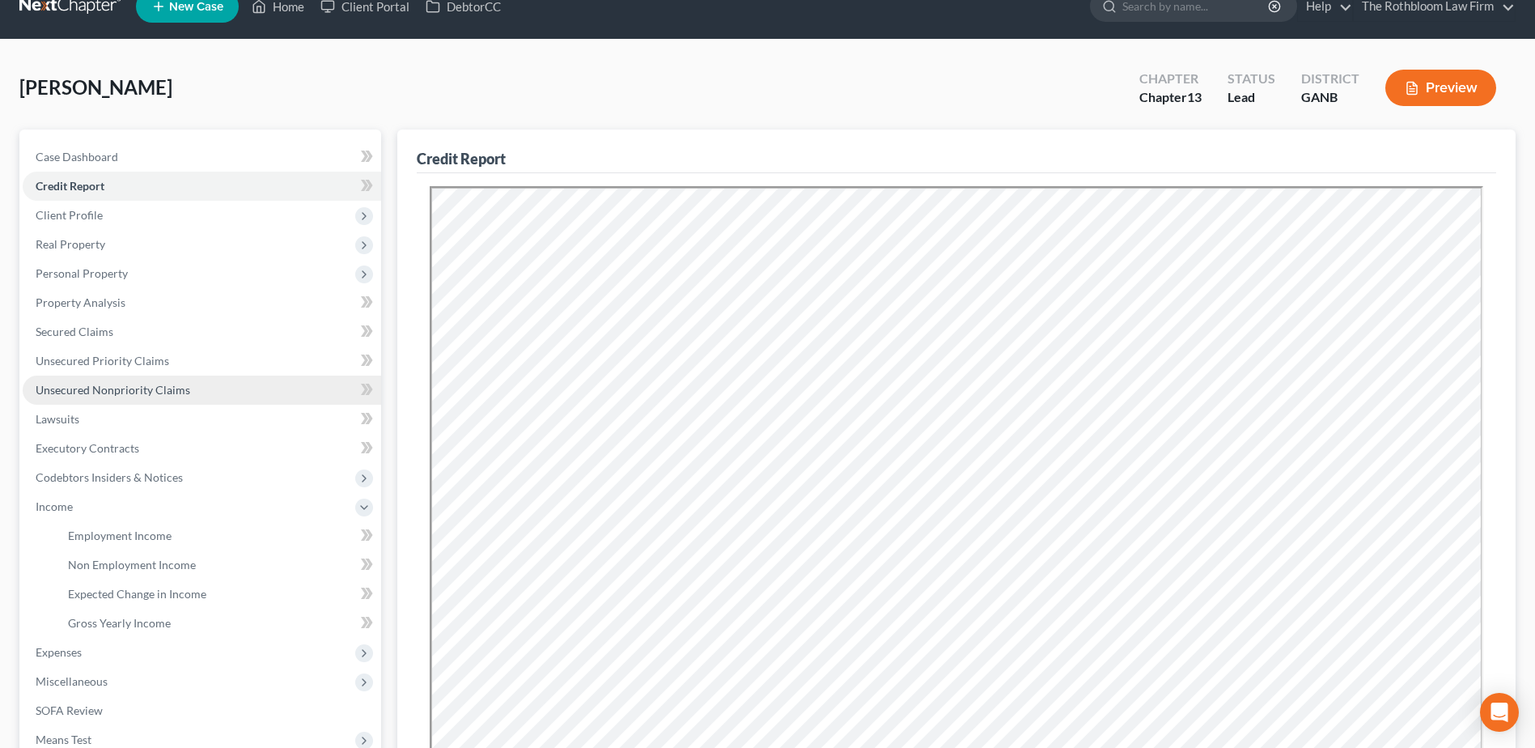
scroll to position [0, 0]
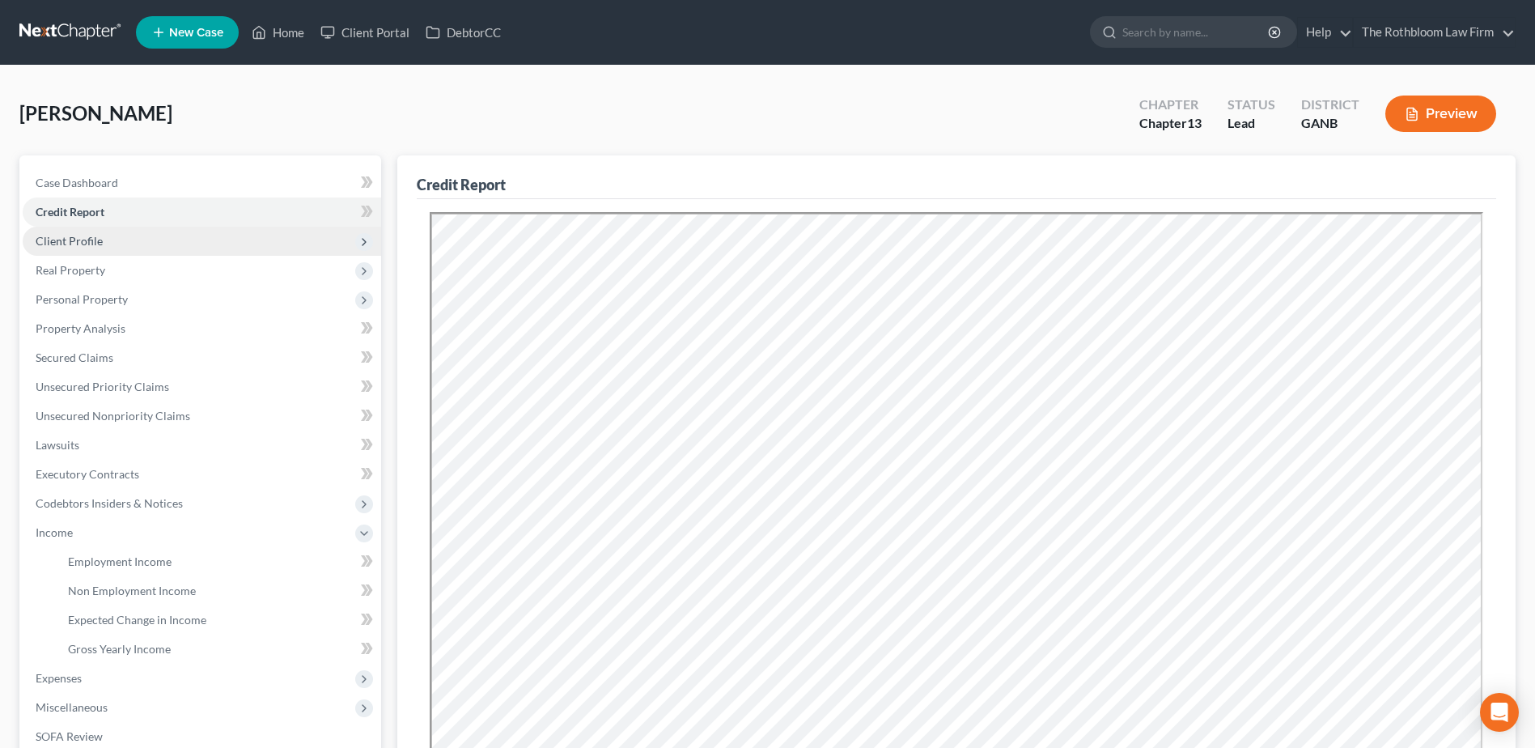
click at [66, 235] on span "Client Profile" at bounding box center [69, 241] width 67 height 14
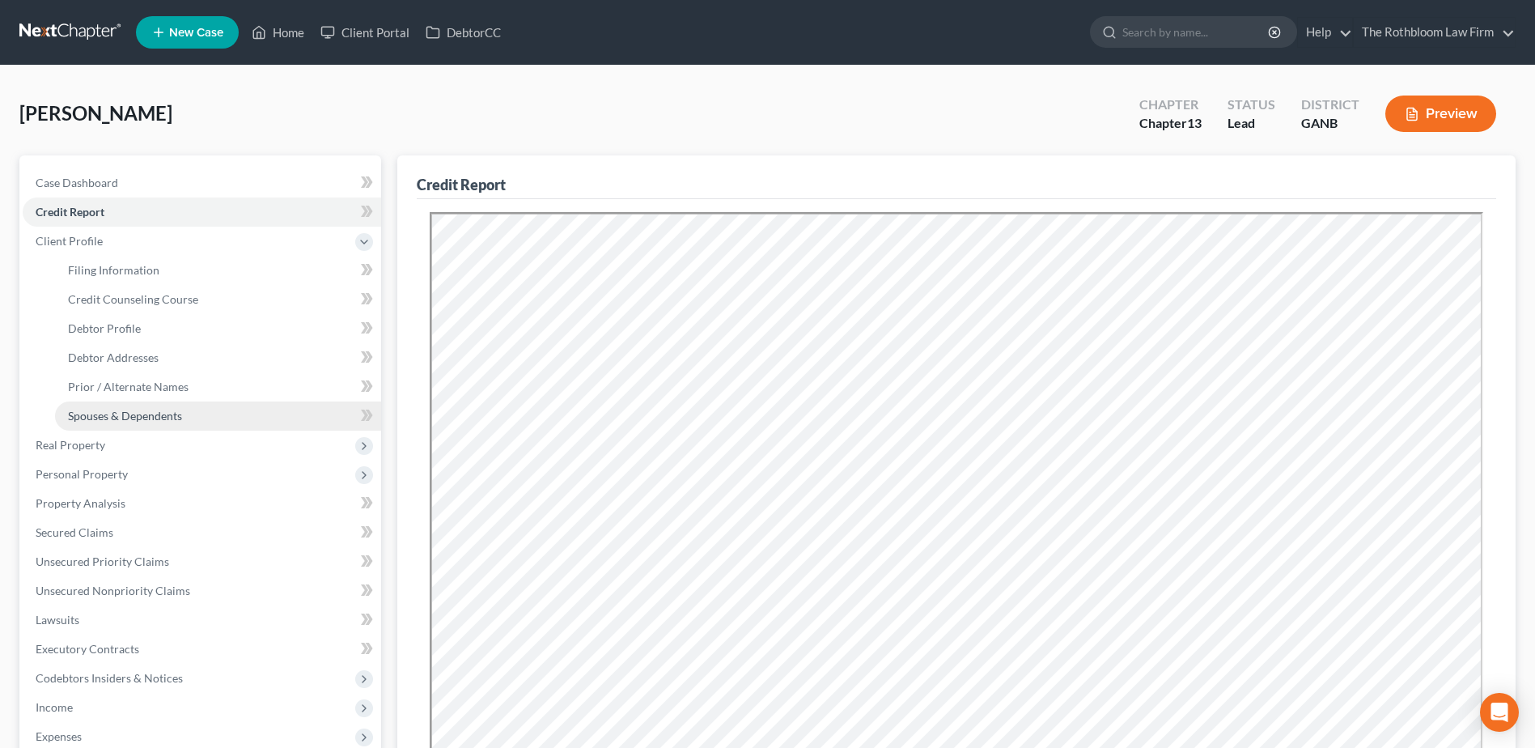
click at [129, 416] on span "Spouses & Dependents" at bounding box center [125, 416] width 114 height 14
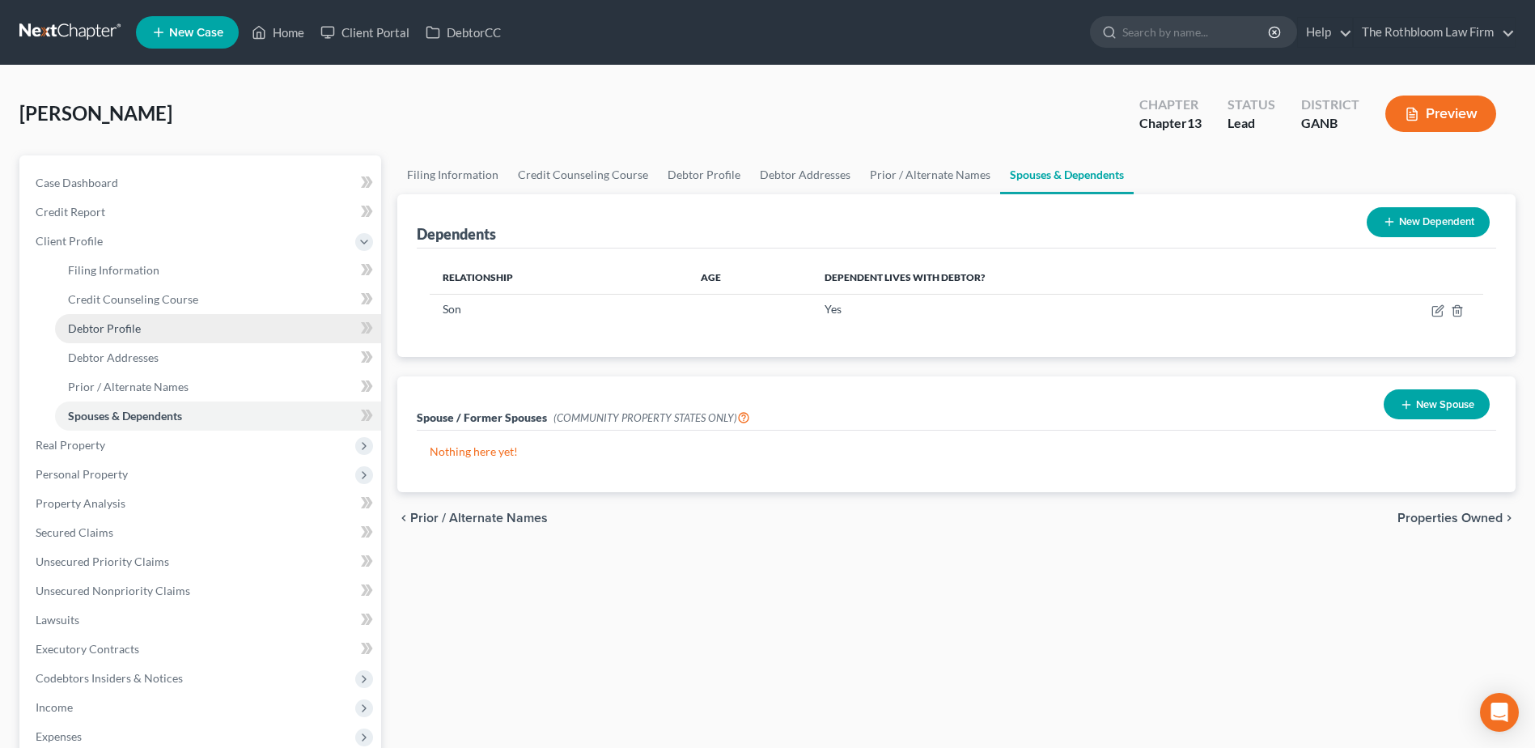
click at [132, 321] on span "Debtor Profile" at bounding box center [104, 328] width 73 height 14
select select "0"
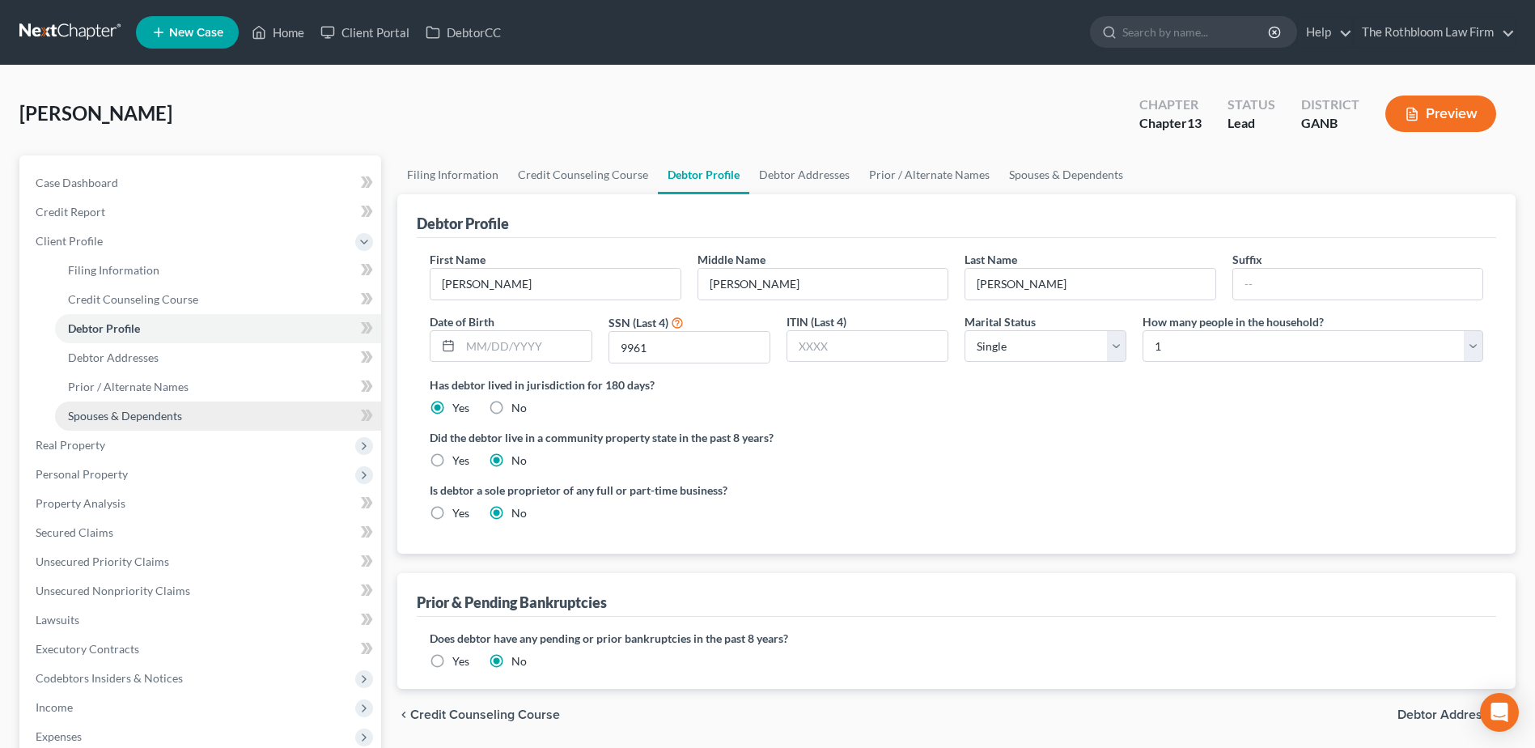
click at [100, 419] on span "Spouses & Dependents" at bounding box center [125, 416] width 114 height 14
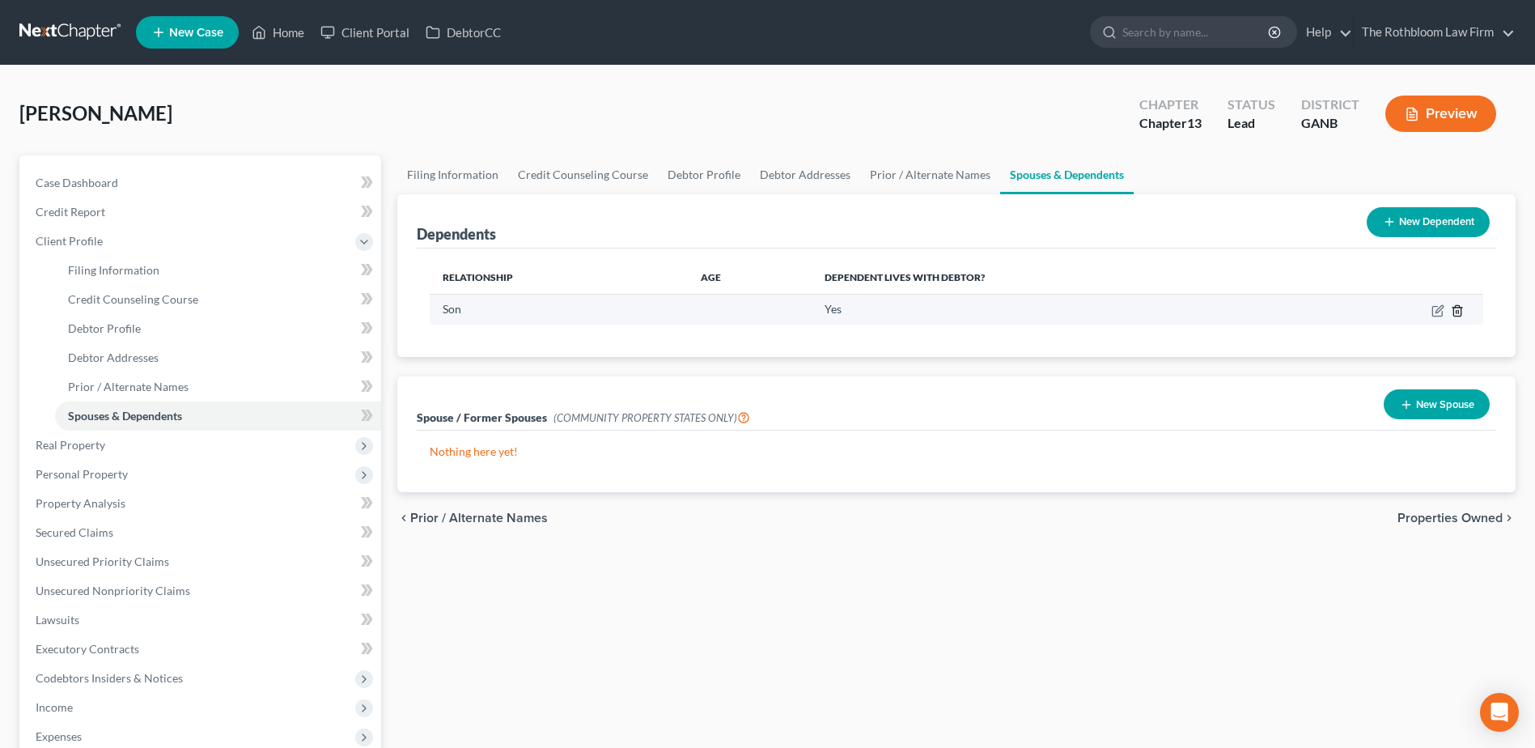
click at [1454, 310] on icon "button" at bounding box center [1456, 310] width 7 height 11
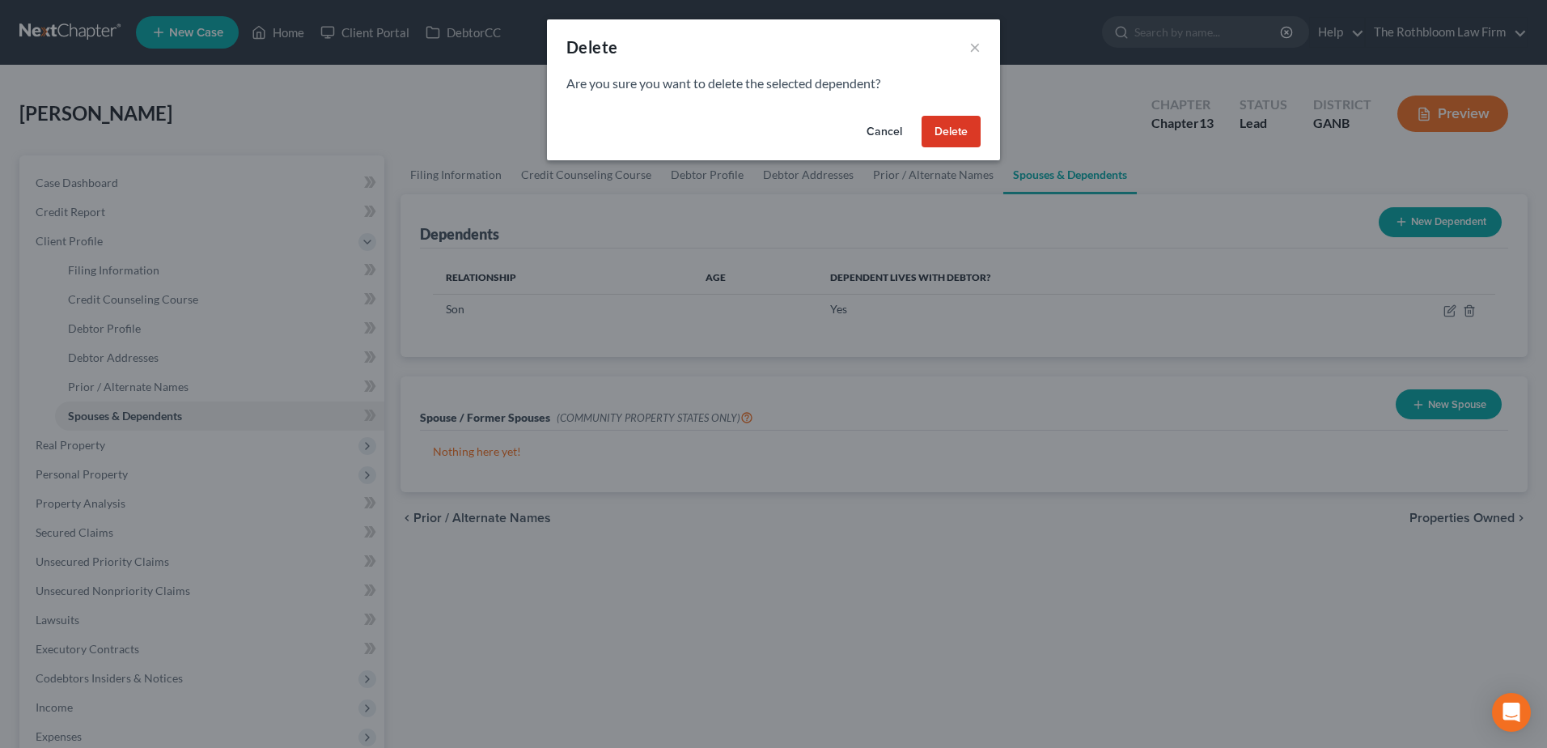
click at [930, 131] on button "Delete" at bounding box center [951, 132] width 59 height 32
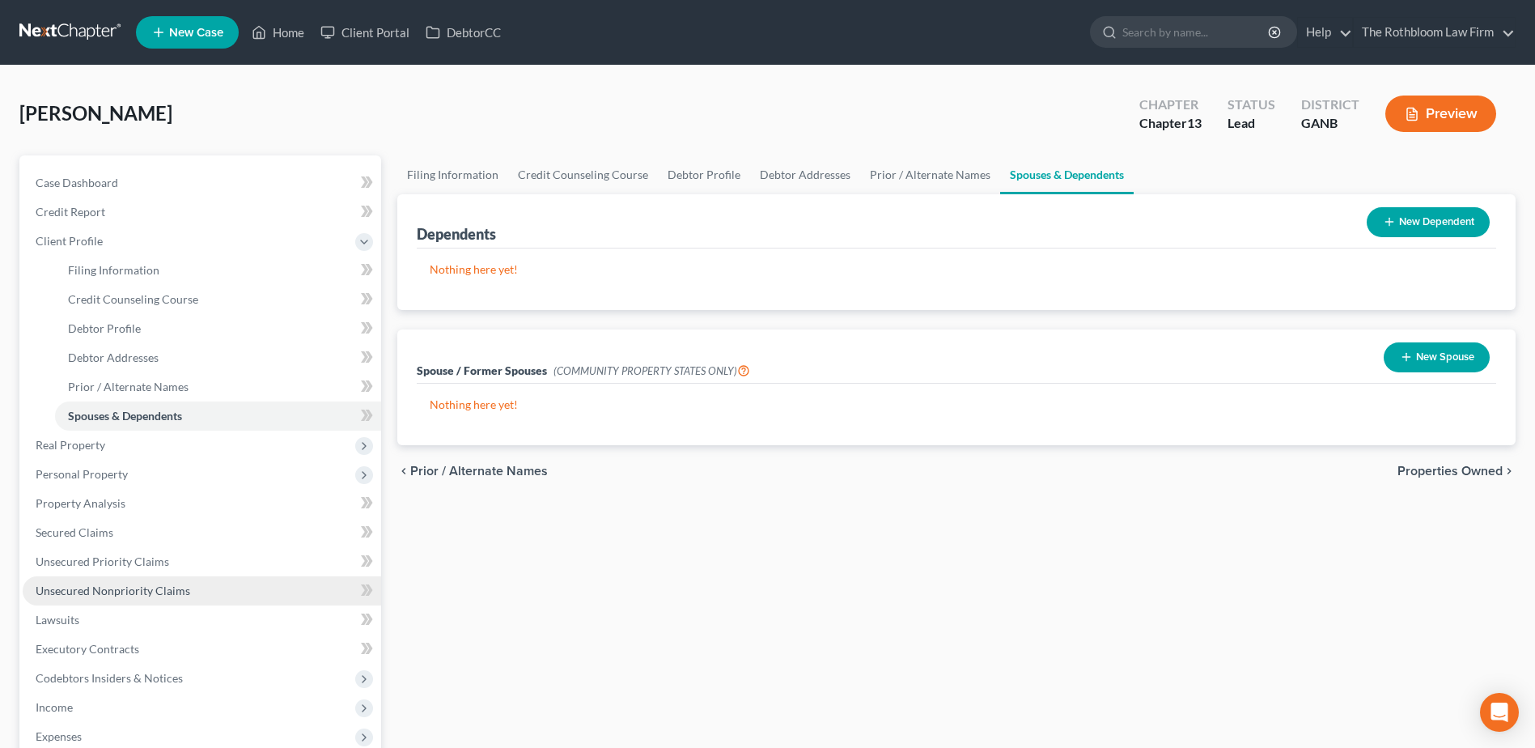
scroll to position [324, 0]
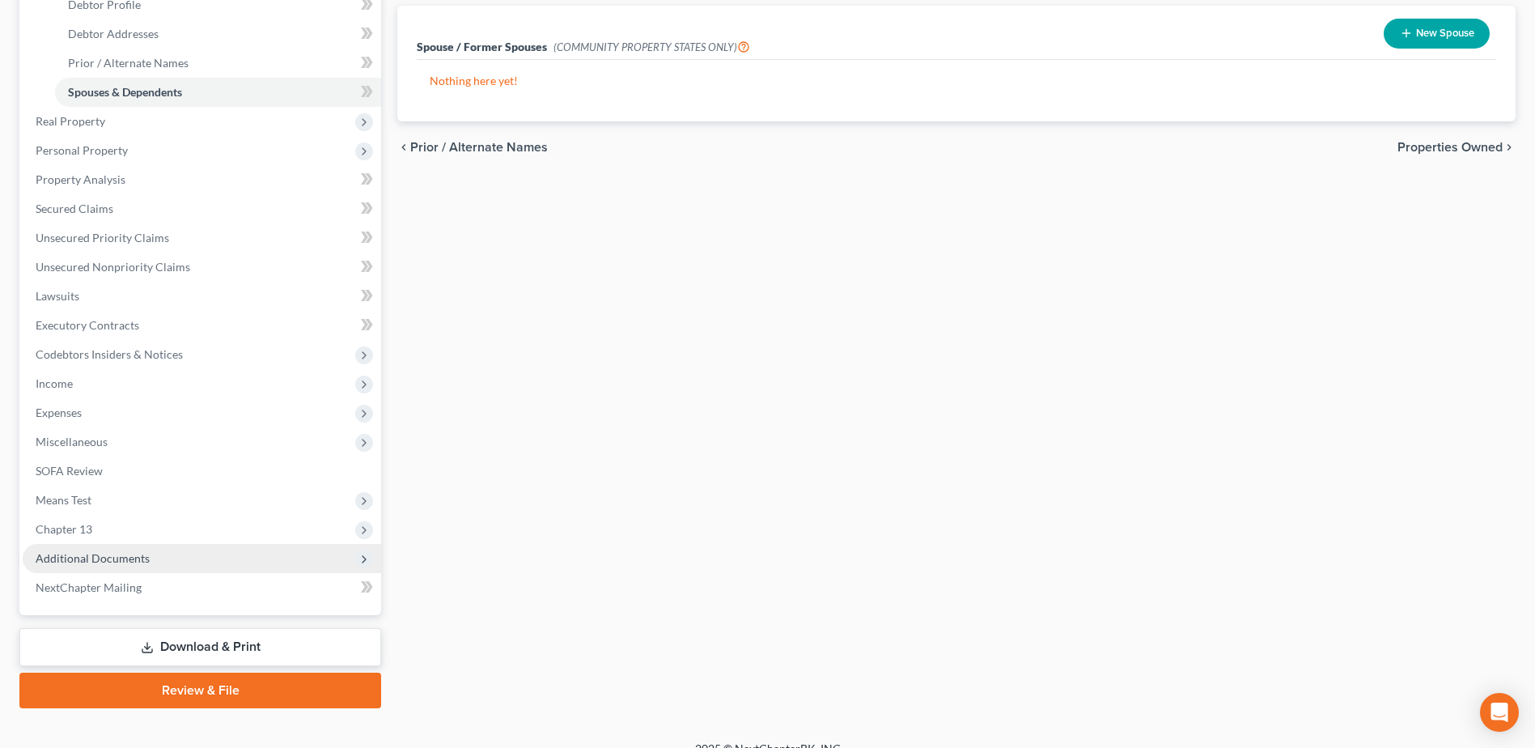
click at [127, 555] on span "Additional Documents" at bounding box center [93, 558] width 114 height 14
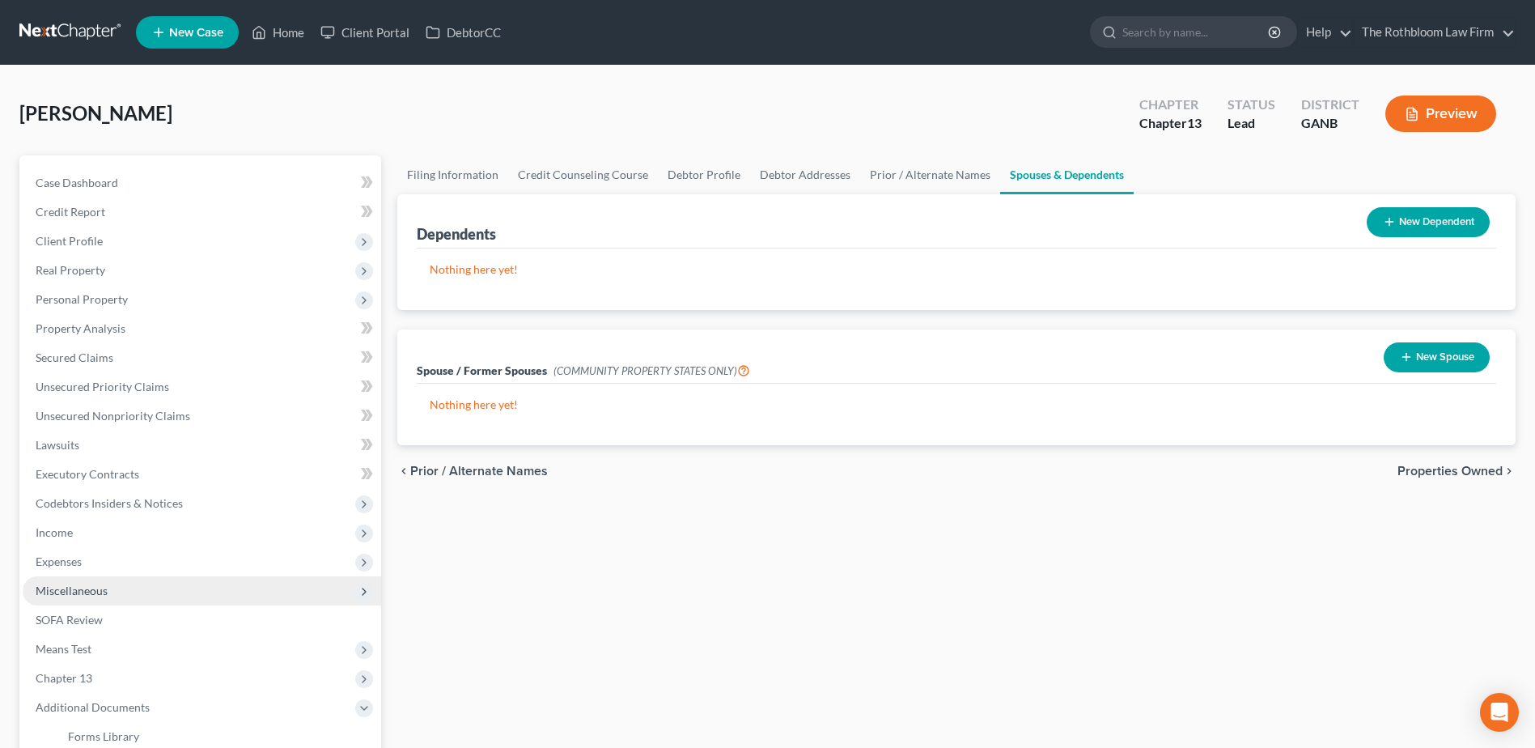
scroll to position [345, 0]
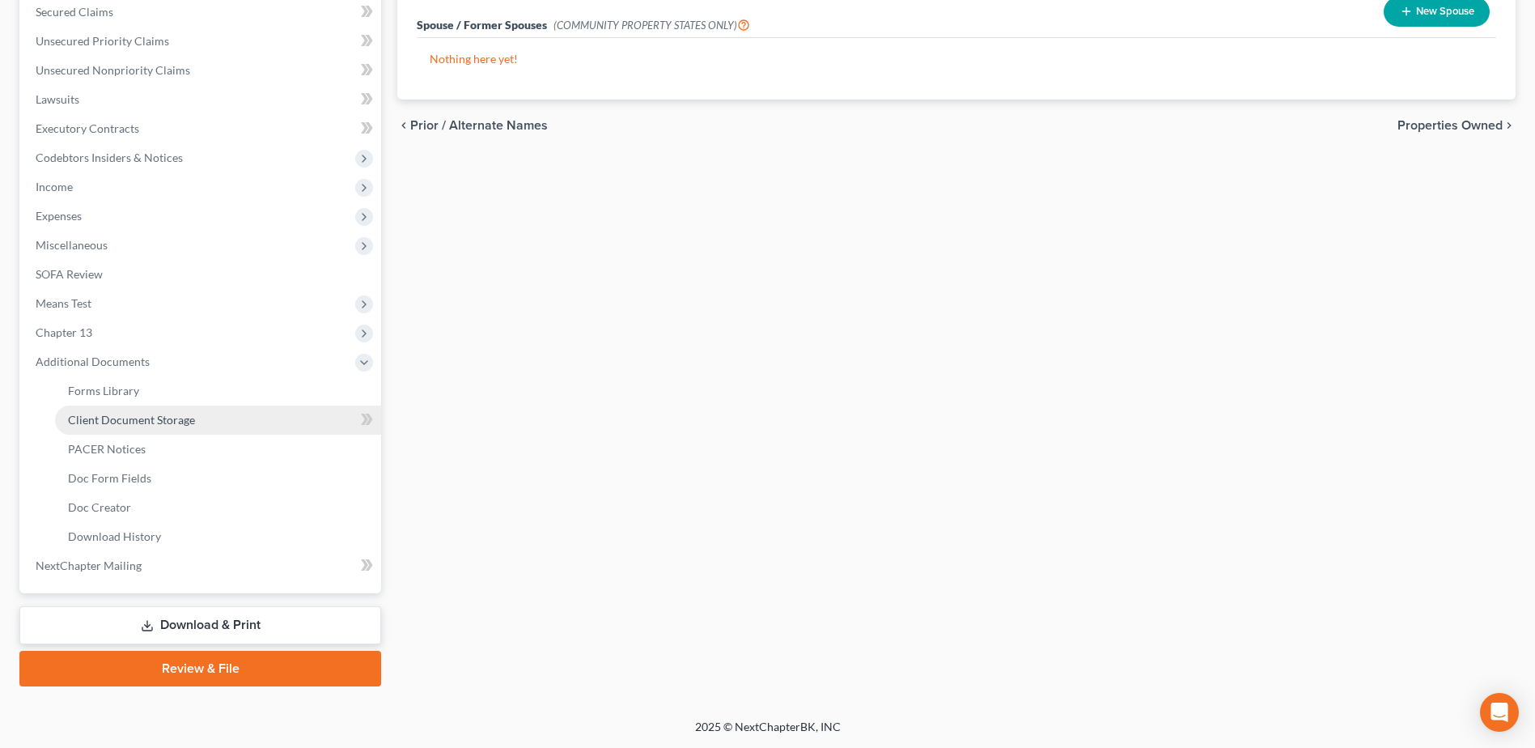
click at [119, 425] on span "Client Document Storage" at bounding box center [131, 420] width 127 height 14
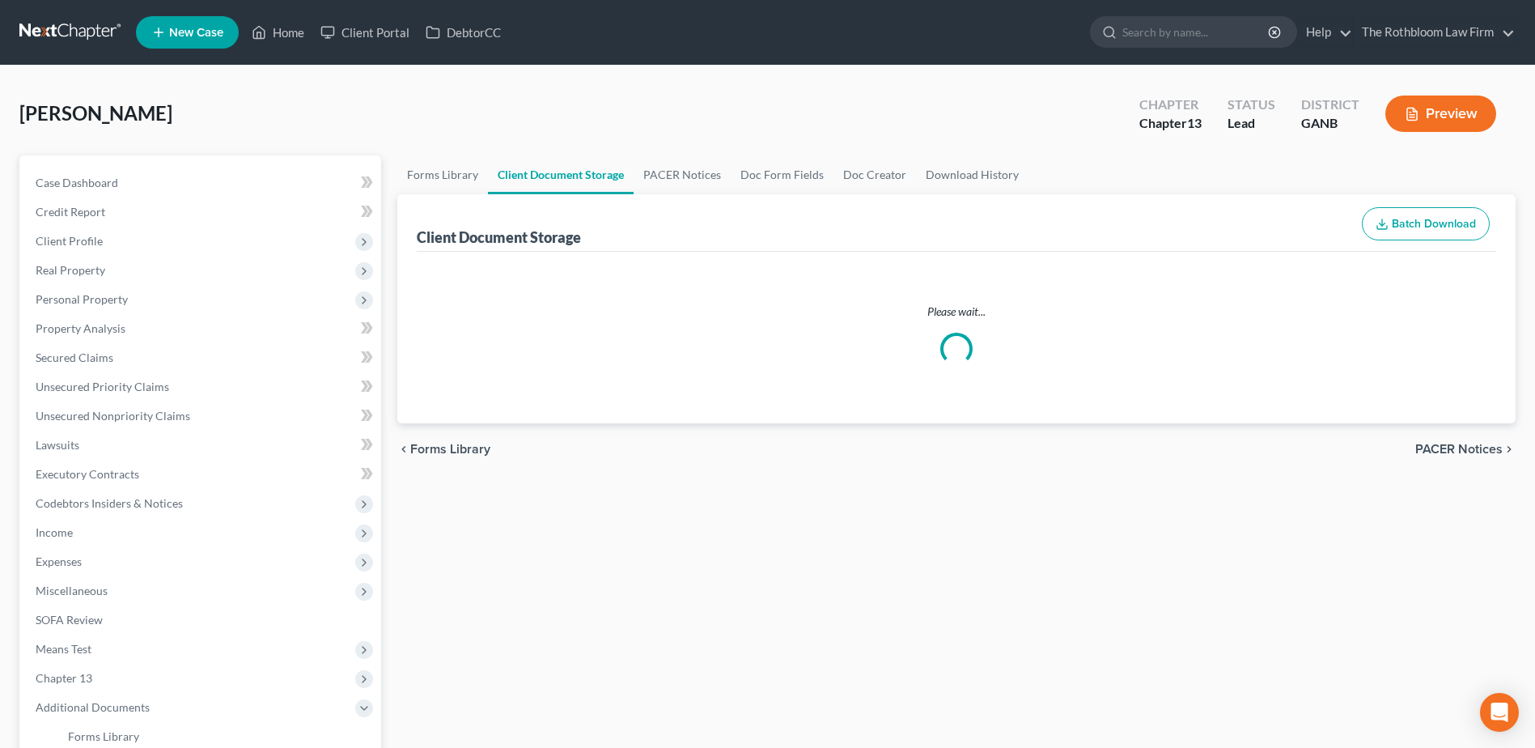
select select "5"
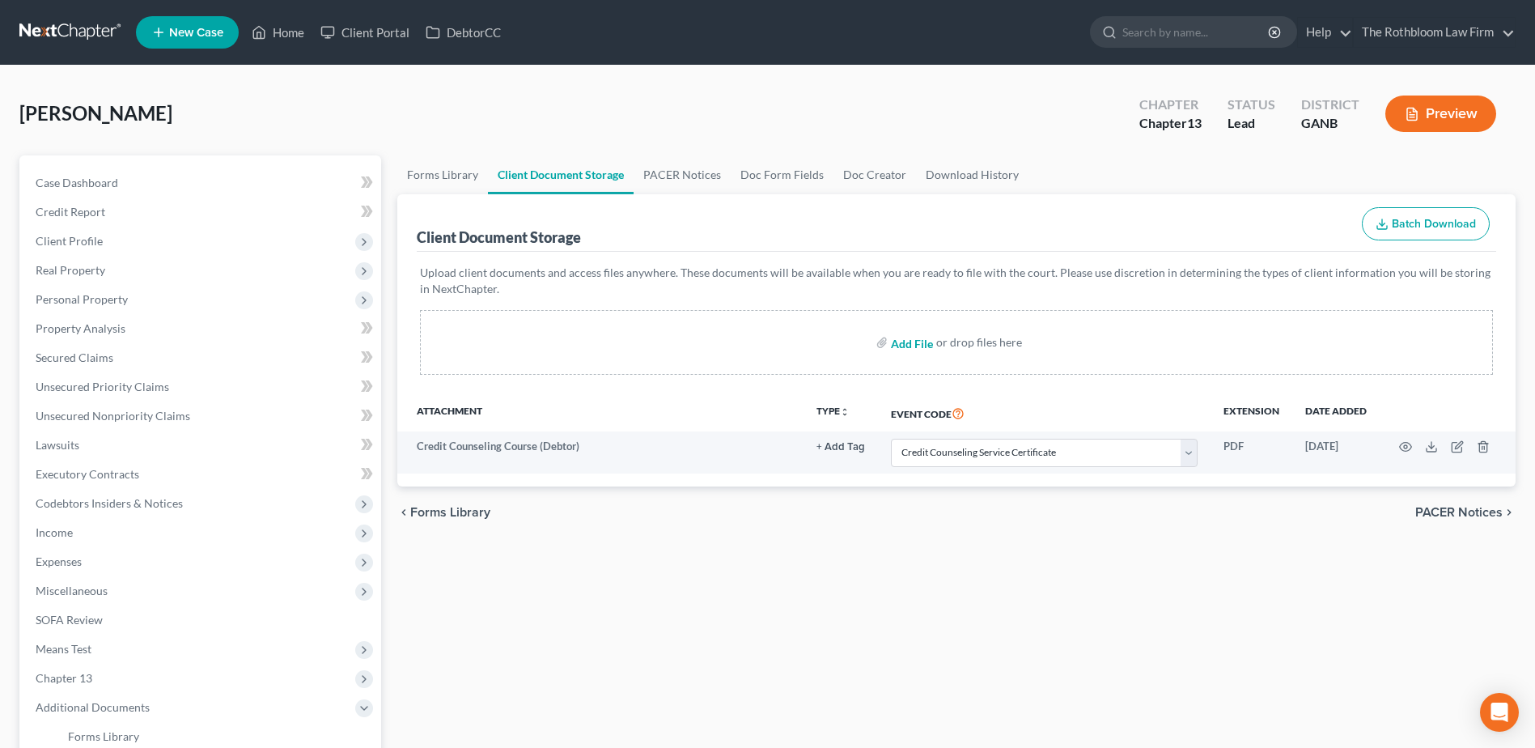
click at [921, 347] on input "file" at bounding box center [910, 342] width 39 height 29
type input "C:\fakepath\Exhibit A to Disclosure.pdf"
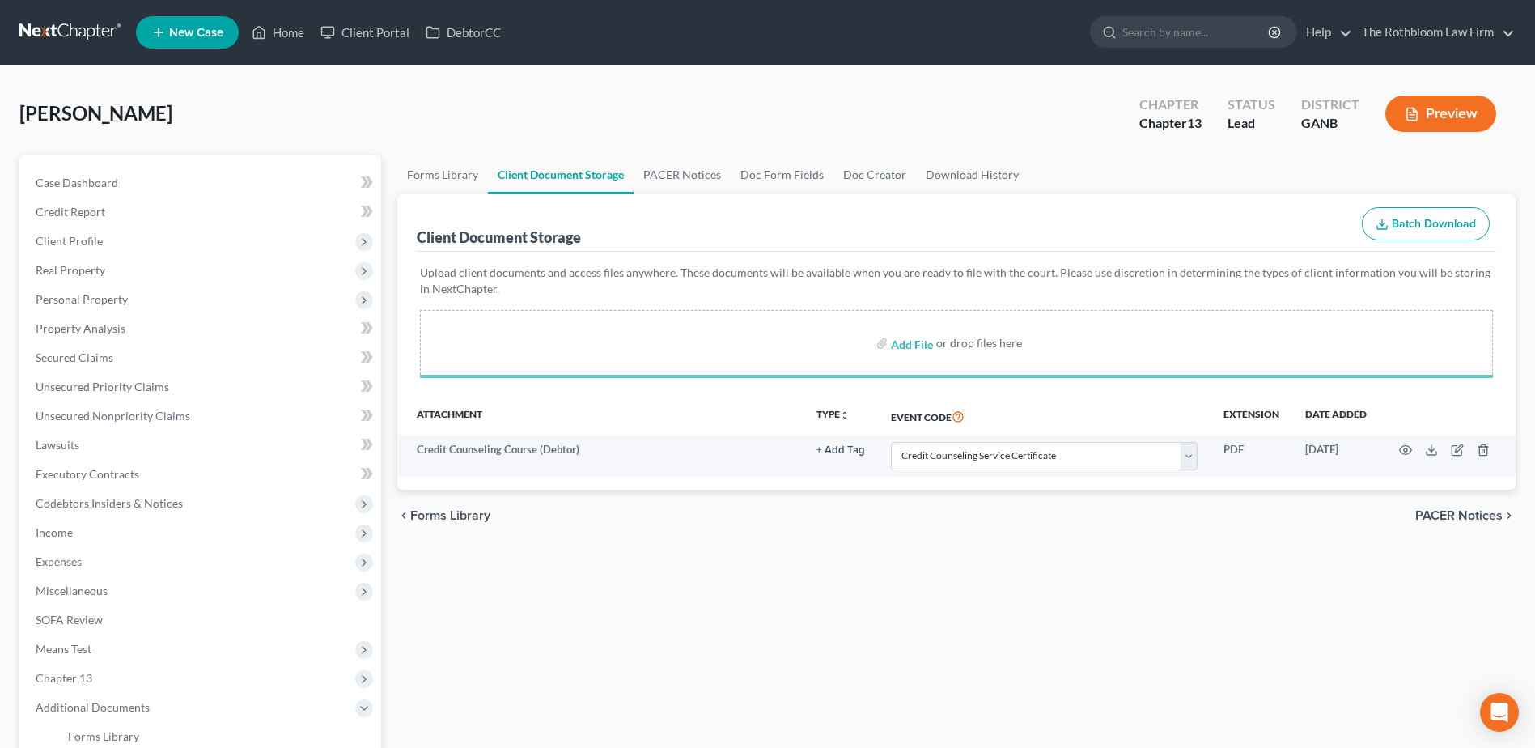
select select "5"
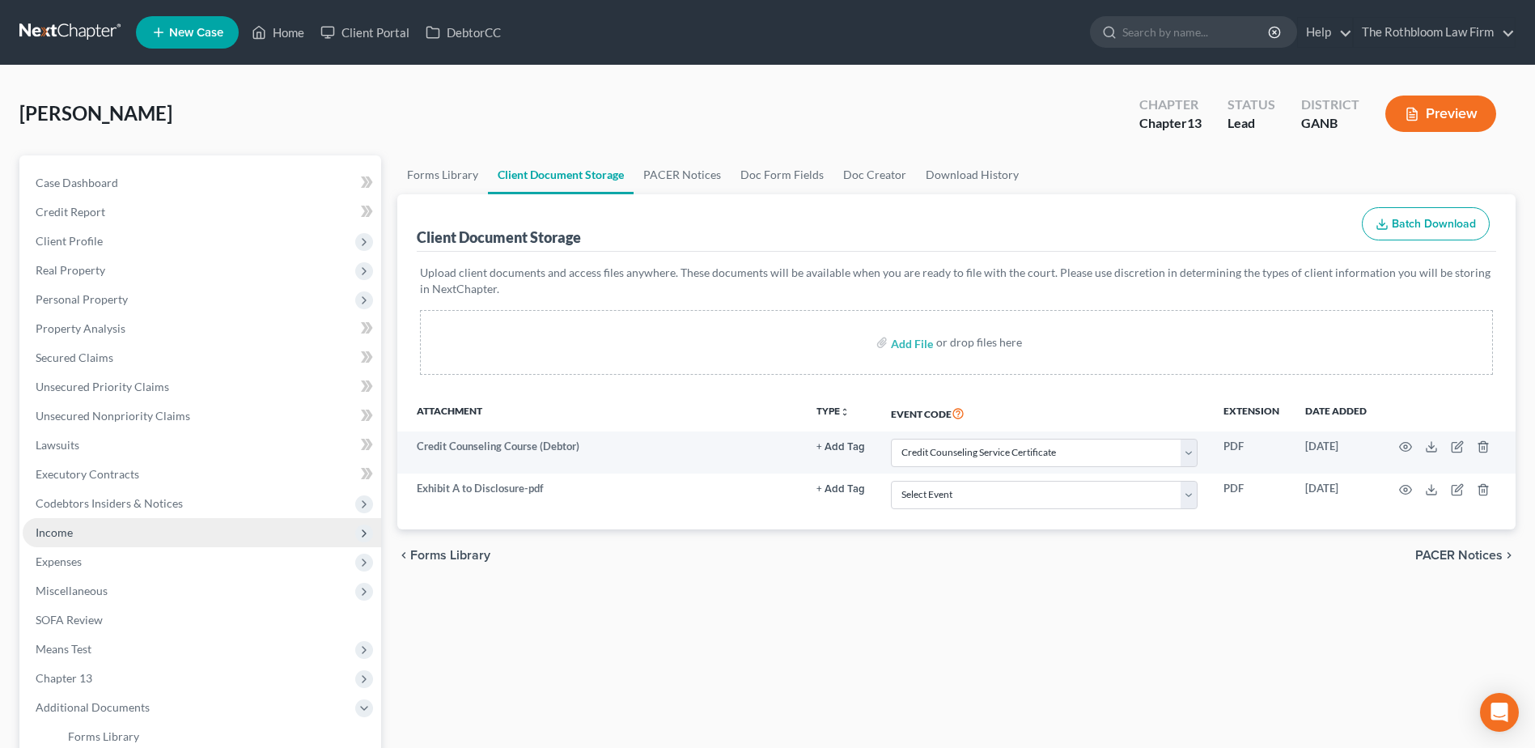
click at [92, 526] on span "Income" at bounding box center [202, 532] width 358 height 29
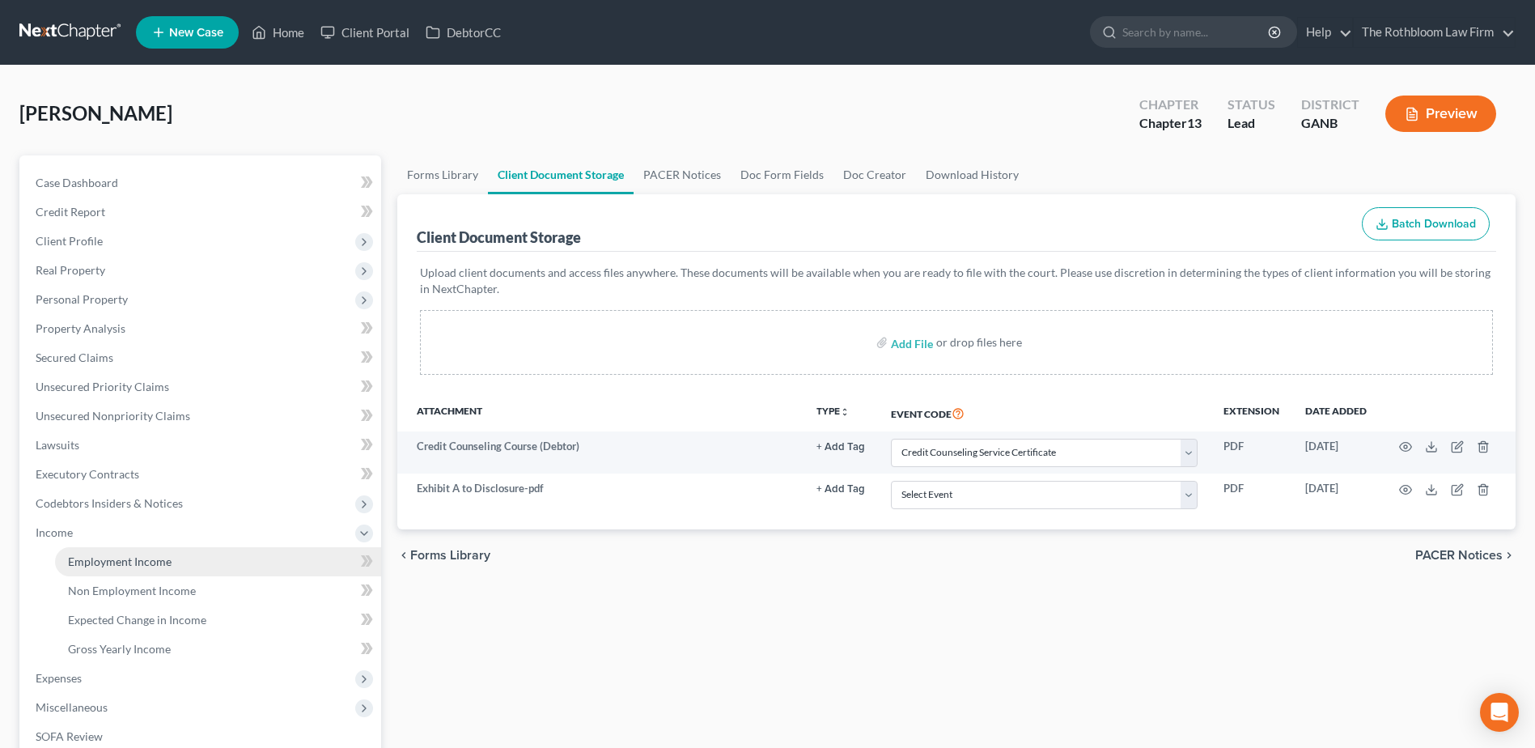
click at [139, 560] on span "Employment Income" at bounding box center [120, 561] width 104 height 14
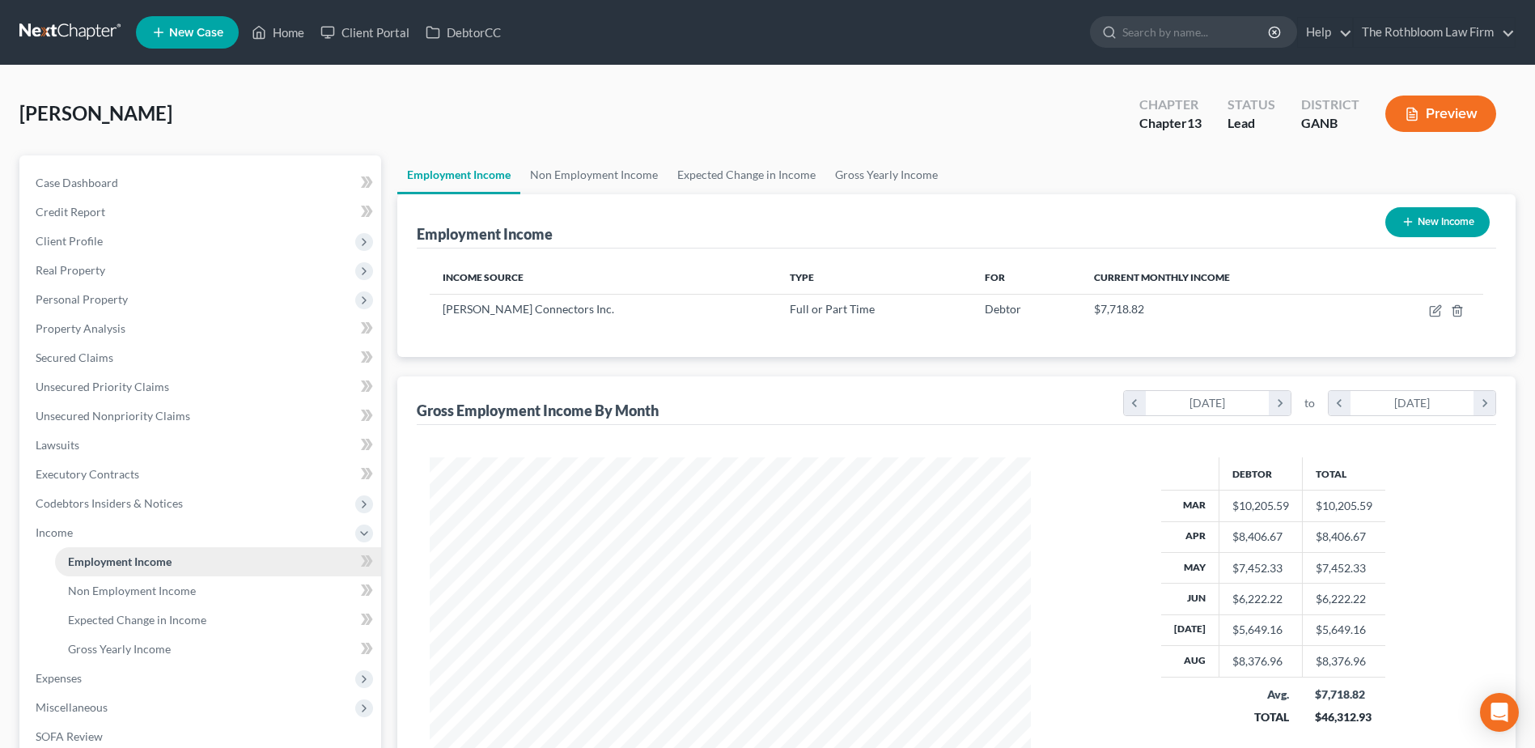
scroll to position [300, 633]
click at [142, 412] on span "Unsecured Nonpriority Claims" at bounding box center [113, 416] width 155 height 14
